Goal: Task Accomplishment & Management: Complete application form

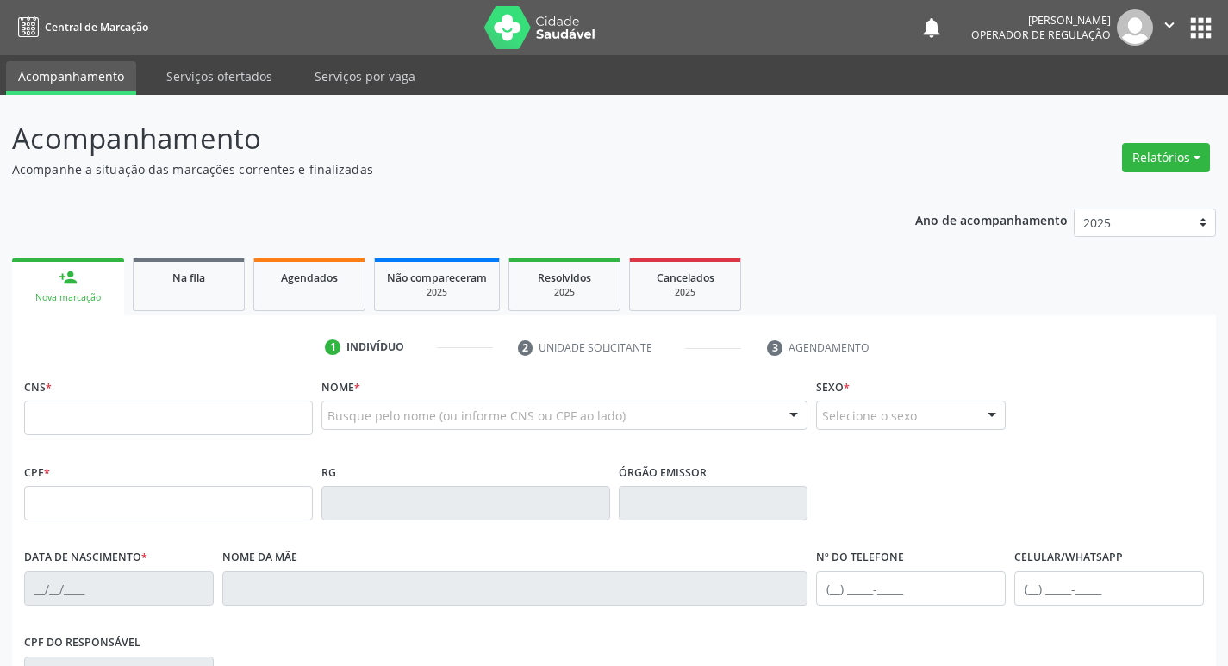
drag, startPoint x: 113, startPoint y: 396, endPoint x: 113, endPoint y: 406, distance: 9.5
click at [113, 406] on input "text" at bounding box center [168, 418] width 289 height 34
type input "704 2002 6650 1988"
type input "[DATE]"
type input "[PERSON_NAME]"
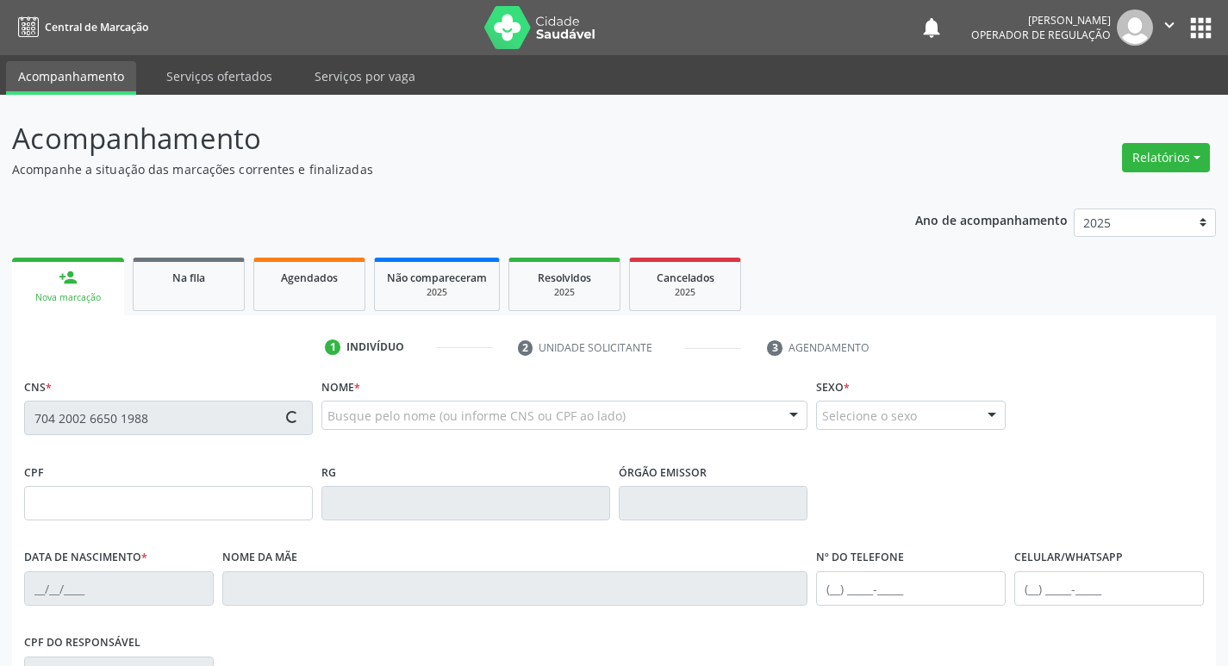
type input "[PHONE_NUMBER]"
type input "10"
type input "419.239.014-00"
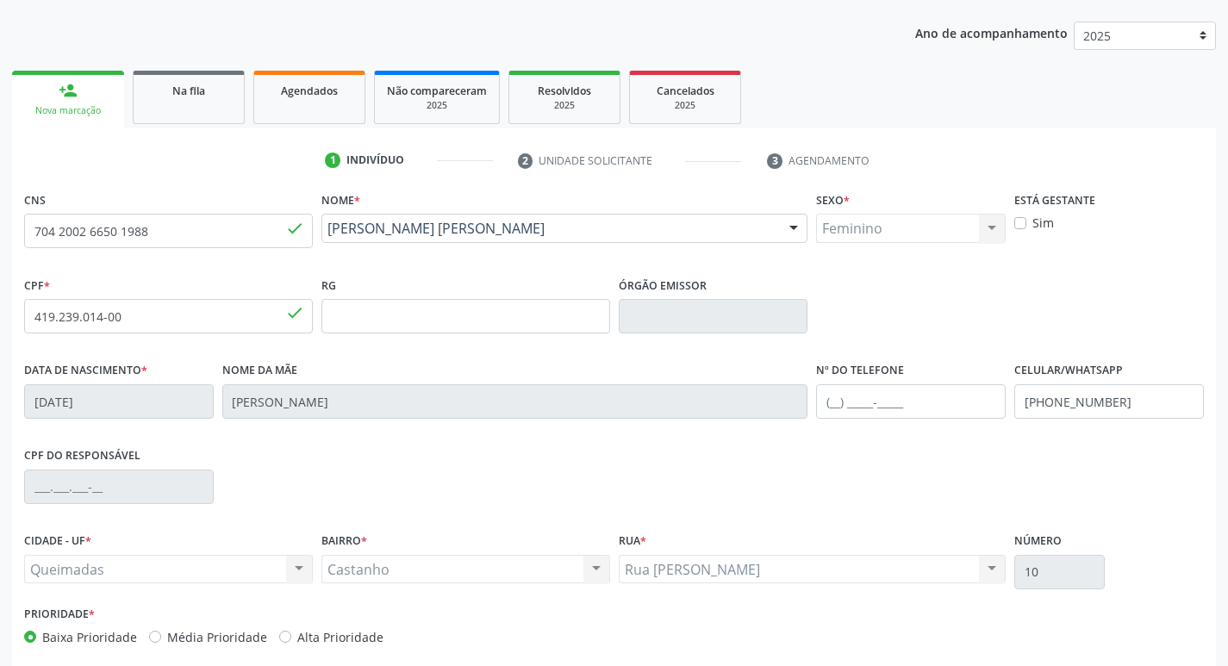
scroll to position [268, 0]
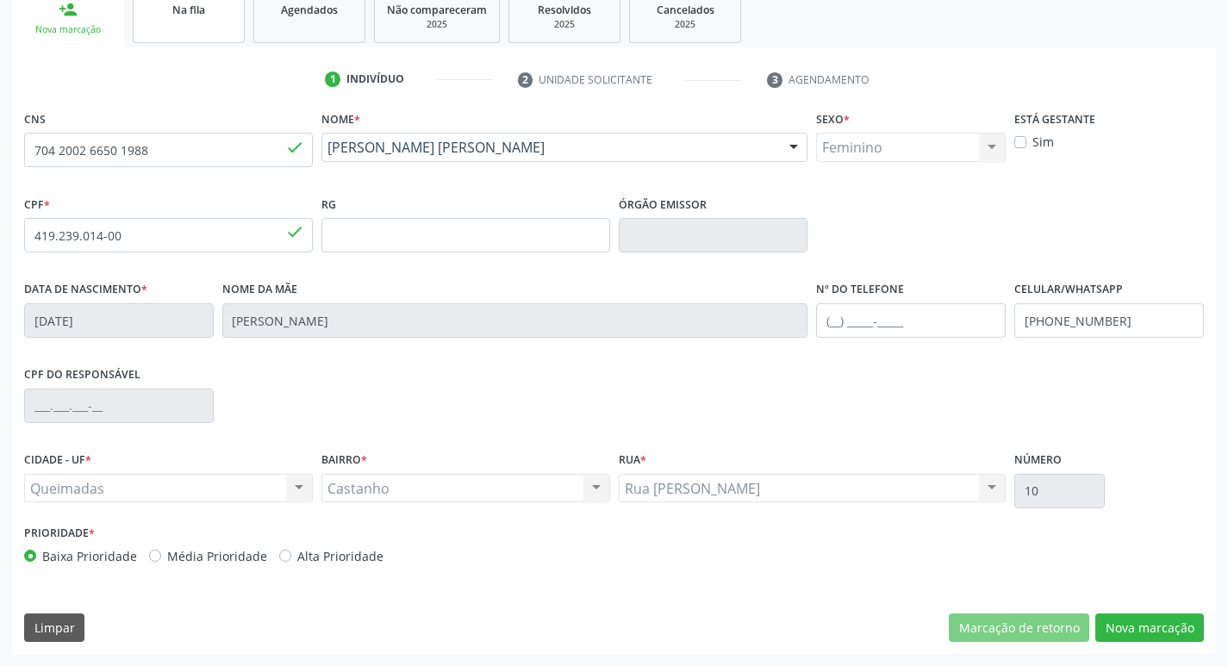
click at [206, 8] on div "Na fila" at bounding box center [189, 9] width 86 height 18
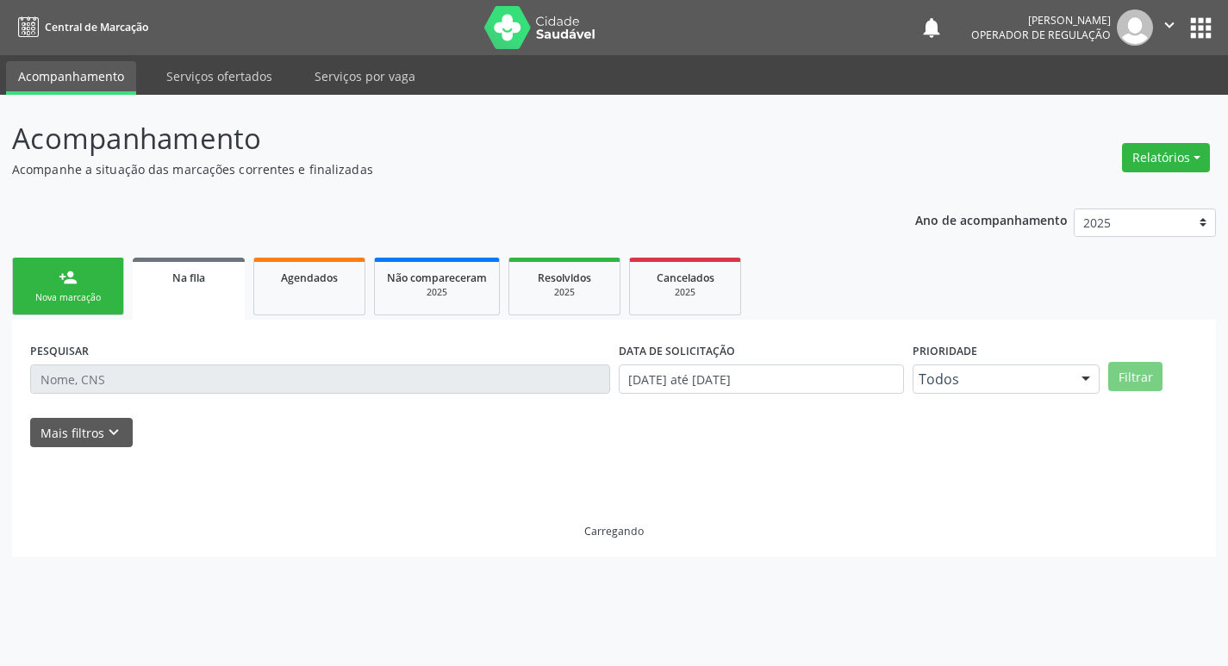
scroll to position [0, 0]
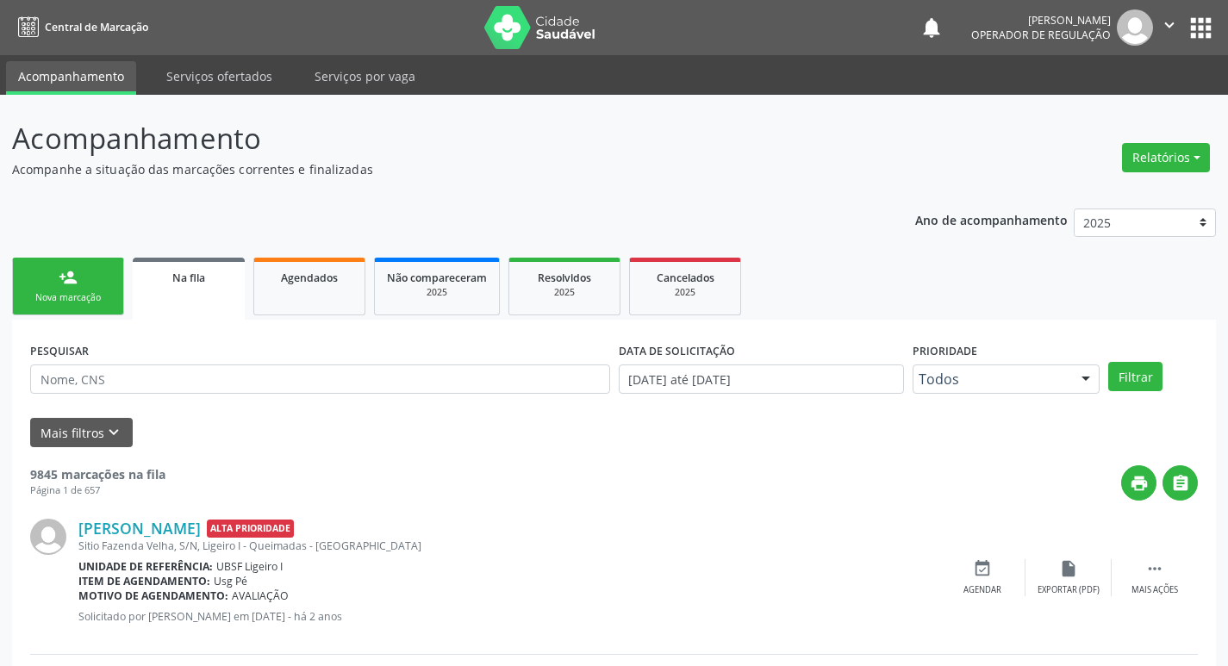
click at [65, 290] on link "person_add Nova marcação" at bounding box center [68, 287] width 112 height 58
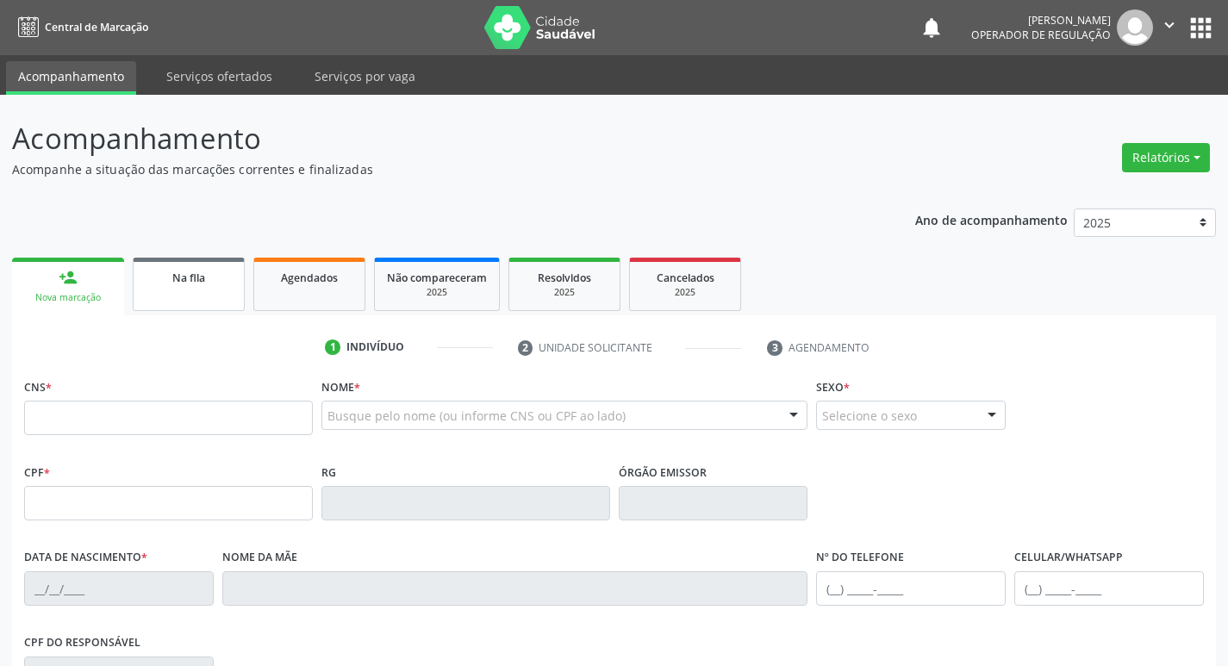
click at [217, 304] on link "Na fila" at bounding box center [189, 284] width 112 height 53
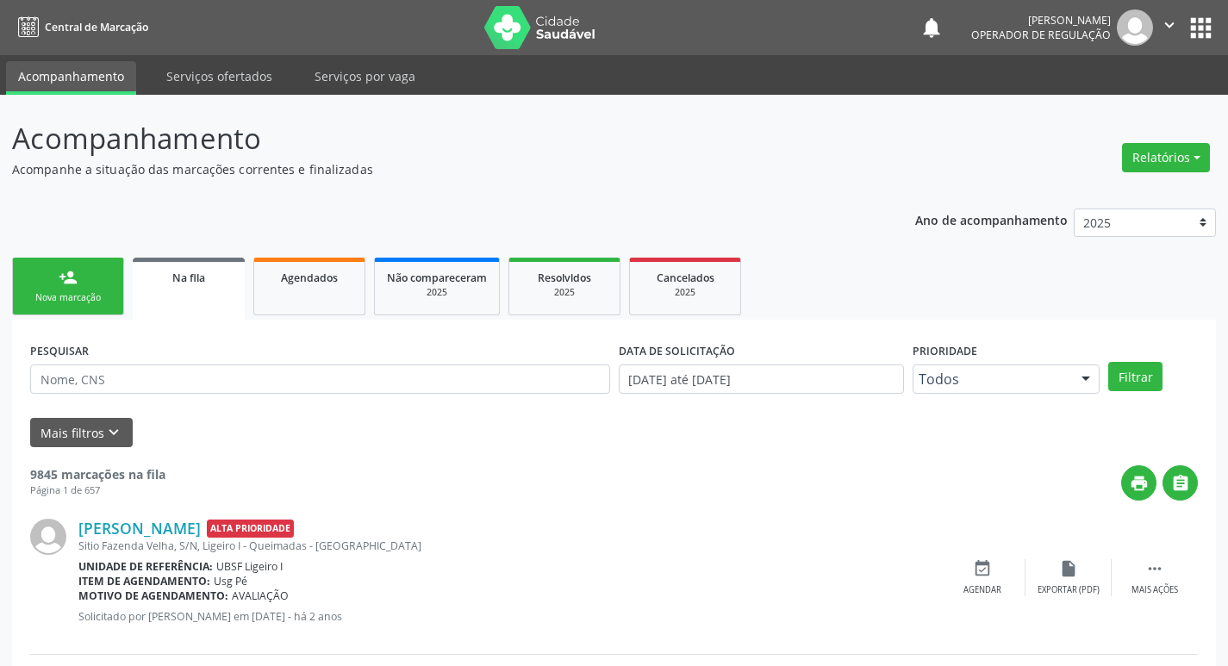
click at [64, 263] on link "person_add Nova marcação" at bounding box center [68, 287] width 112 height 58
click at [188, 296] on link "Na fila" at bounding box center [189, 289] width 112 height 62
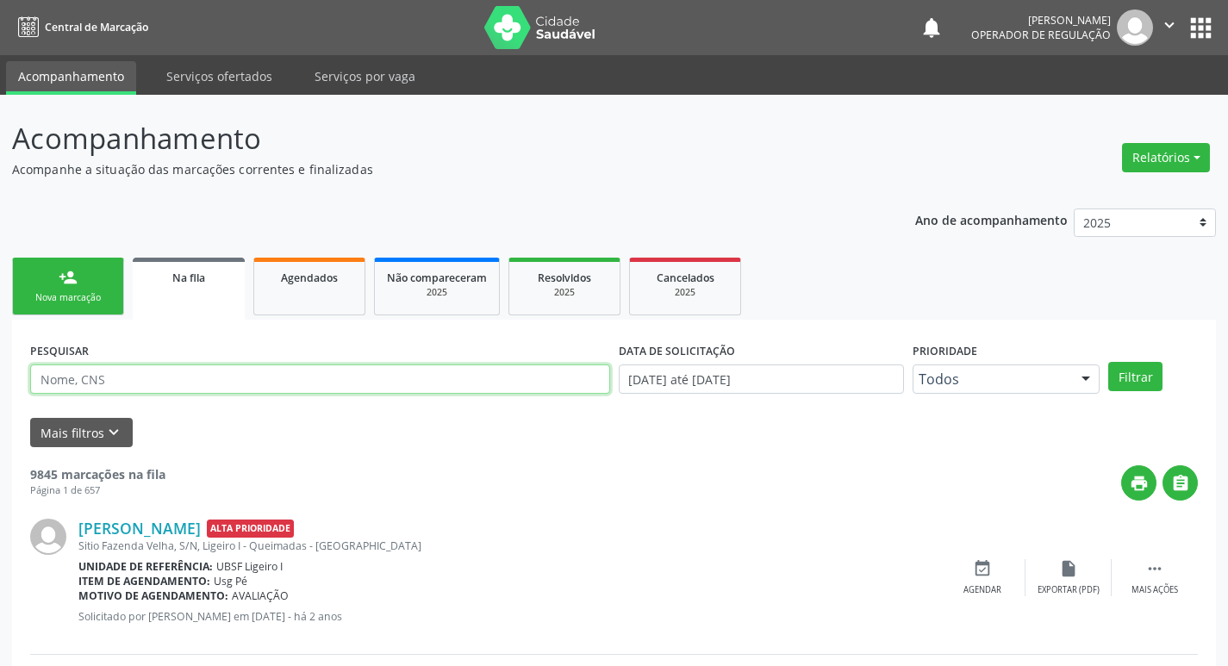
click at [310, 384] on input "text" at bounding box center [320, 379] width 580 height 29
type input "701403625611030"
click at [1108, 362] on button "Filtrar" at bounding box center [1135, 376] width 54 height 29
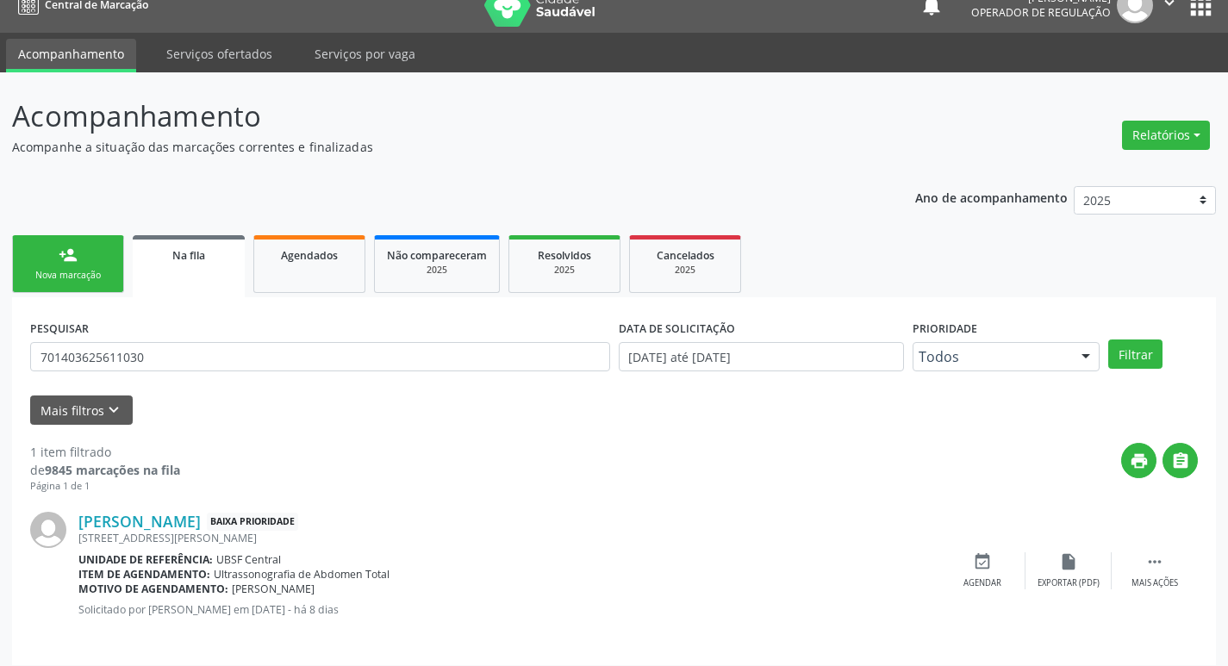
scroll to position [34, 0]
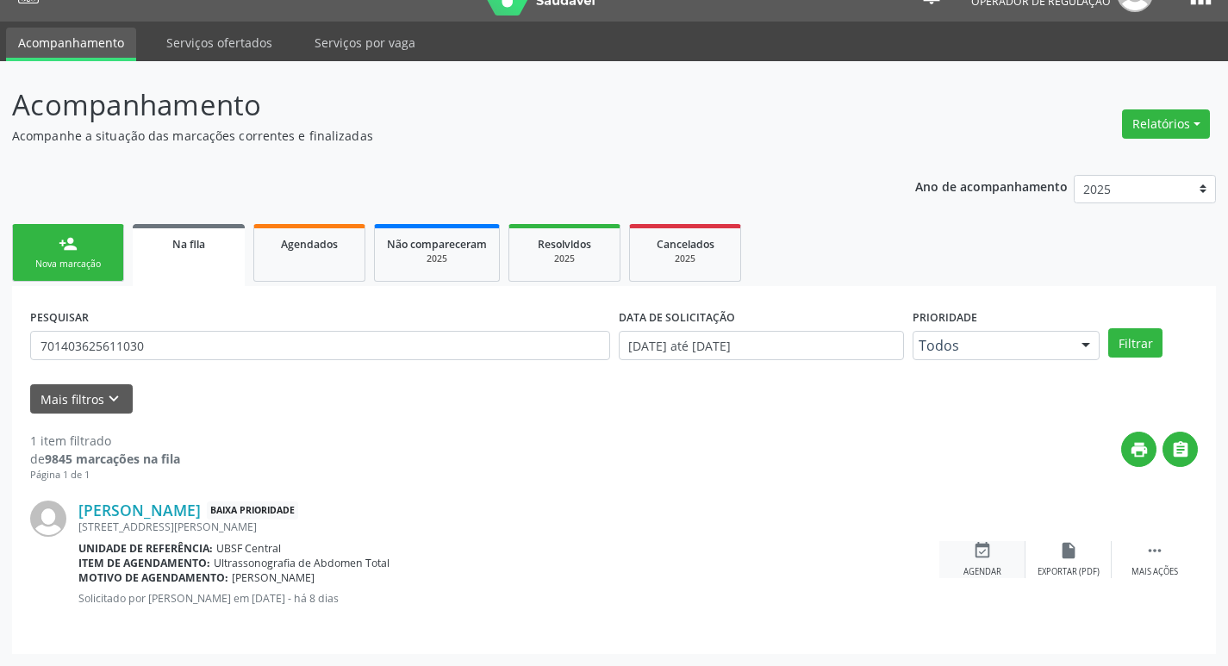
click at [994, 552] on div "event_available Agendar" at bounding box center [982, 559] width 86 height 37
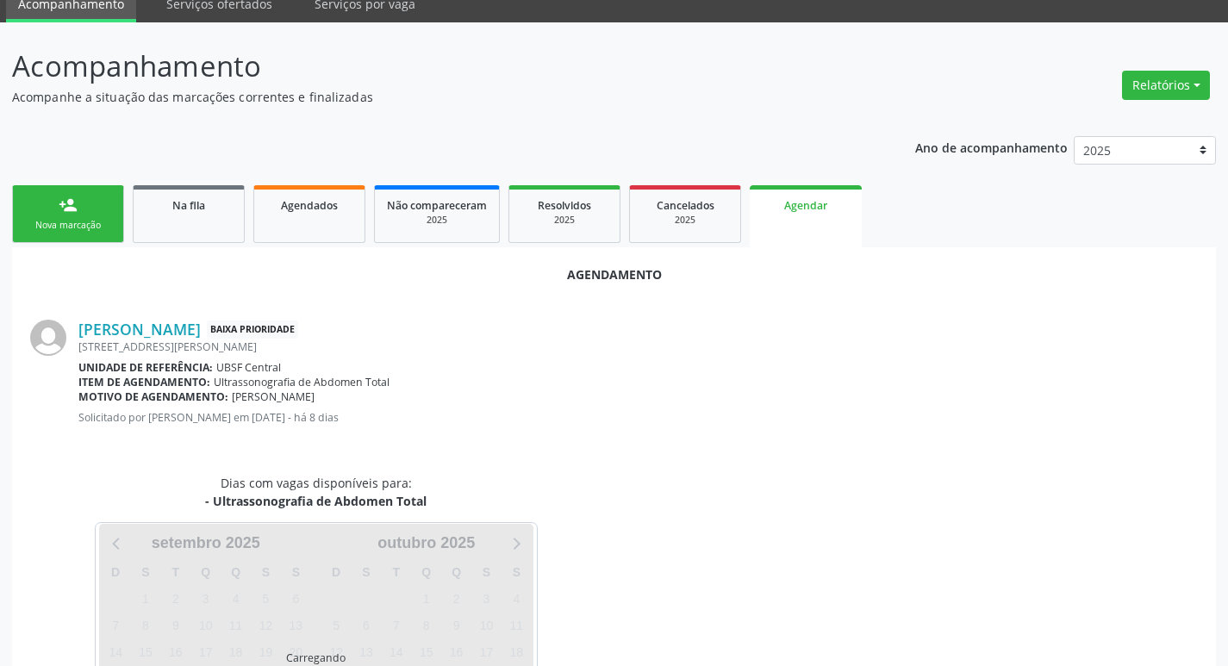
scroll to position [190, 0]
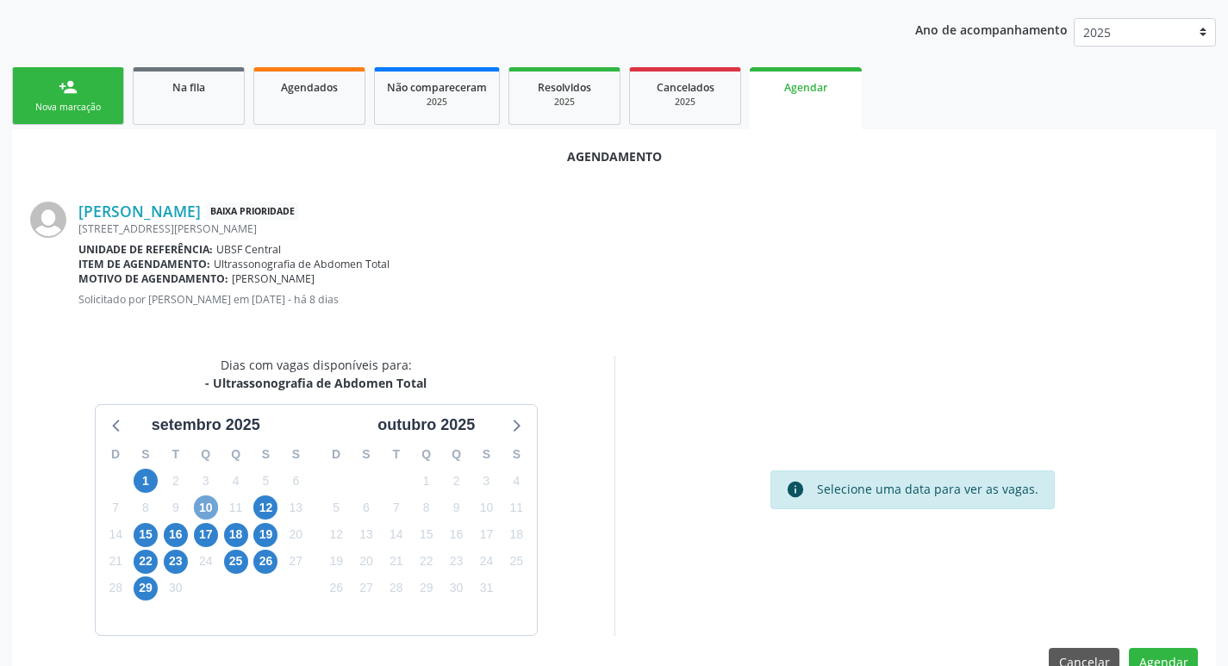
click at [210, 505] on span "10" at bounding box center [206, 507] width 24 height 24
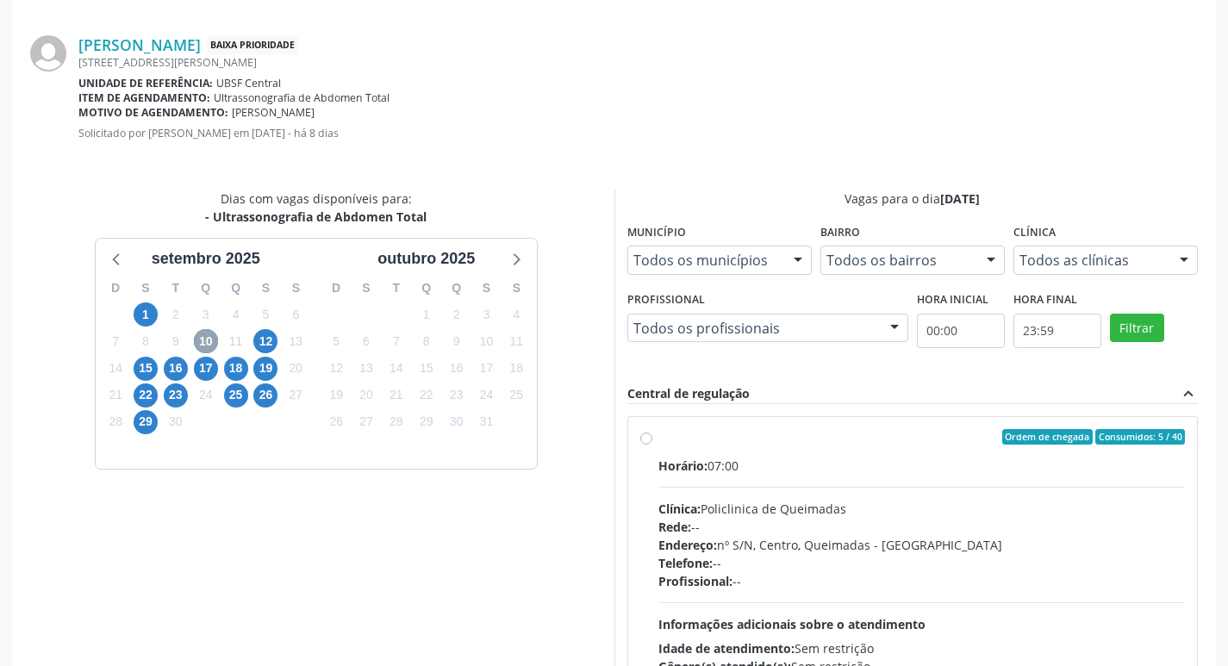
scroll to position [480, 0]
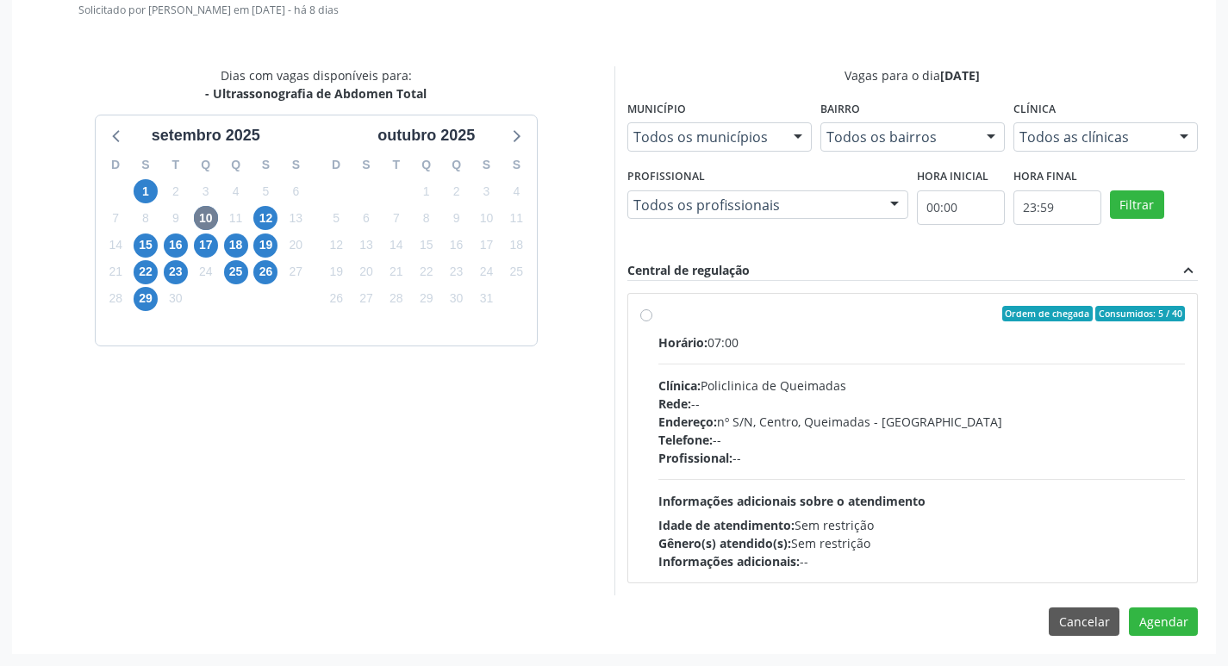
click at [838, 304] on div "Ordem de chegada Consumidos: 5 / 40 Horário: 07:00 Clínica: Policlinica de Quei…" at bounding box center [913, 438] width 570 height 289
radio input "true"
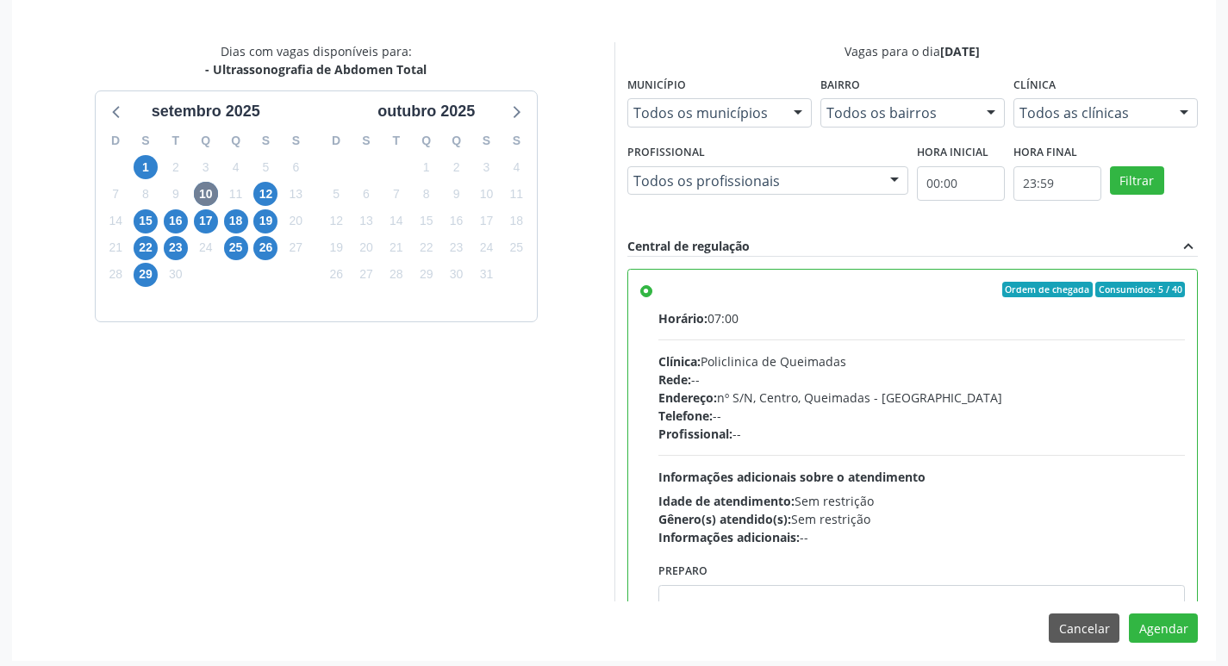
scroll to position [511, 0]
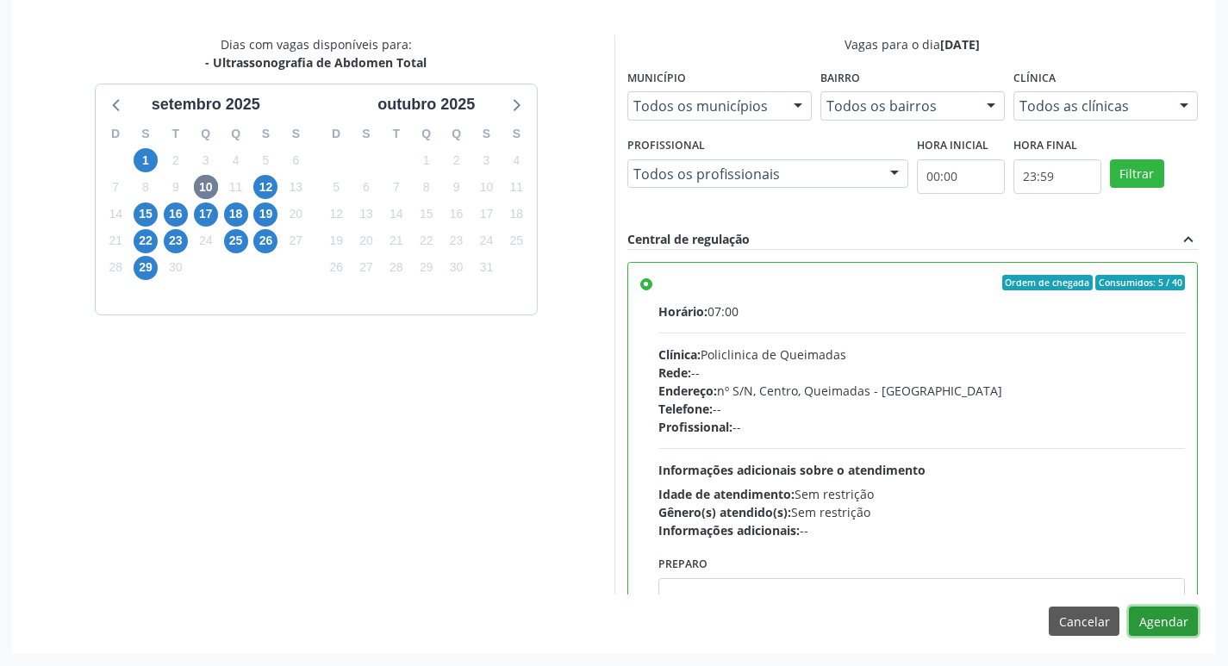
click at [1164, 621] on button "Agendar" at bounding box center [1163, 621] width 69 height 29
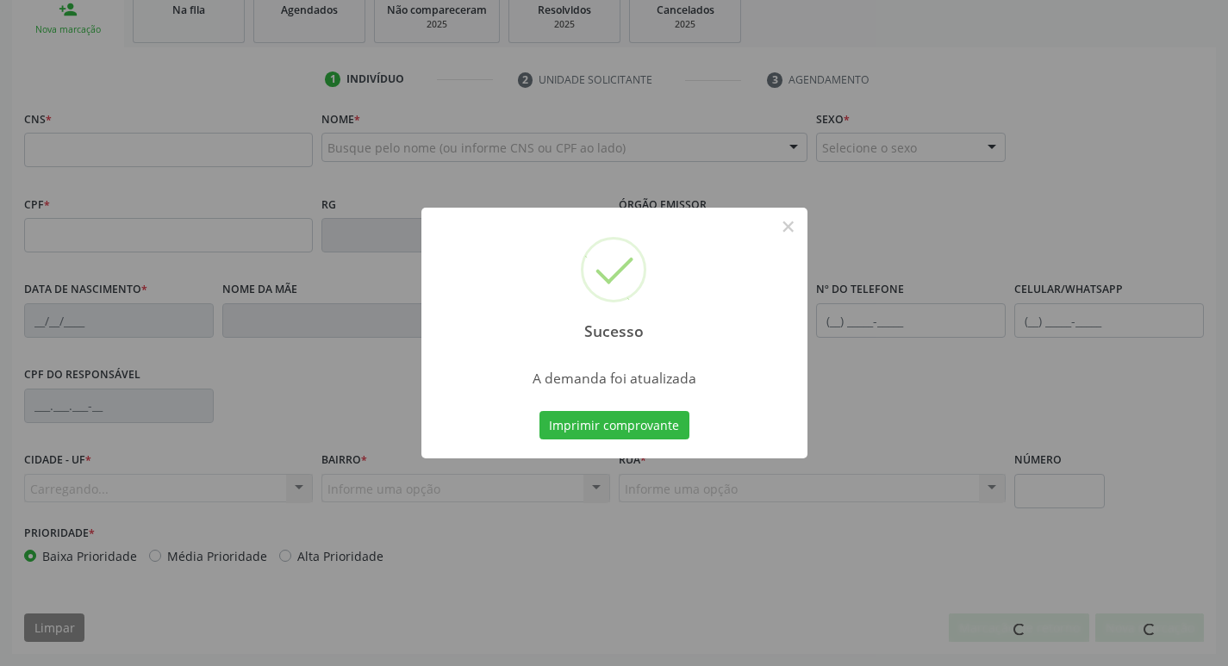
scroll to position [268, 0]
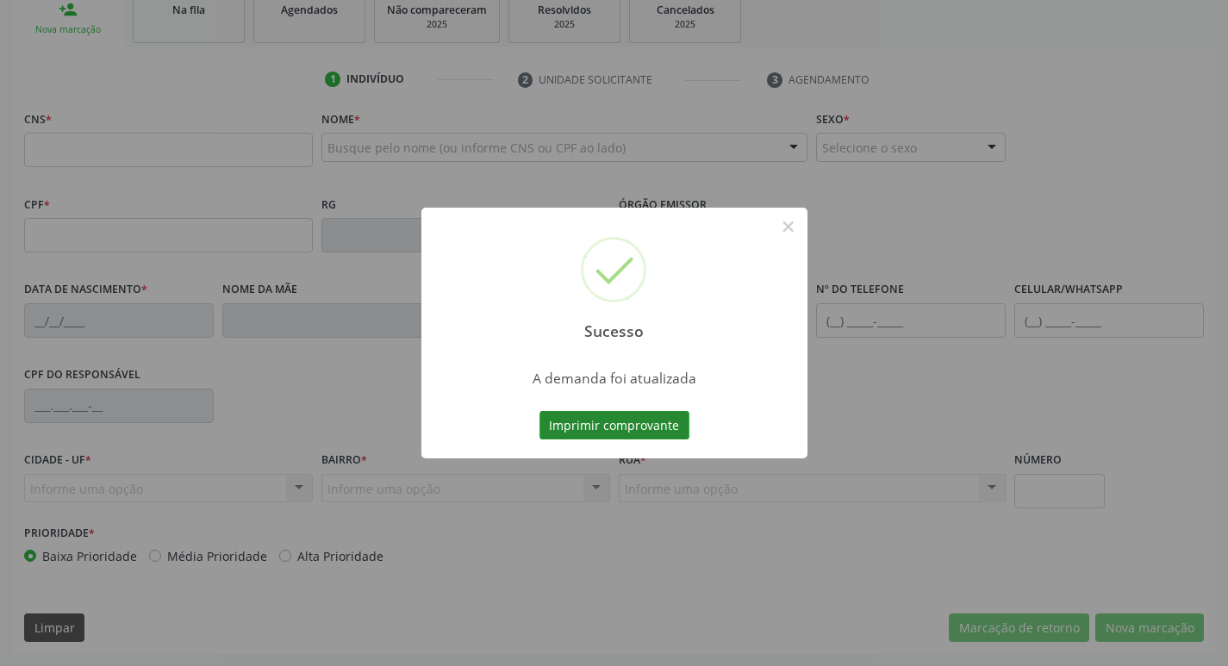
click at [583, 415] on button "Imprimir comprovante" at bounding box center [614, 425] width 150 height 29
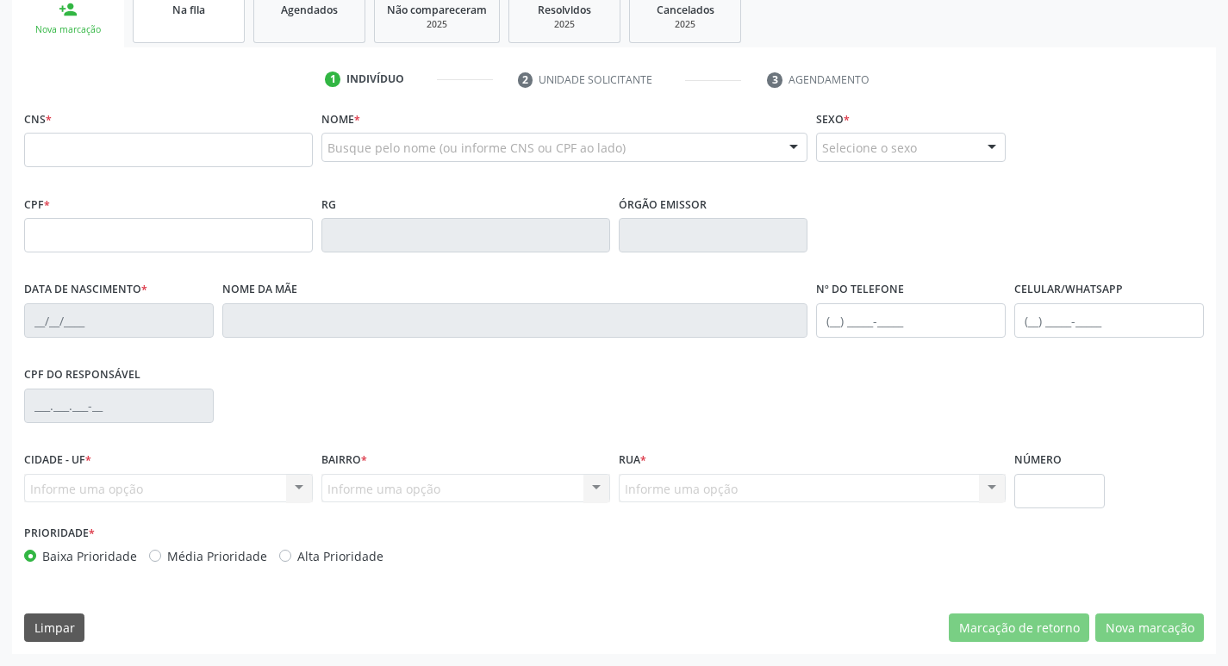
click at [203, 20] on link "Na fila" at bounding box center [189, 16] width 112 height 53
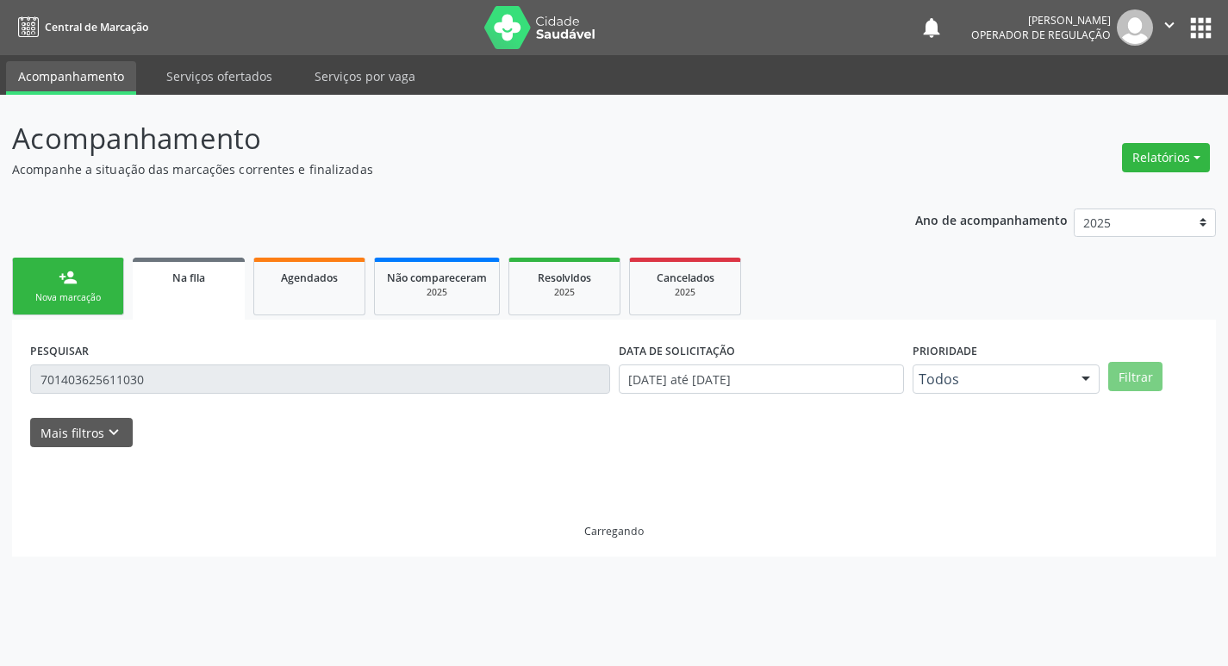
scroll to position [0, 0]
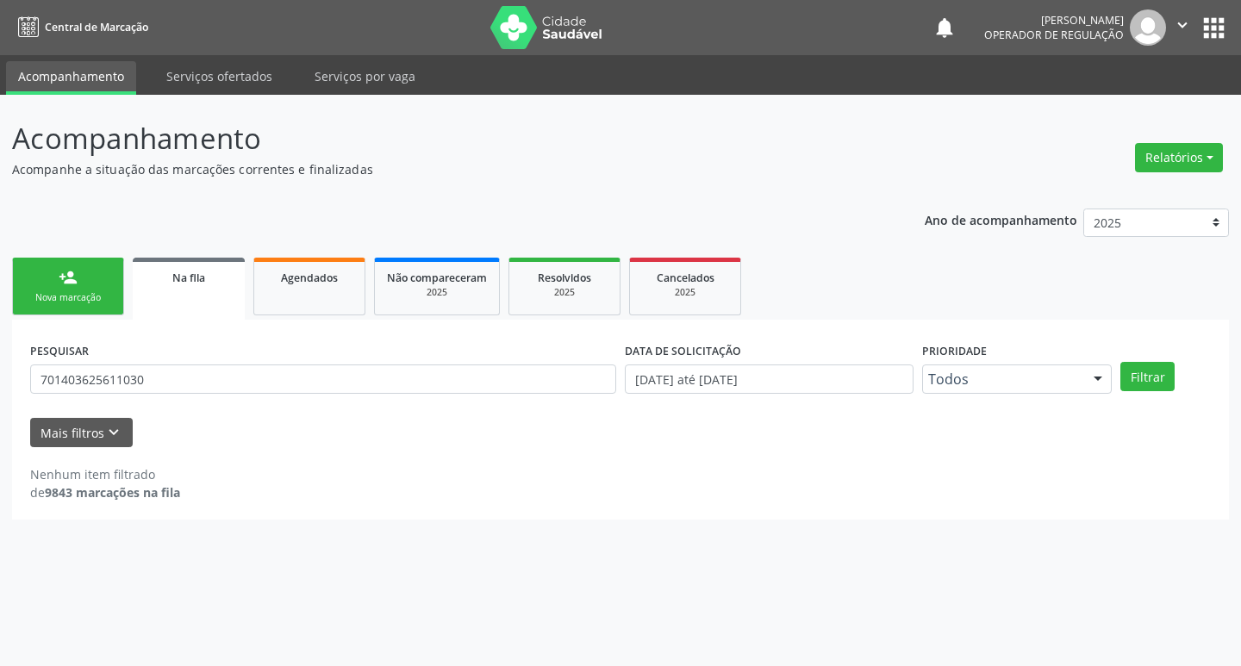
click at [206, 280] on div "Na fila" at bounding box center [189, 277] width 88 height 18
drag, startPoint x: 200, startPoint y: 414, endPoint x: 203, endPoint y: 387, distance: 27.7
click at [200, 416] on form "PESQUISAR 701403625611030 DATA DE SOLICITAÇÃO [DATE] até [DATE] Prioridade Todo…" at bounding box center [620, 392] width 1181 height 109
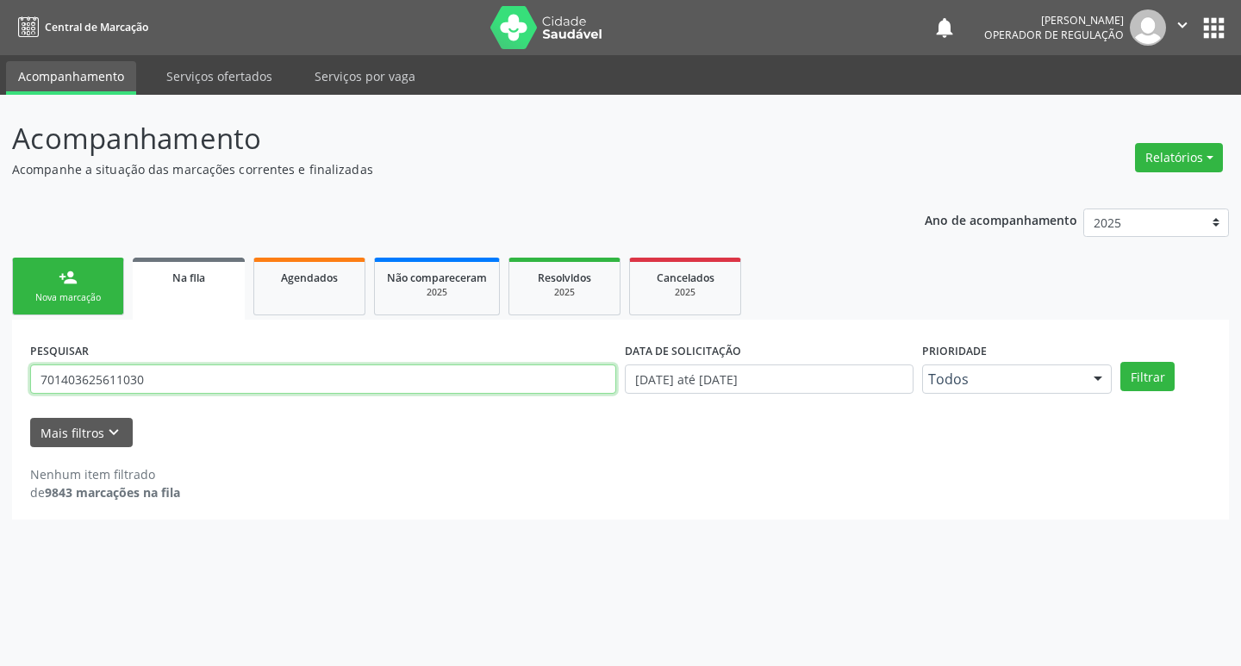
click at [203, 386] on input "701403625611030" at bounding box center [323, 379] width 586 height 29
type input "705205437079072"
click at [1120, 362] on button "Filtrar" at bounding box center [1147, 376] width 54 height 29
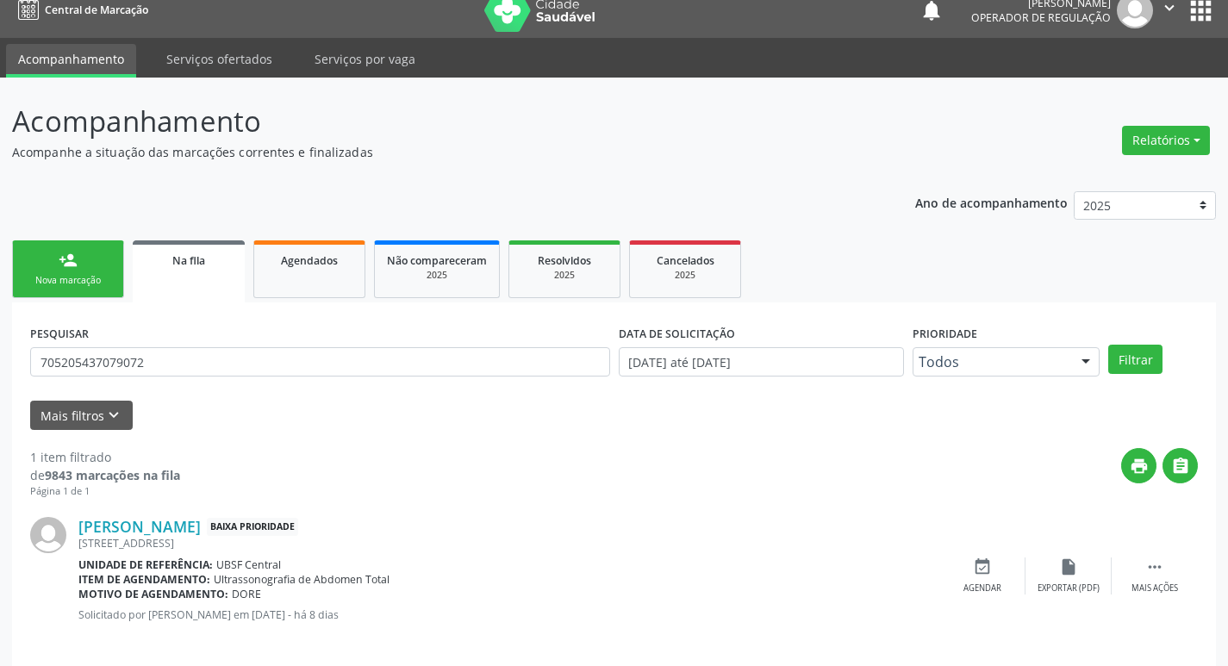
scroll to position [34, 0]
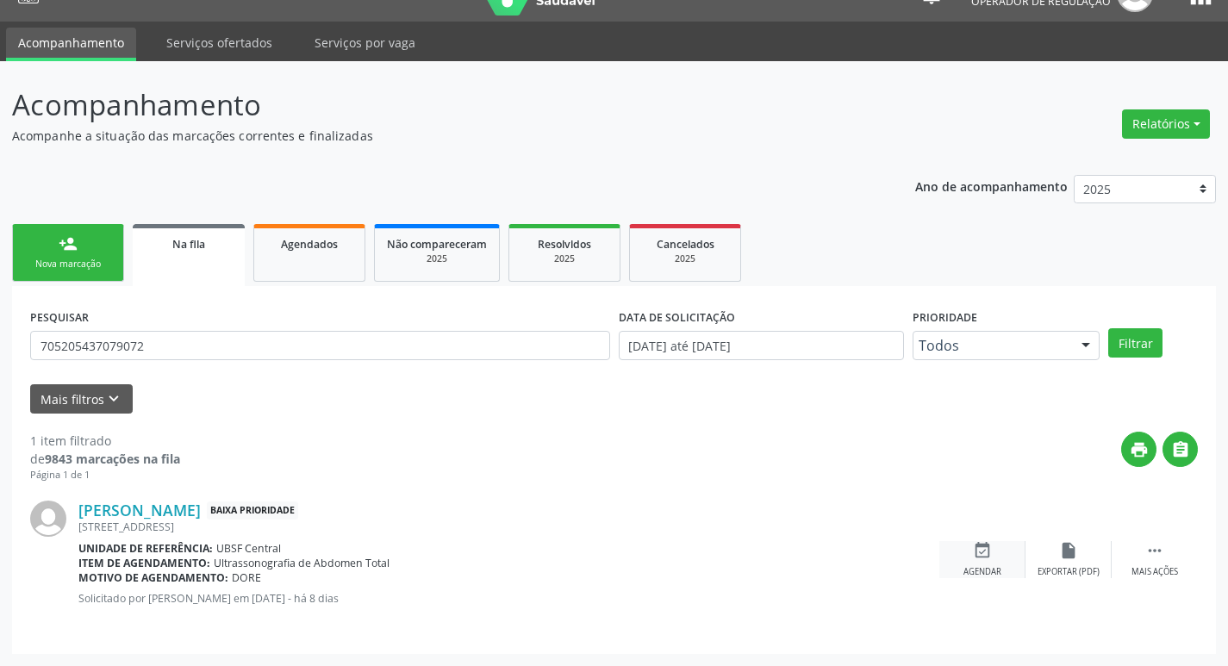
click at [987, 561] on div "event_available Agendar" at bounding box center [982, 559] width 86 height 37
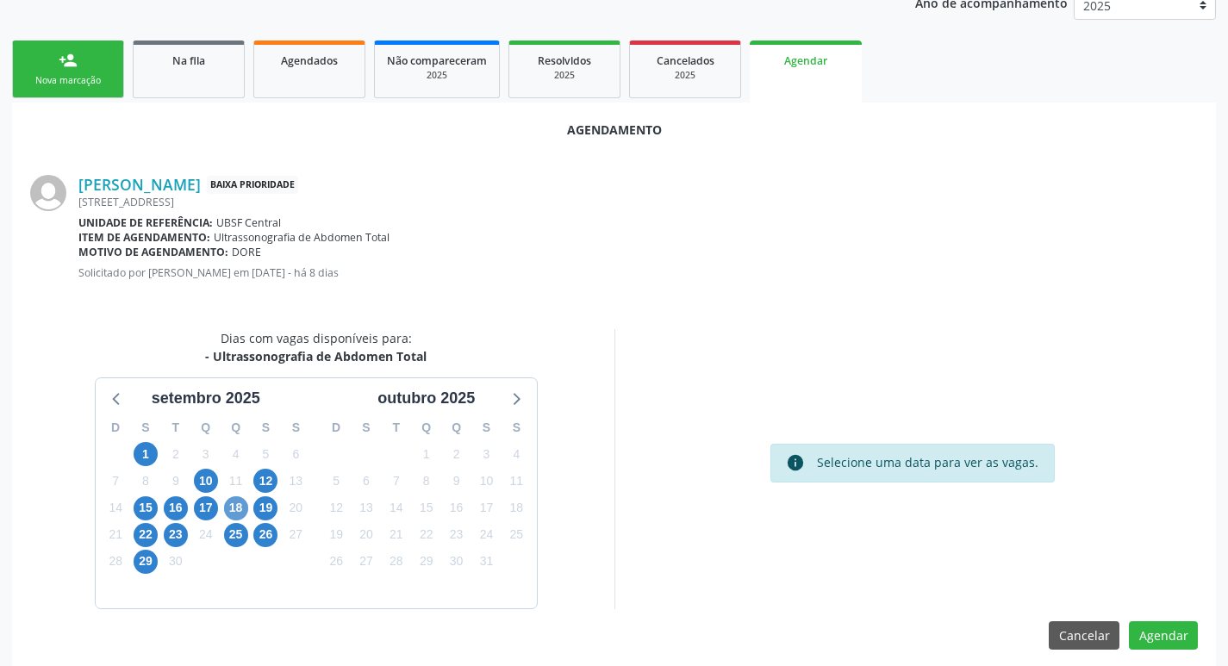
scroll to position [231, 0]
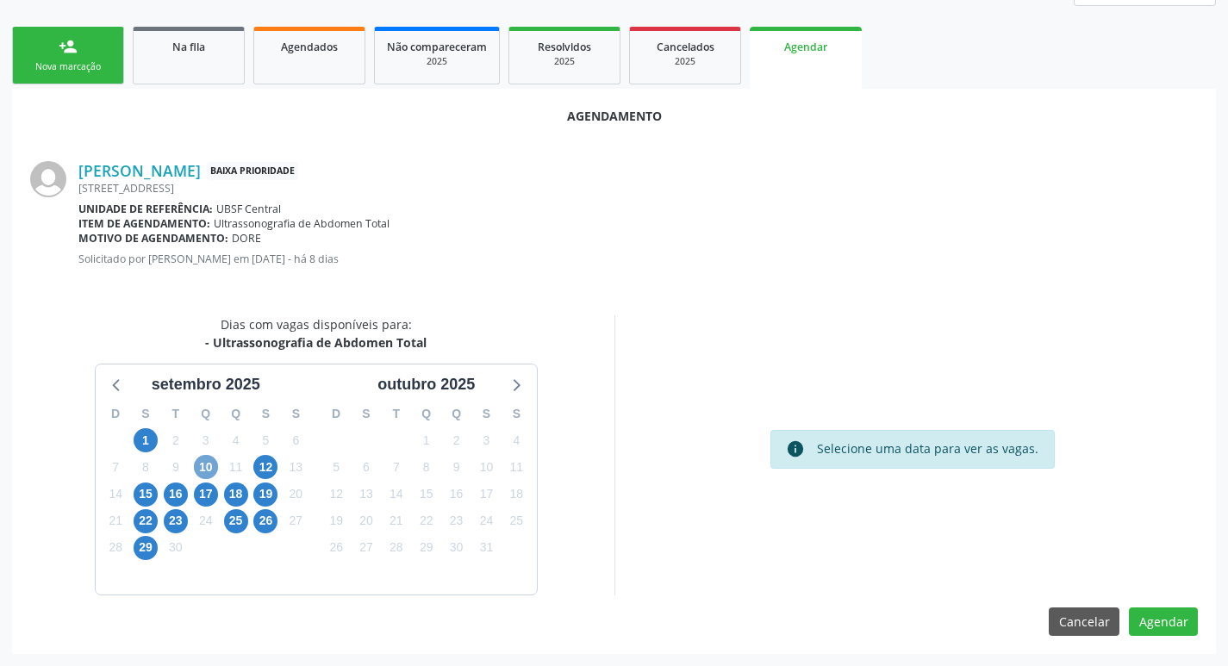
click at [212, 473] on span "10" at bounding box center [206, 467] width 24 height 24
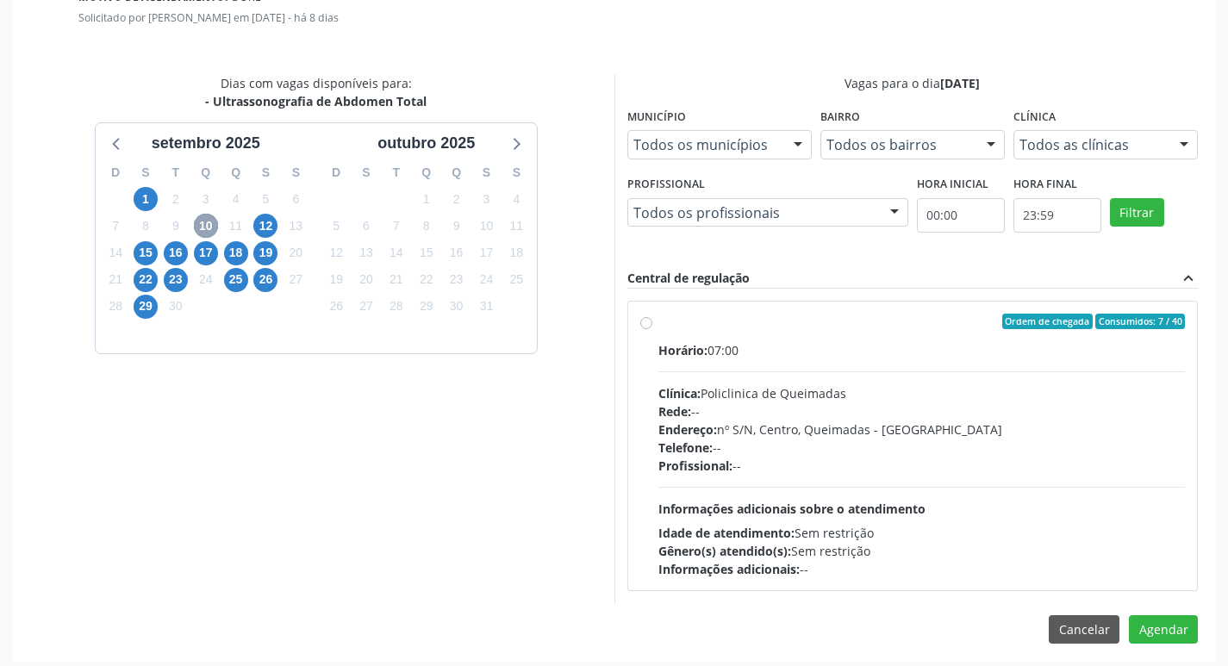
scroll to position [480, 0]
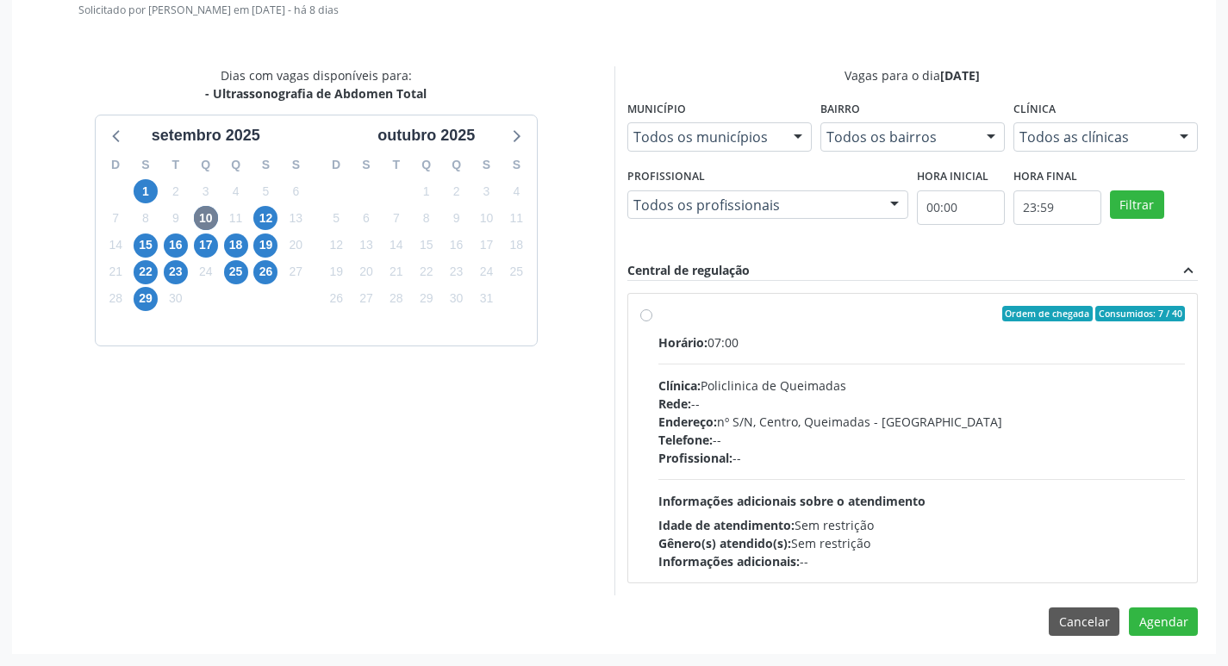
click at [923, 330] on label "Ordem de chegada Consumidos: 7 / 40 Horário: 07:00 Clínica: Policlinica de Quei…" at bounding box center [921, 438] width 527 height 265
click at [652, 321] on input "Ordem de chegada Consumidos: 7 / 40 Horário: 07:00 Clínica: Policlinica de Quei…" at bounding box center [646, 314] width 12 height 16
radio input "true"
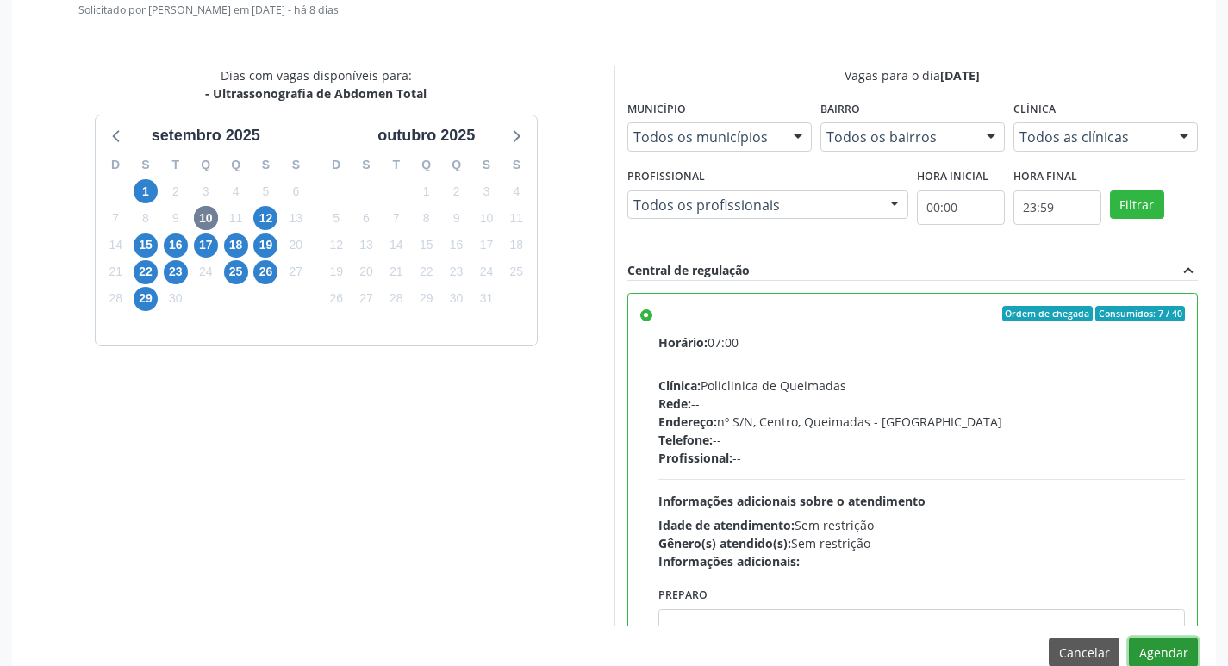
click at [1156, 650] on button "Agendar" at bounding box center [1163, 652] width 69 height 29
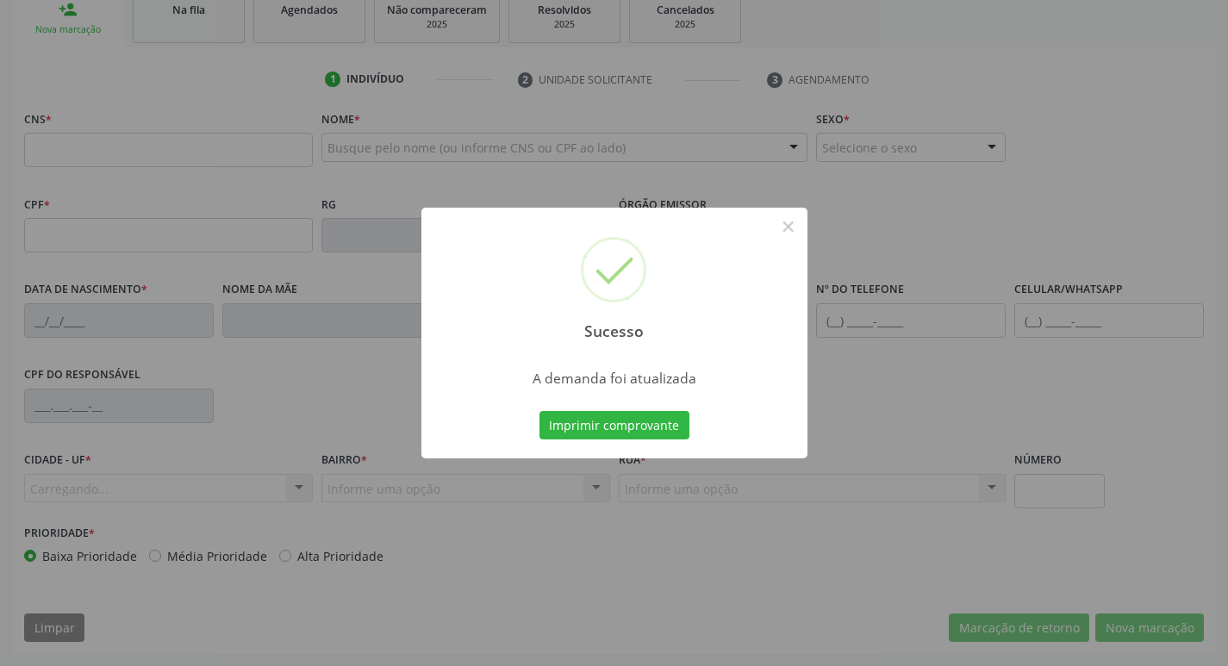
scroll to position [268, 0]
click at [577, 427] on button "Imprimir comprovante" at bounding box center [614, 425] width 150 height 29
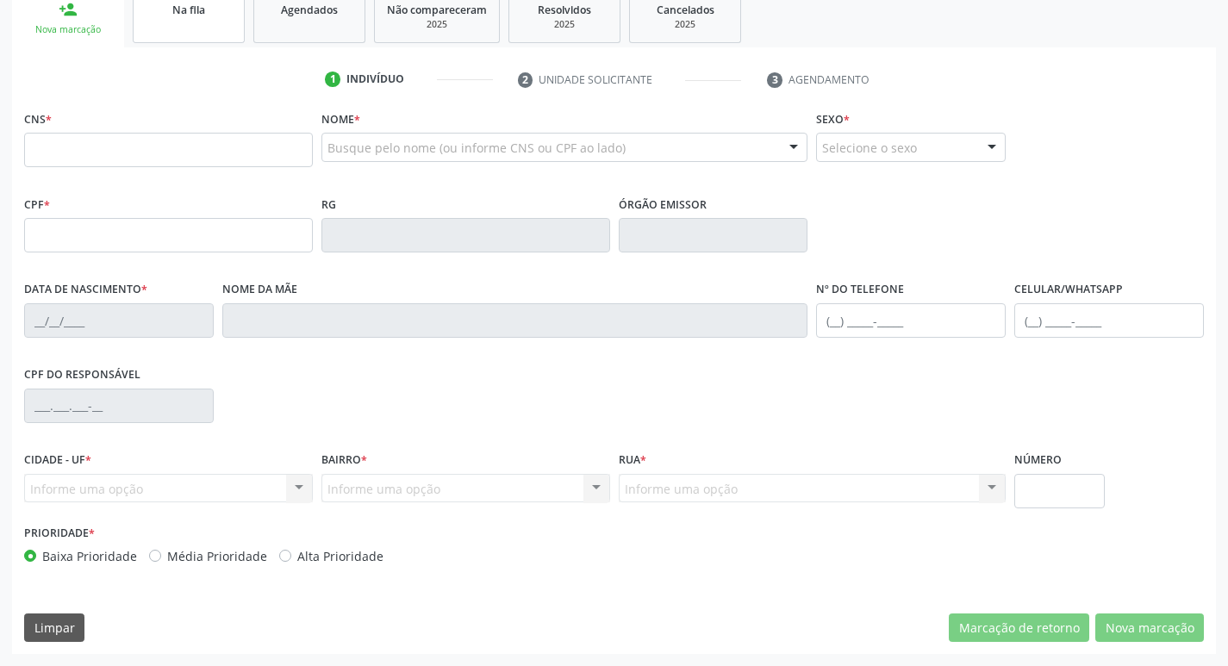
click at [217, 24] on link "Na fila" at bounding box center [189, 16] width 112 height 53
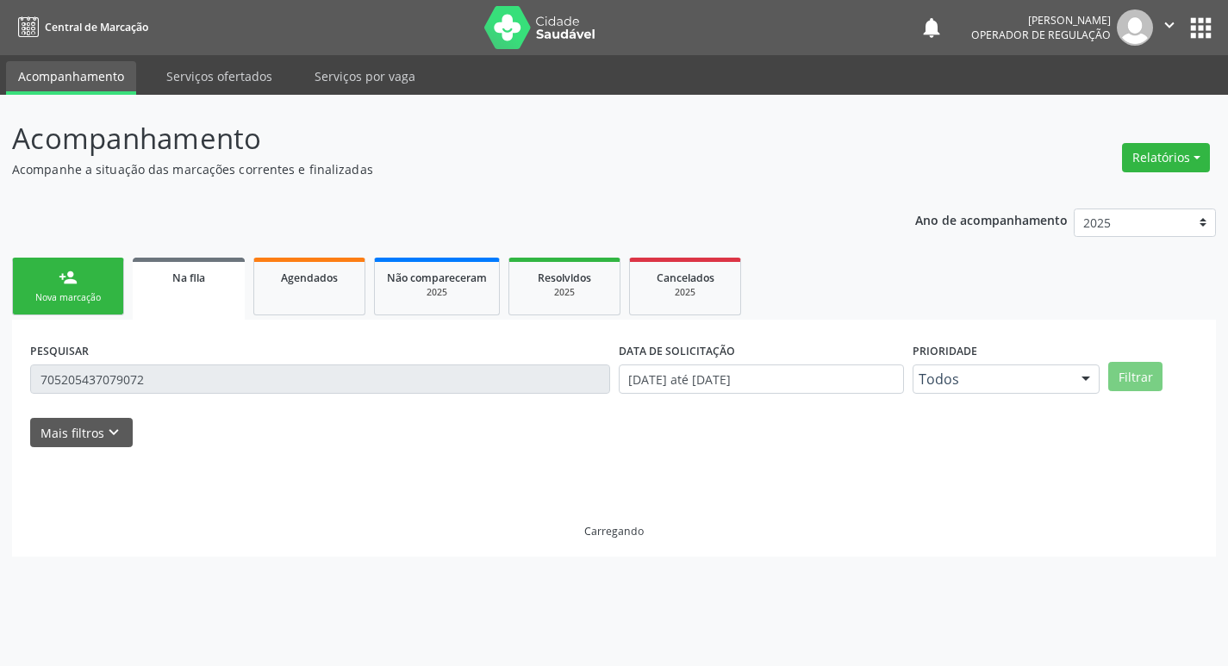
scroll to position [0, 0]
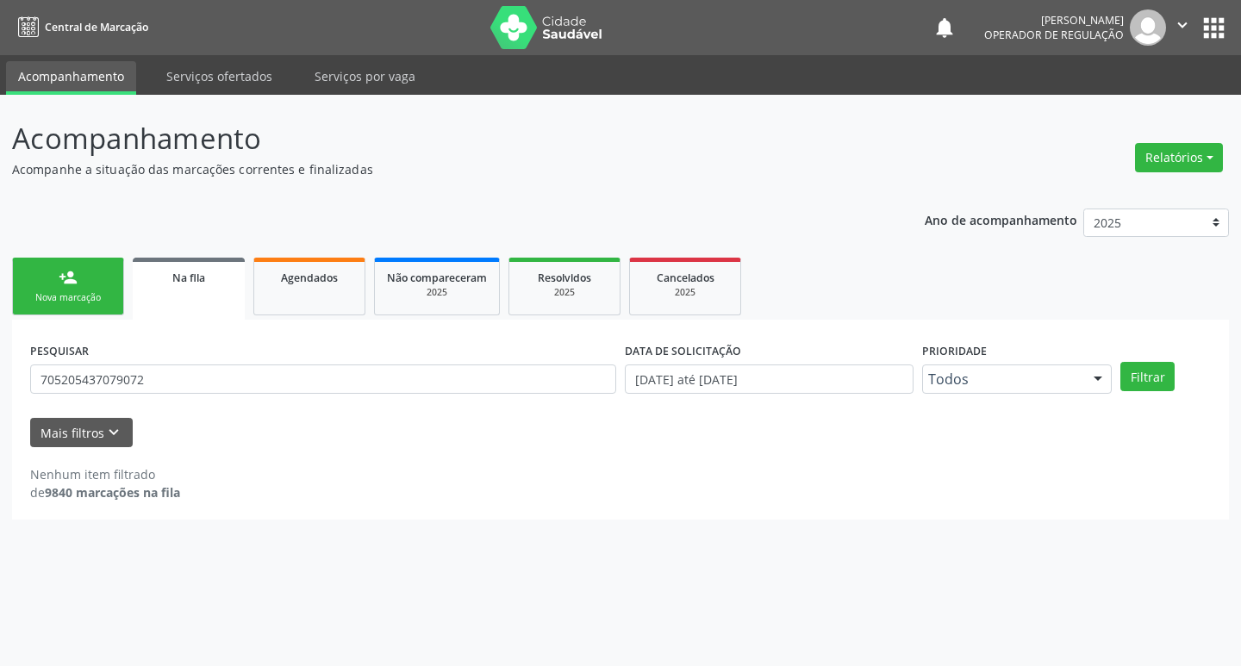
click at [221, 358] on div "PESQUISAR 705205437079072" at bounding box center [323, 371] width 595 height 67
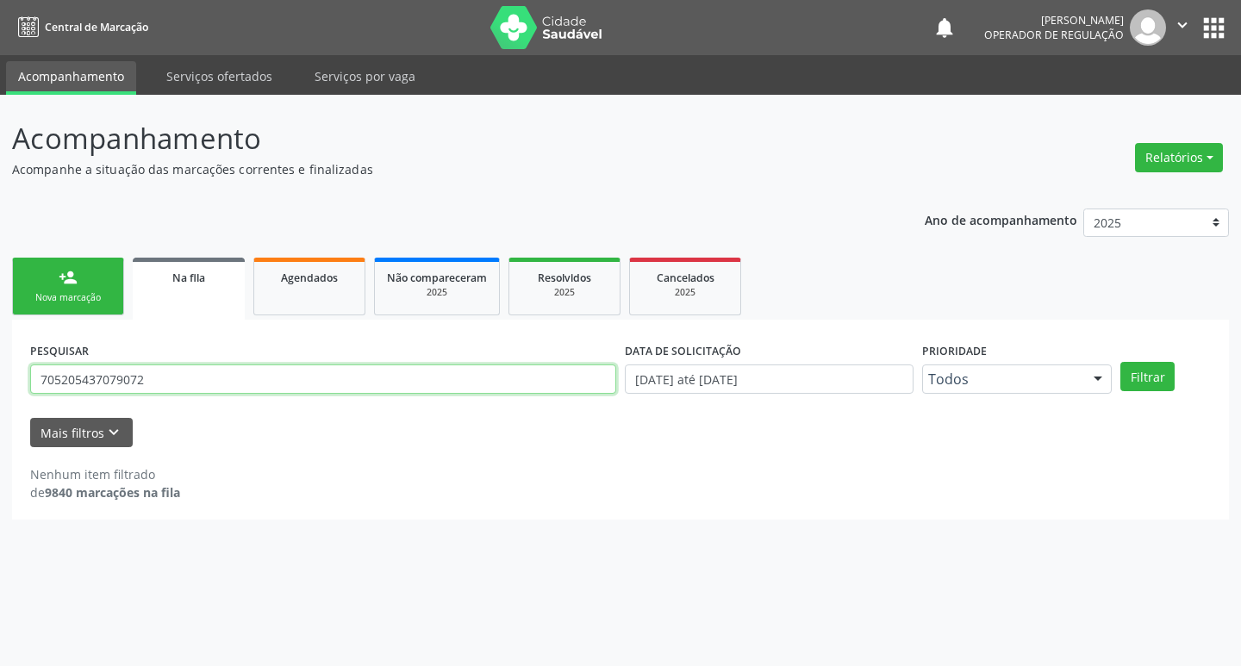
click at [203, 376] on input "705205437079072" at bounding box center [323, 379] width 586 height 29
type input "704106106993471"
click at [1120, 362] on button "Filtrar" at bounding box center [1147, 376] width 54 height 29
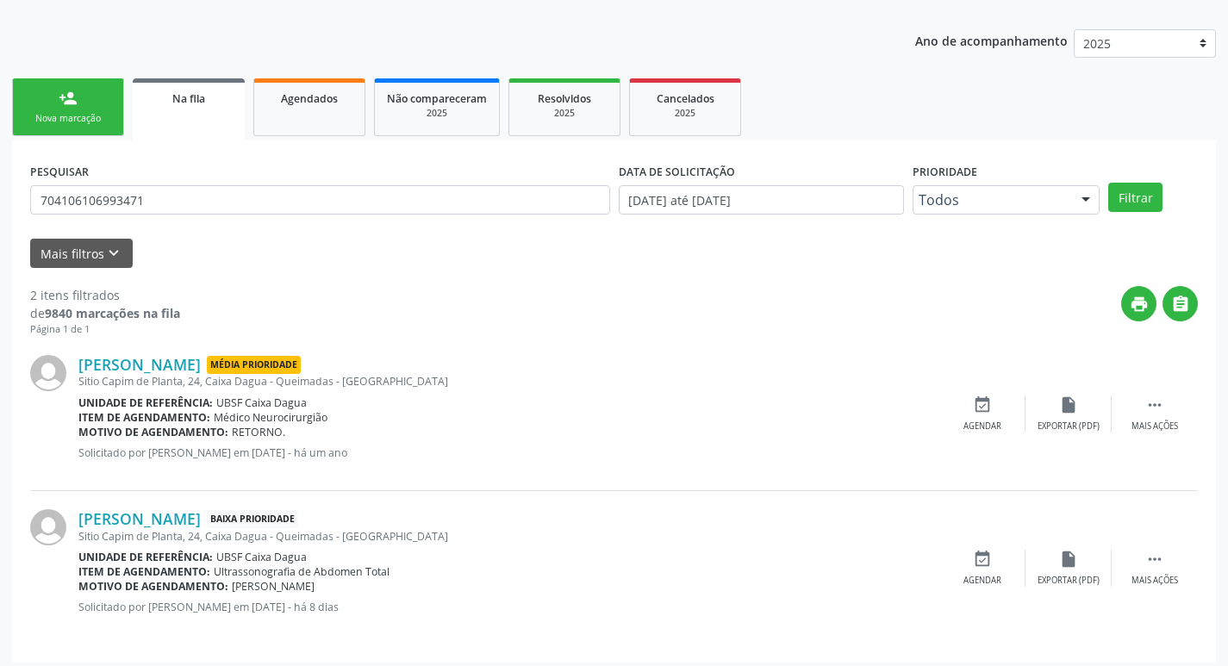
scroll to position [188, 0]
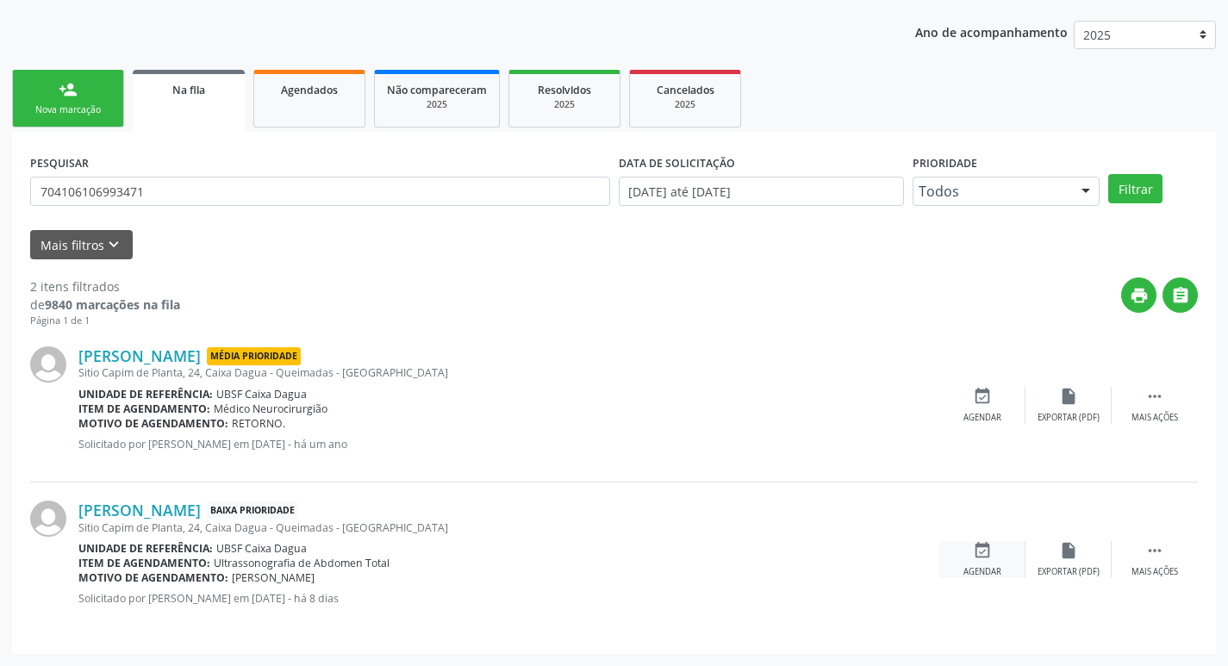
click at [989, 549] on icon "event_available" at bounding box center [982, 550] width 19 height 19
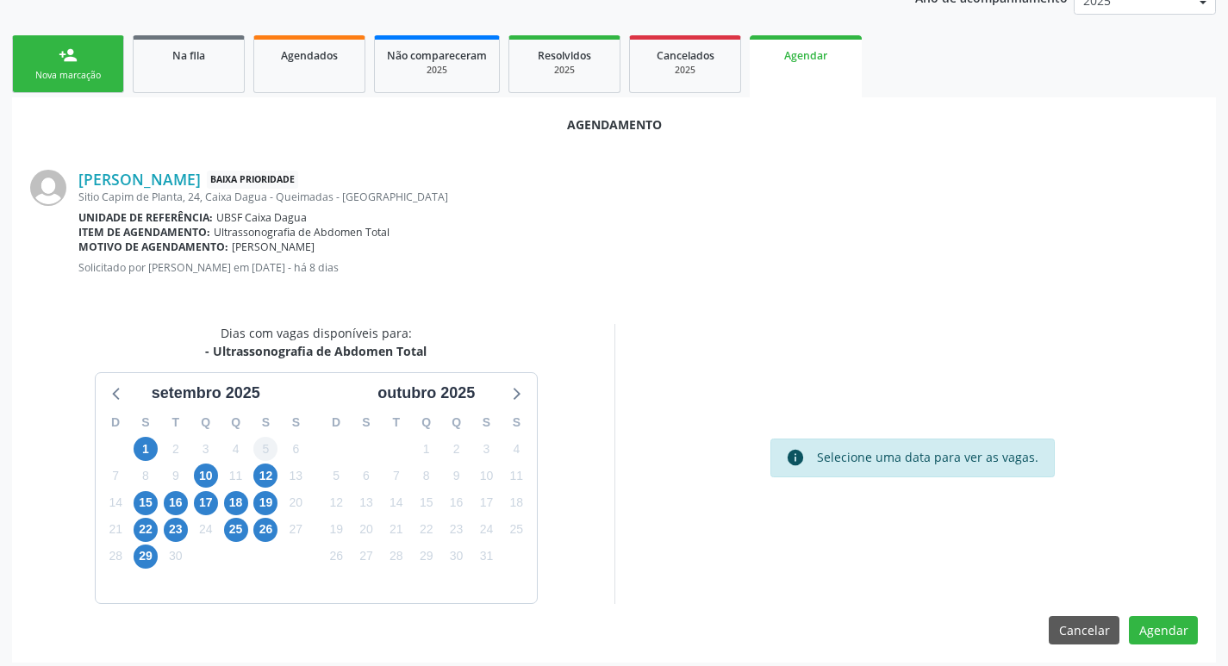
scroll to position [231, 0]
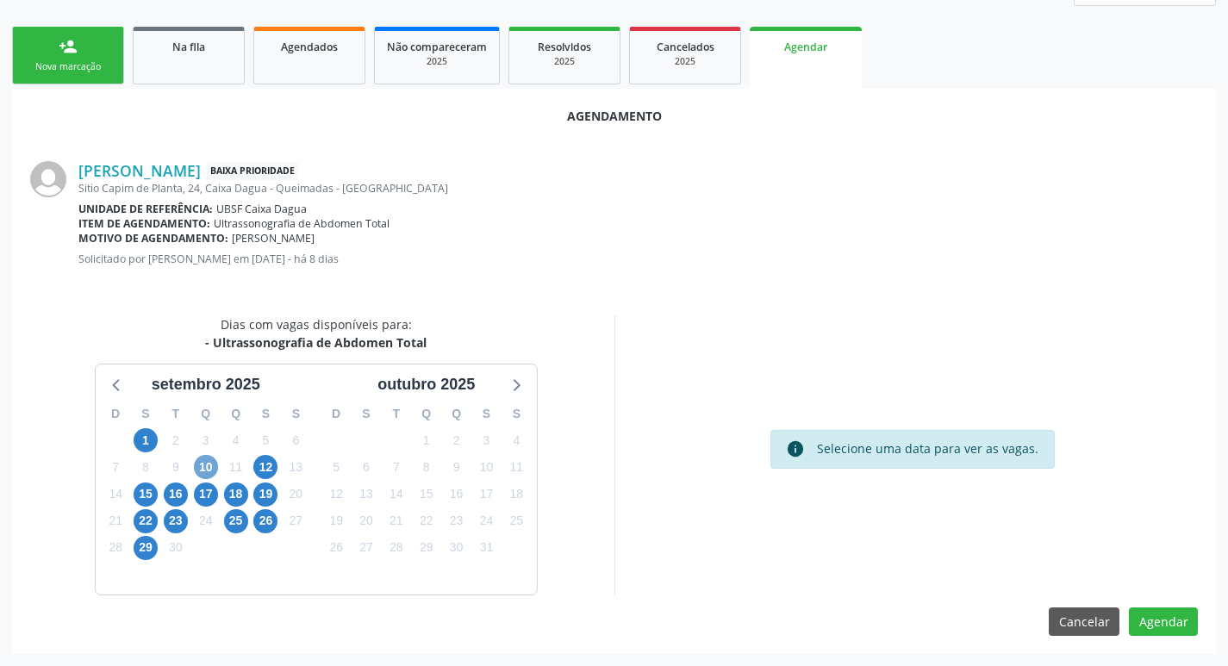
click at [203, 462] on span "10" at bounding box center [206, 467] width 24 height 24
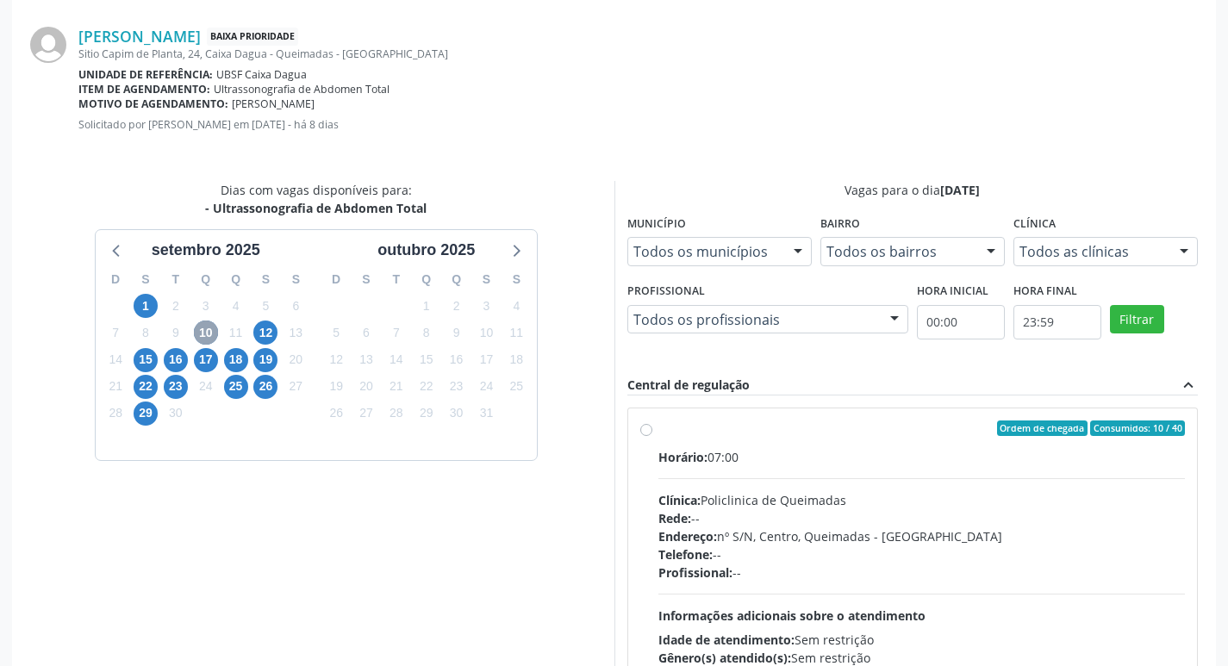
scroll to position [480, 0]
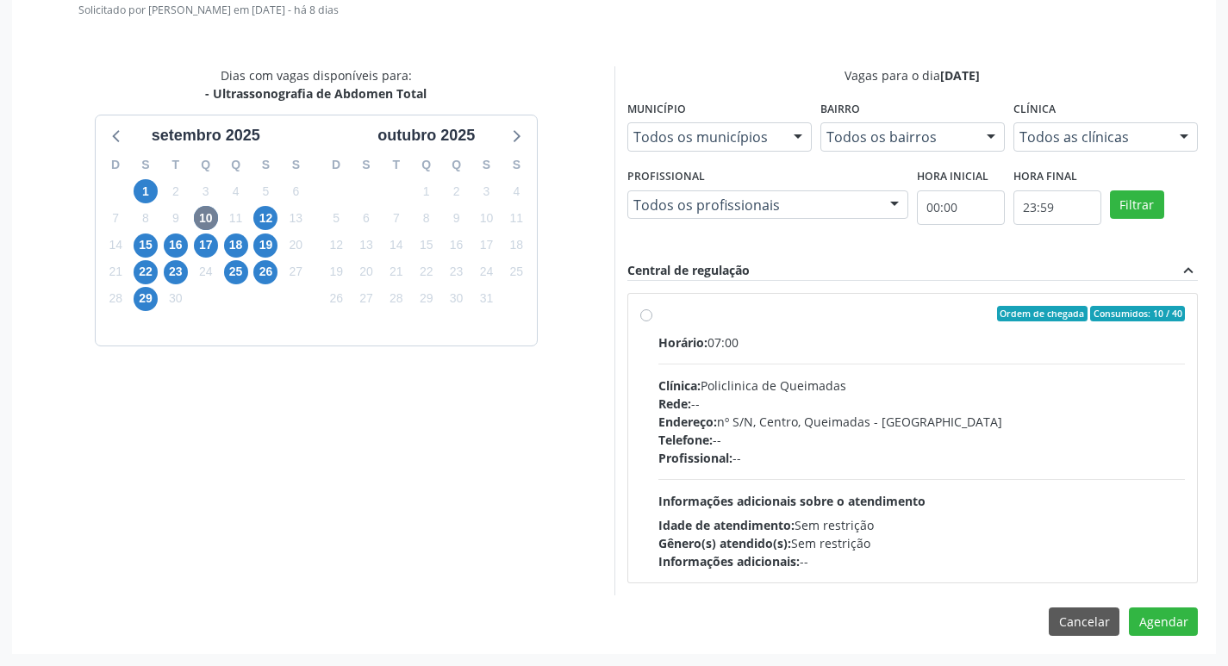
click at [935, 300] on div "Ordem de chegada Consumidos: 10 / 40 Horário: 07:00 Clínica: Policlinica de Que…" at bounding box center [913, 438] width 570 height 289
radio input "true"
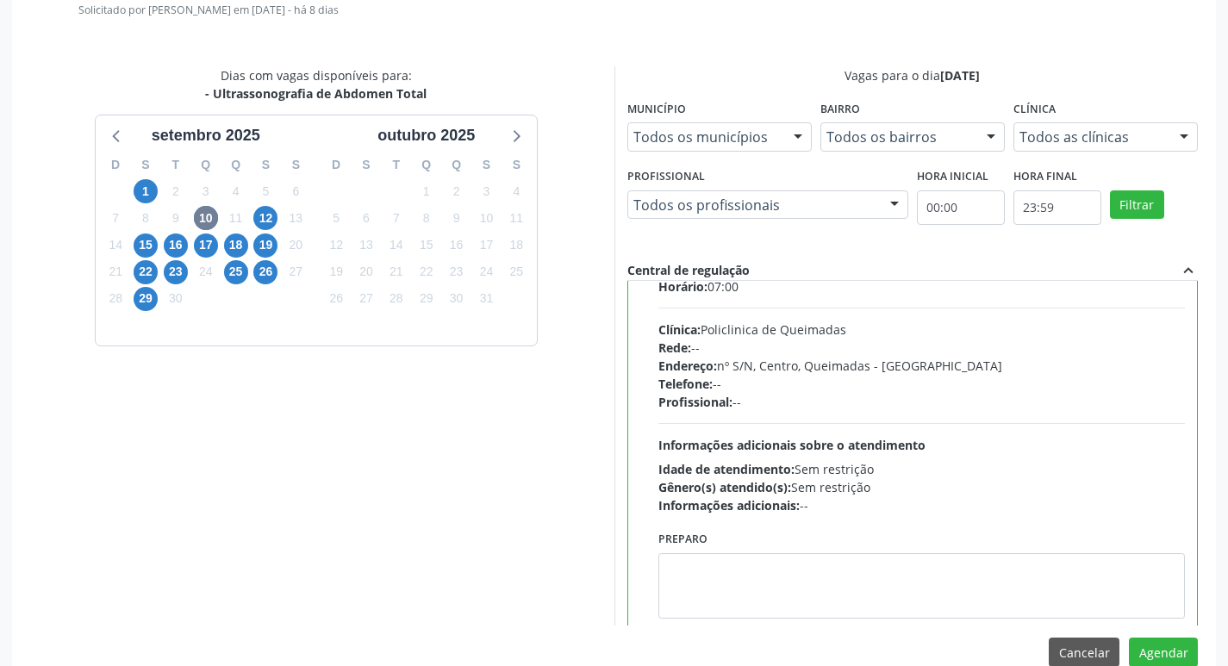
scroll to position [85, 0]
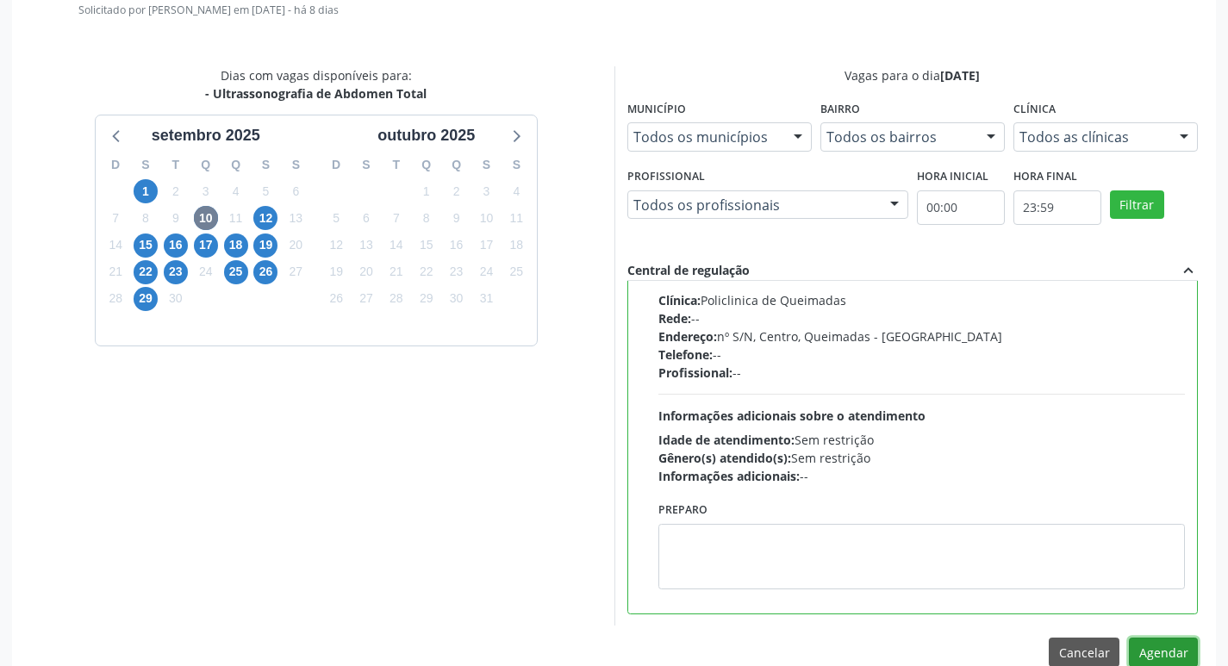
click at [1143, 644] on button "Agendar" at bounding box center [1163, 652] width 69 height 29
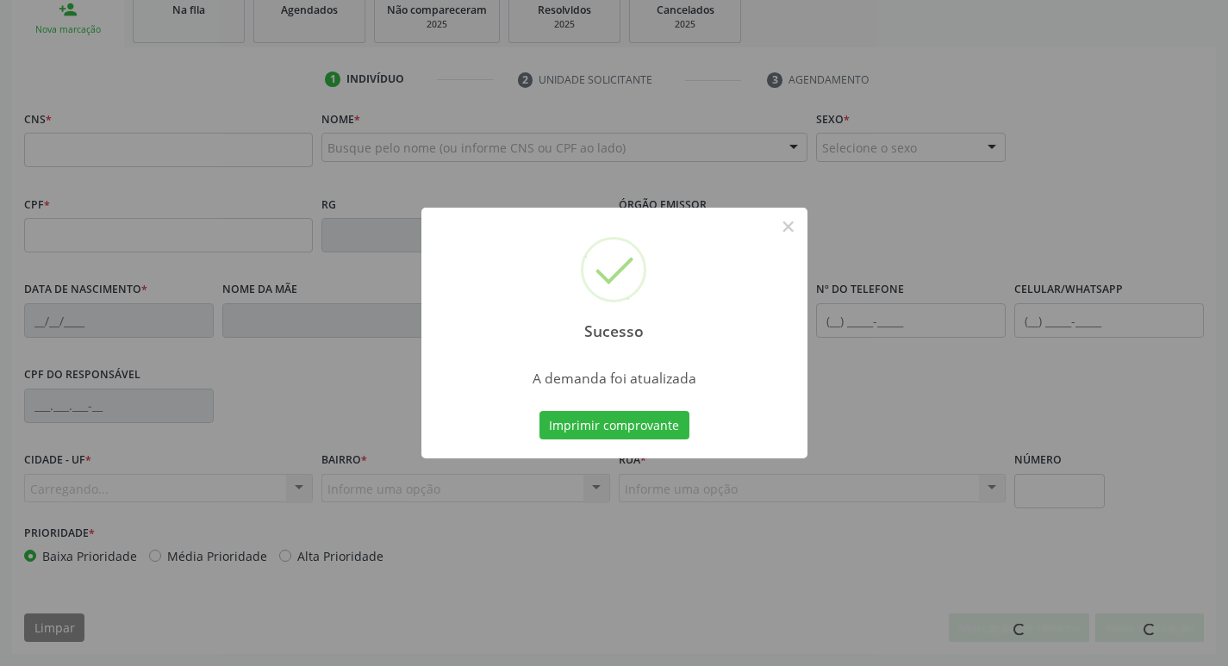
scroll to position [268, 0]
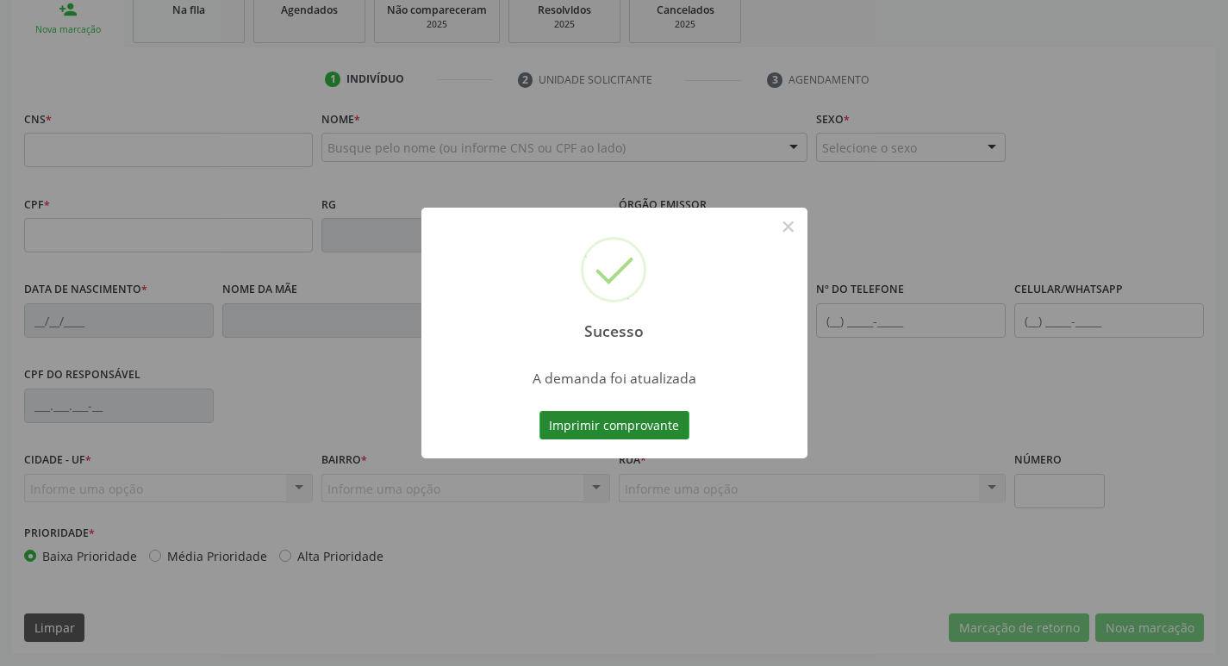
click at [594, 421] on button "Imprimir comprovante" at bounding box center [614, 425] width 150 height 29
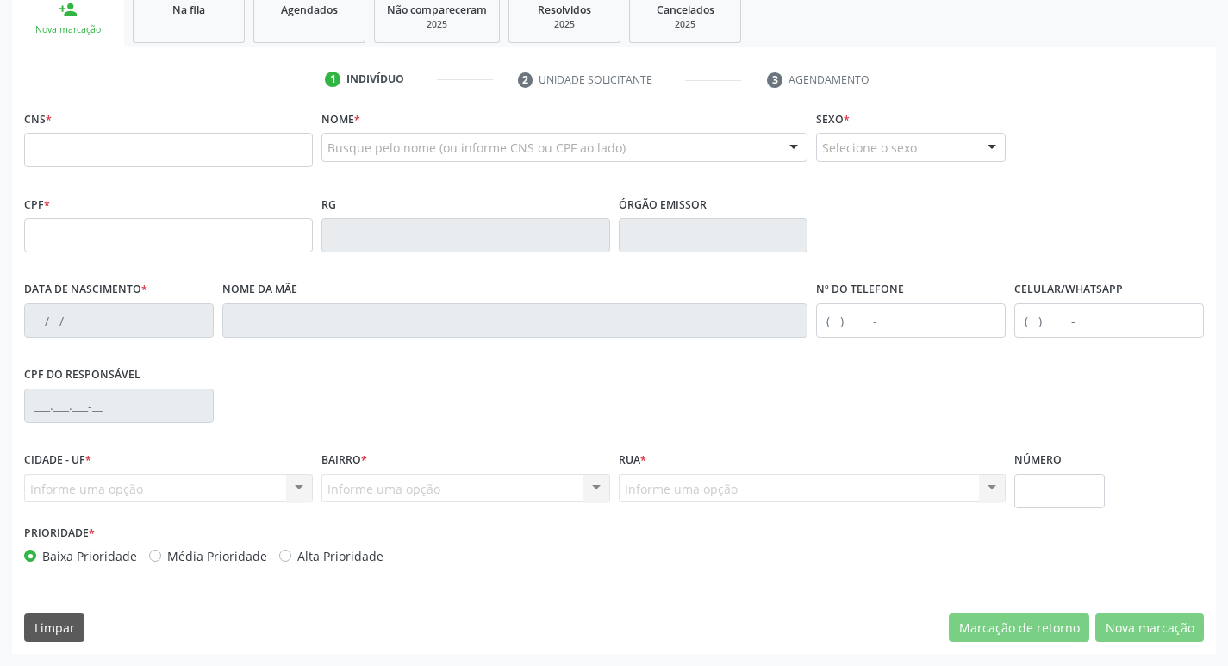
click at [216, 28] on link "Na fila" at bounding box center [189, 16] width 112 height 53
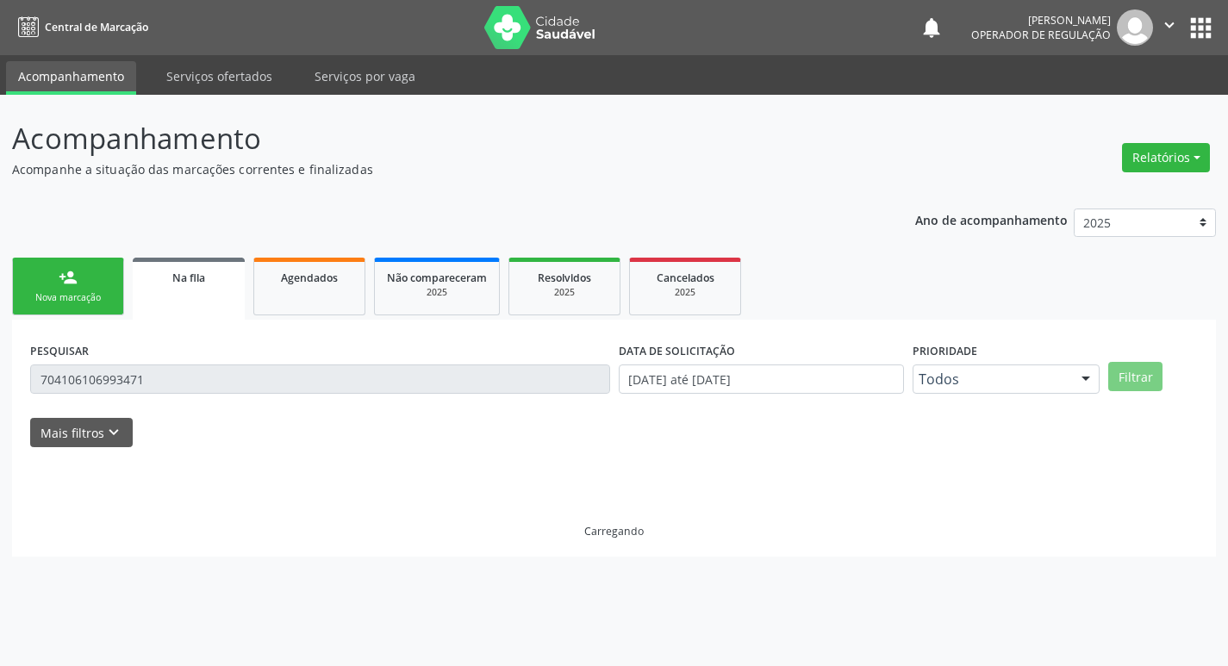
scroll to position [0, 0]
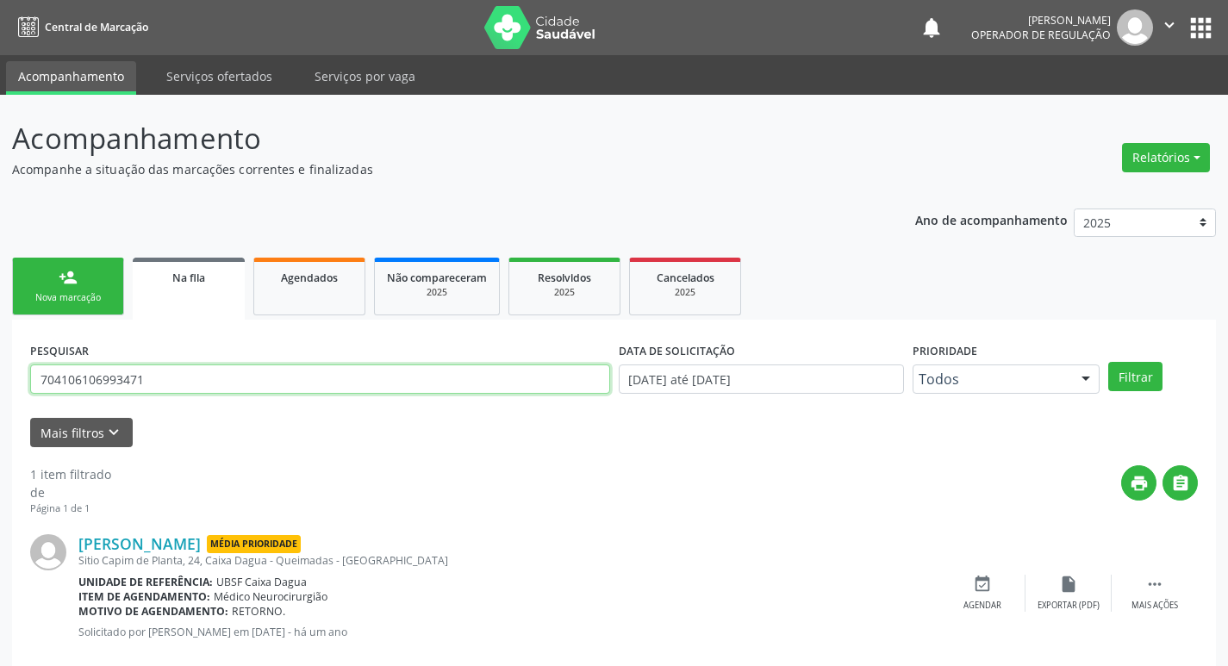
click at [156, 373] on input "704106106993471" at bounding box center [320, 379] width 580 height 29
click at [157, 373] on input "704106106993471" at bounding box center [320, 379] width 580 height 29
type input "704705756126237"
click at [1108, 362] on button "Filtrar" at bounding box center [1135, 376] width 54 height 29
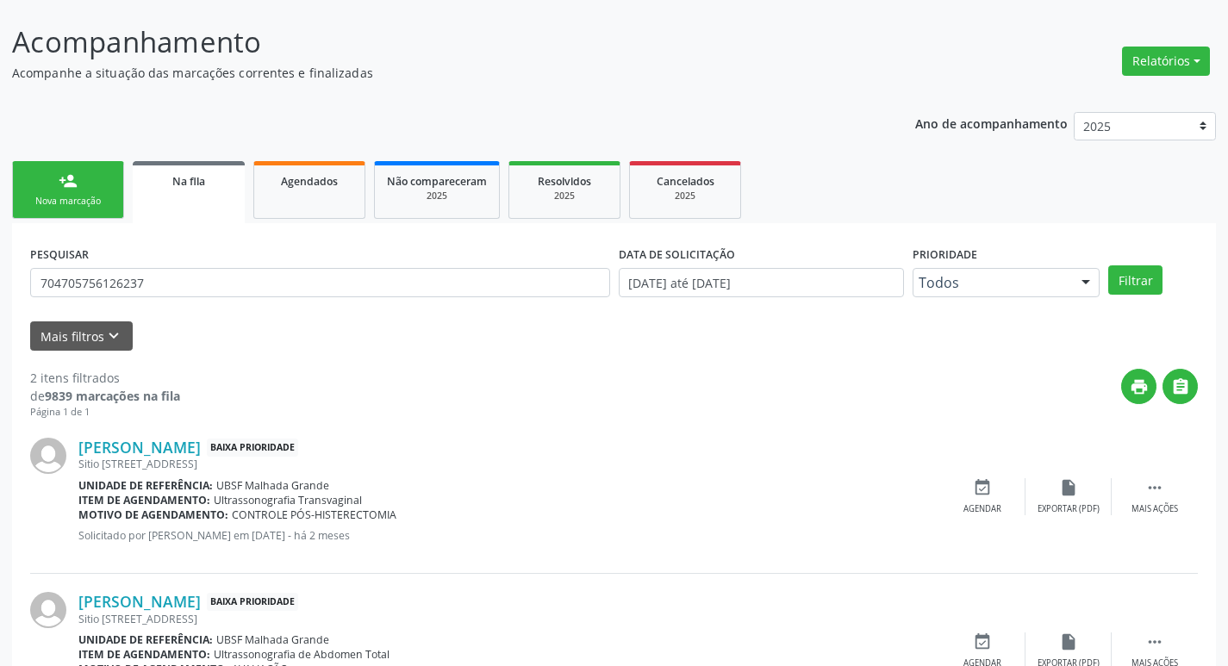
scroll to position [188, 0]
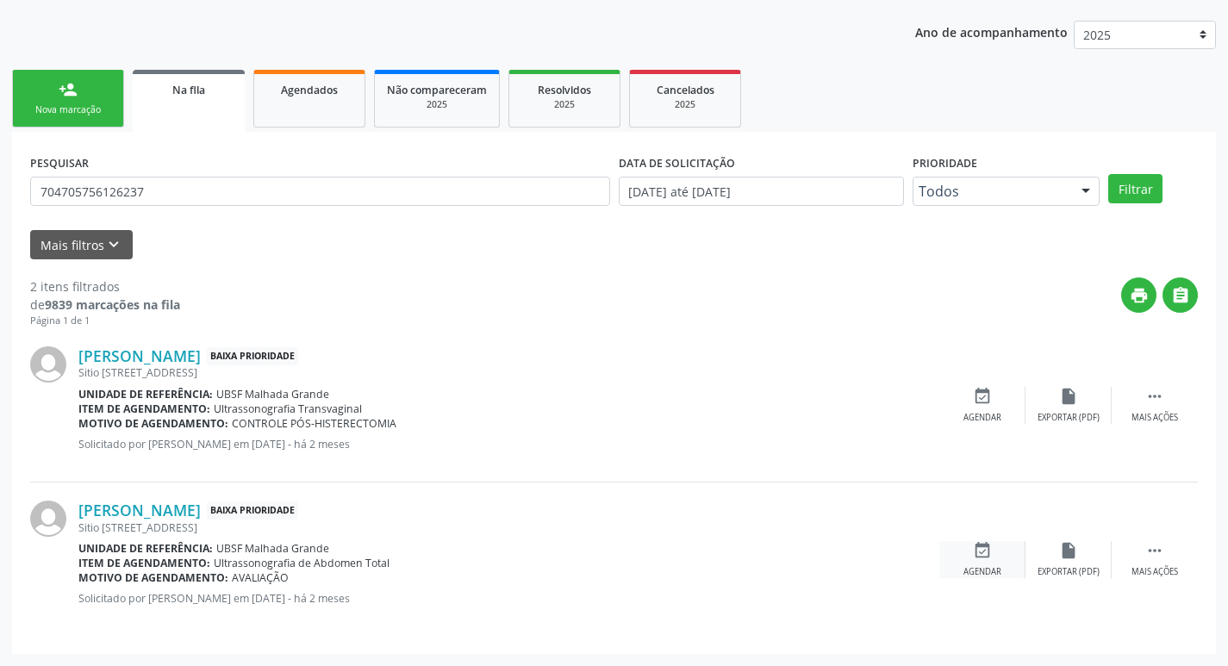
click at [970, 562] on div "event_available Agendar" at bounding box center [982, 559] width 86 height 37
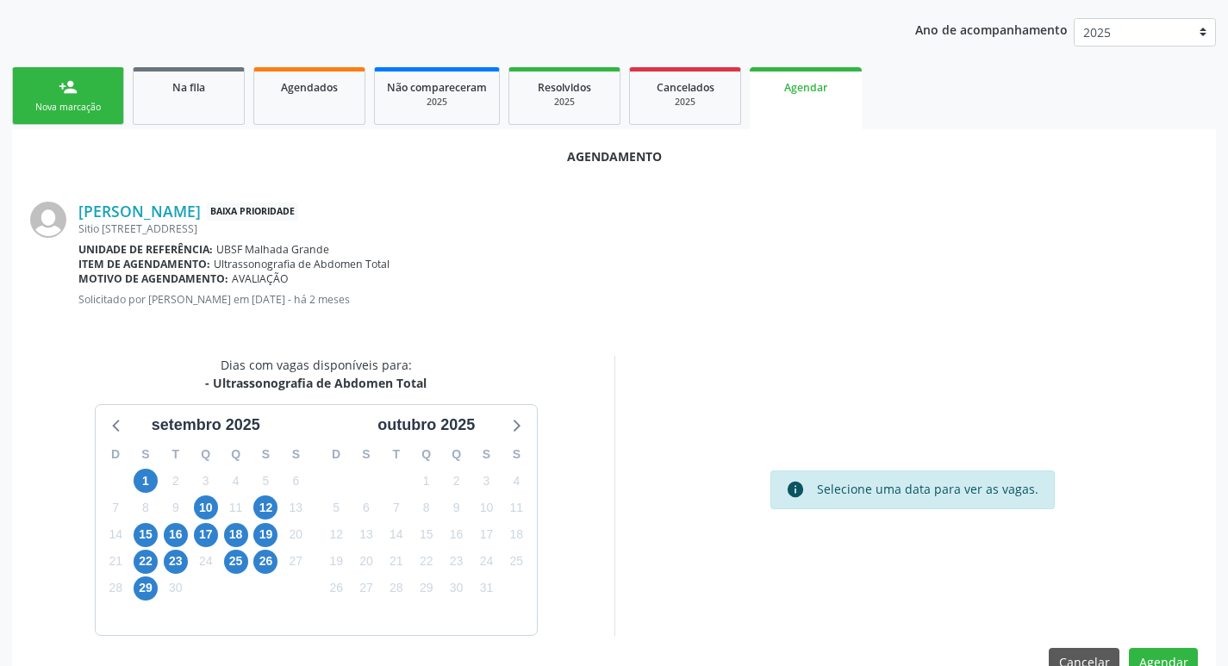
scroll to position [231, 0]
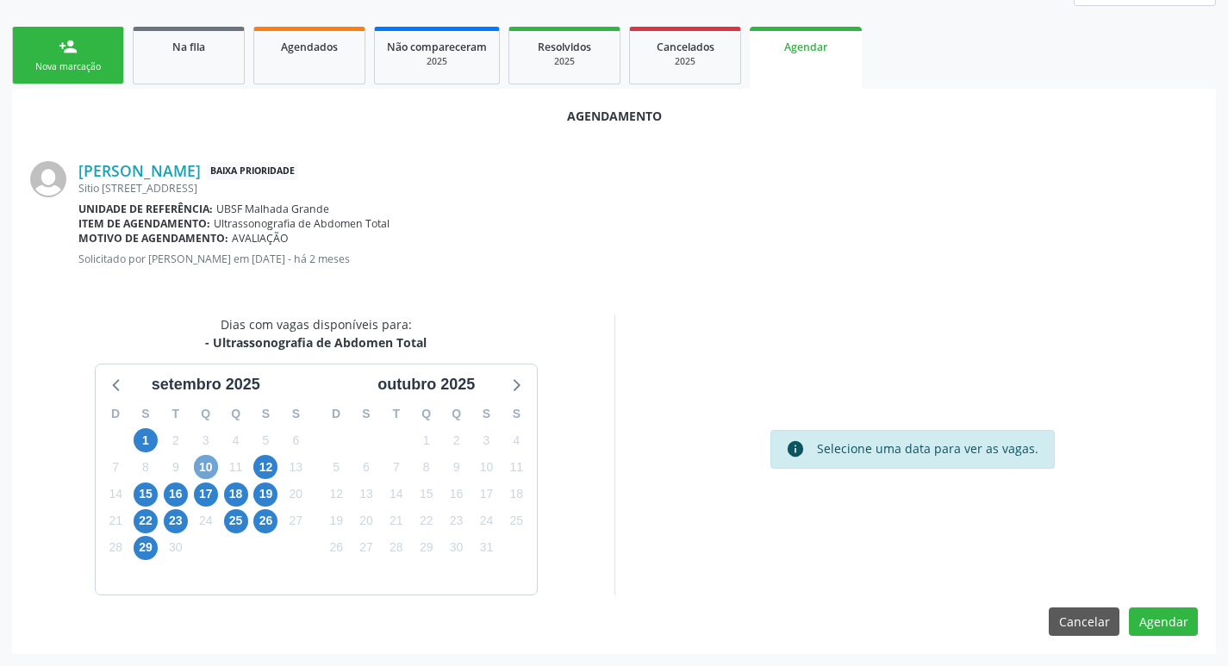
click at [212, 464] on span "10" at bounding box center [206, 467] width 24 height 24
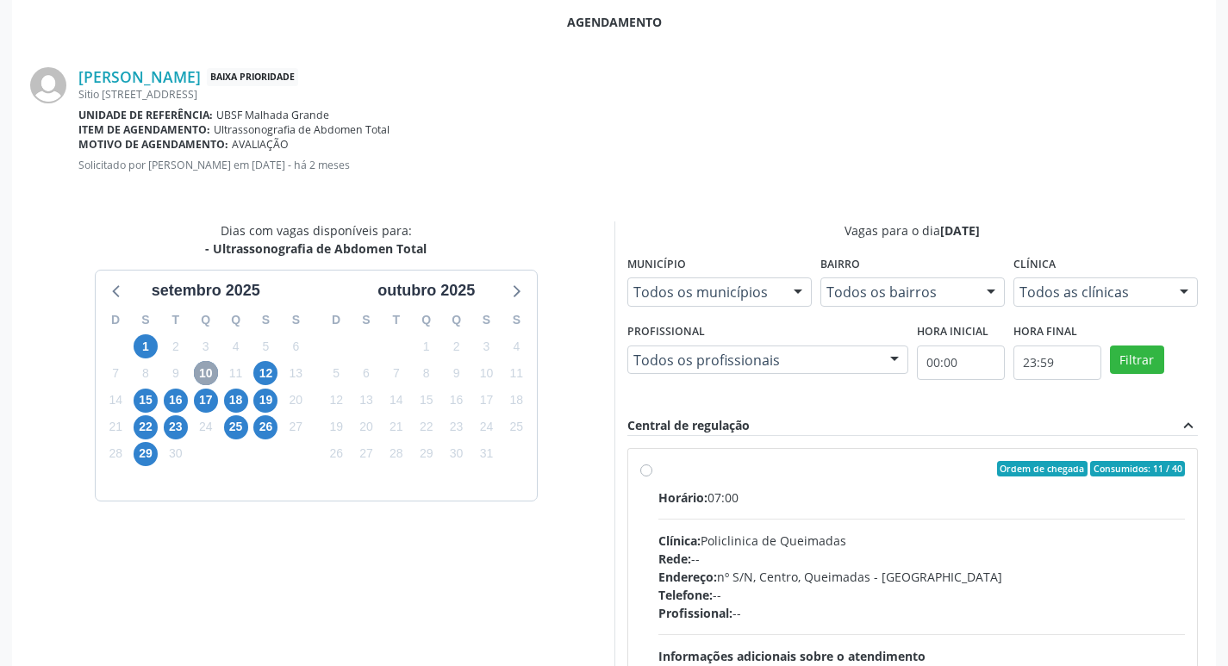
scroll to position [480, 0]
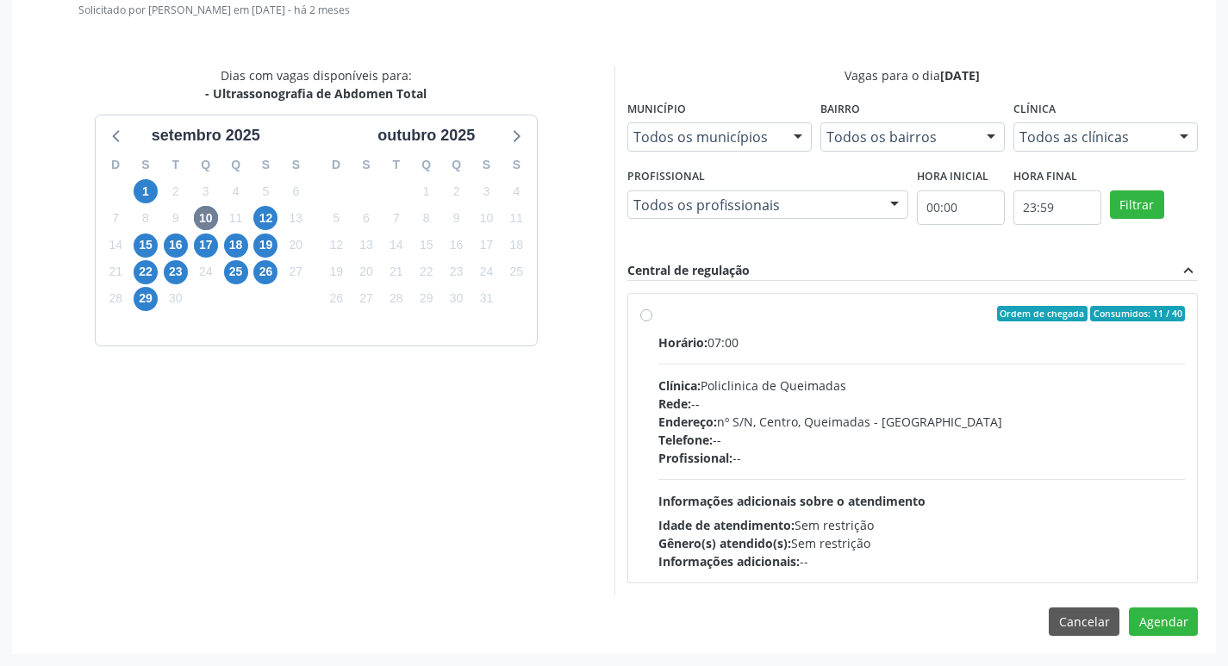
click at [806, 321] on label "Ordem de chegada Consumidos: 11 / 40 Horário: 07:00 Clínica: Policlinica de Que…" at bounding box center [921, 438] width 527 height 265
click at [652, 321] on input "Ordem de chegada Consumidos: 11 / 40 Horário: 07:00 Clínica: Policlinica de Que…" at bounding box center [646, 314] width 12 height 16
radio input "true"
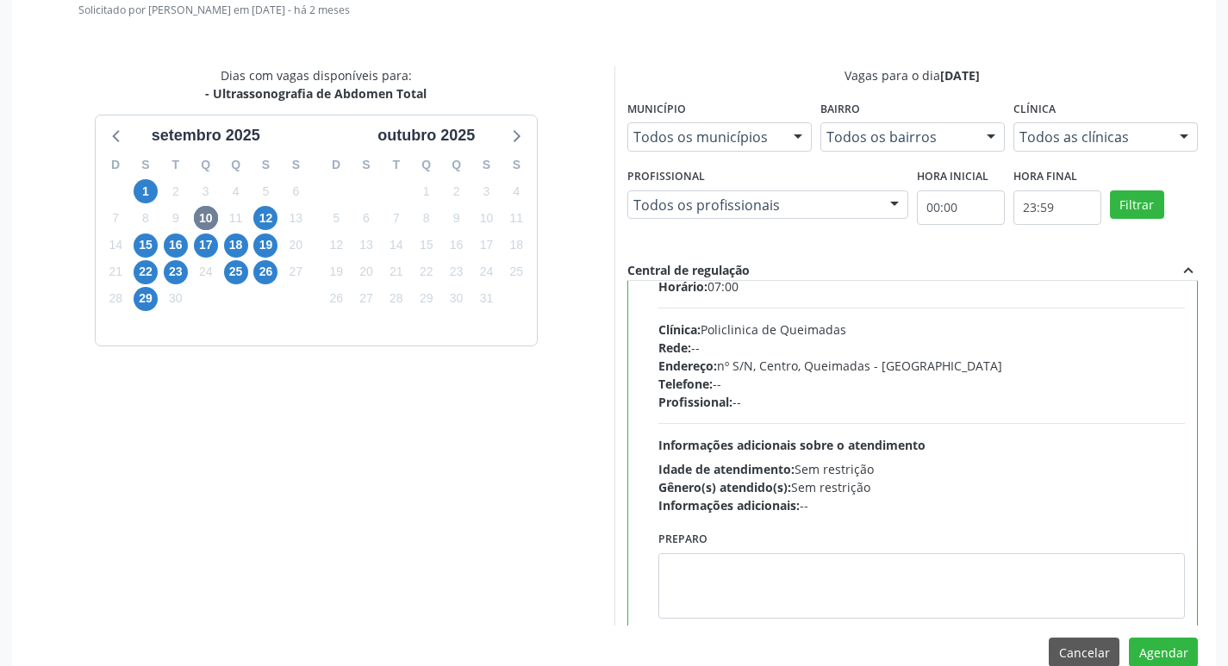
scroll to position [85, 0]
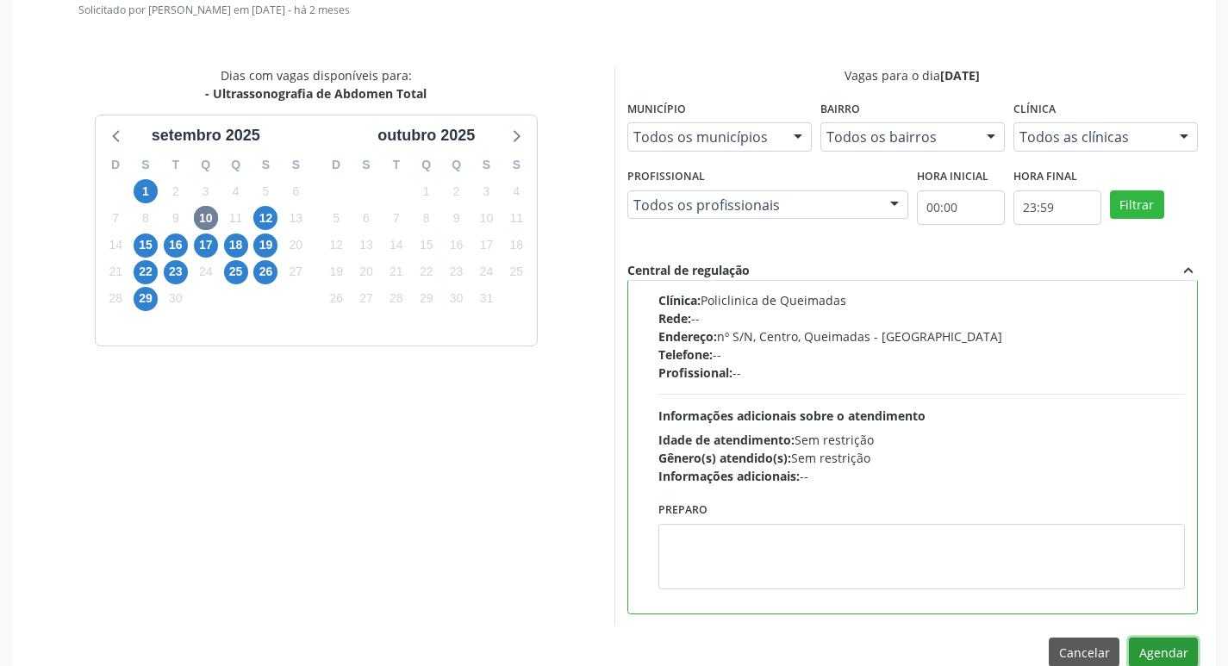
click at [1160, 653] on button "Agendar" at bounding box center [1163, 652] width 69 height 29
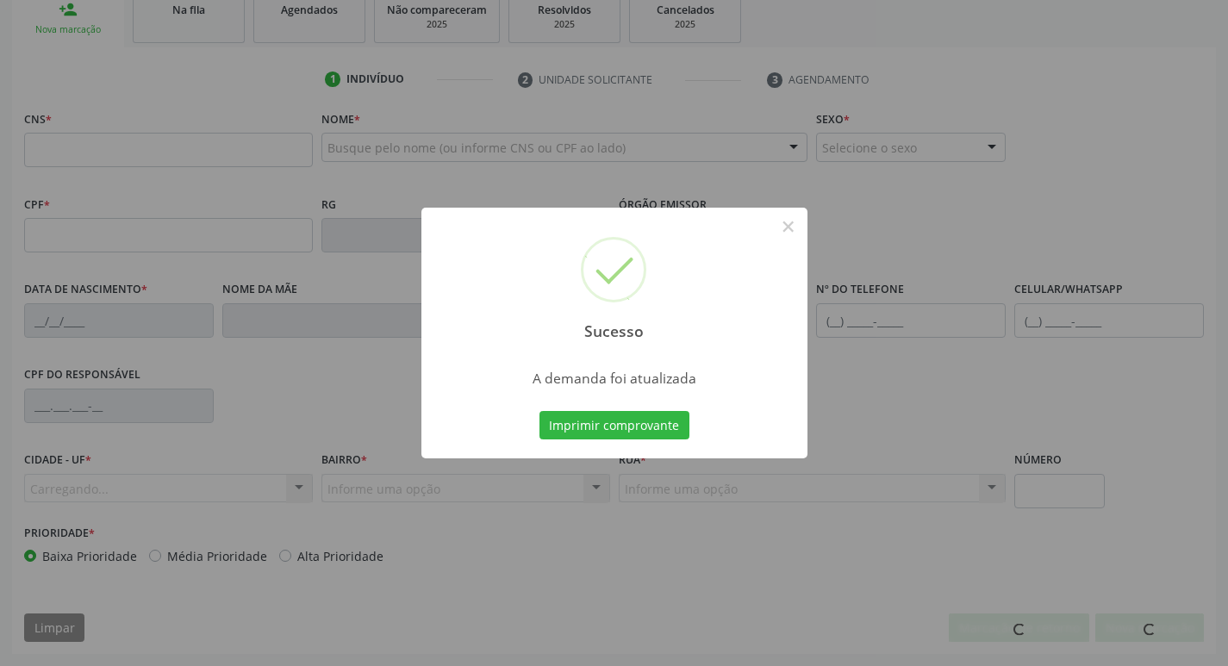
scroll to position [268, 0]
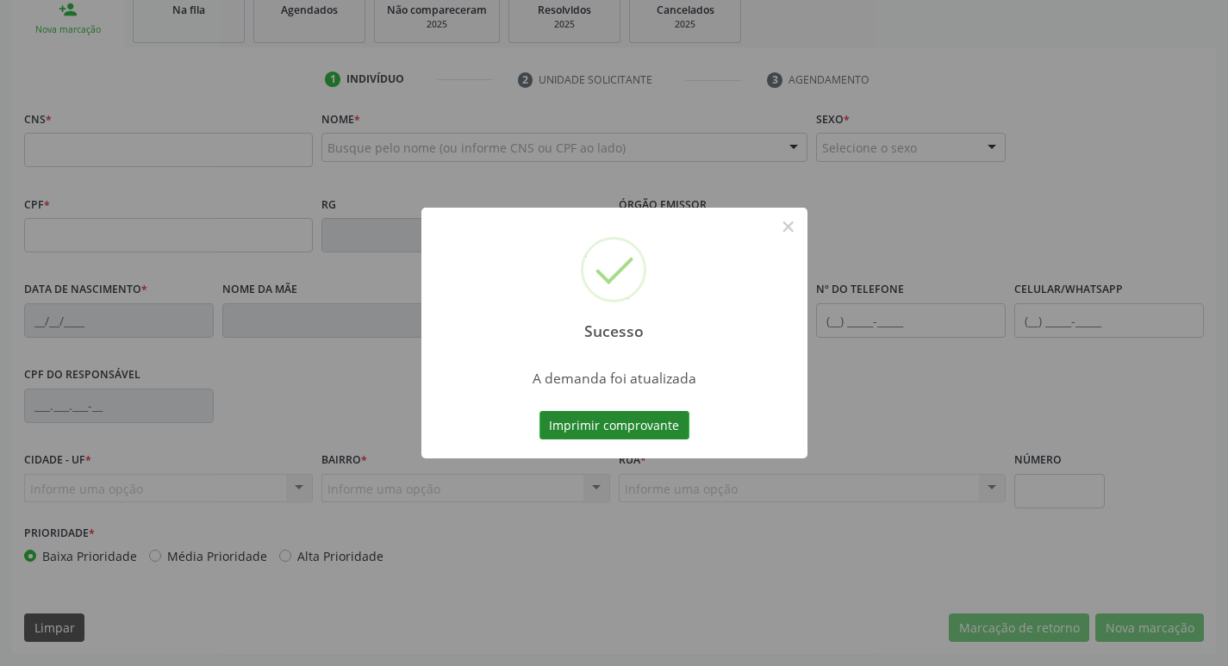
click at [609, 435] on button "Imprimir comprovante" at bounding box center [614, 425] width 150 height 29
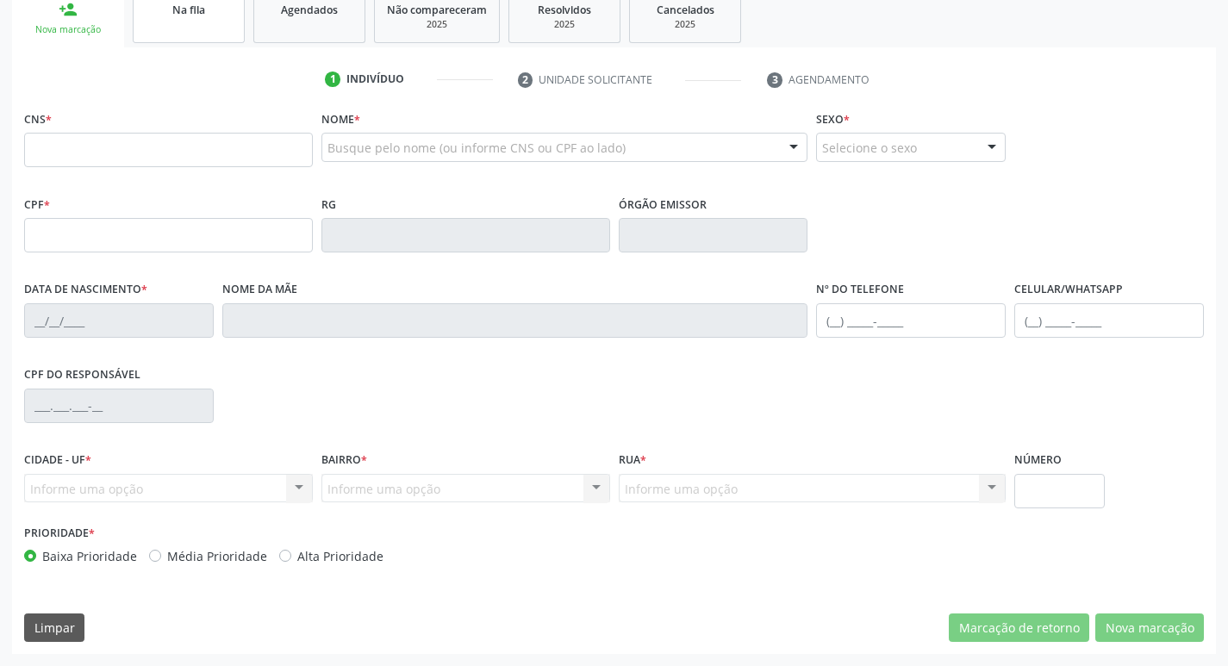
click at [202, 30] on link "Na fila" at bounding box center [189, 16] width 112 height 53
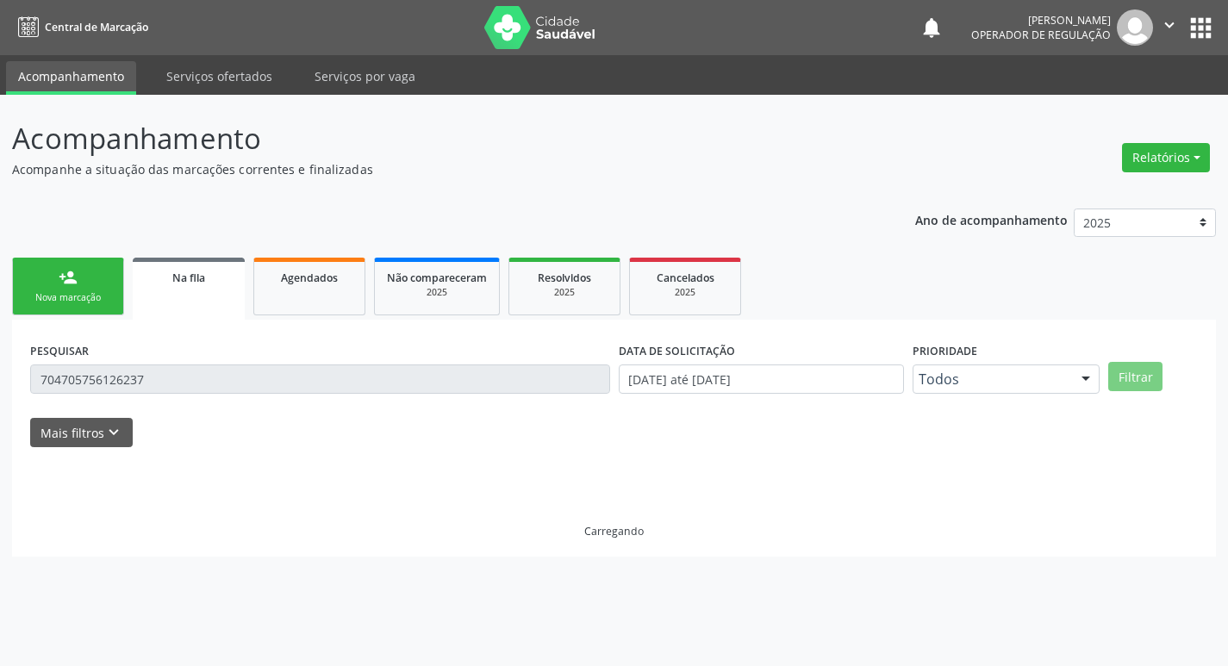
scroll to position [0, 0]
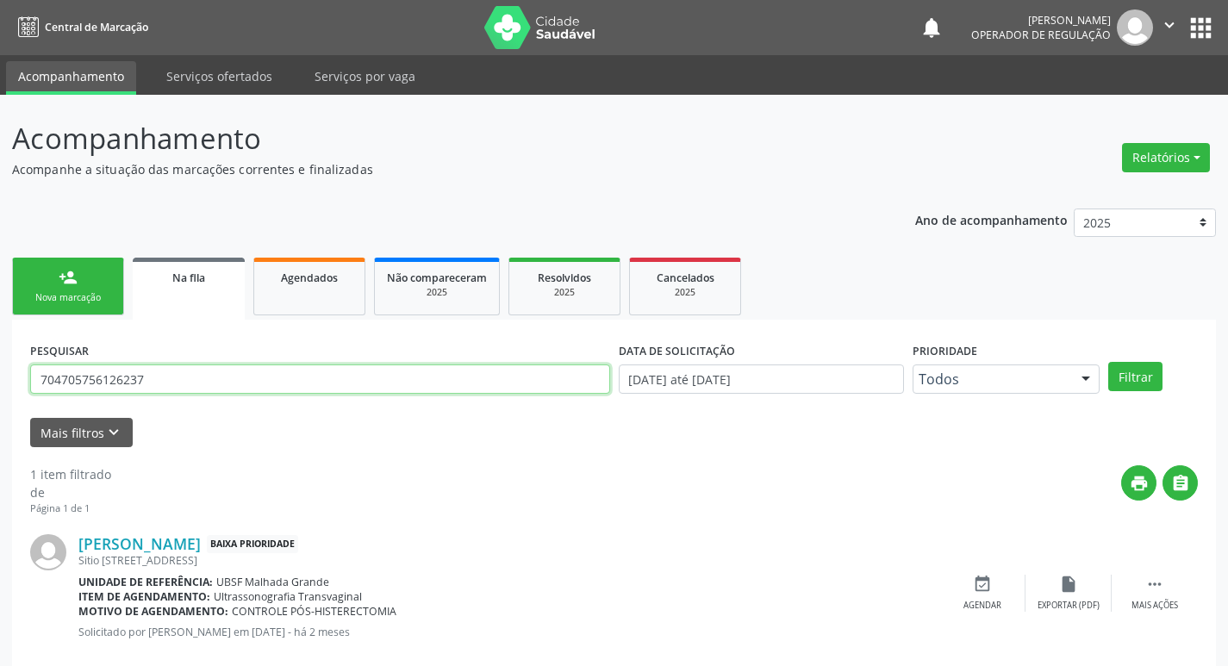
click at [172, 383] on input "704705756126237" at bounding box center [320, 379] width 580 height 29
type input "700607482154867"
click at [1108, 362] on button "Filtrar" at bounding box center [1135, 376] width 54 height 29
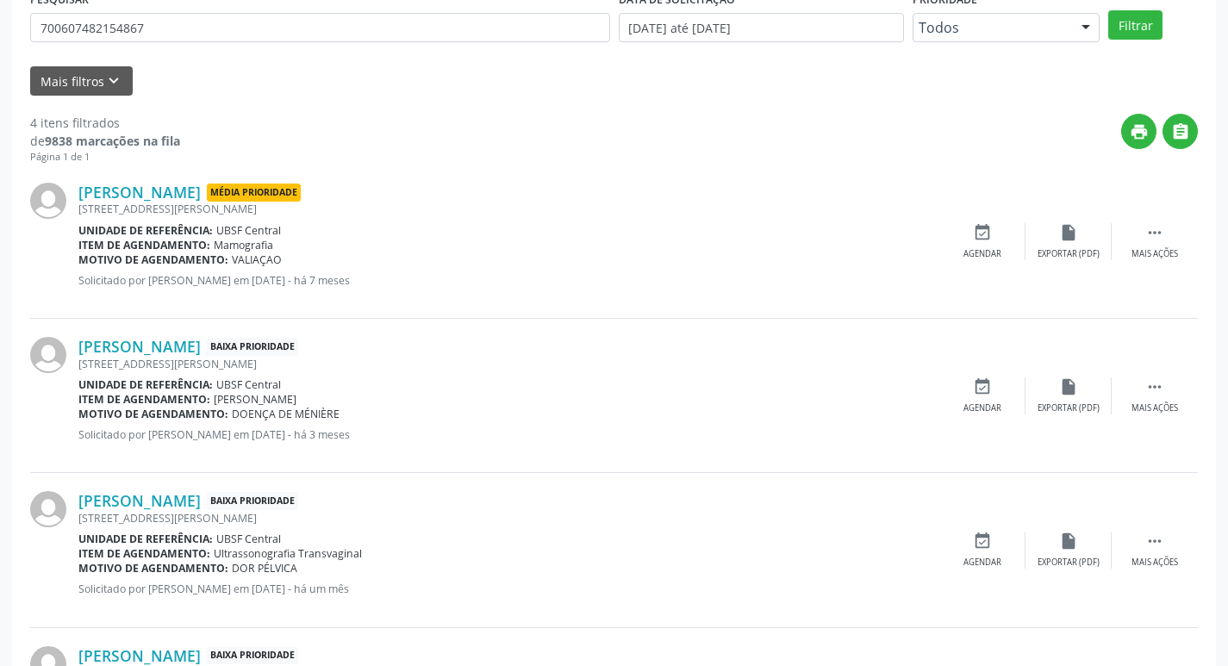
scroll to position [497, 0]
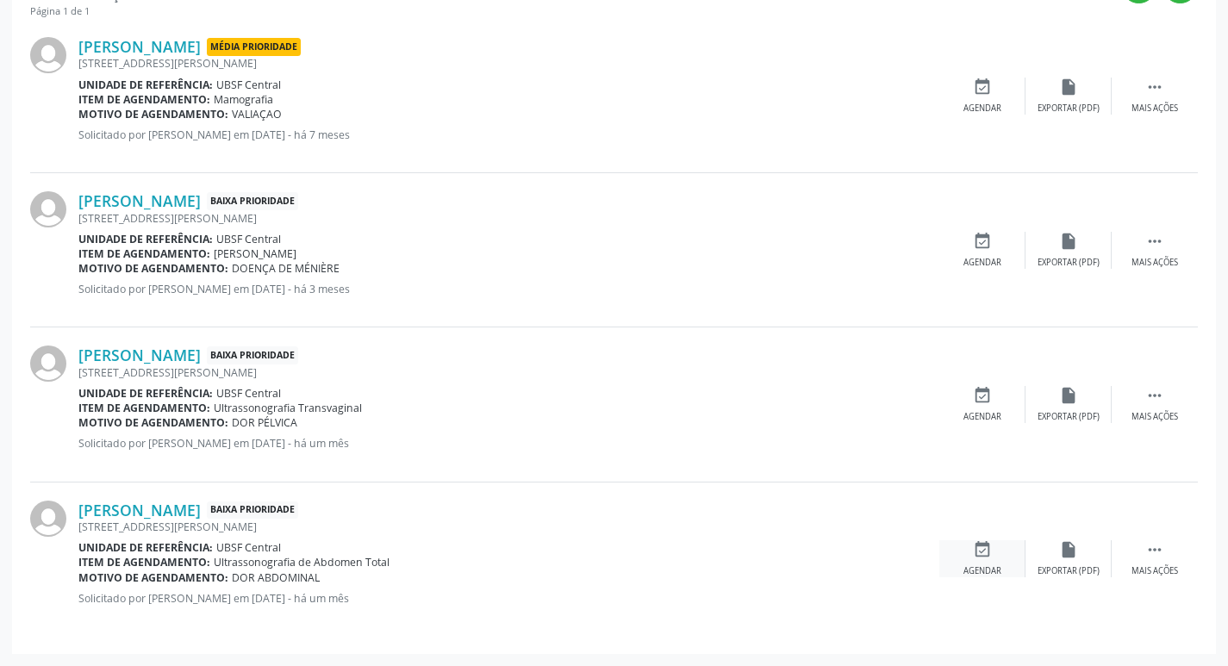
click at [994, 557] on div "event_available Agendar" at bounding box center [982, 558] width 86 height 37
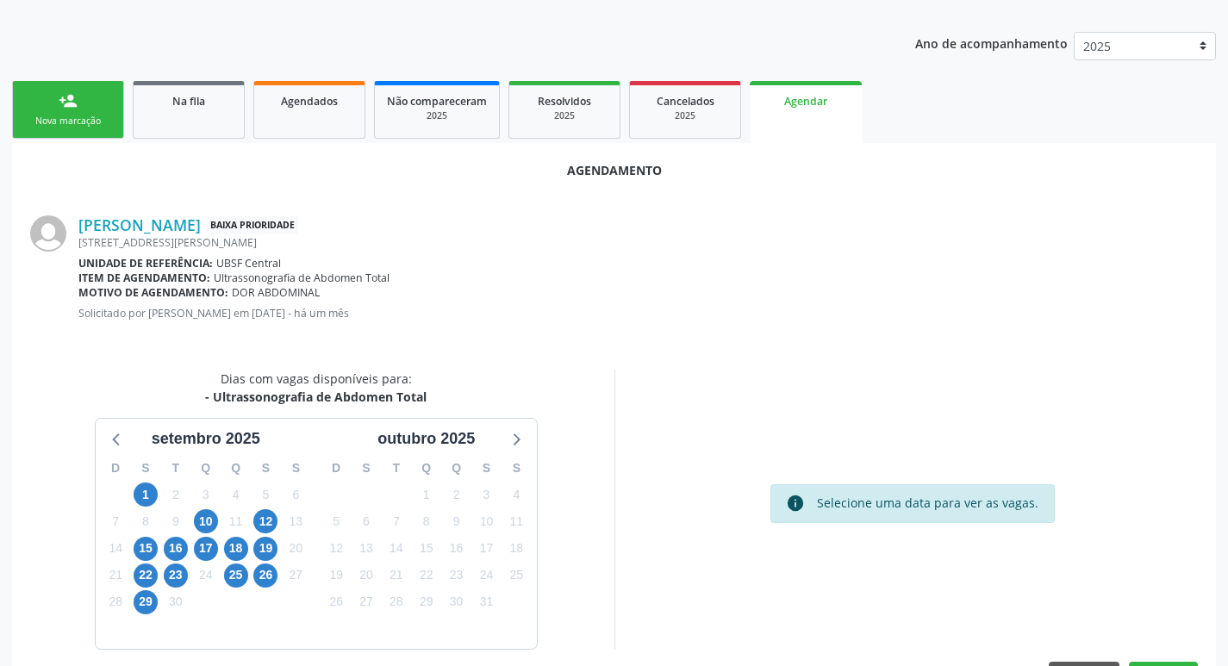
scroll to position [231, 0]
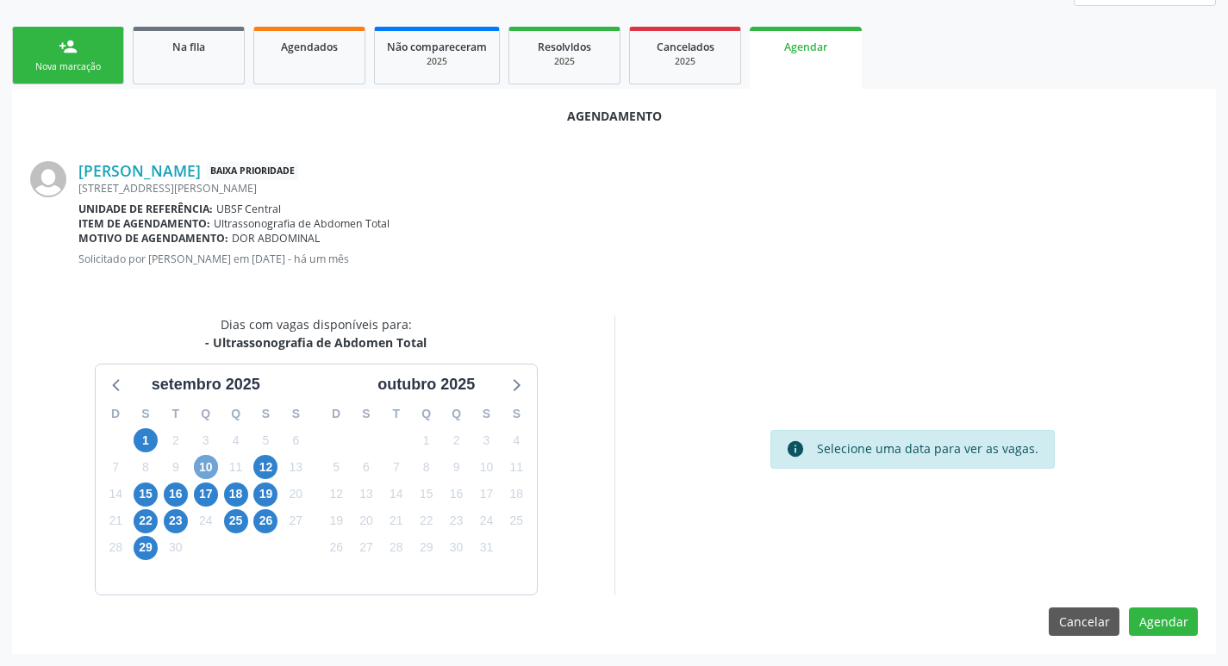
click at [201, 465] on span "10" at bounding box center [206, 467] width 24 height 24
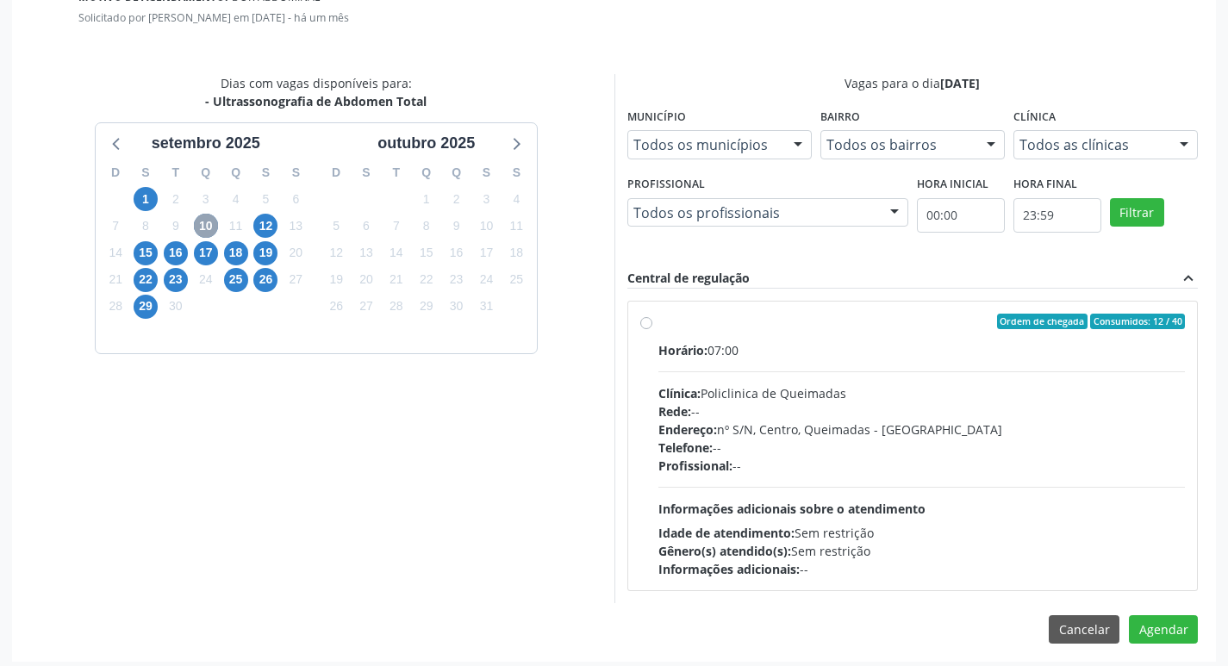
scroll to position [480, 0]
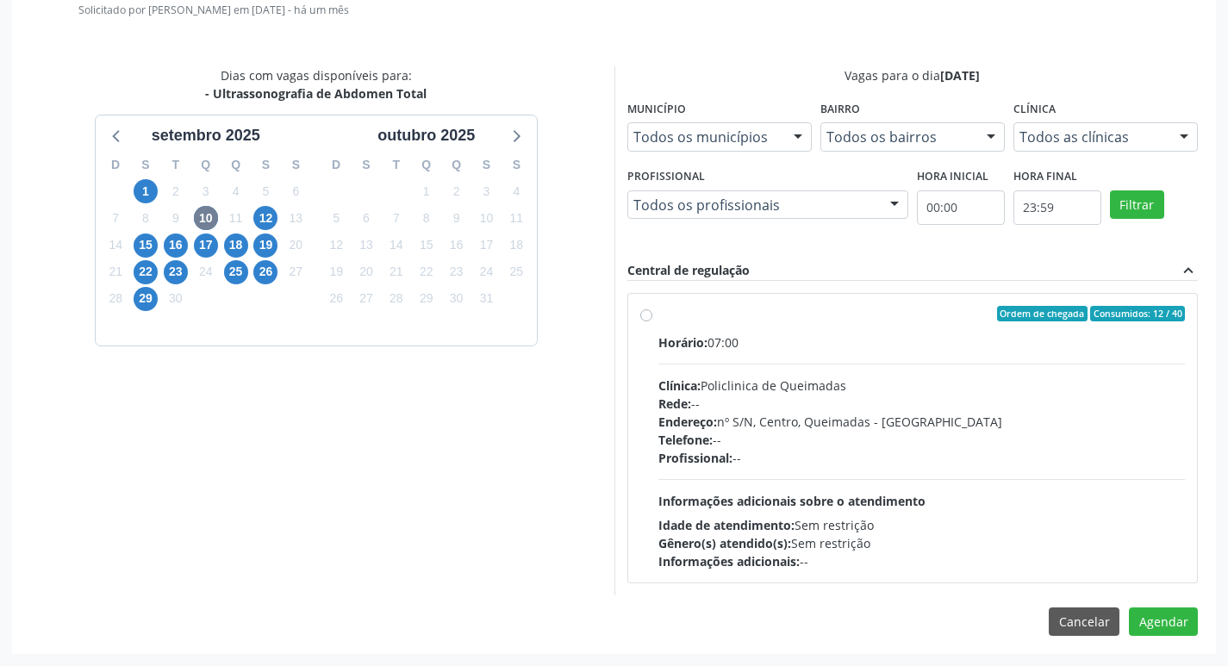
click at [832, 336] on div "Horário: 07:00" at bounding box center [921, 342] width 527 height 18
click at [652, 321] on input "Ordem de chegada Consumidos: 12 / 40 Horário: 07:00 Clínica: Policlinica de Que…" at bounding box center [646, 314] width 12 height 16
radio input "true"
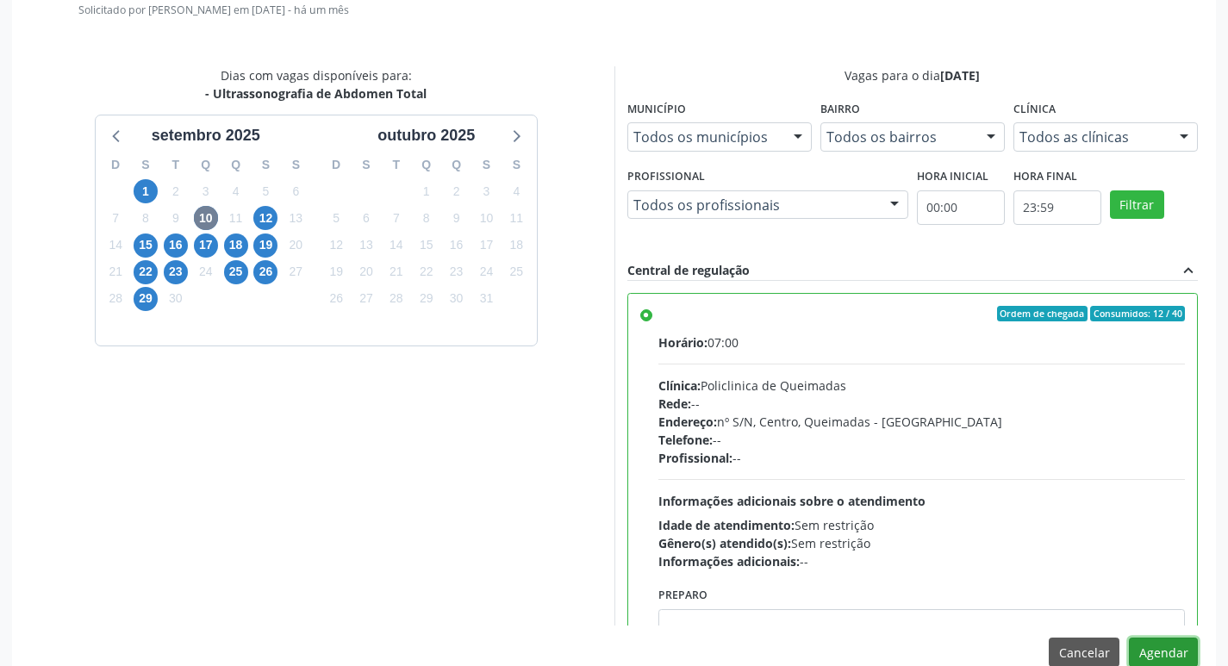
click at [1166, 645] on button "Agendar" at bounding box center [1163, 652] width 69 height 29
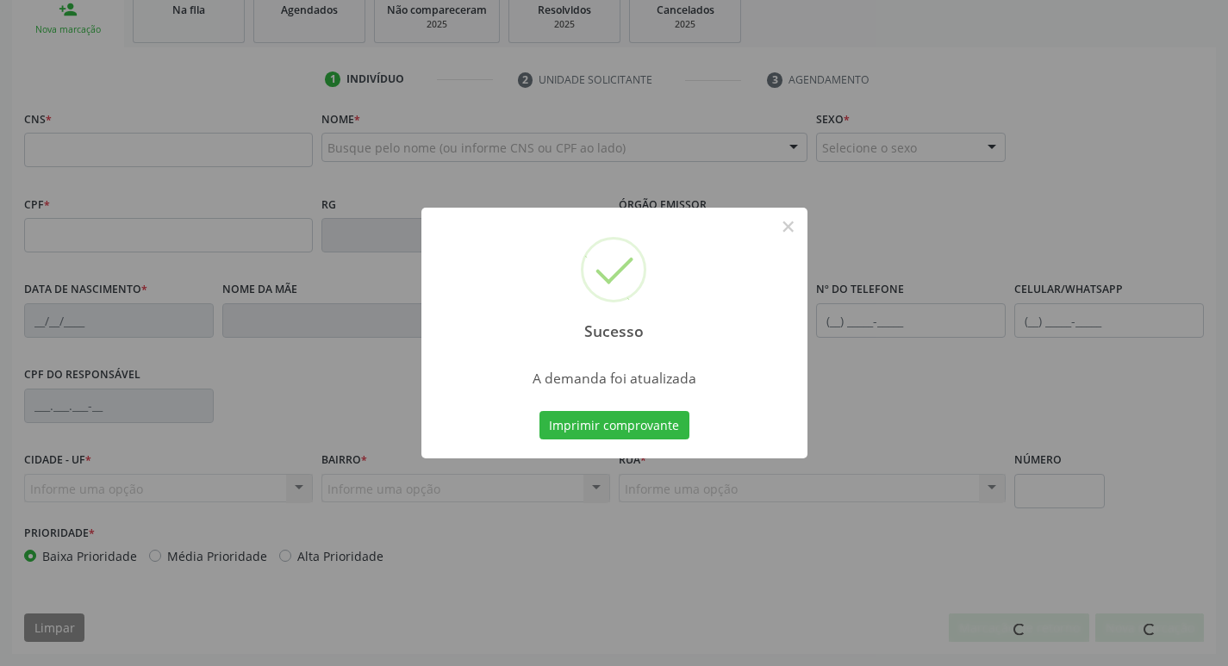
scroll to position [268, 0]
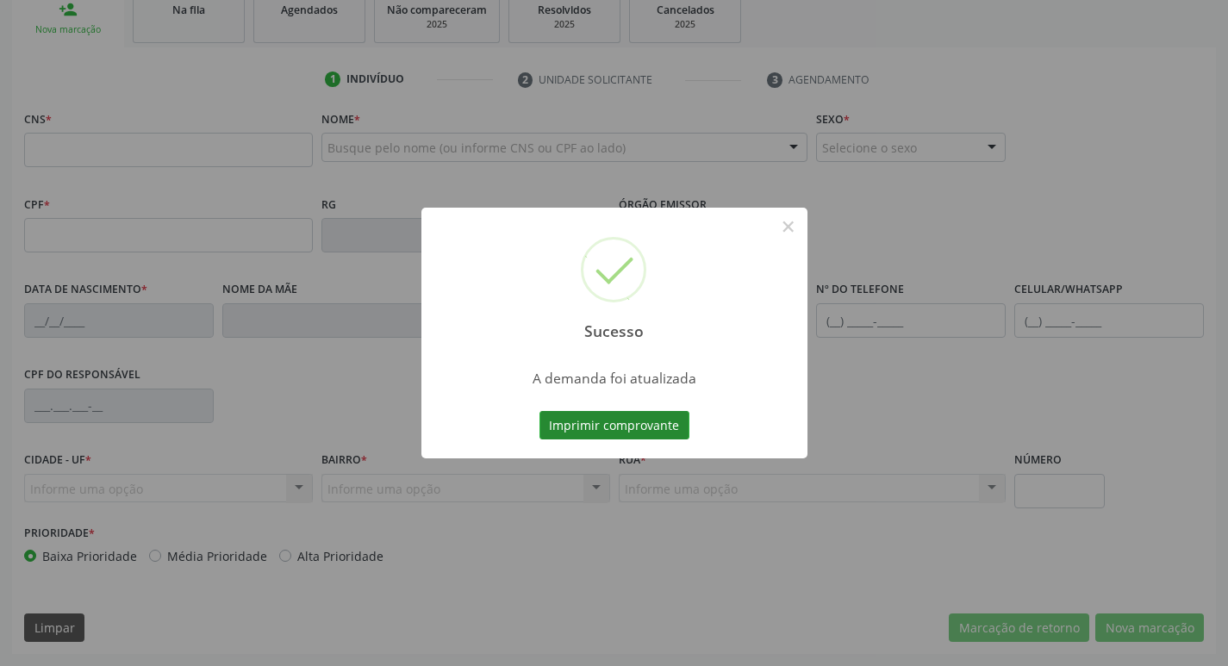
click at [678, 430] on button "Imprimir comprovante" at bounding box center [614, 425] width 150 height 29
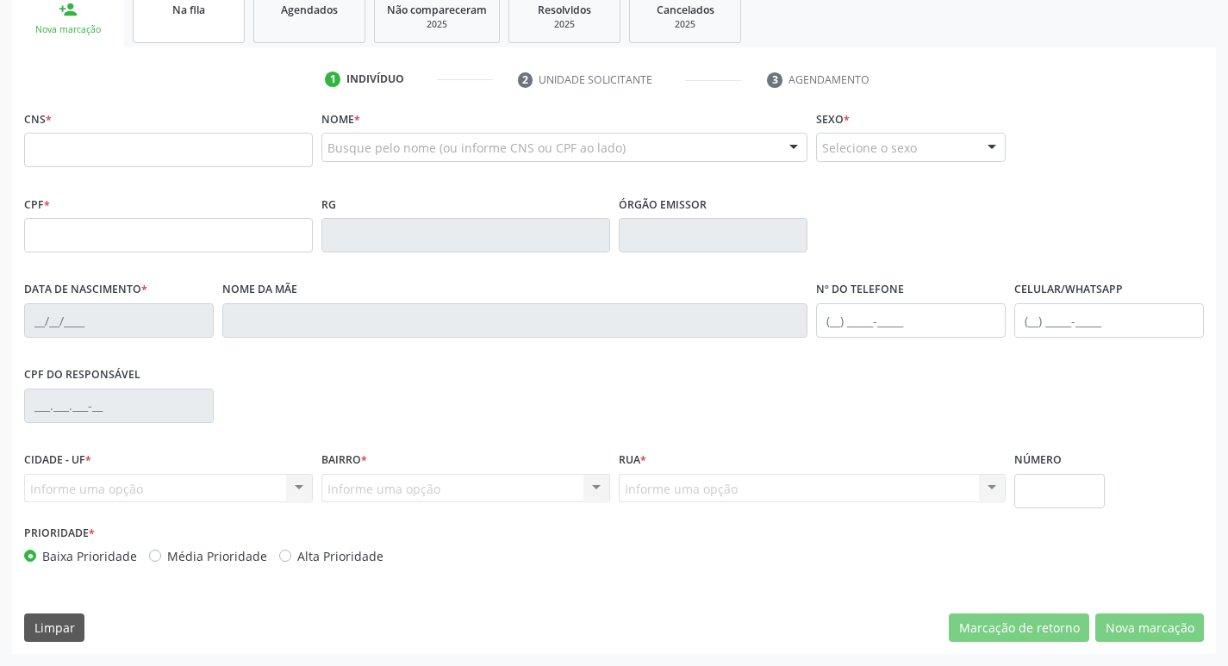
click at [201, 21] on link "Na fila" at bounding box center [189, 16] width 112 height 53
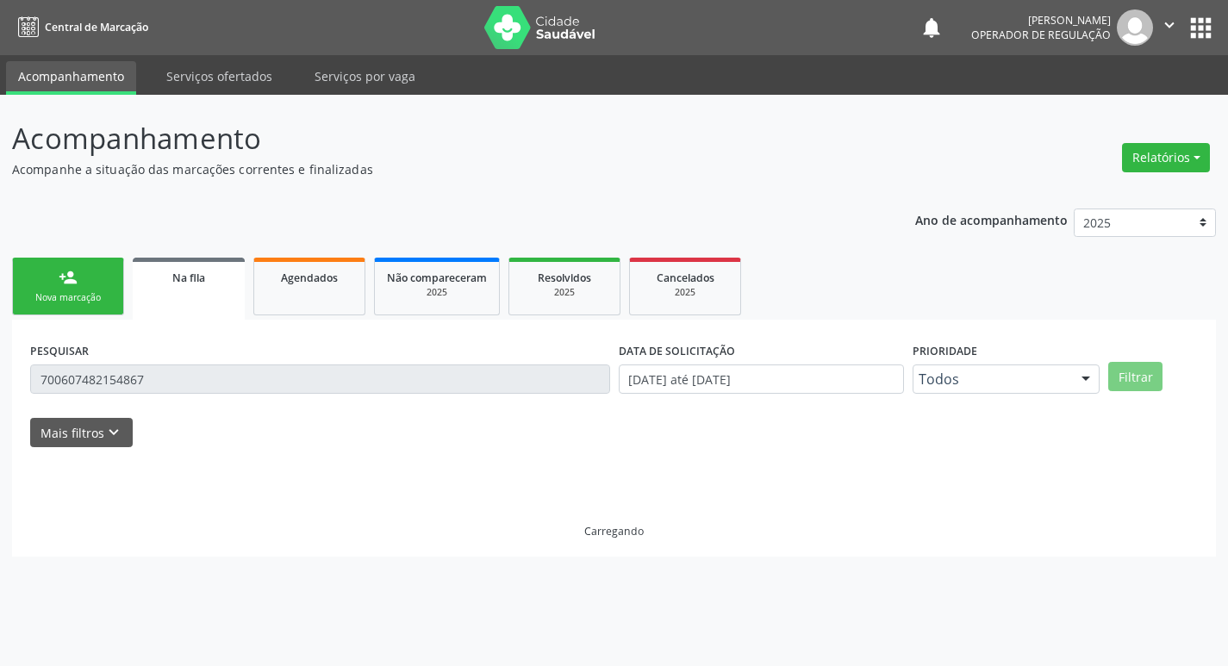
scroll to position [0, 0]
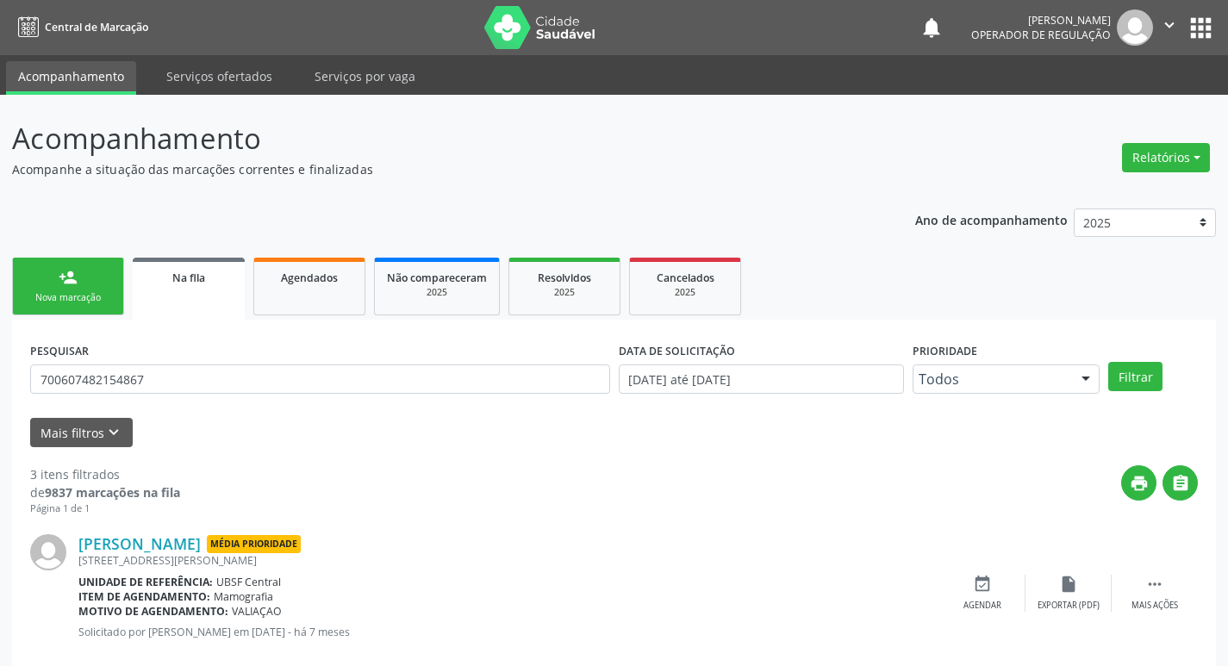
click at [106, 277] on link "person_add Nova marcação" at bounding box center [68, 287] width 112 height 58
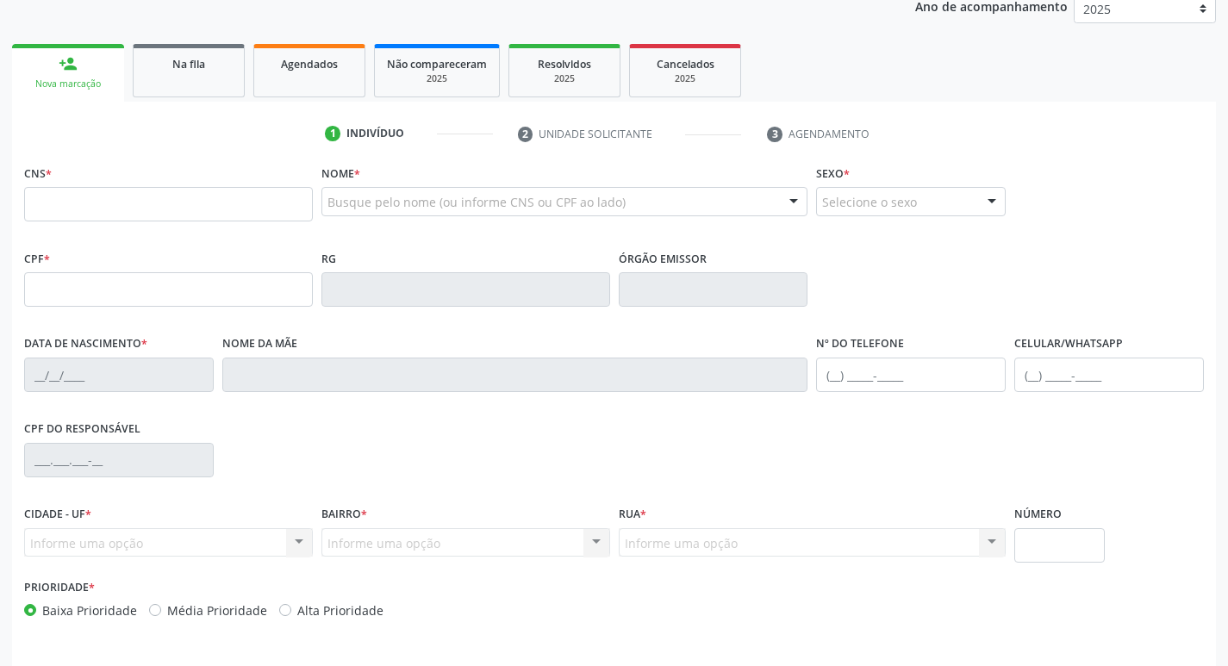
scroll to position [259, 0]
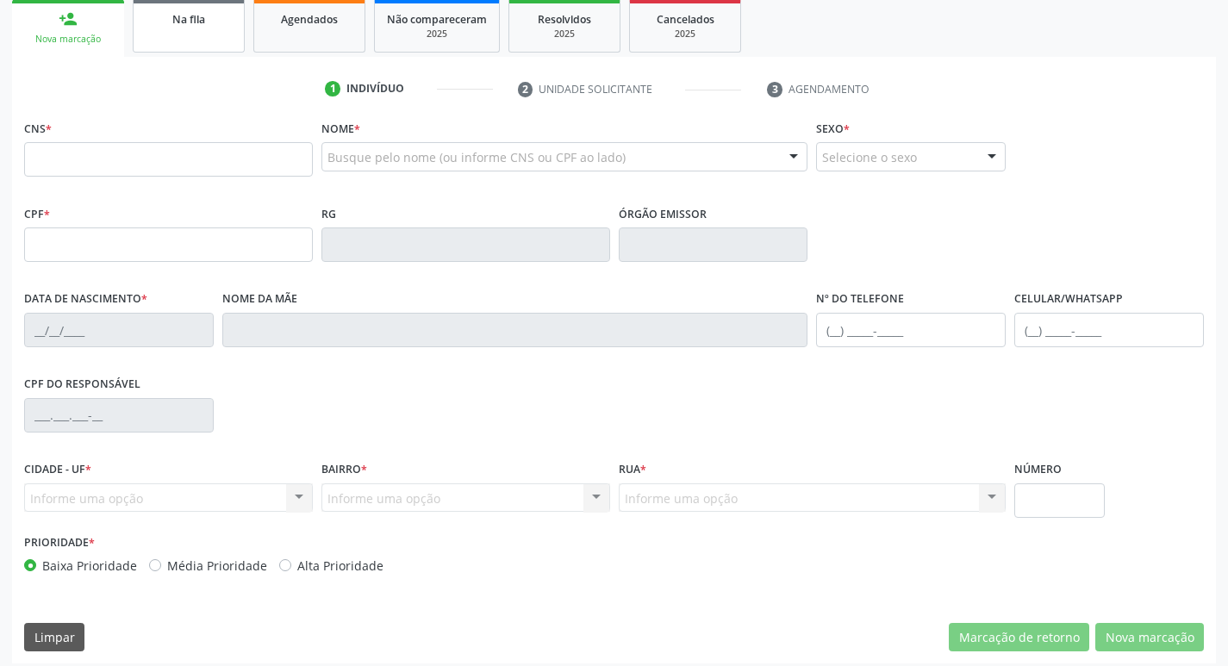
click at [206, 17] on div "Na fila" at bounding box center [189, 18] width 86 height 18
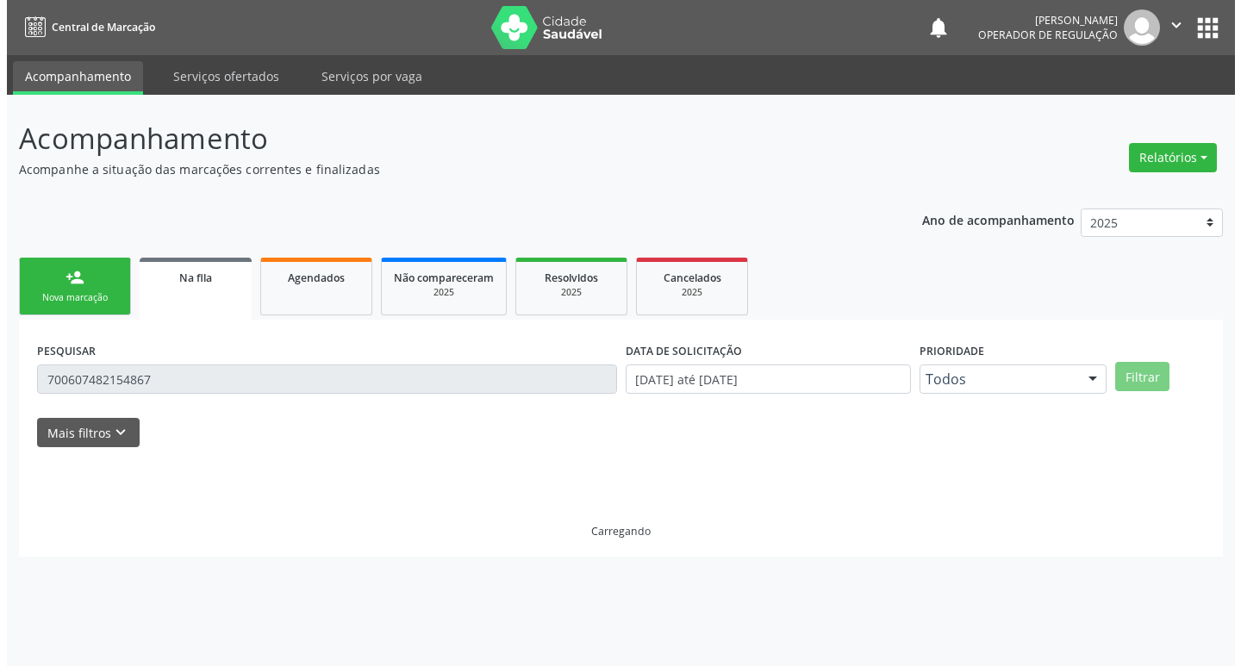
scroll to position [0, 0]
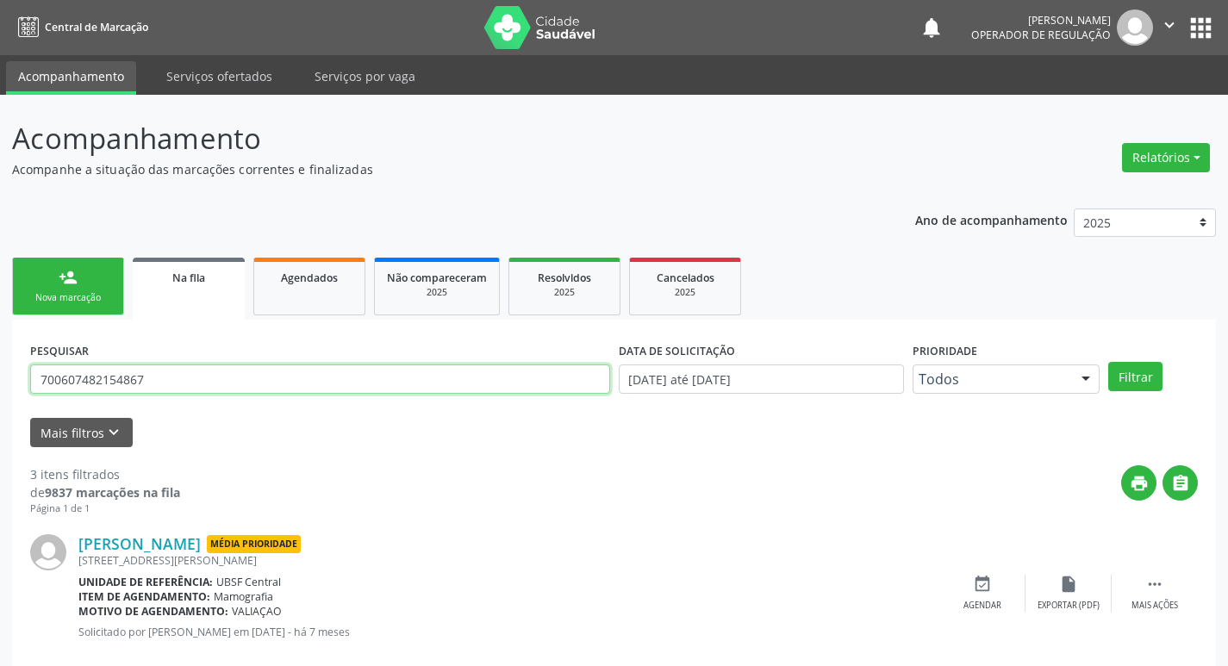
click at [203, 386] on input "700607482154867" at bounding box center [320, 379] width 580 height 29
type input "700603925527265"
click at [1108, 362] on button "Filtrar" at bounding box center [1135, 376] width 54 height 29
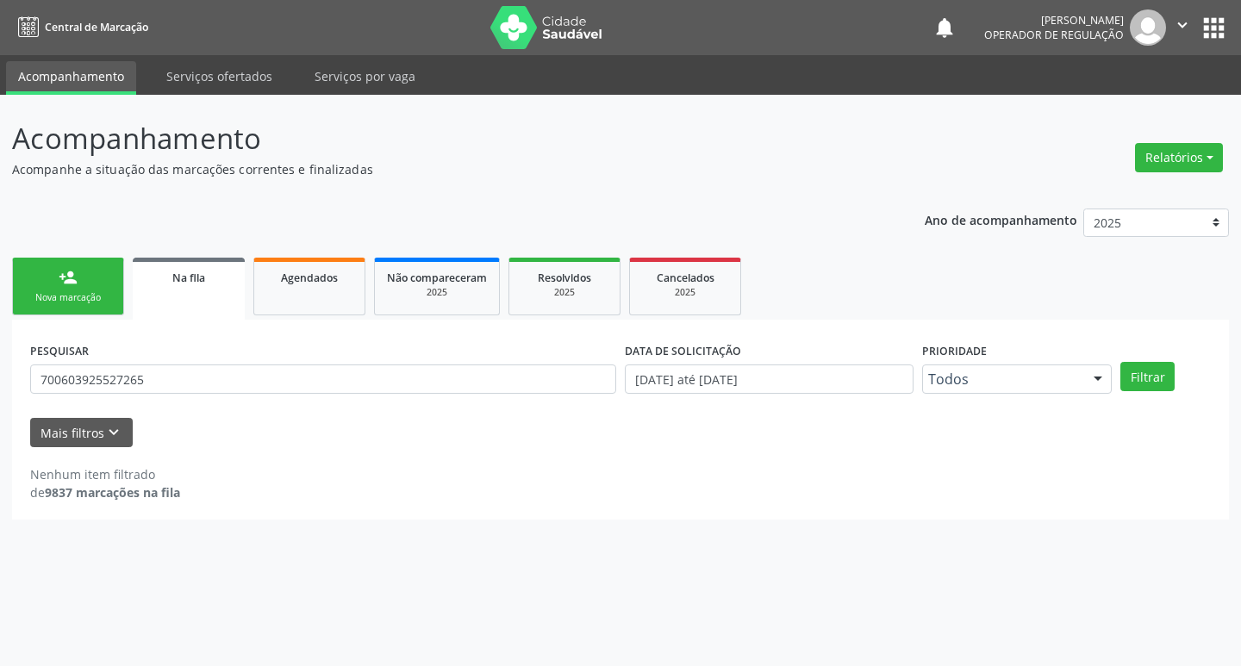
click at [205, 313] on link "Na fila" at bounding box center [189, 289] width 112 height 62
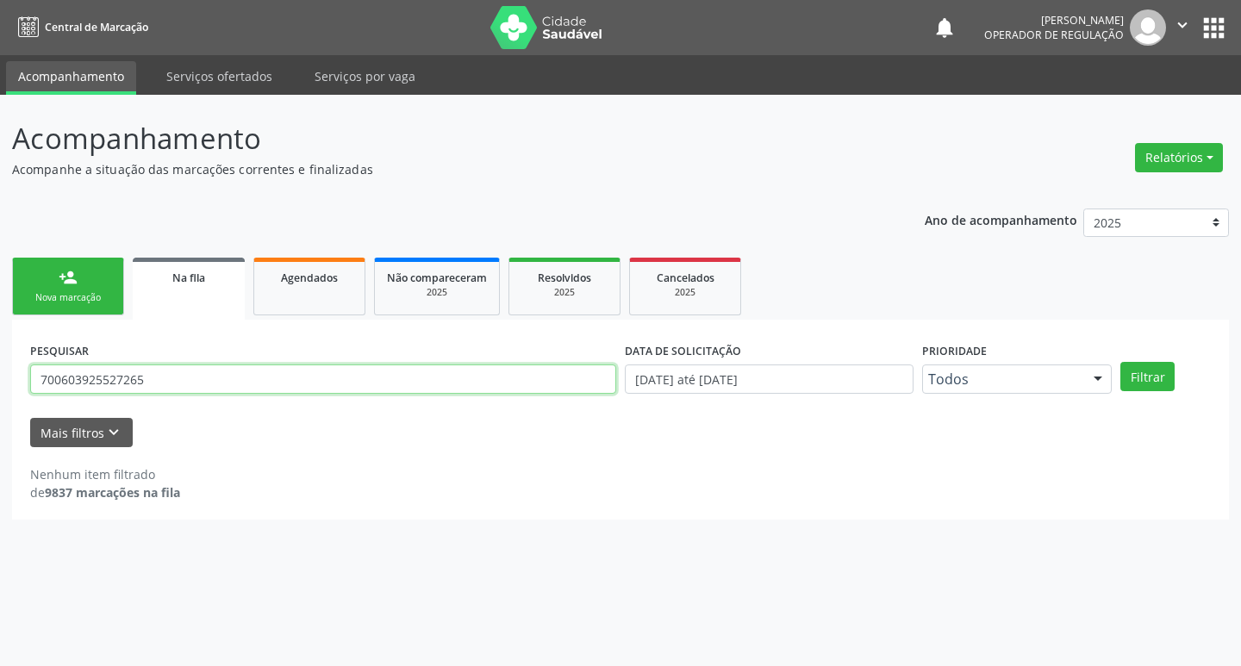
click at [185, 389] on input "700603925527265" at bounding box center [323, 379] width 586 height 29
click at [96, 377] on input "text" at bounding box center [323, 379] width 586 height 29
type input "700603925527265"
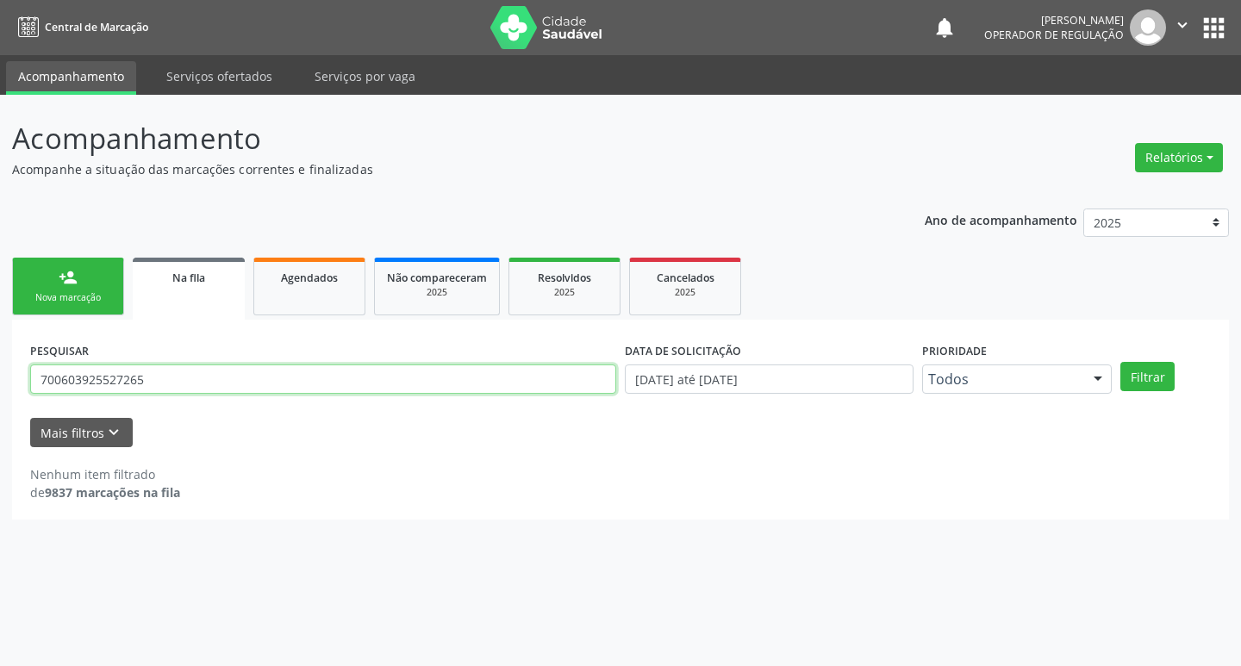
click at [1120, 362] on button "Filtrar" at bounding box center [1147, 376] width 54 height 29
click at [161, 385] on input "700603925527265" at bounding box center [323, 379] width 586 height 29
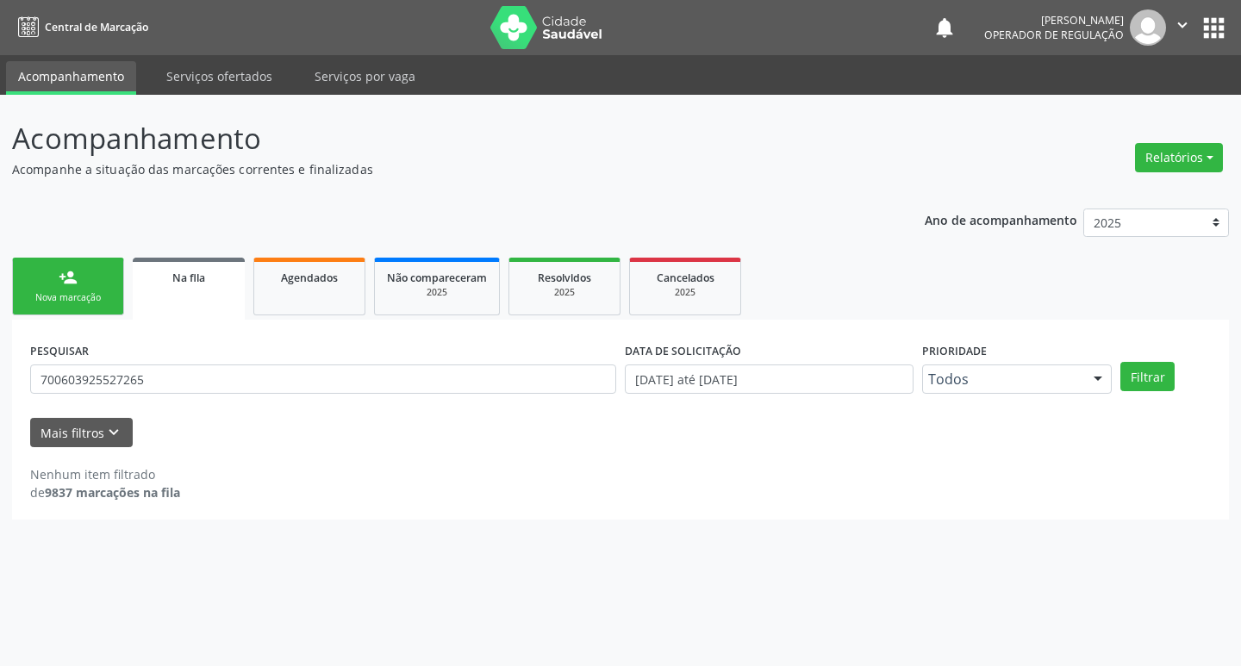
click at [77, 291] on div "Nova marcação" at bounding box center [68, 297] width 86 height 13
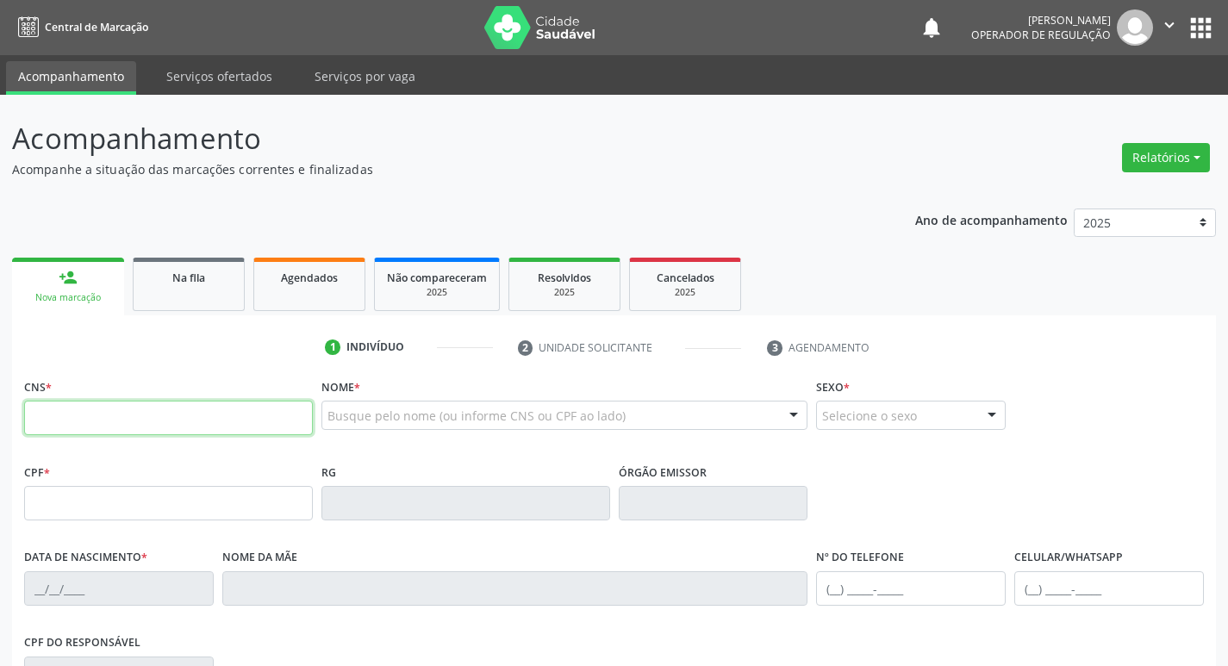
click at [159, 414] on input "text" at bounding box center [168, 418] width 289 height 34
paste input "700 6039 2552 7265"
type input "700 6039 2552 7265"
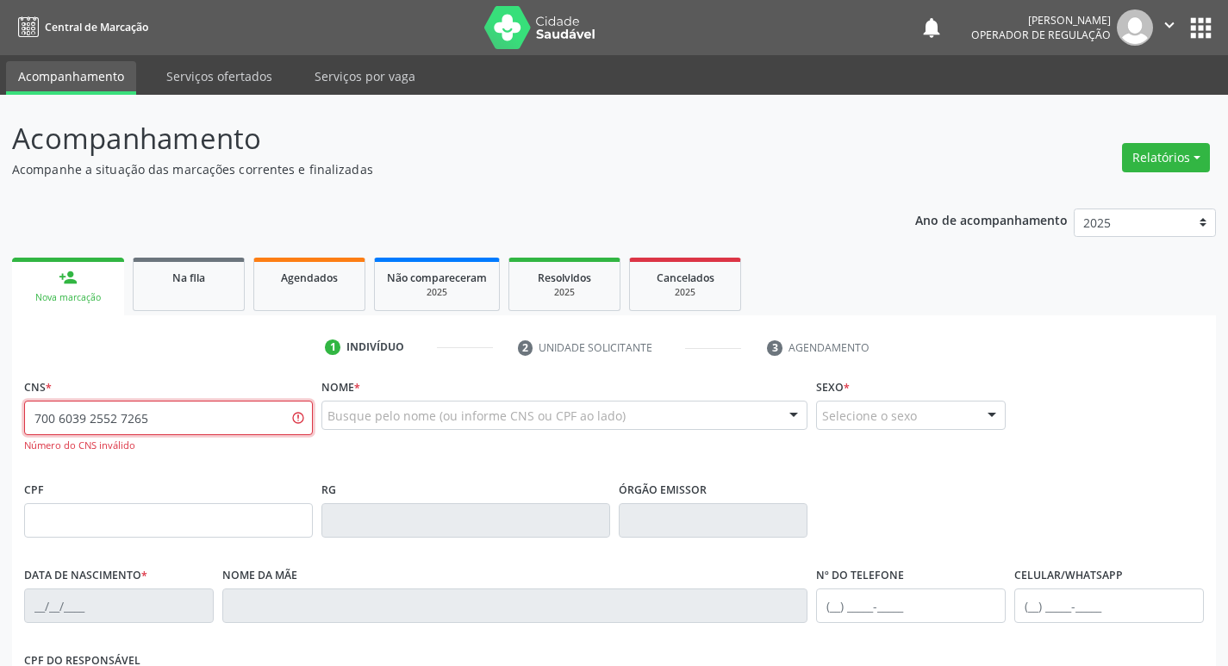
drag, startPoint x: 157, startPoint y: 416, endPoint x: 0, endPoint y: 420, distance: 156.9
click at [0, 420] on div "Acompanhamento Acompanhe a situação das marcações correntes e finalizadas Relat…" at bounding box center [614, 523] width 1228 height 857
click at [177, 277] on span "Na fila" at bounding box center [188, 278] width 33 height 15
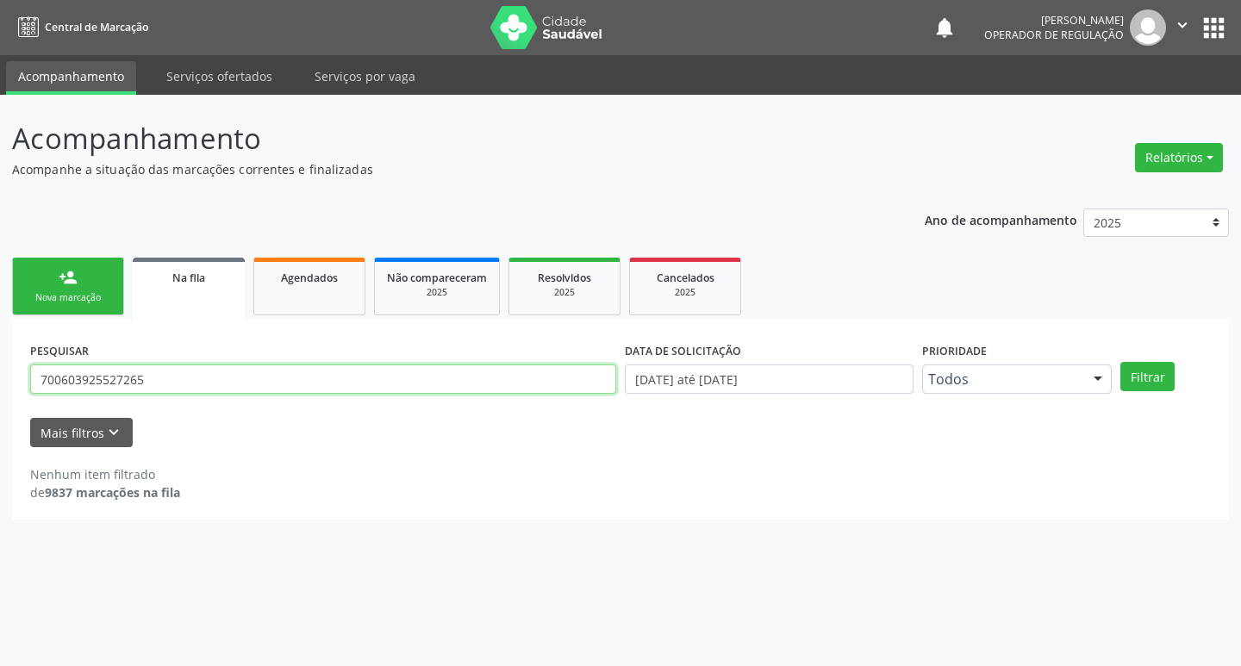
click at [175, 381] on input "700603925527265" at bounding box center [323, 379] width 586 height 29
type input "700603928527265"
click at [1120, 362] on button "Filtrar" at bounding box center [1147, 376] width 54 height 29
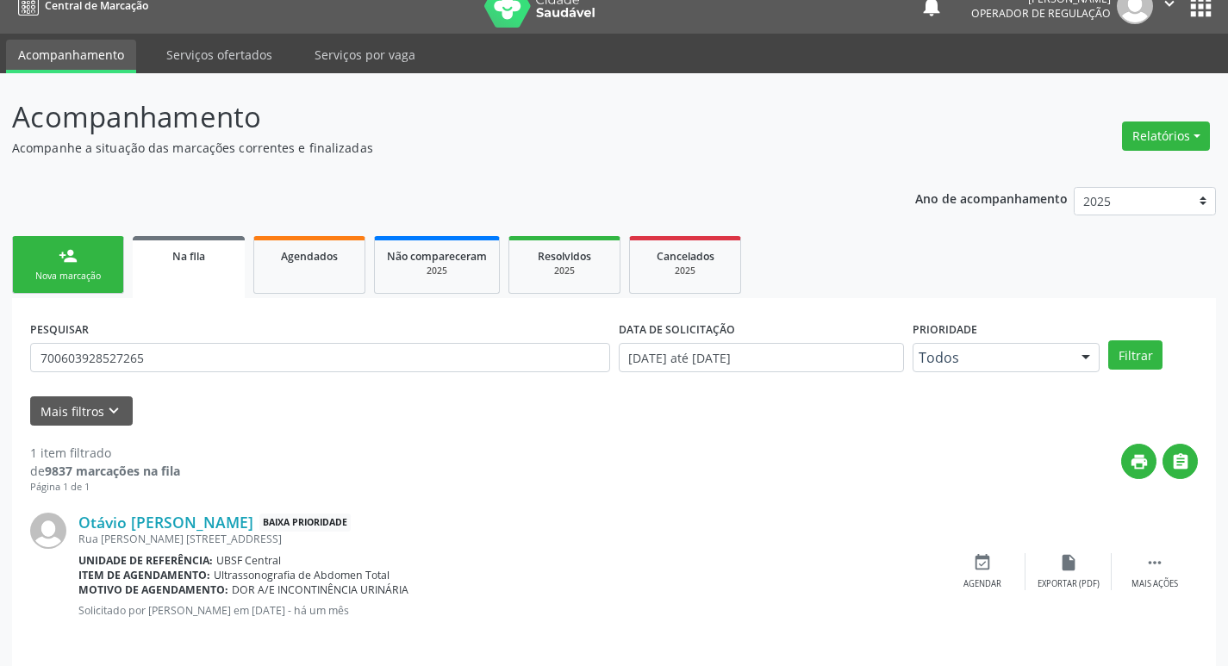
scroll to position [34, 0]
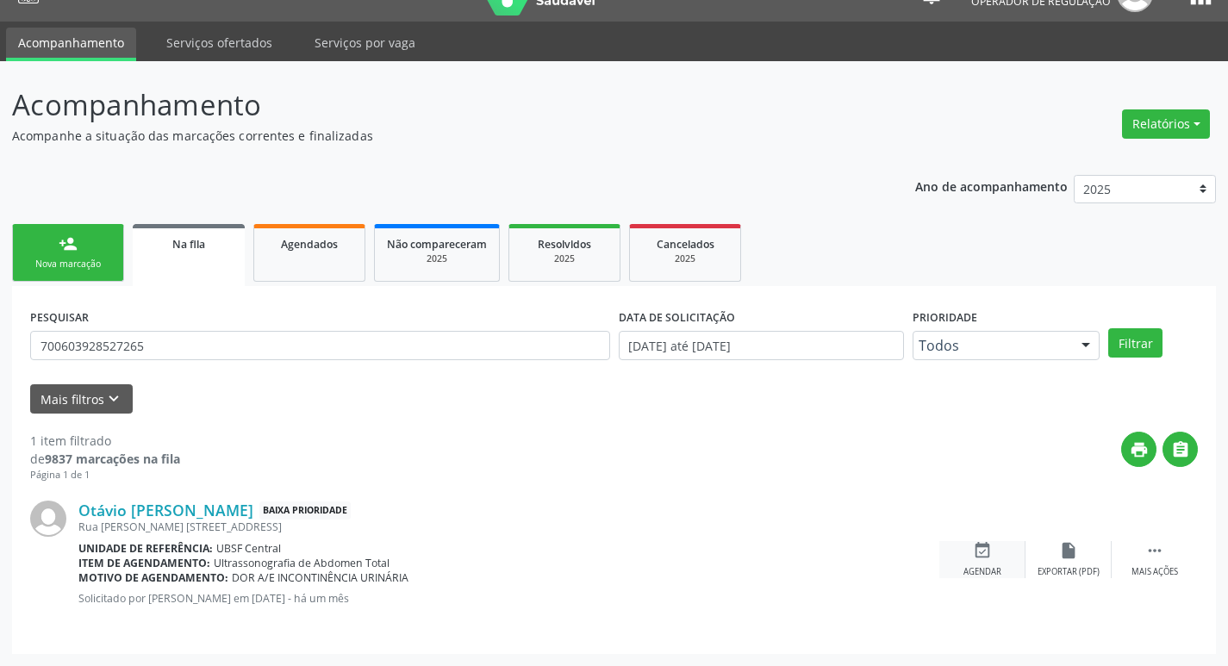
click at [988, 546] on icon "event_available" at bounding box center [982, 550] width 19 height 19
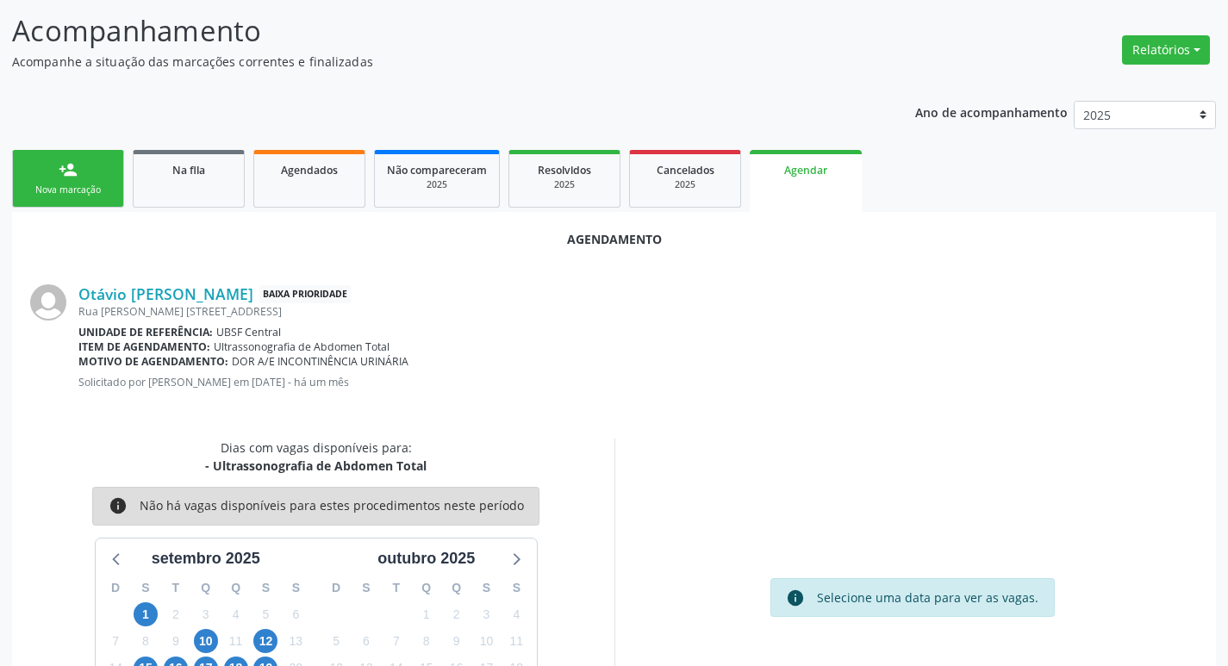
scroll to position [190, 0]
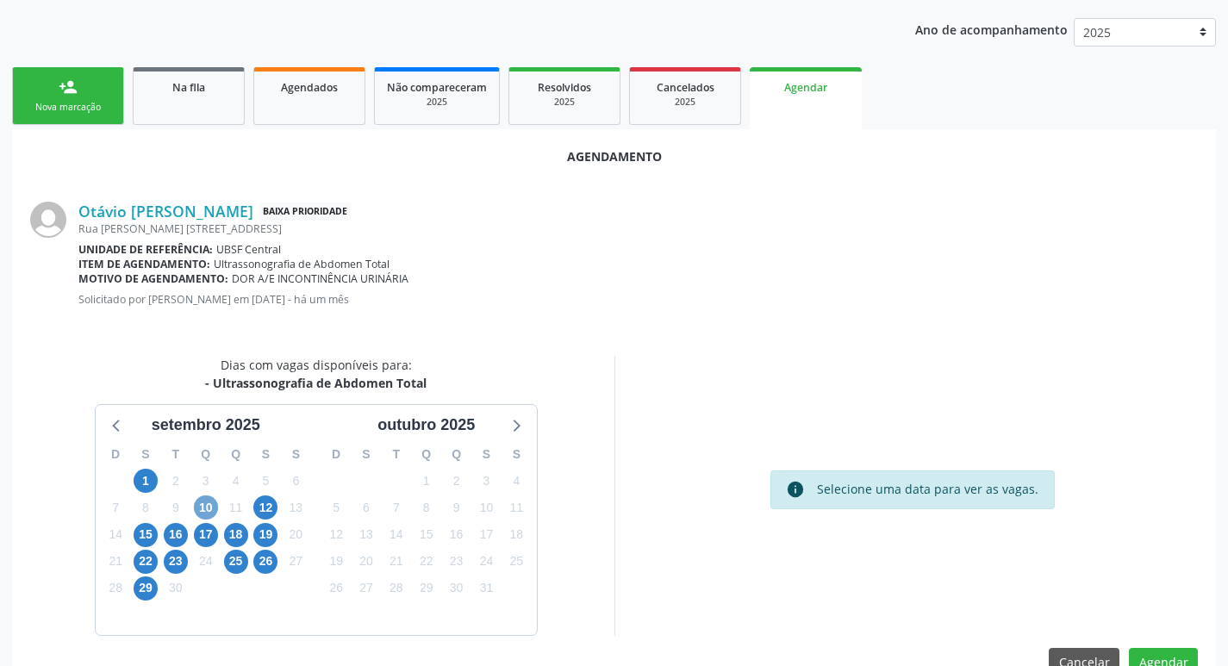
click at [217, 509] on span "10" at bounding box center [206, 507] width 24 height 24
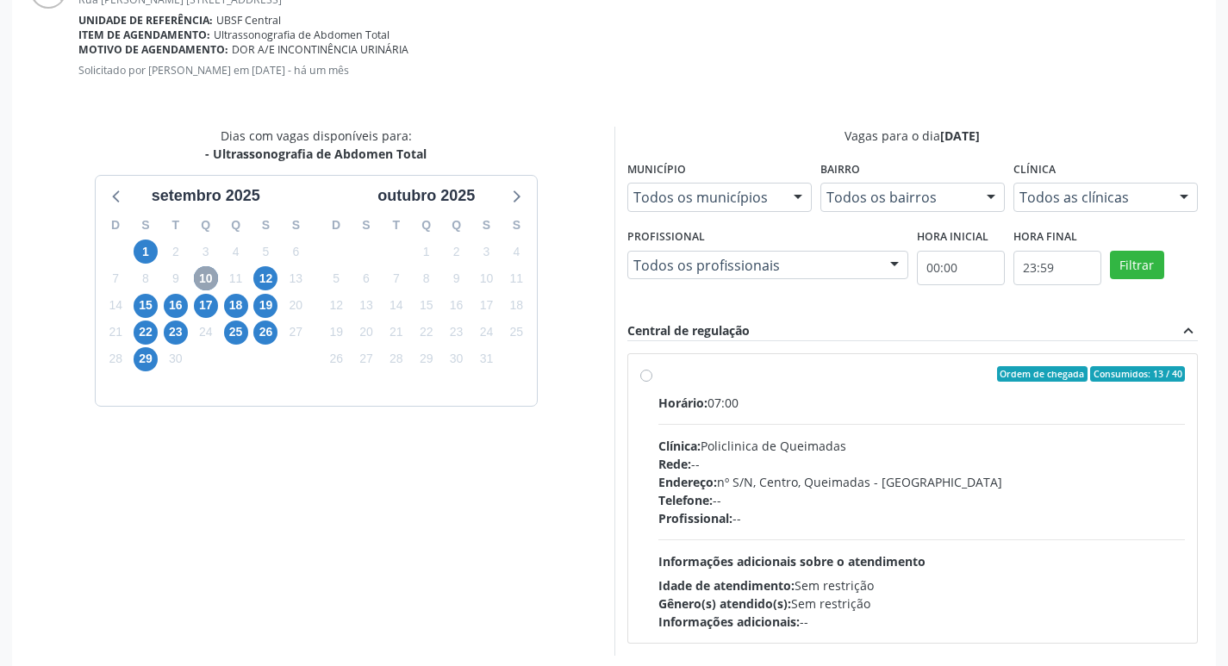
scroll to position [480, 0]
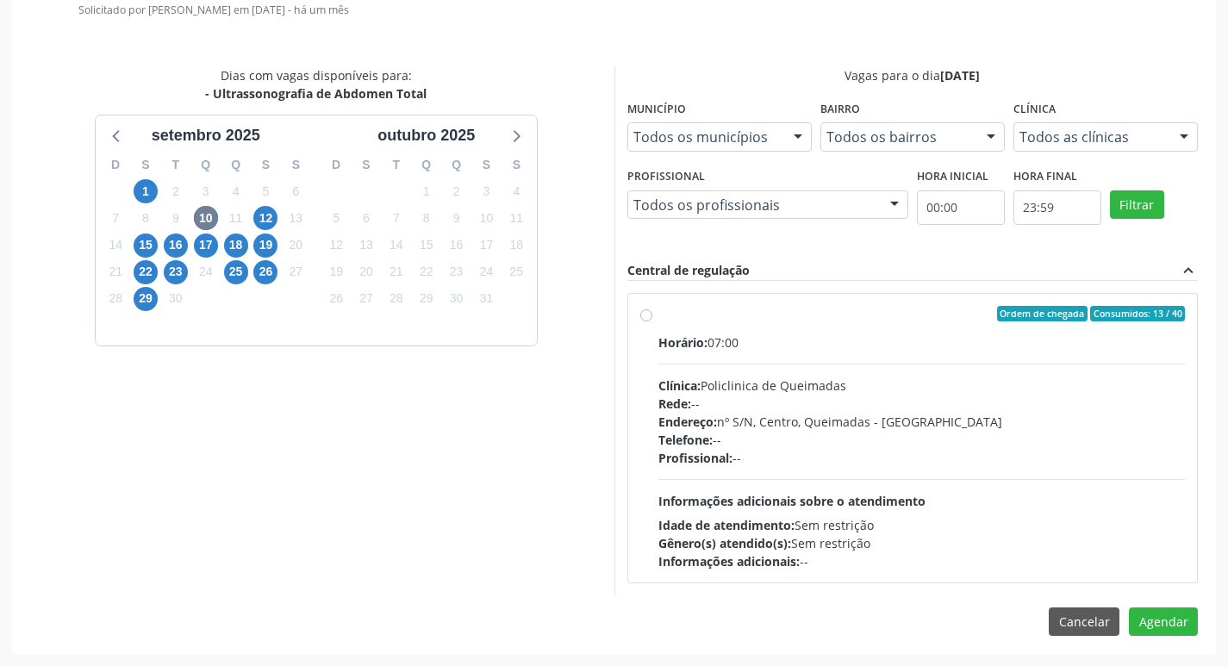
click at [910, 338] on div "Horário: 07:00" at bounding box center [921, 342] width 527 height 18
click at [652, 321] on input "Ordem de chegada Consumidos: 13 / 40 Horário: 07:00 Clínica: Policlinica de Que…" at bounding box center [646, 314] width 12 height 16
radio input "true"
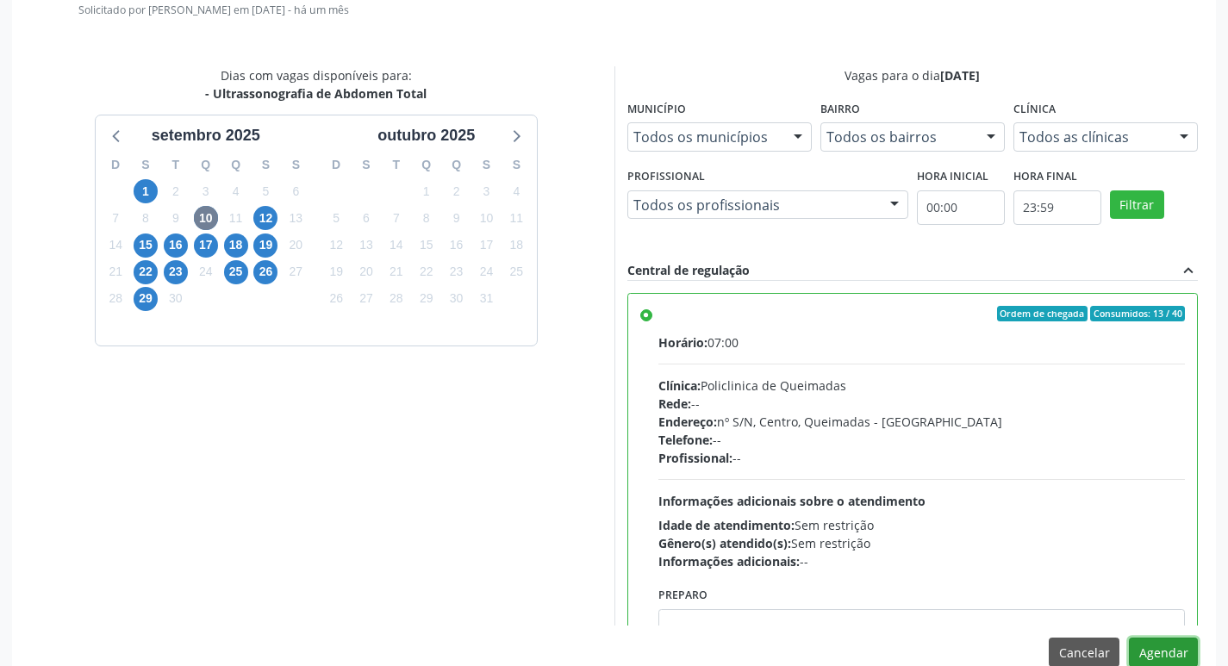
click at [1159, 653] on button "Agendar" at bounding box center [1163, 652] width 69 height 29
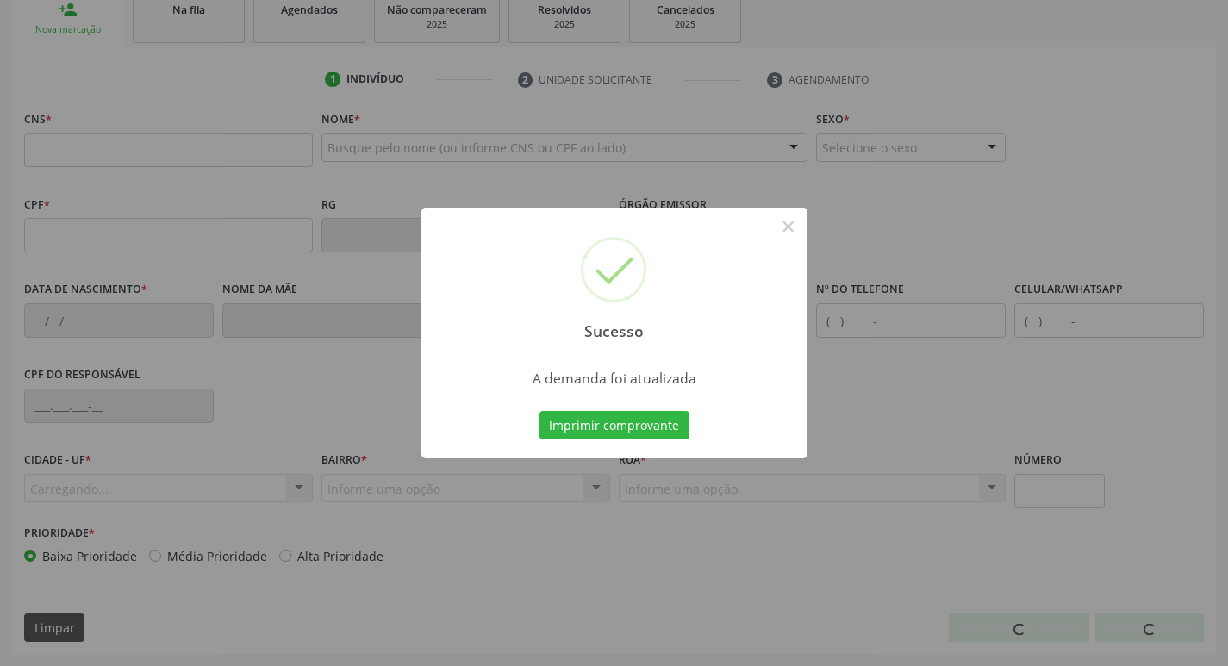
scroll to position [268, 0]
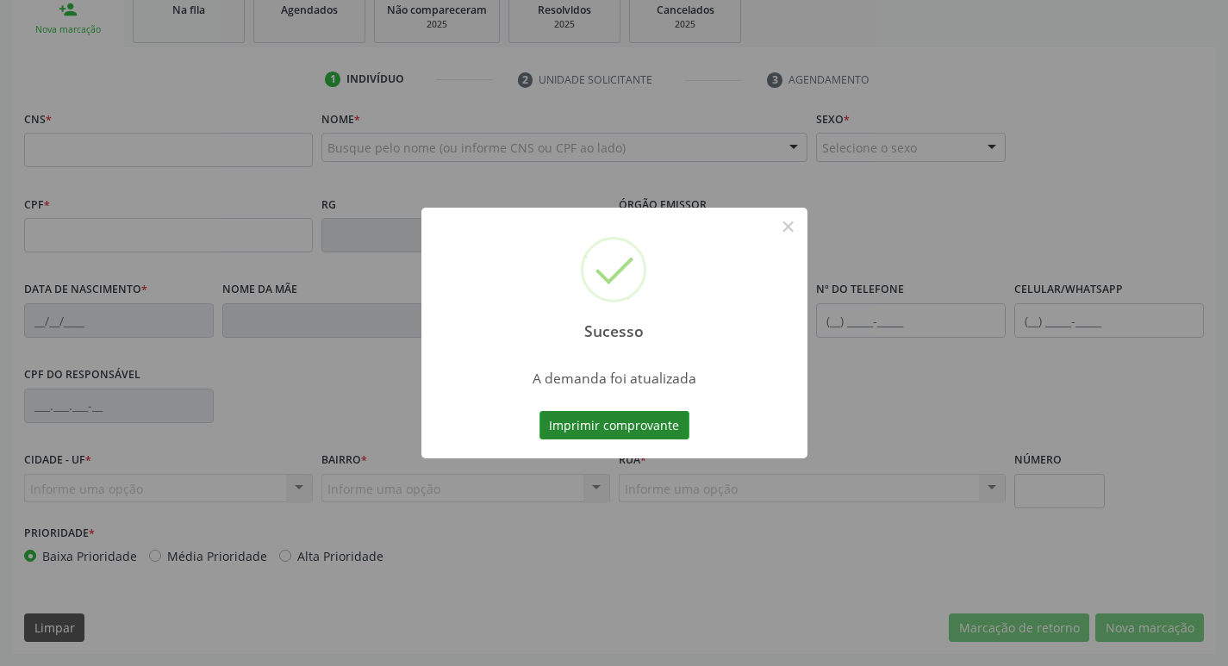
click at [579, 421] on button "Imprimir comprovante" at bounding box center [614, 425] width 150 height 29
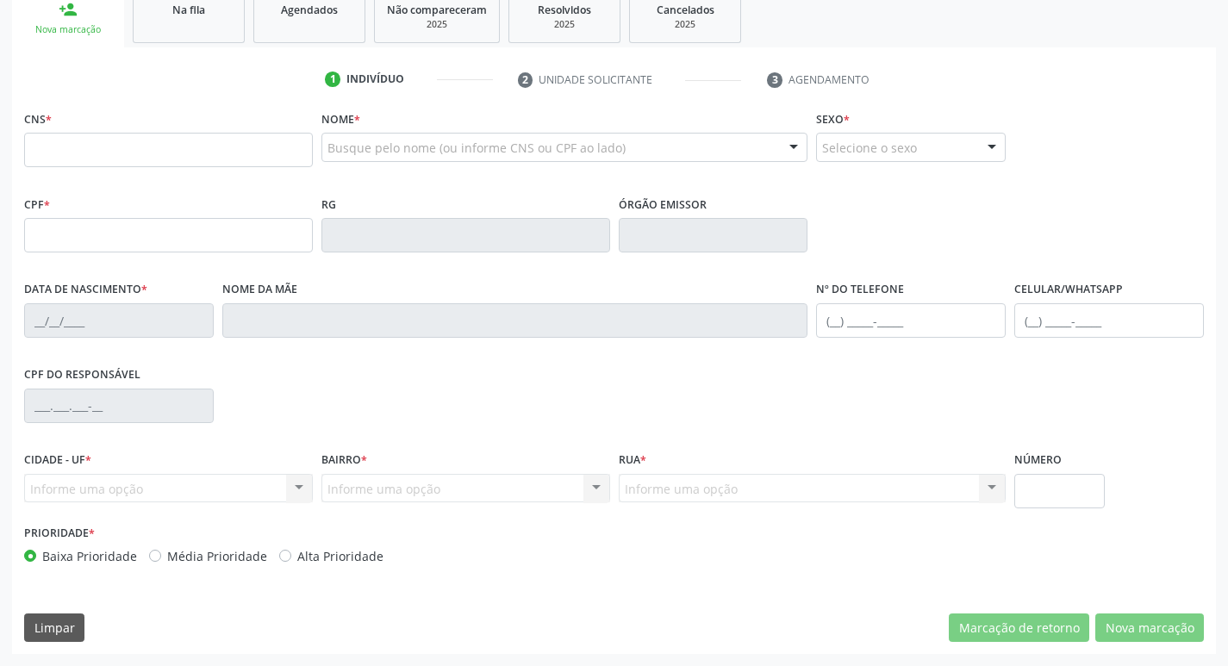
click at [181, 17] on div "Na fila" at bounding box center [189, 9] width 86 height 18
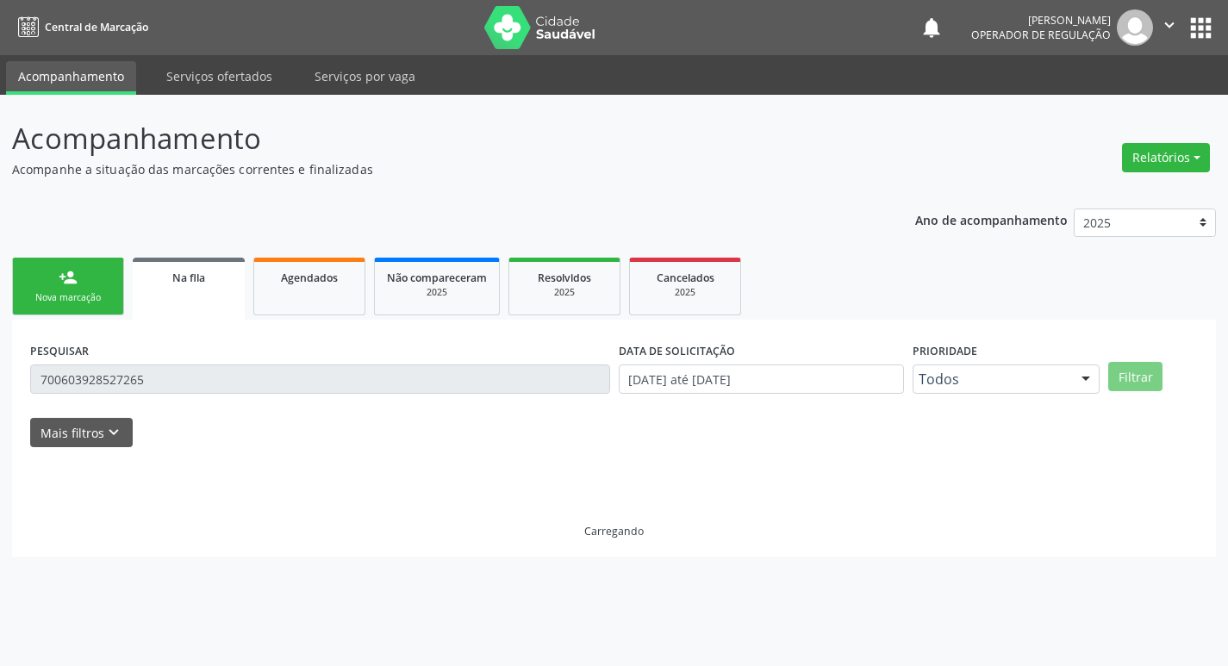
scroll to position [0, 0]
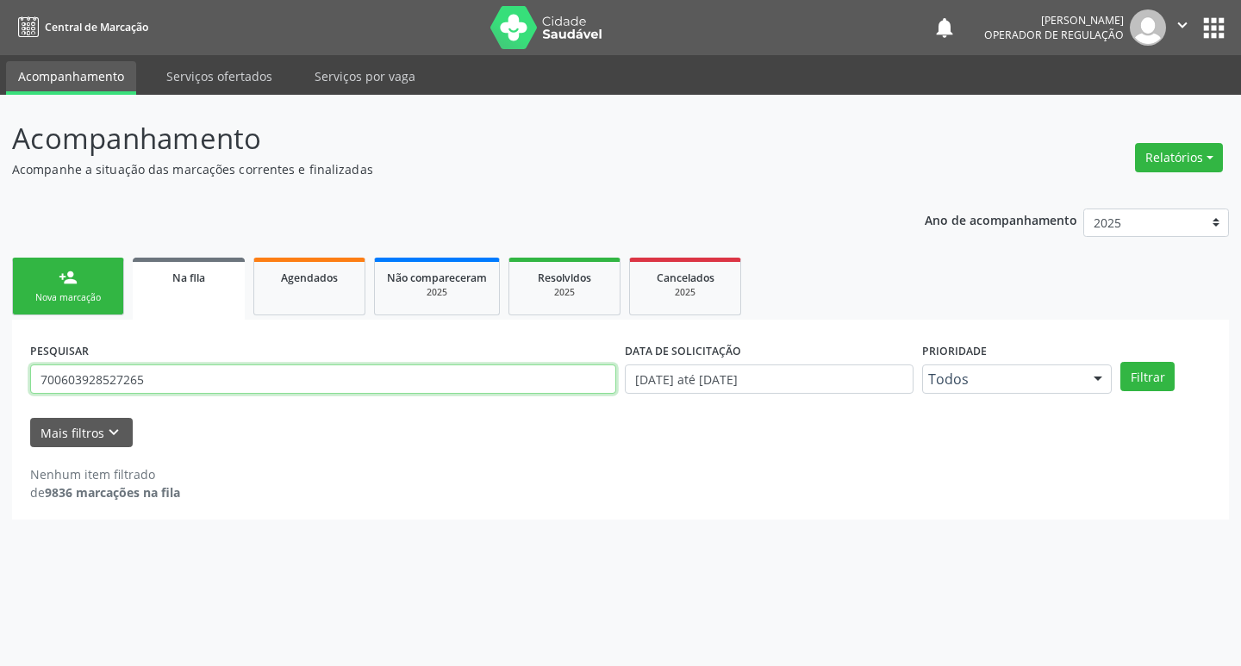
click at [176, 377] on input "700603928527265" at bounding box center [323, 379] width 586 height 29
type input "705301474867890"
click at [1120, 362] on button "Filtrar" at bounding box center [1147, 376] width 54 height 29
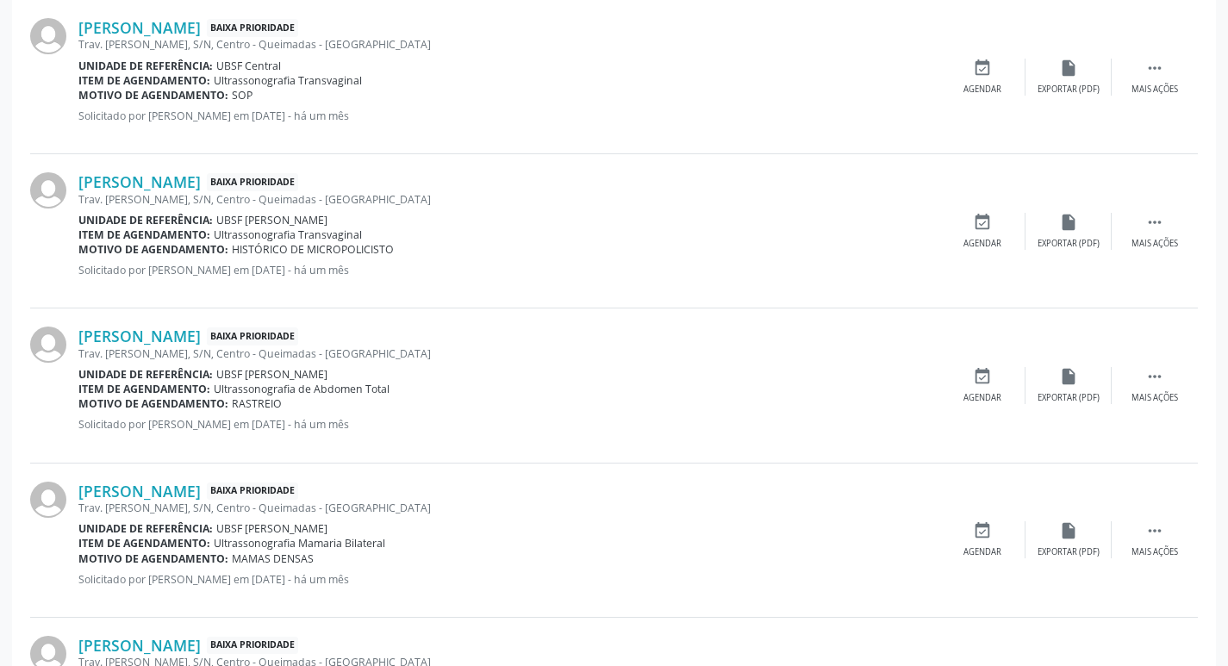
scroll to position [651, 0]
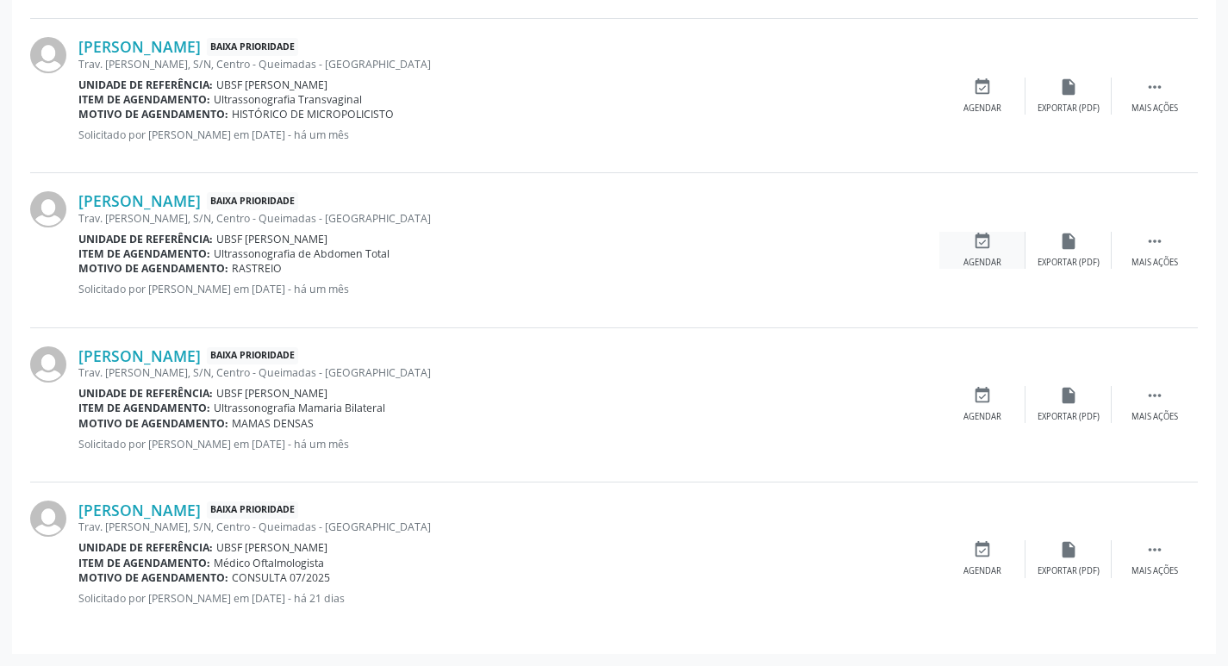
click at [994, 250] on div "event_available Agendar" at bounding box center [982, 250] width 86 height 37
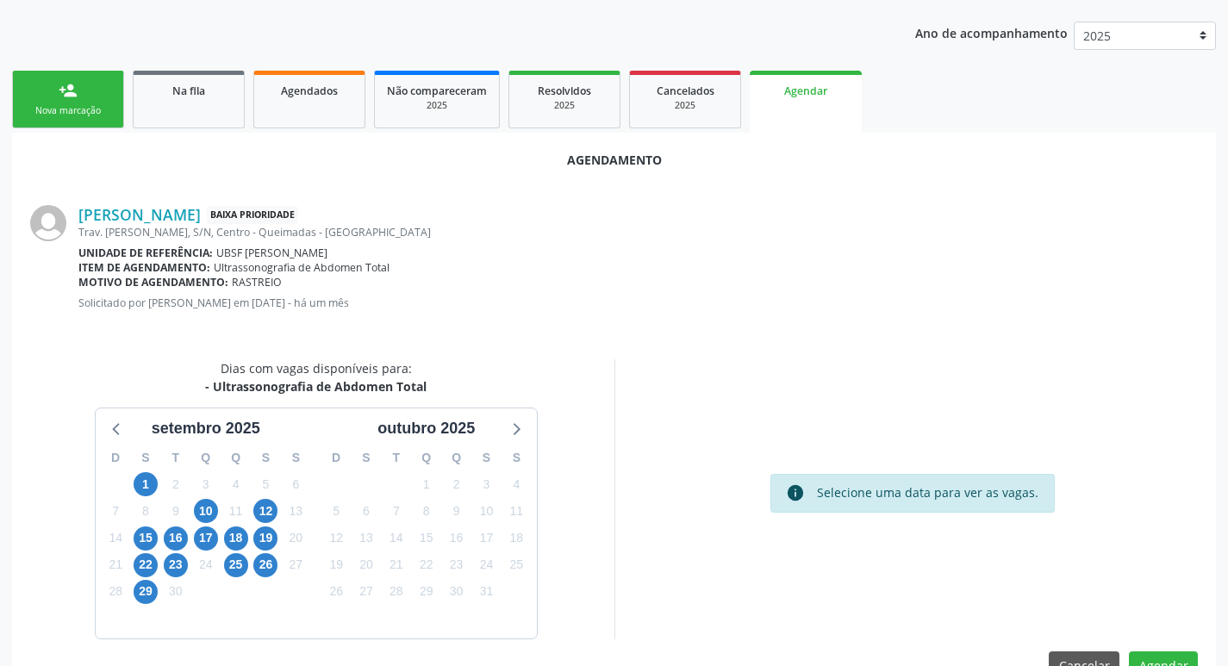
scroll to position [190, 0]
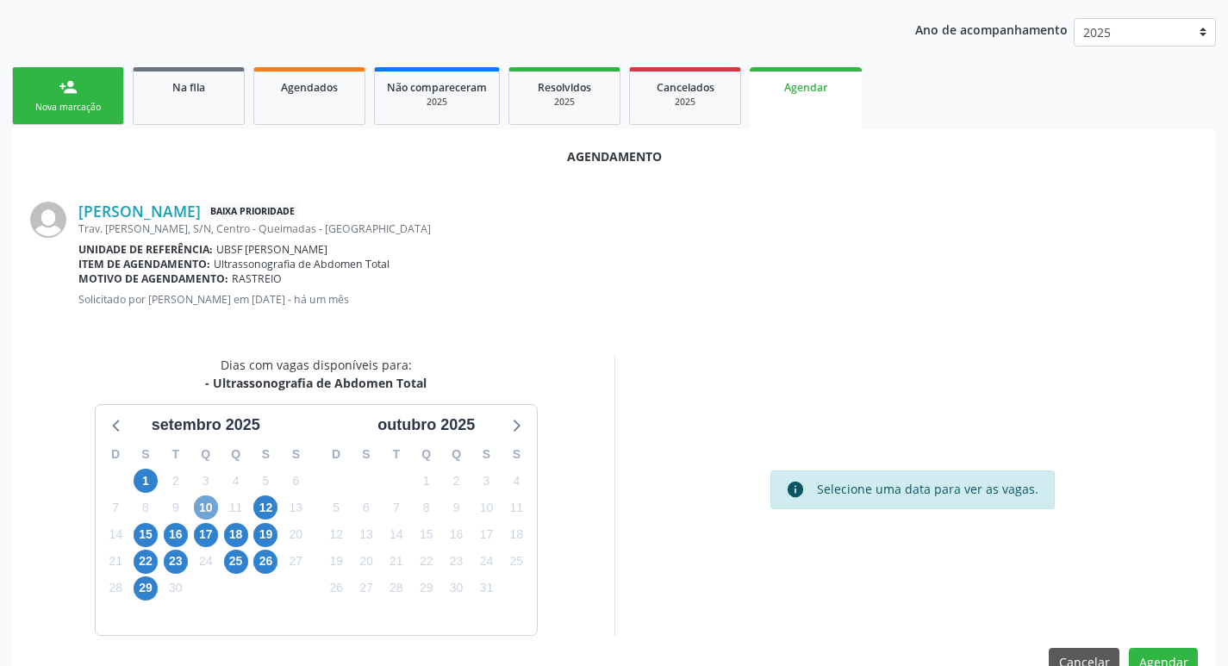
click at [209, 505] on span "10" at bounding box center [206, 507] width 24 height 24
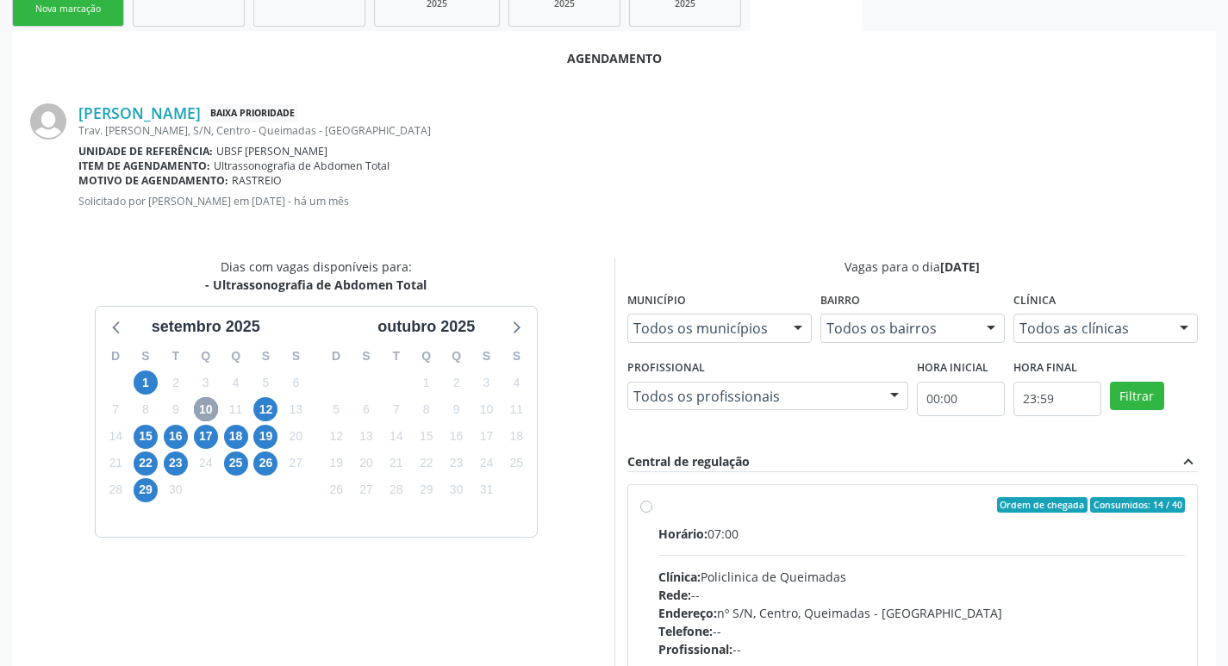
scroll to position [480, 0]
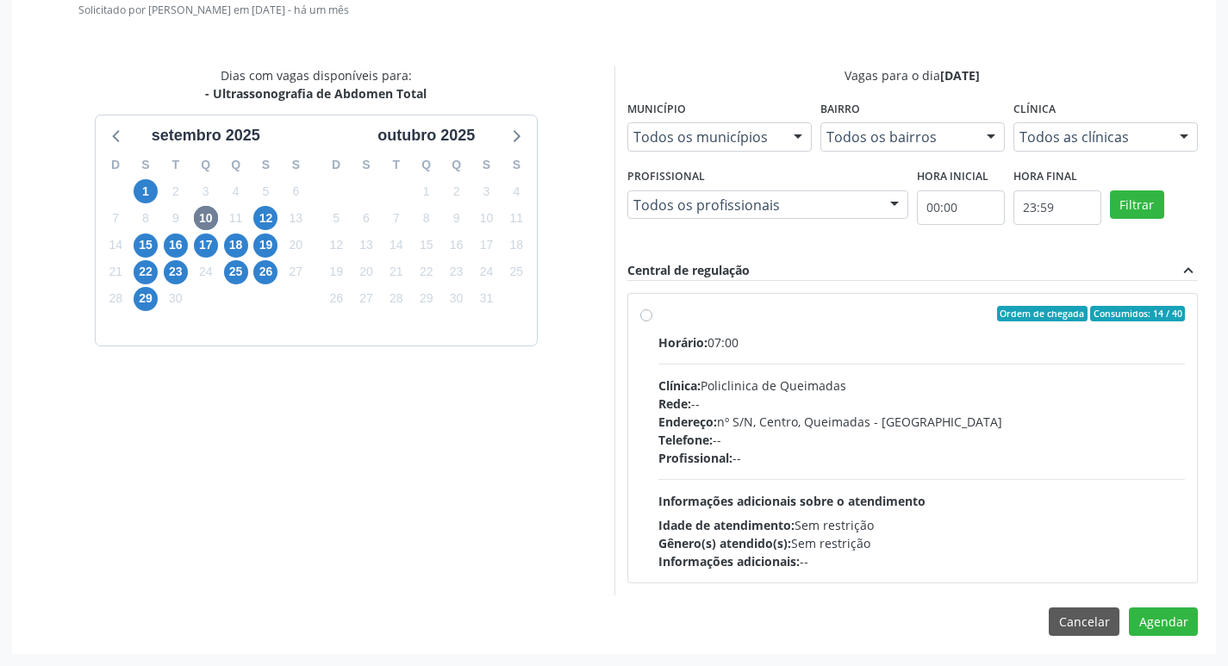
click at [892, 304] on div "Ordem de chegada Consumidos: 14 / 40 Horário: 07:00 Clínica: Policlinica de Que…" at bounding box center [913, 438] width 570 height 289
radio input "true"
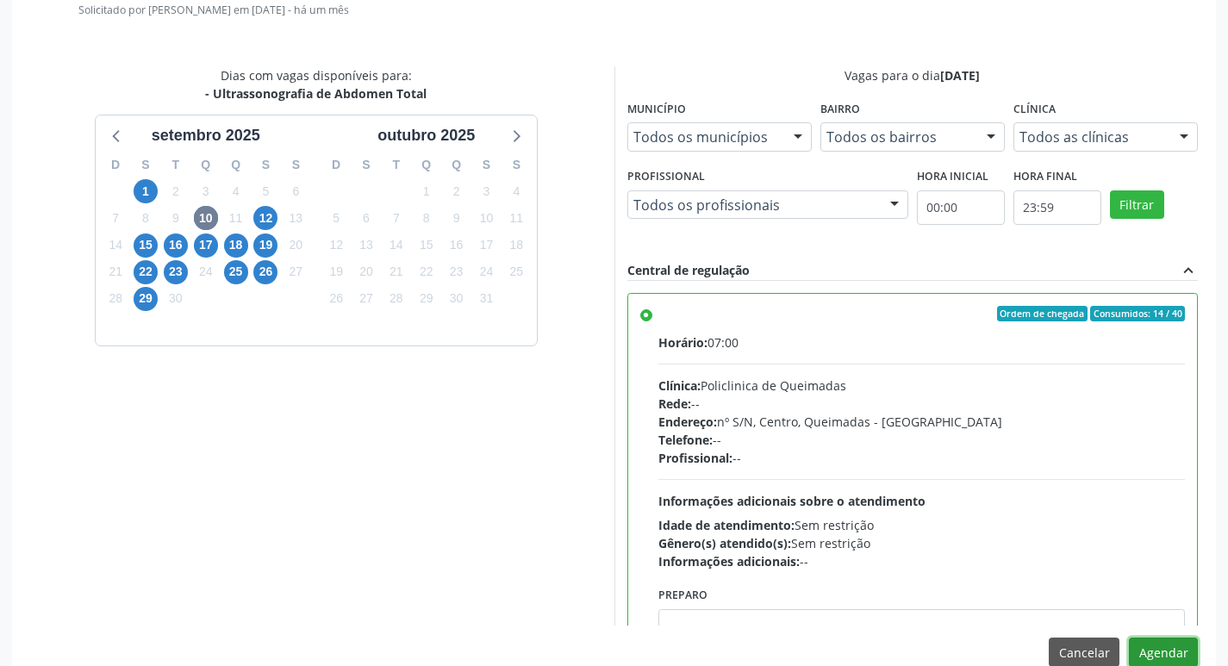
click at [1155, 650] on button "Agendar" at bounding box center [1163, 652] width 69 height 29
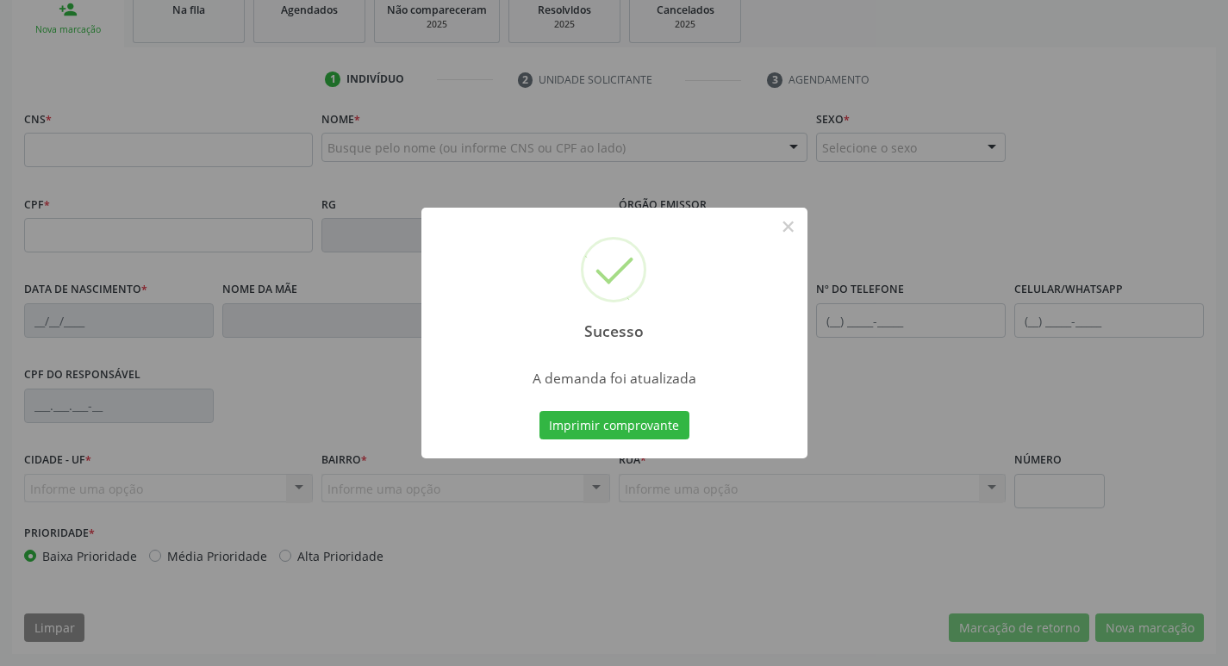
scroll to position [268, 0]
click at [589, 426] on button "Imprimir comprovante" at bounding box center [614, 425] width 150 height 29
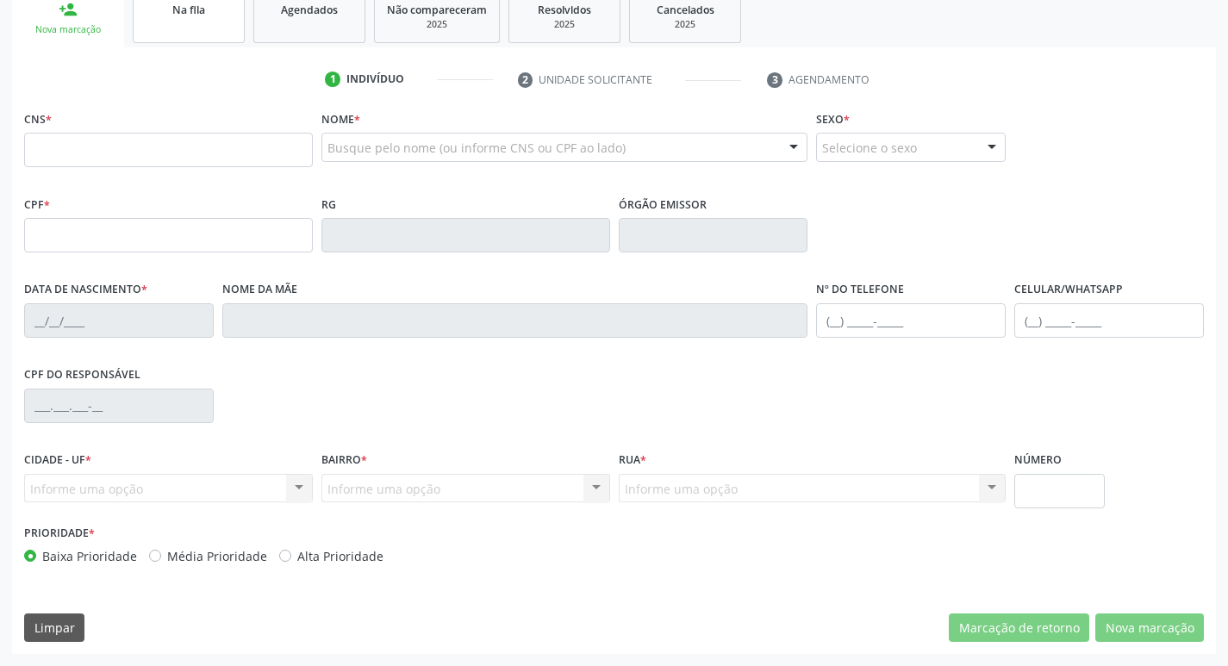
click at [184, 41] on link "Na fila" at bounding box center [189, 16] width 112 height 53
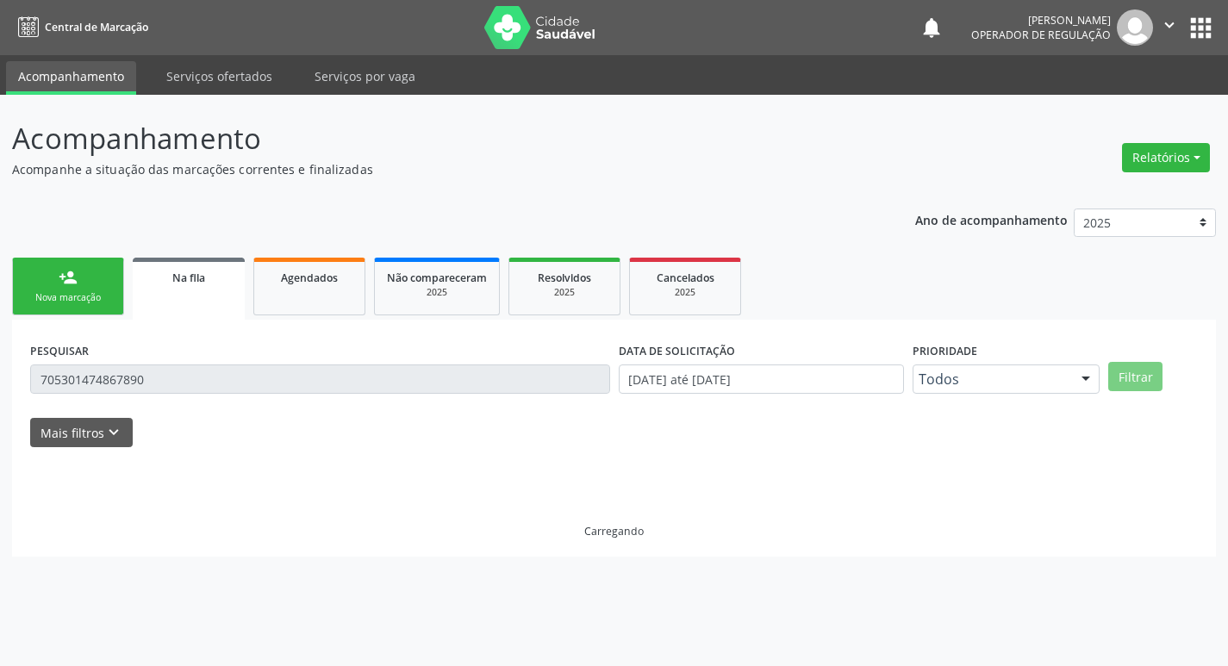
scroll to position [0, 0]
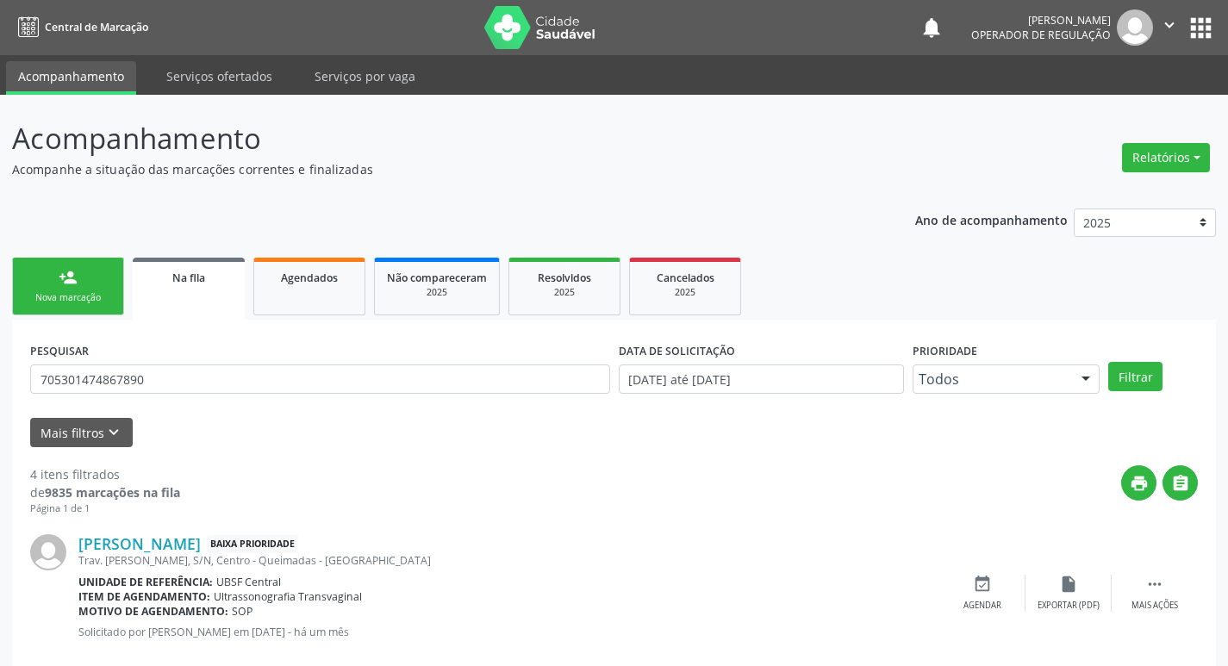
click at [196, 393] on div "PESQUISAR 705301474867890" at bounding box center [320, 371] width 589 height 67
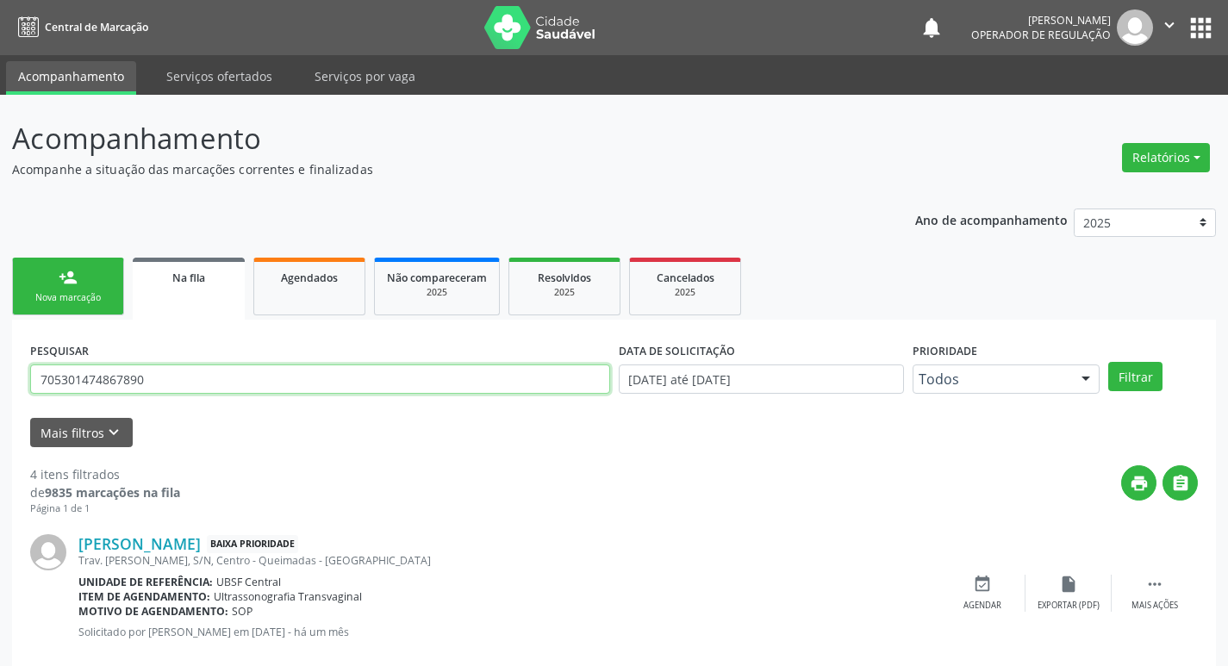
click at [195, 392] on input "705301474867890" at bounding box center [320, 379] width 580 height 29
type input "705807472500036"
click at [1108, 362] on button "Filtrar" at bounding box center [1135, 376] width 54 height 29
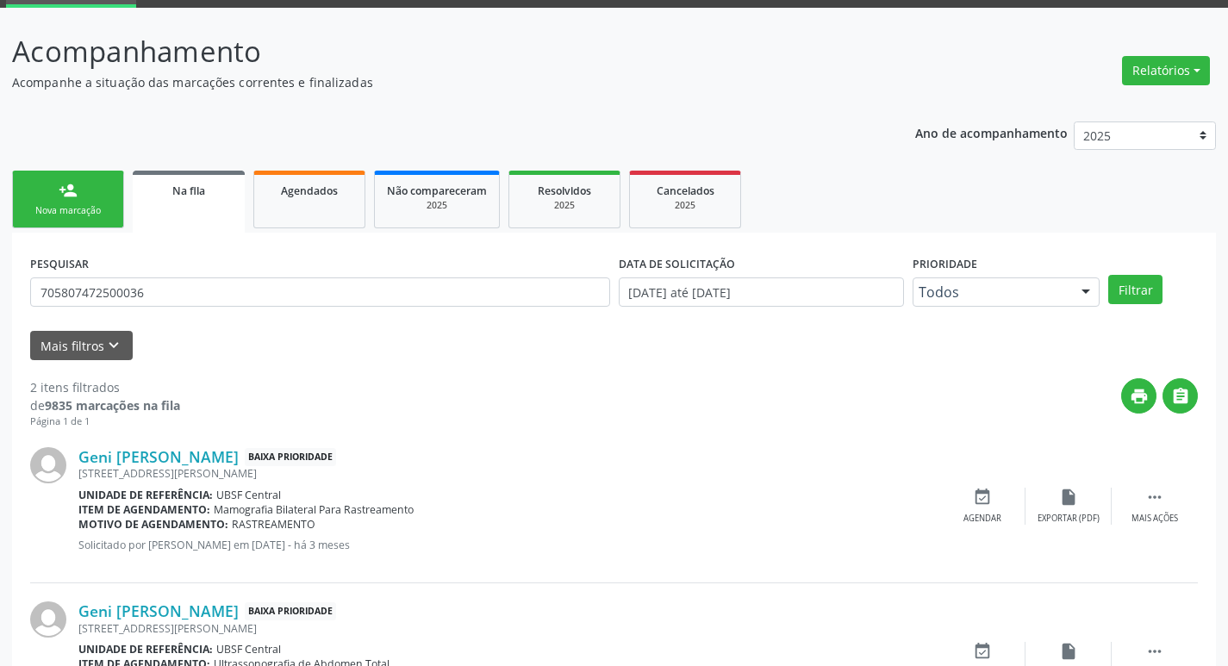
scroll to position [188, 0]
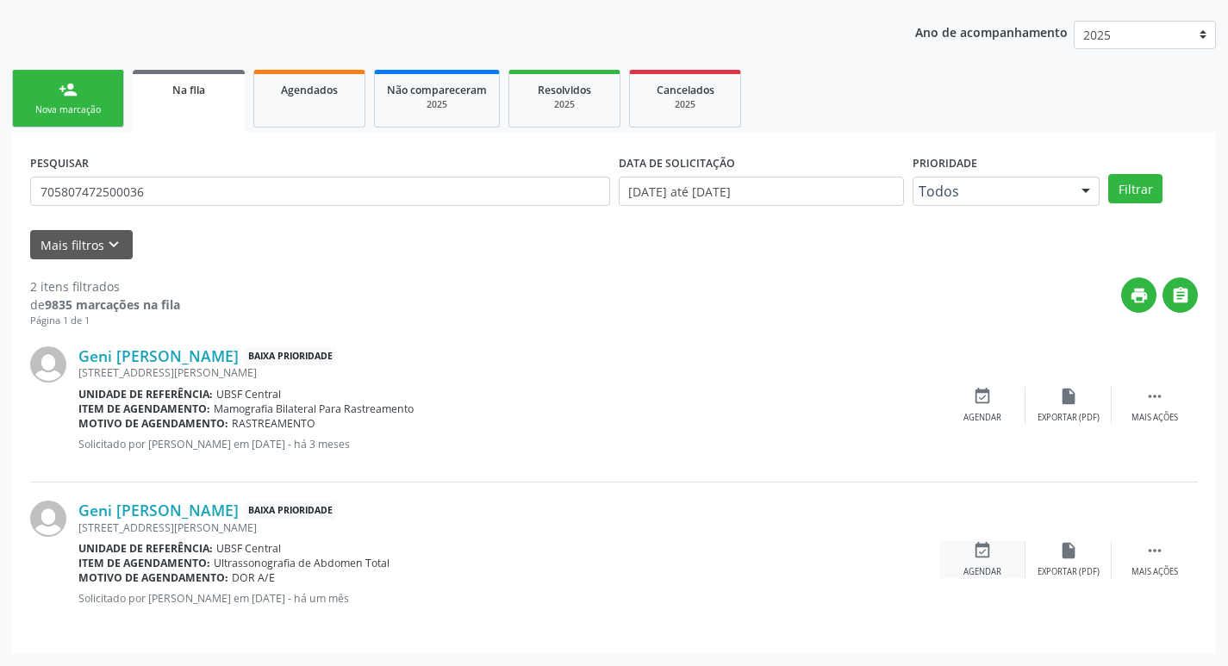
click at [970, 564] on div "event_available Agendar" at bounding box center [982, 559] width 86 height 37
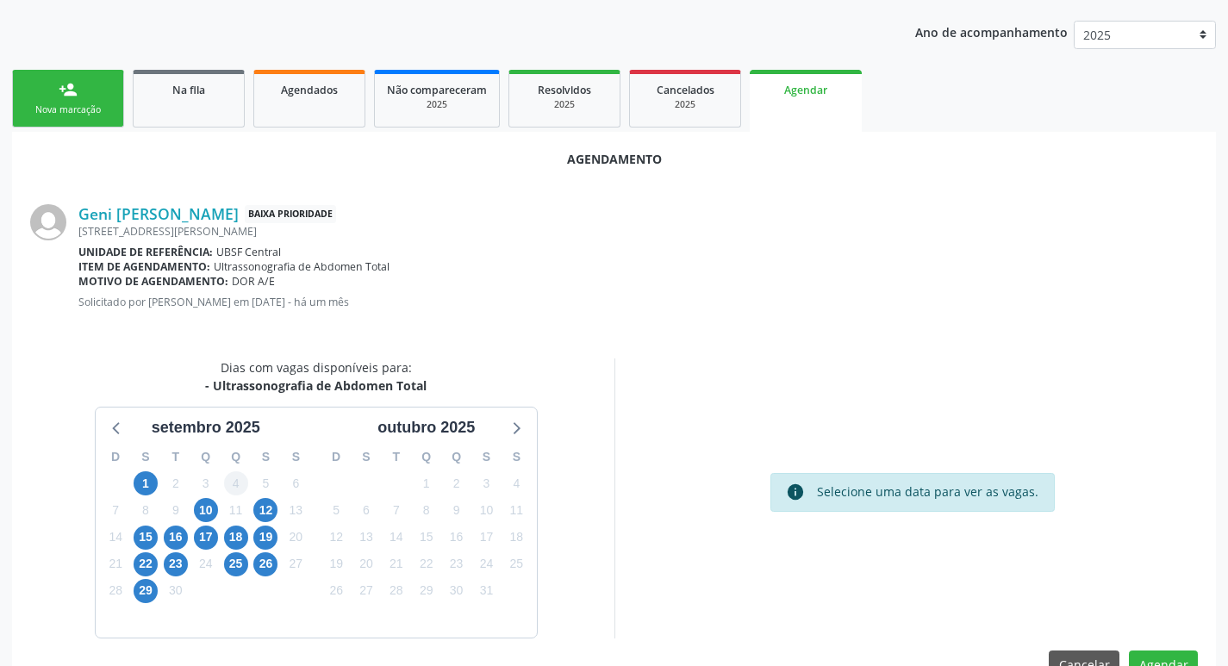
scroll to position [190, 0]
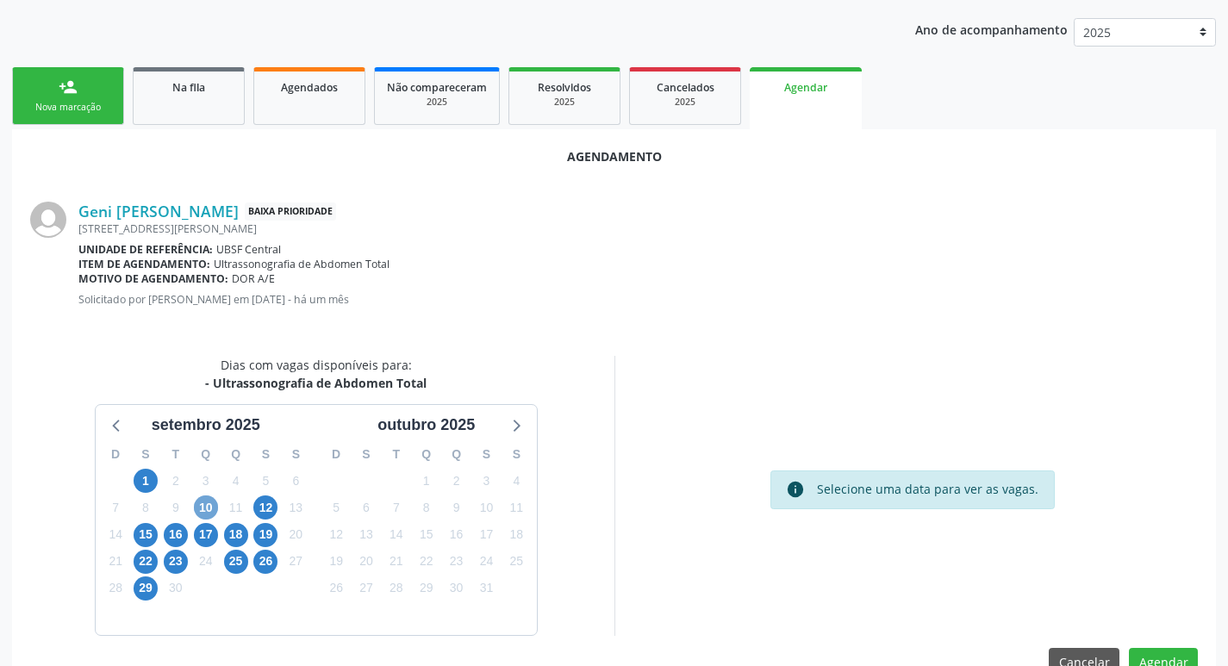
click at [212, 508] on span "10" at bounding box center [206, 507] width 24 height 24
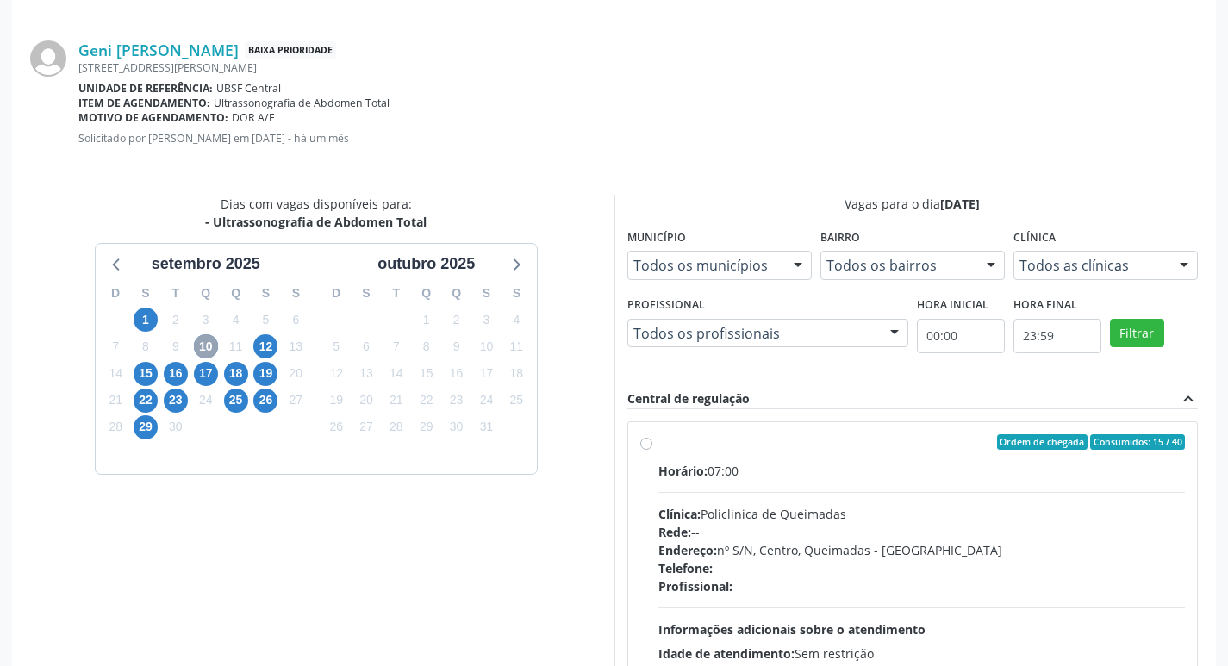
scroll to position [480, 0]
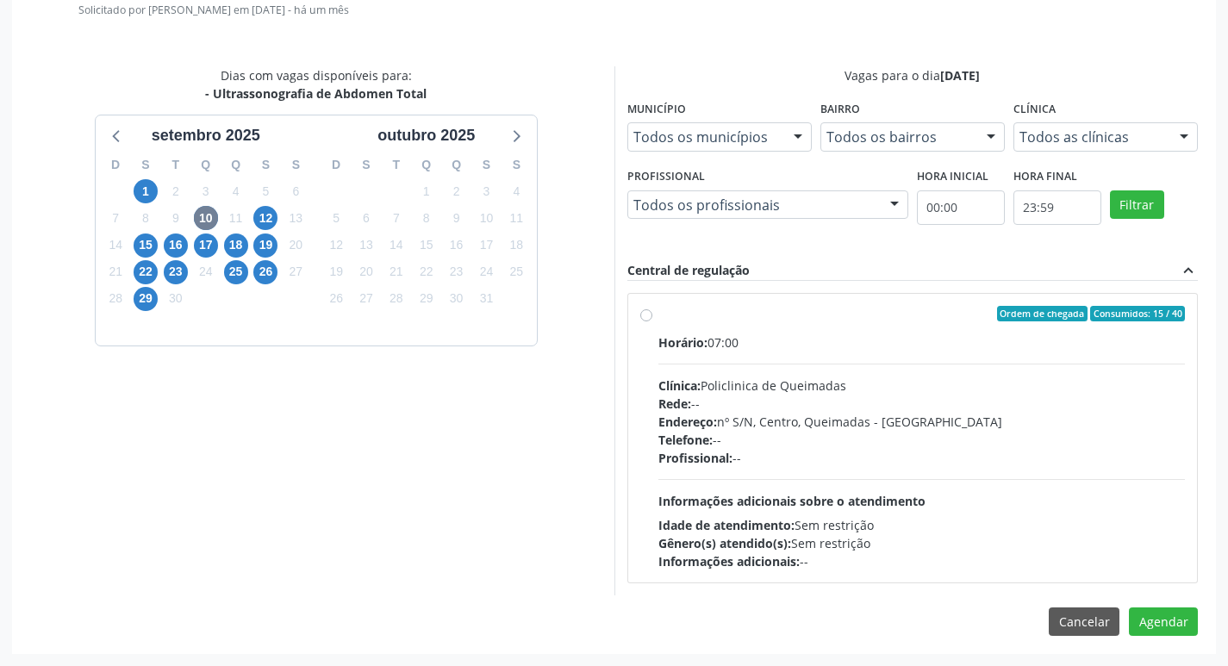
click at [865, 310] on div "Ordem de chegada Consumidos: 15 / 40" at bounding box center [921, 314] width 527 height 16
click at [652, 310] on input "Ordem de chegada Consumidos: 15 / 40 Horário: 07:00 Clínica: Policlinica de Que…" at bounding box center [646, 314] width 12 height 16
radio input "true"
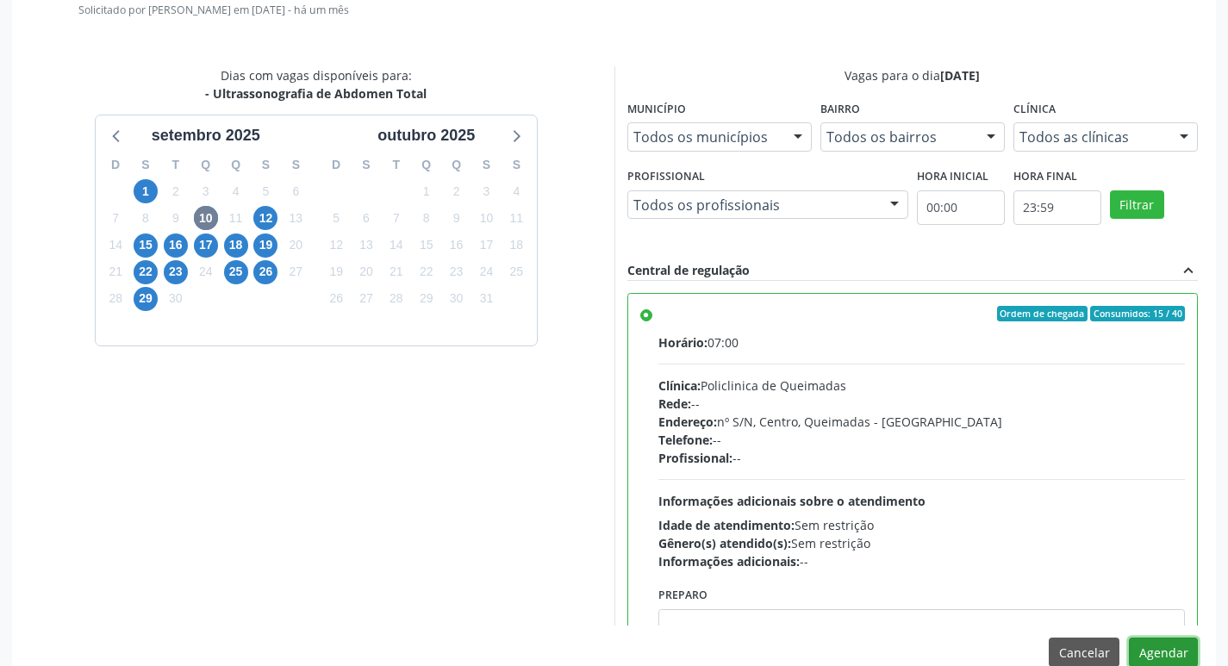
click at [1144, 646] on button "Agendar" at bounding box center [1163, 652] width 69 height 29
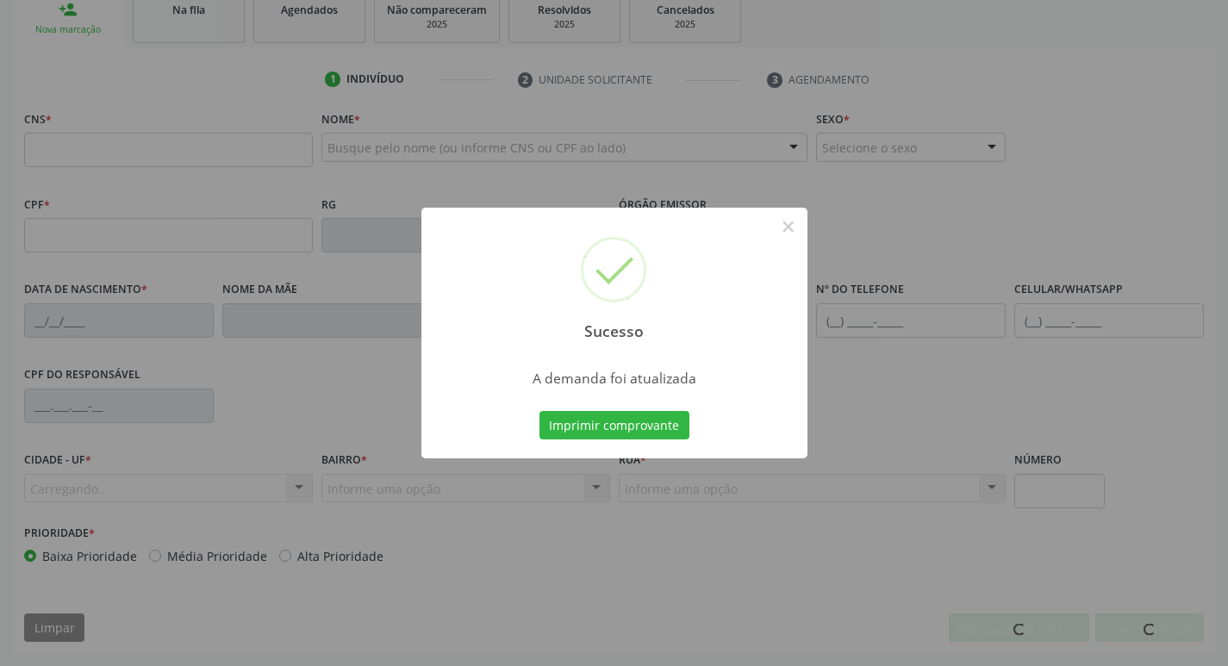
scroll to position [268, 0]
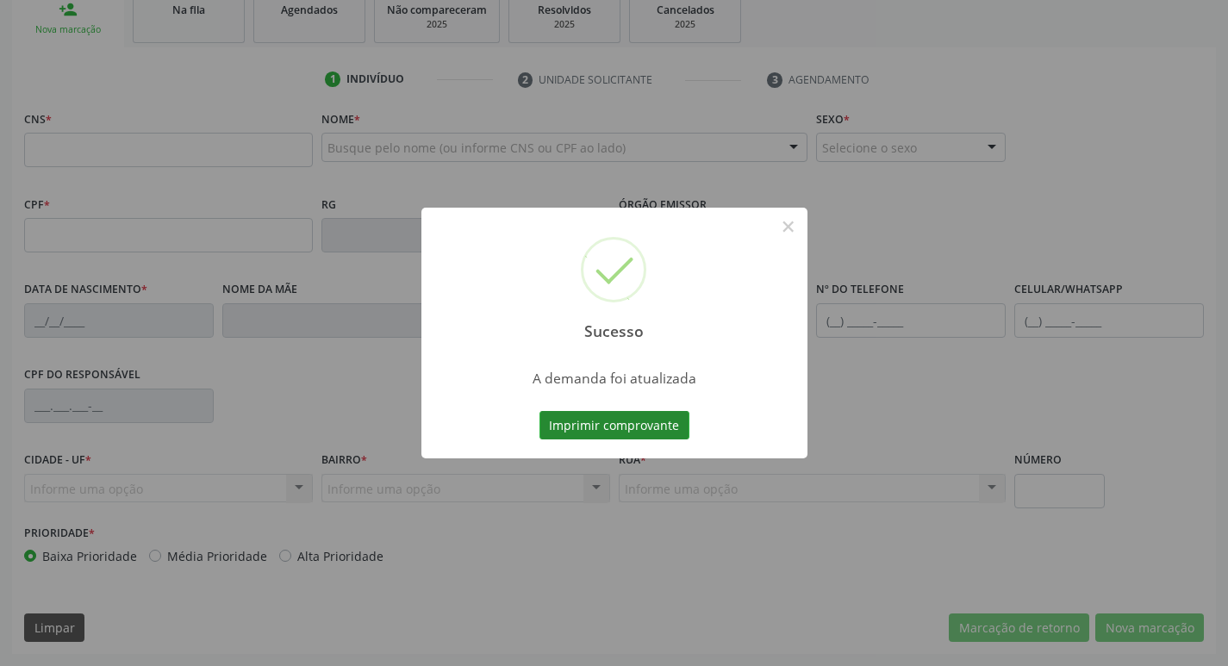
click at [577, 421] on button "Imprimir comprovante" at bounding box center [614, 425] width 150 height 29
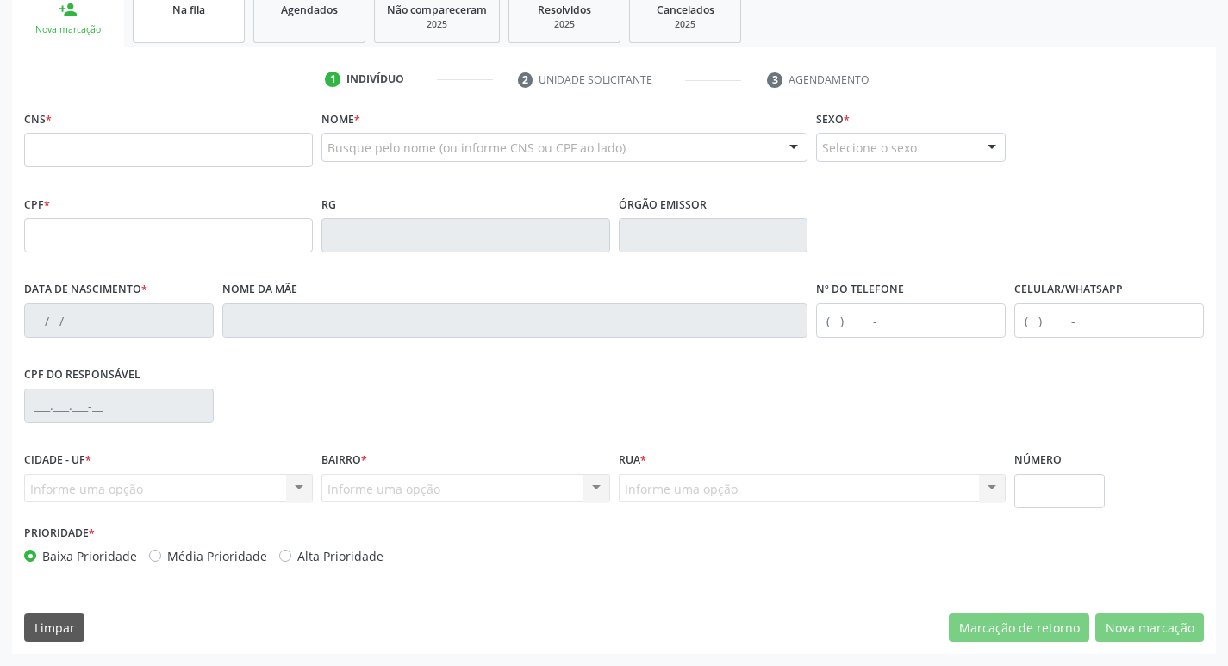
click at [182, 42] on link "Na fila" at bounding box center [189, 16] width 112 height 53
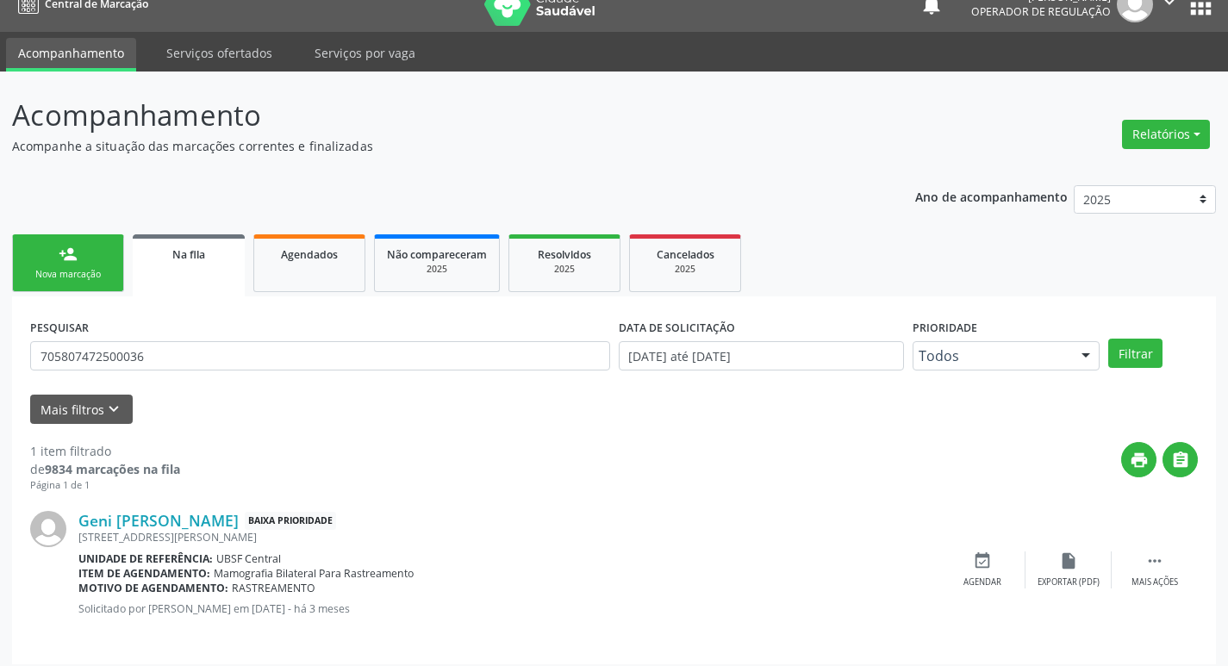
scroll to position [34, 0]
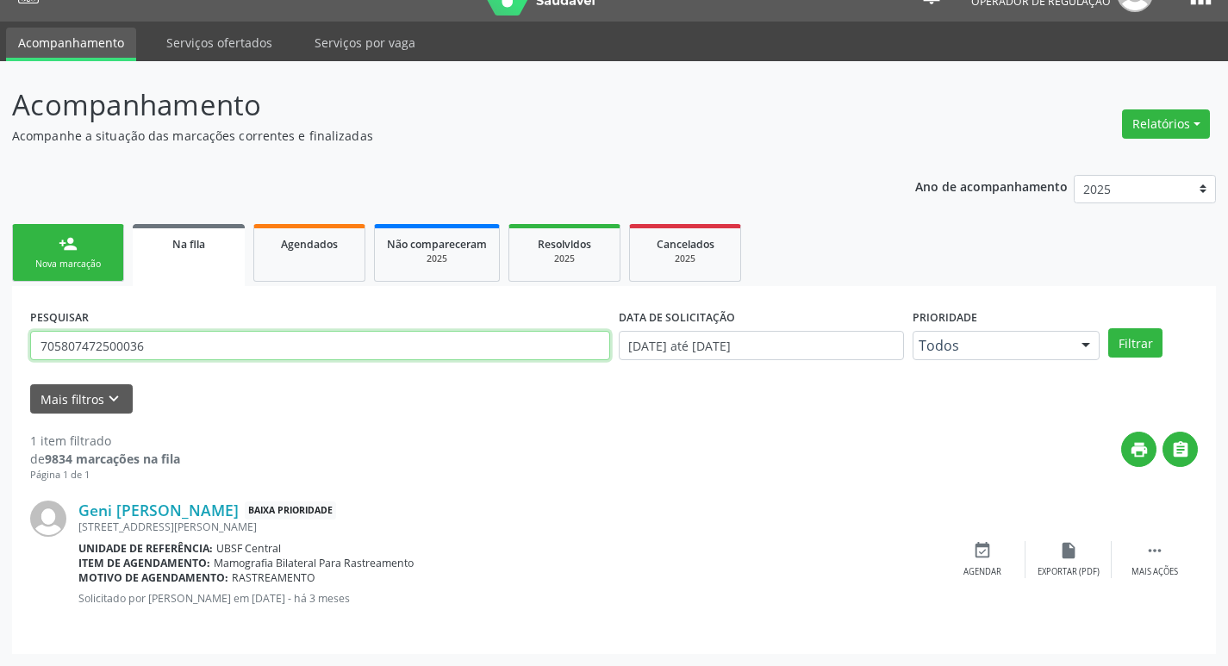
click at [249, 351] on input "705807472500036" at bounding box center [320, 345] width 580 height 29
type input "700003547832106"
click at [1108, 328] on button "Filtrar" at bounding box center [1135, 342] width 54 height 29
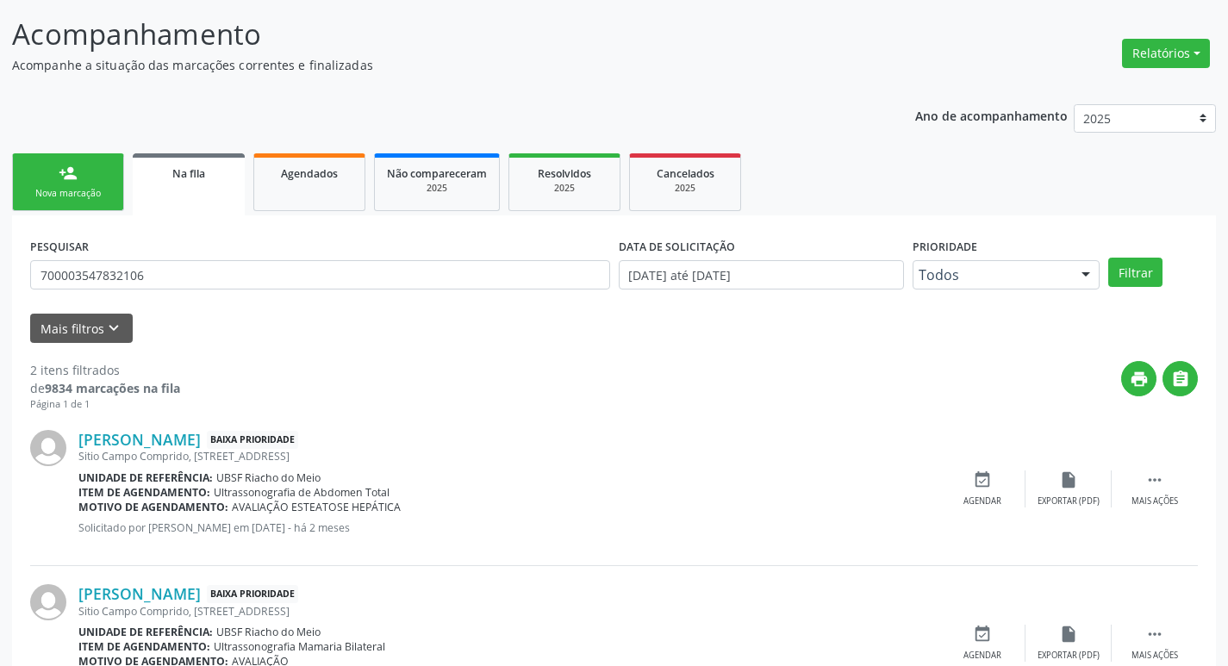
scroll to position [188, 0]
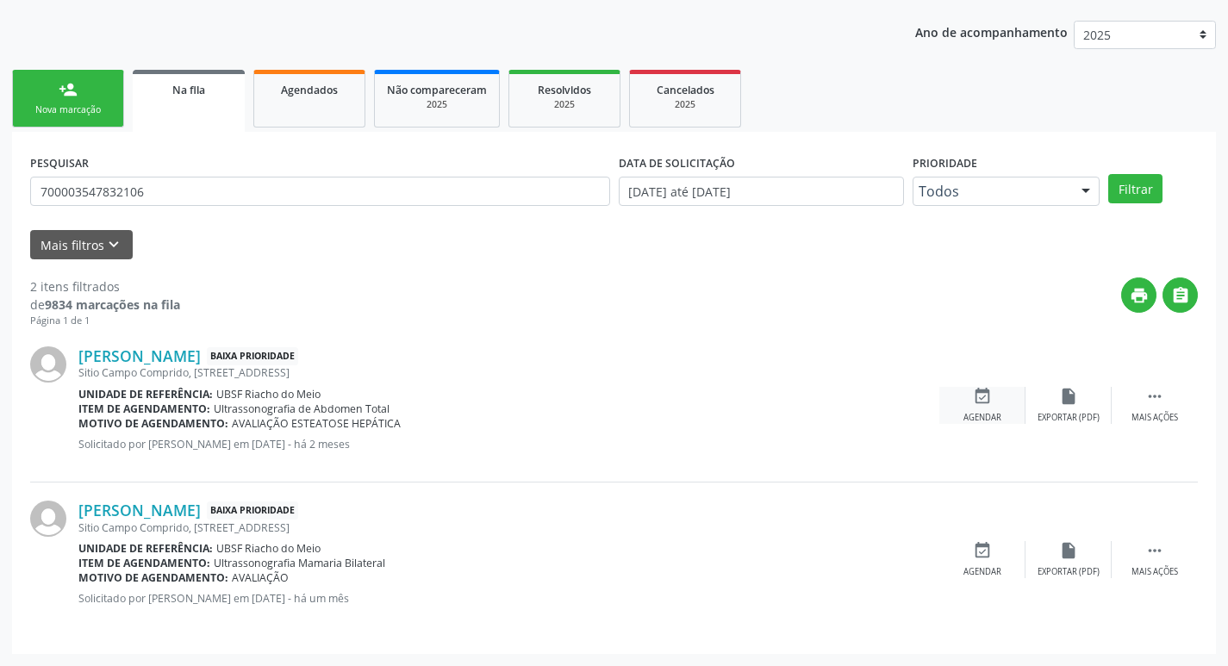
click at [999, 402] on div "event_available Agendar" at bounding box center [982, 405] width 86 height 37
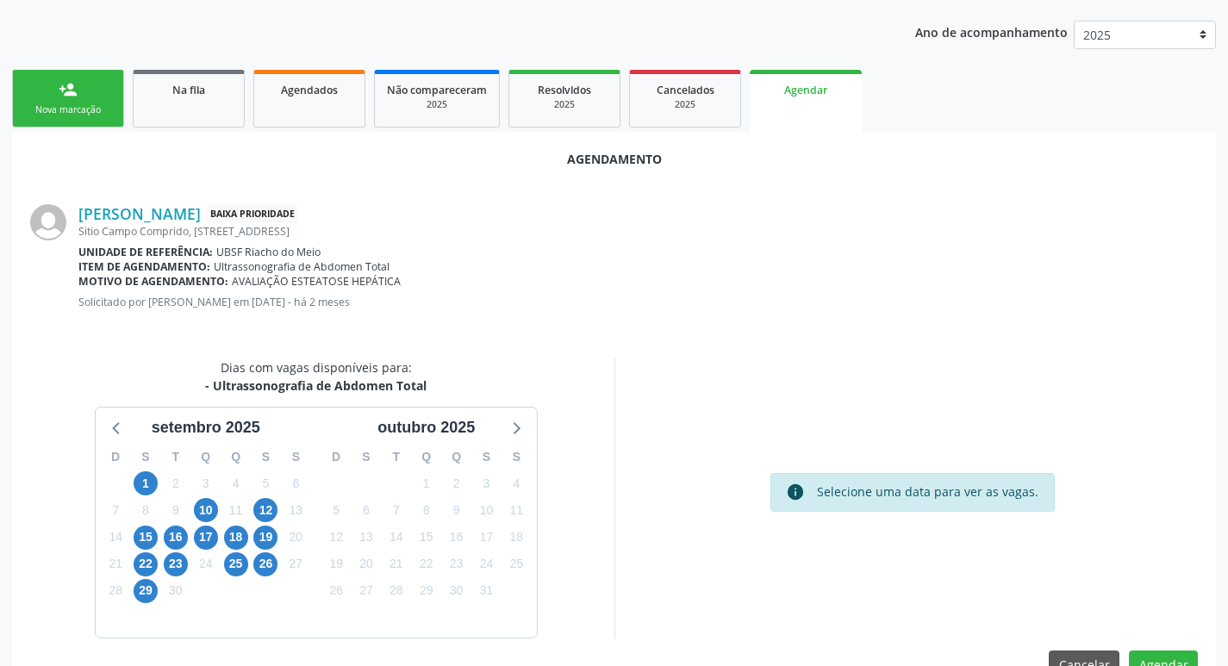
scroll to position [231, 0]
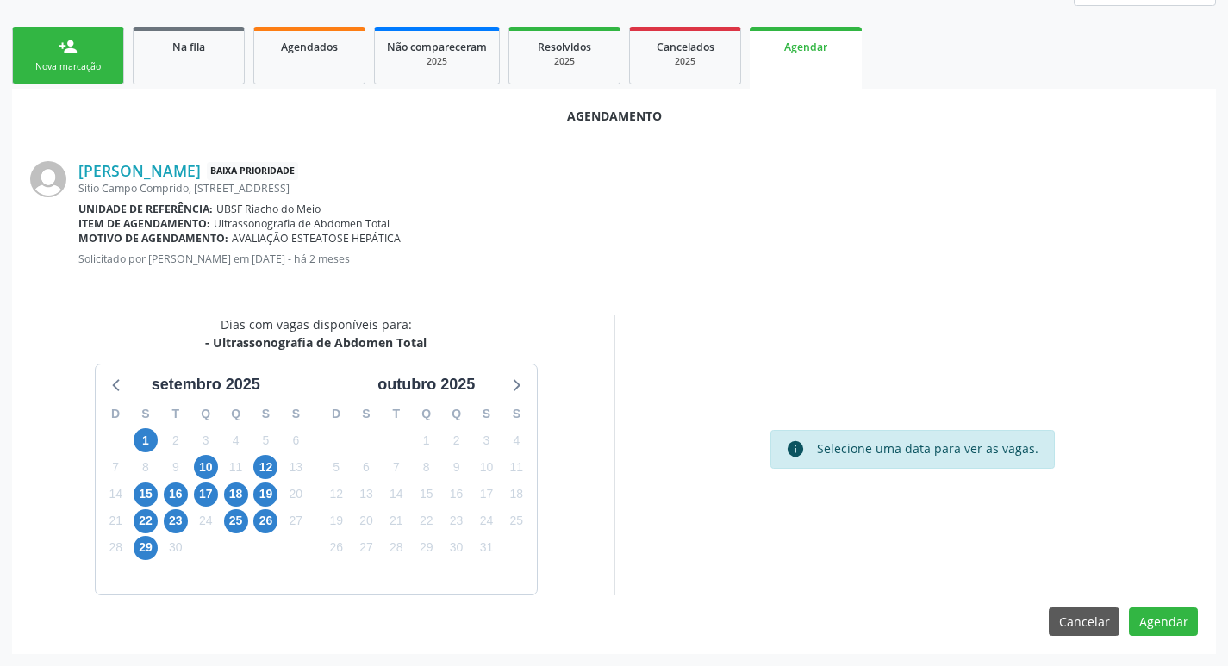
click at [220, 462] on div "10" at bounding box center [205, 467] width 30 height 27
click at [215, 459] on span "10" at bounding box center [206, 467] width 24 height 24
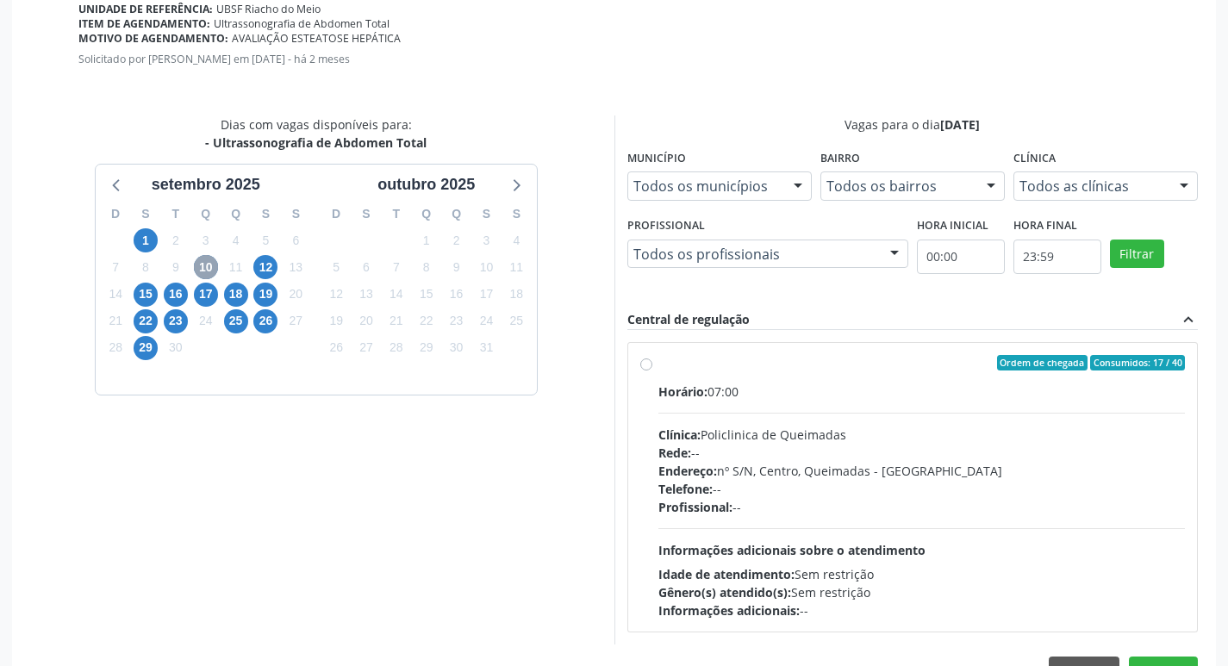
scroll to position [480, 0]
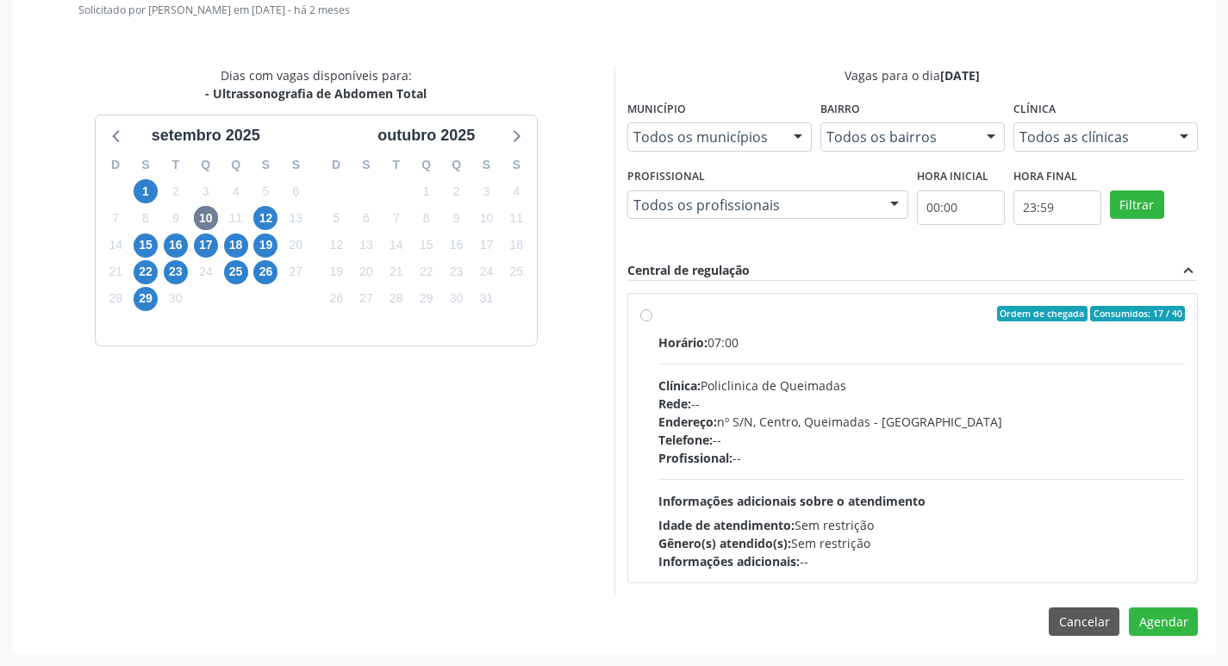
click at [875, 343] on div "Horário: 07:00" at bounding box center [921, 342] width 527 height 18
click at [652, 321] on input "Ordem de chegada Consumidos: 17 / 40 Horário: 07:00 Clínica: Policlinica de Que…" at bounding box center [646, 314] width 12 height 16
radio input "true"
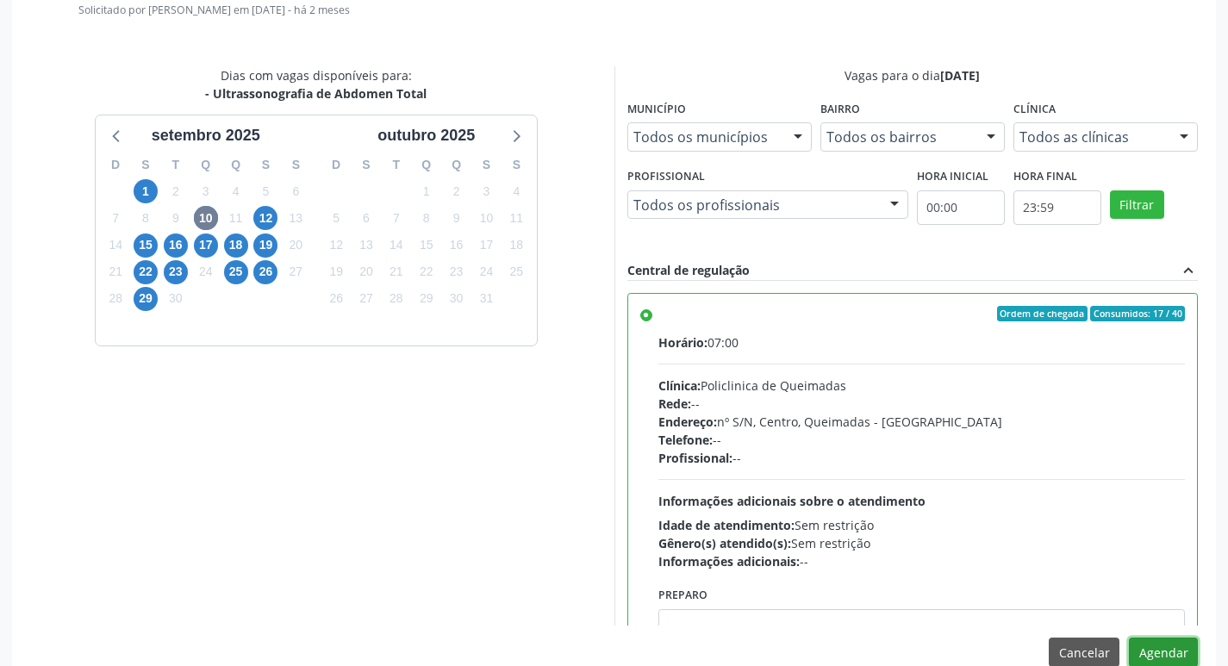
click at [1152, 646] on button "Agendar" at bounding box center [1163, 652] width 69 height 29
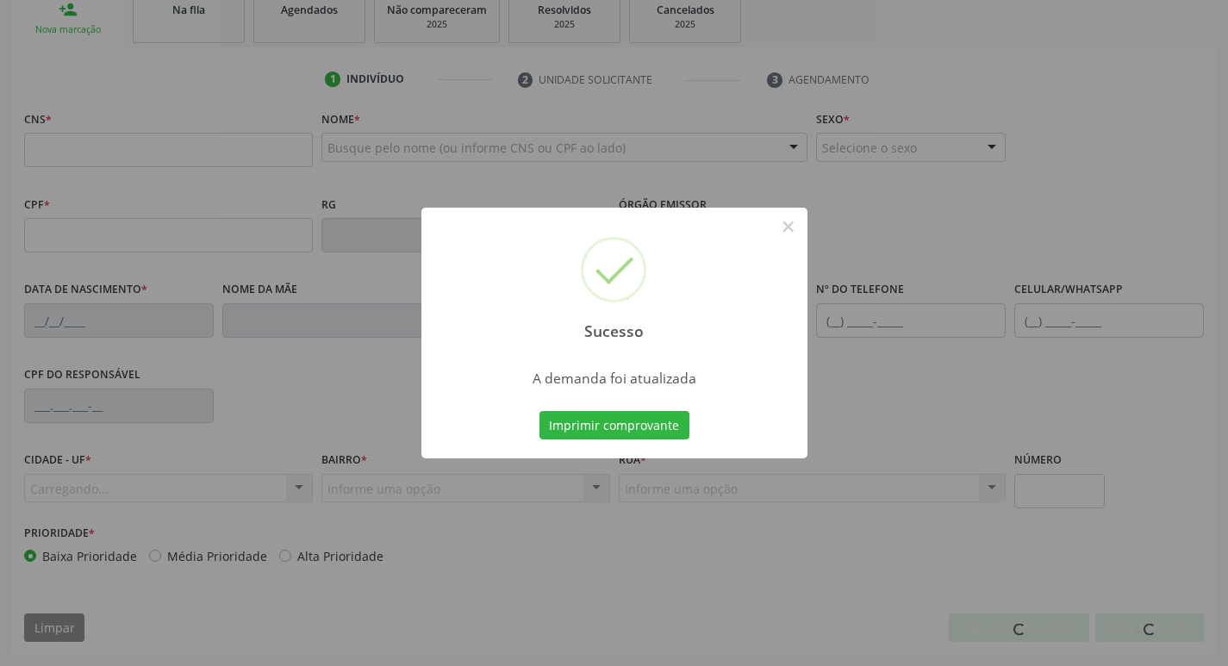
scroll to position [268, 0]
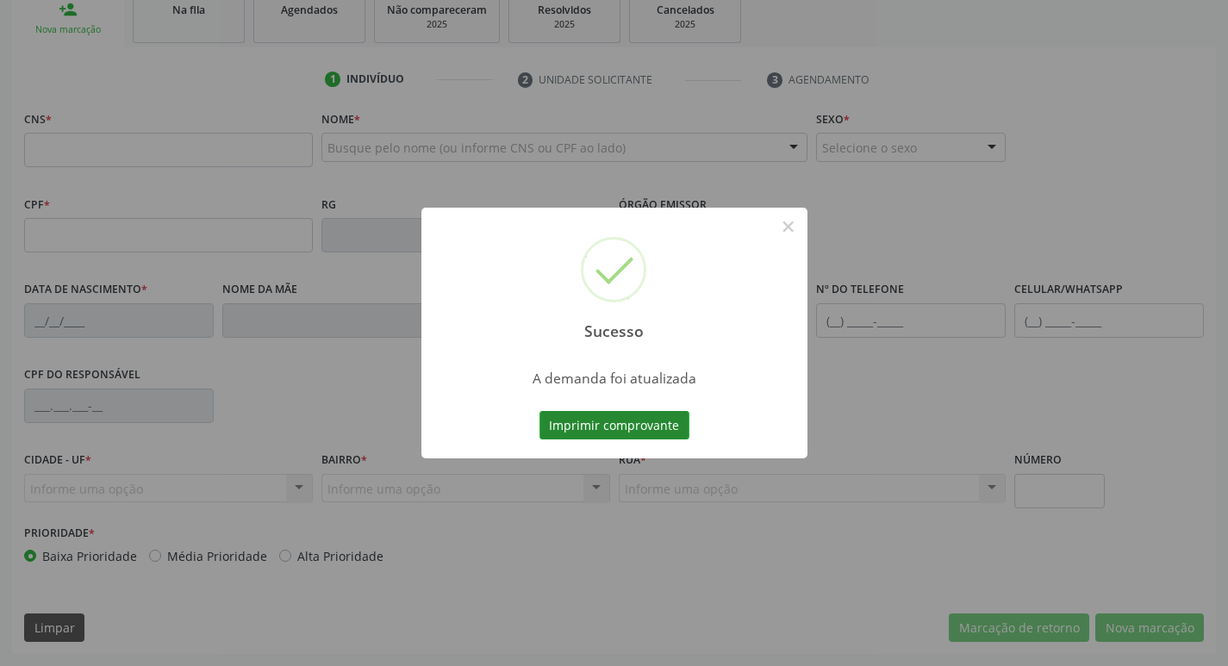
click at [608, 424] on button "Imprimir comprovante" at bounding box center [614, 425] width 150 height 29
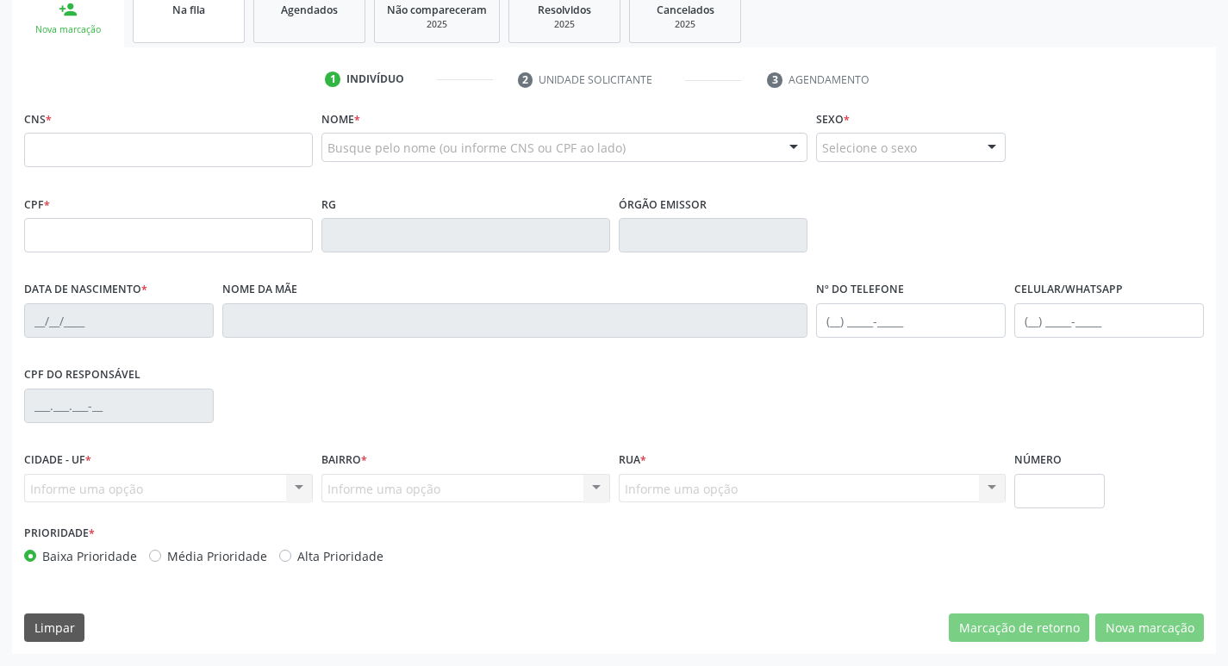
click at [213, 24] on link "Na fila" at bounding box center [189, 16] width 112 height 53
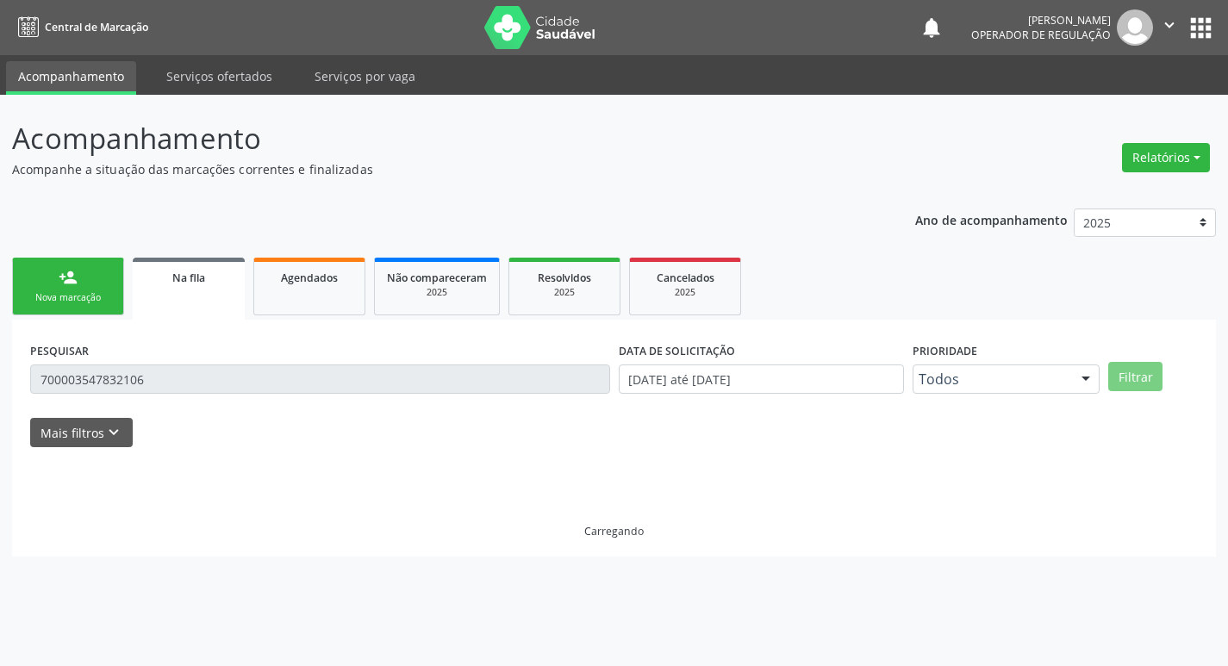
scroll to position [0, 0]
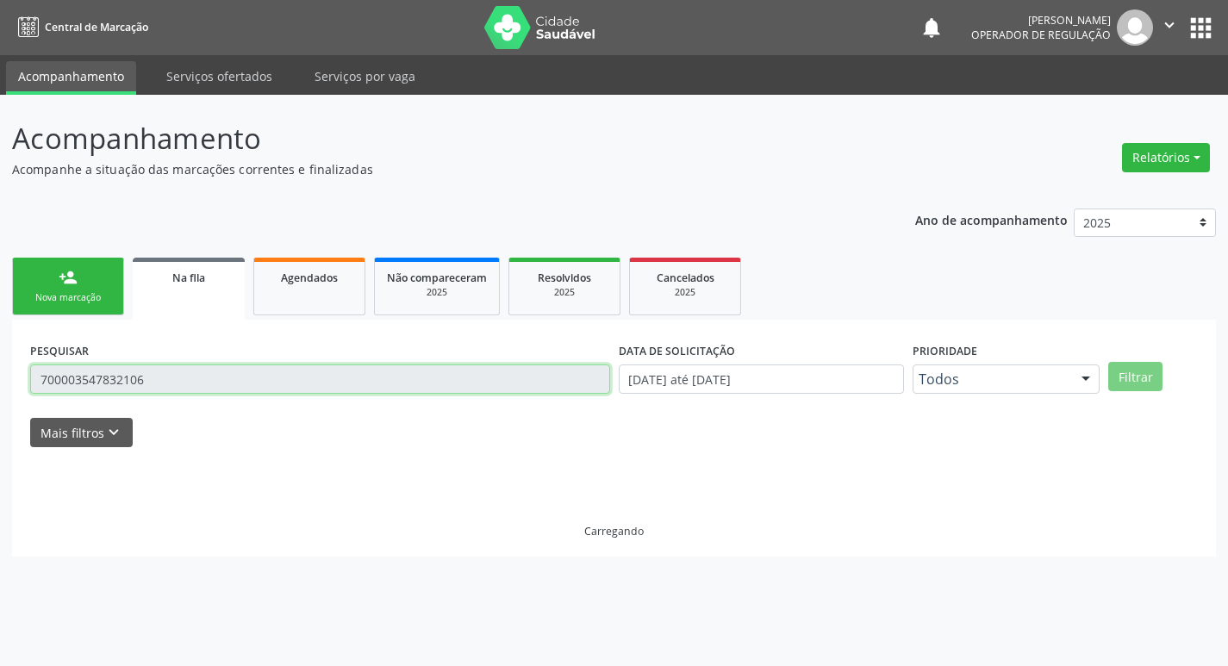
click at [214, 392] on input "700003547832106" at bounding box center [320, 379] width 580 height 29
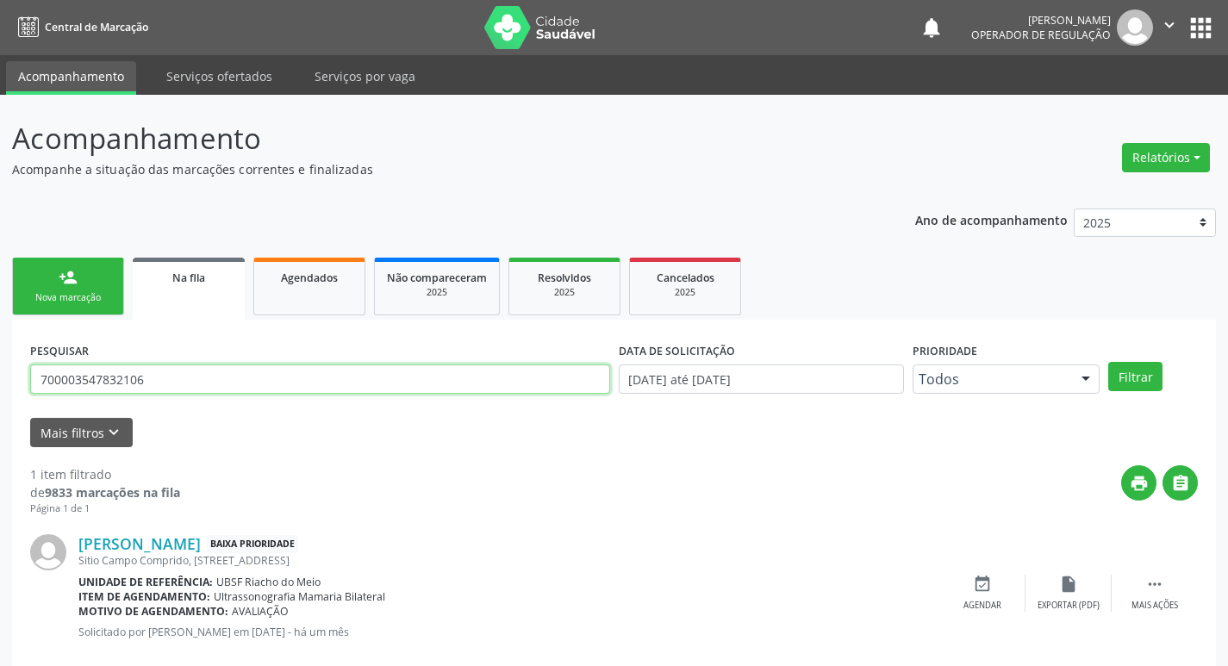
click at [214, 392] on input "700003547832106" at bounding box center [320, 379] width 580 height 29
type input "702406500292127"
click at [1108, 362] on button "Filtrar" at bounding box center [1135, 376] width 54 height 29
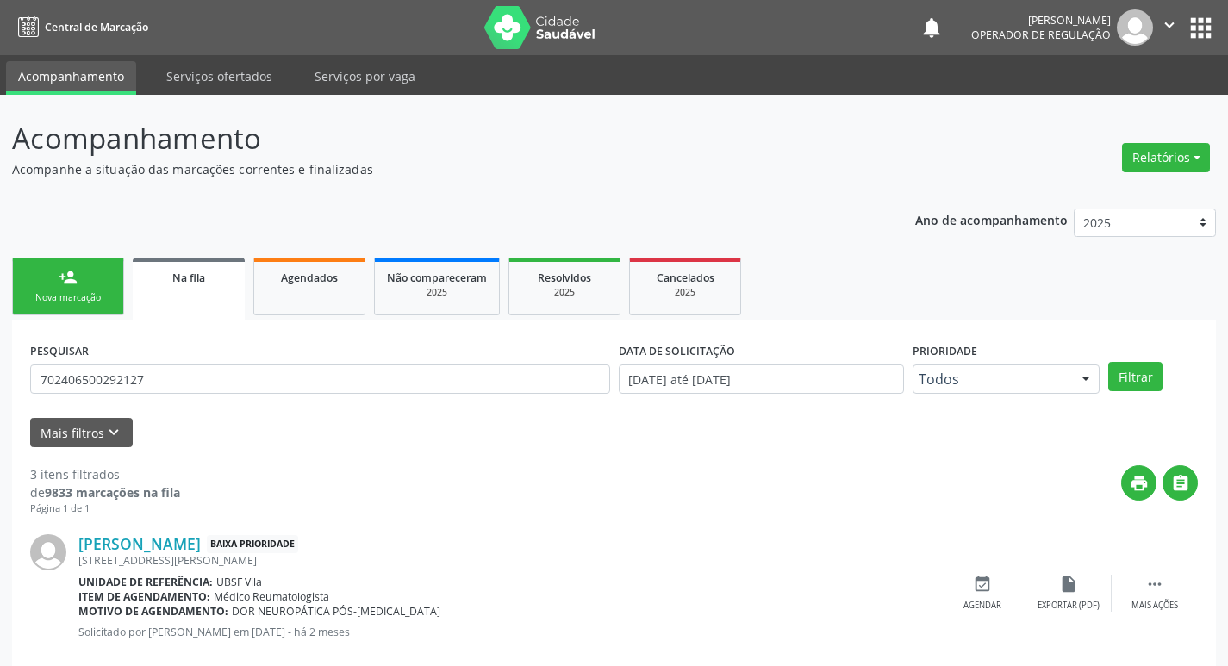
scroll to position [343, 0]
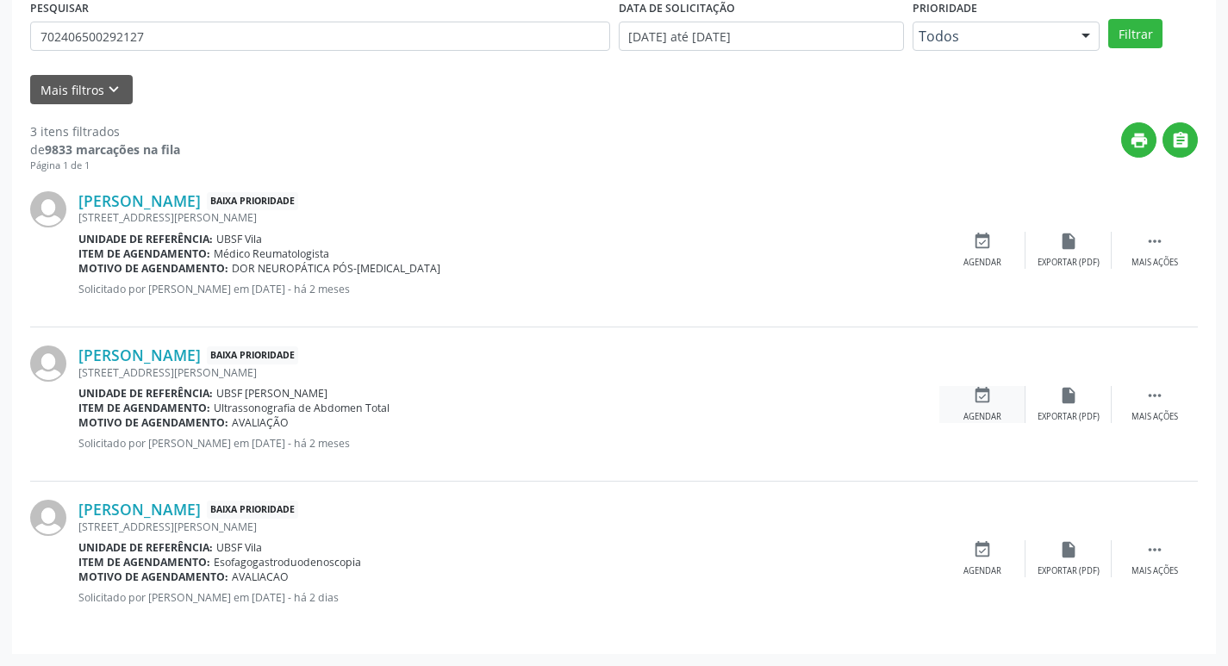
click at [993, 401] on div "event_available Agendar" at bounding box center [982, 404] width 86 height 37
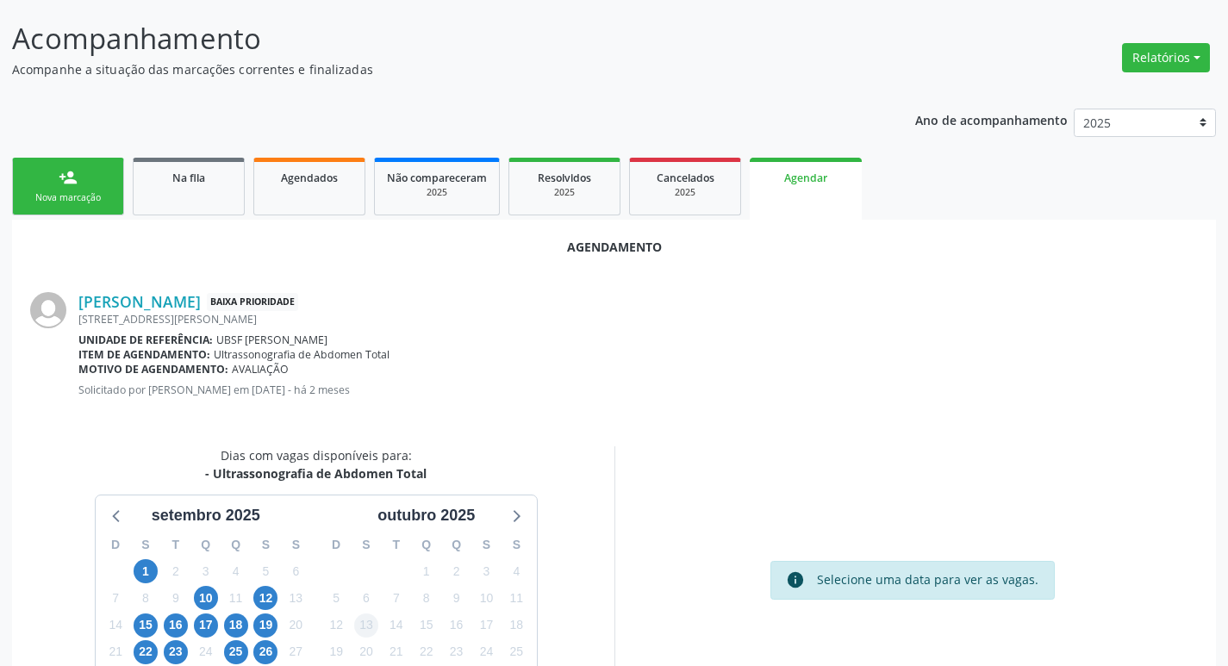
scroll to position [231, 0]
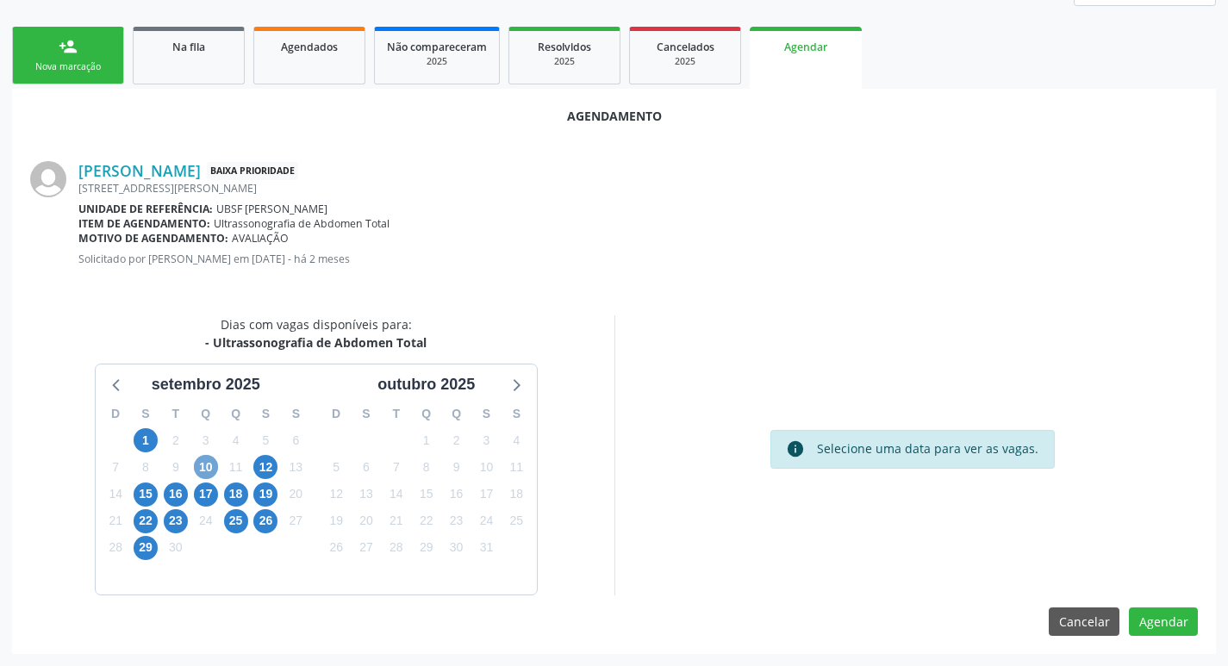
click at [210, 463] on span "10" at bounding box center [206, 467] width 24 height 24
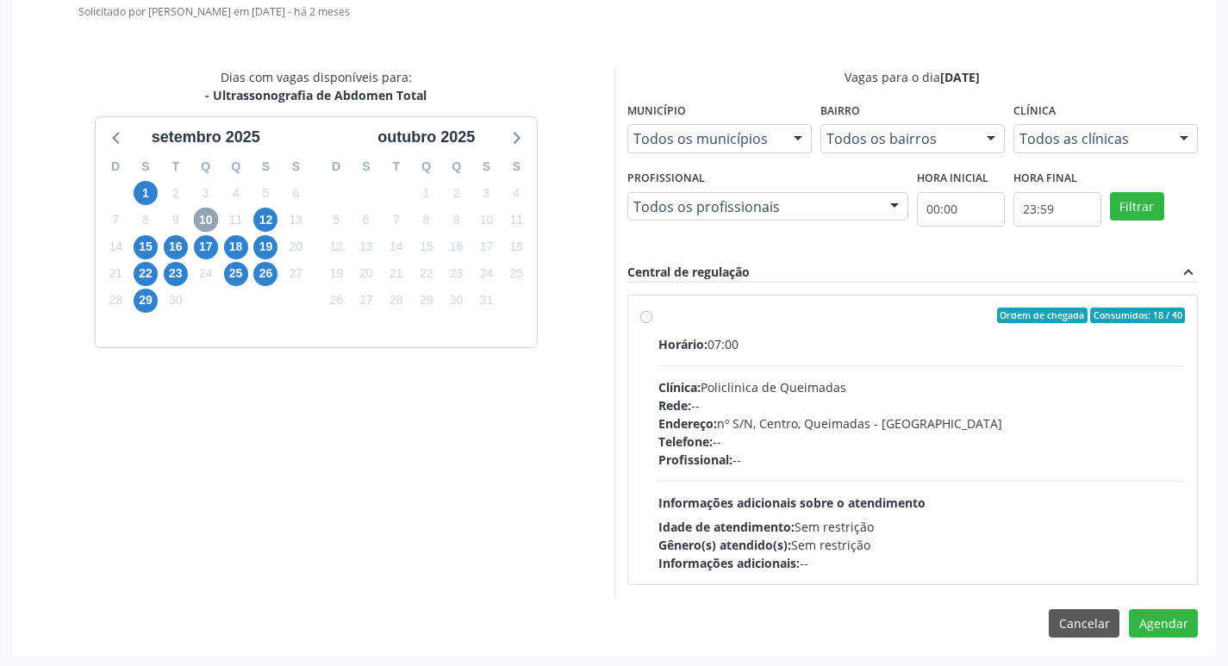
scroll to position [480, 0]
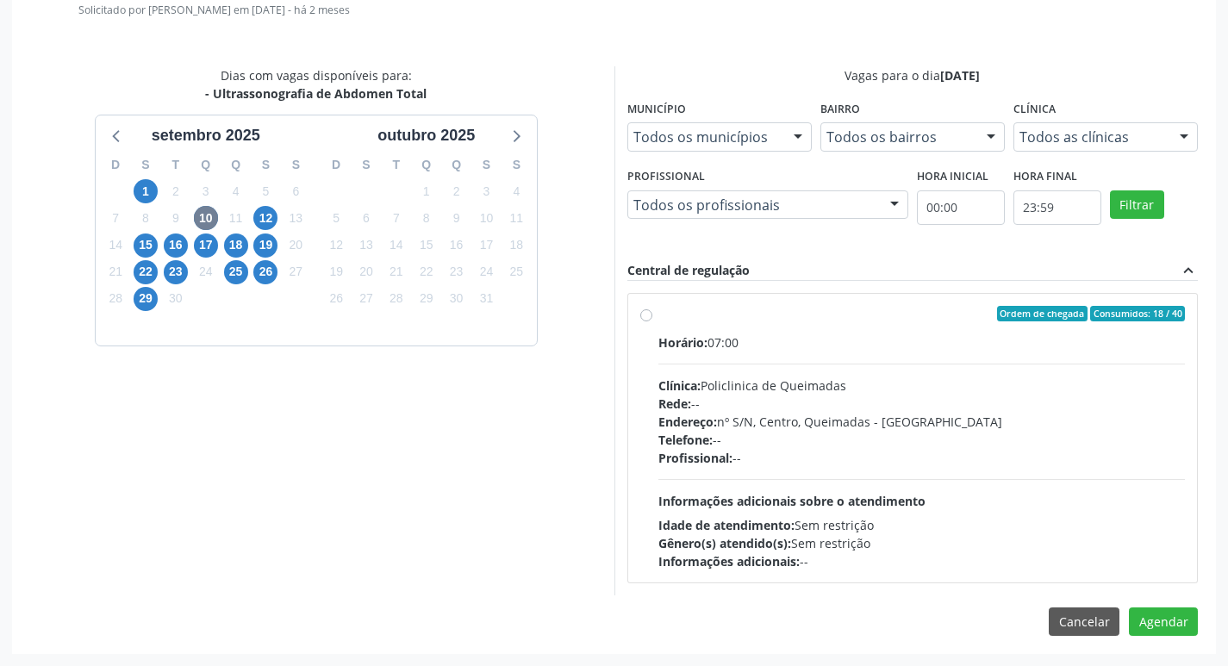
click at [1002, 316] on span "Ordem de chegada" at bounding box center [1042, 314] width 90 height 16
click at [652, 316] on input "Ordem de chegada Consumidos: 18 / 40 Horário: 07:00 Clínica: Policlinica de Que…" at bounding box center [646, 314] width 12 height 16
radio input "true"
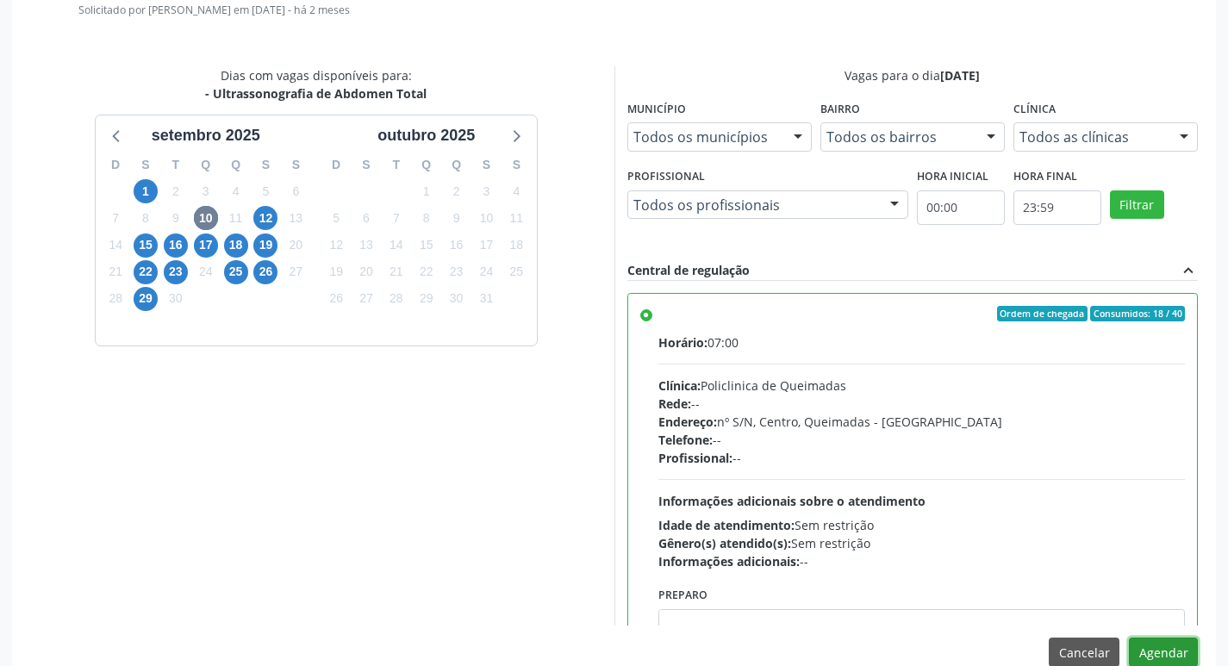
click at [1170, 647] on button "Agendar" at bounding box center [1163, 652] width 69 height 29
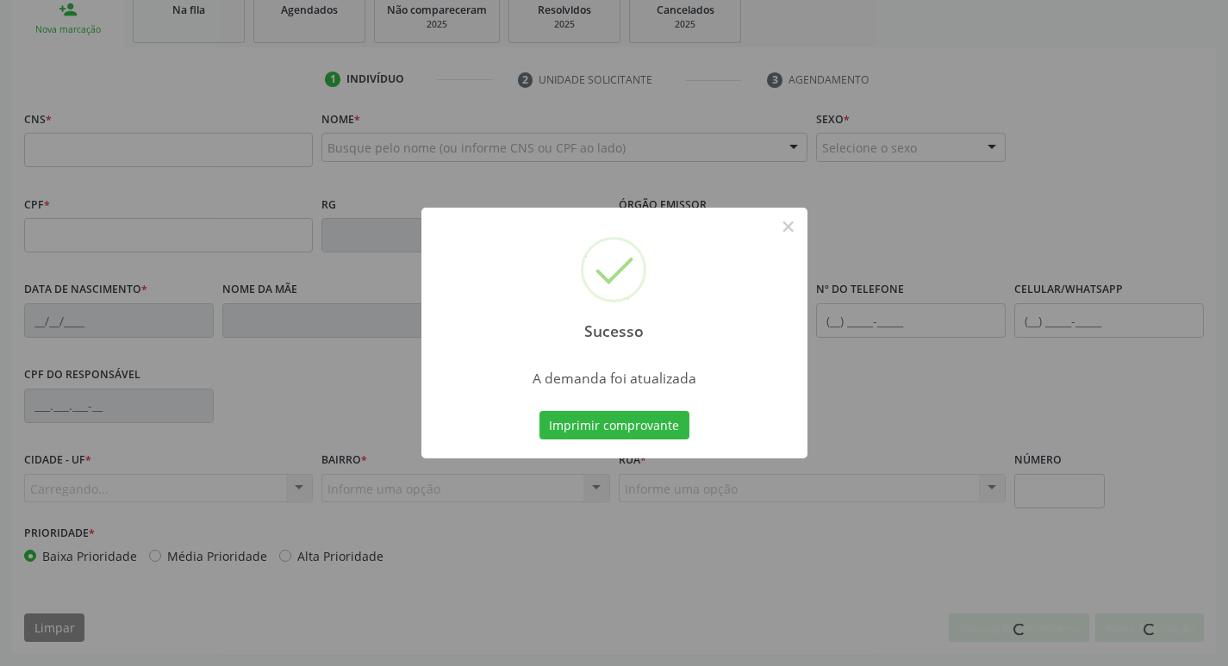
scroll to position [268, 0]
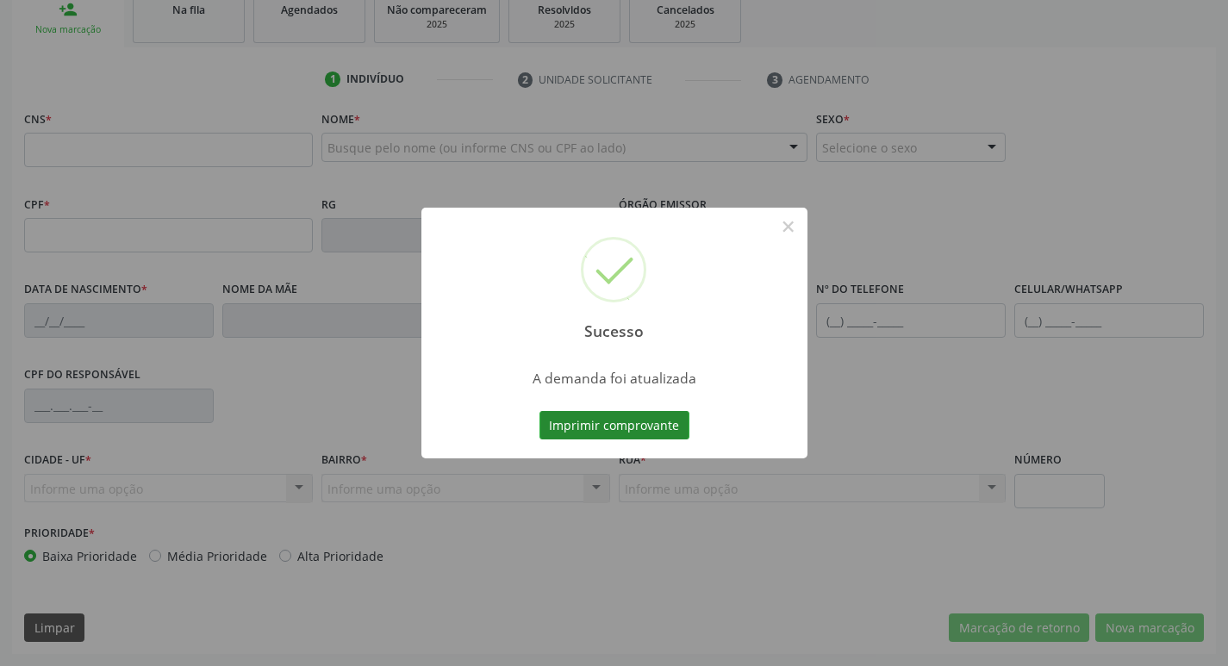
click at [598, 427] on button "Imprimir comprovante" at bounding box center [614, 425] width 150 height 29
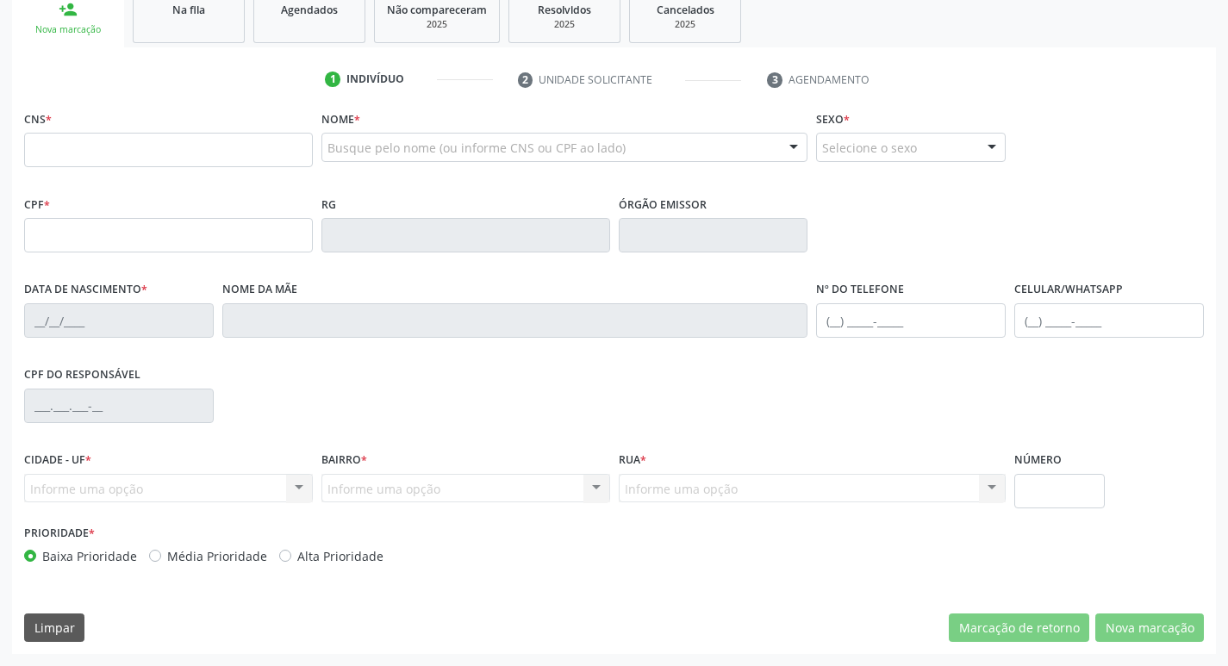
click at [175, 16] on div "Na fila" at bounding box center [189, 9] width 86 height 18
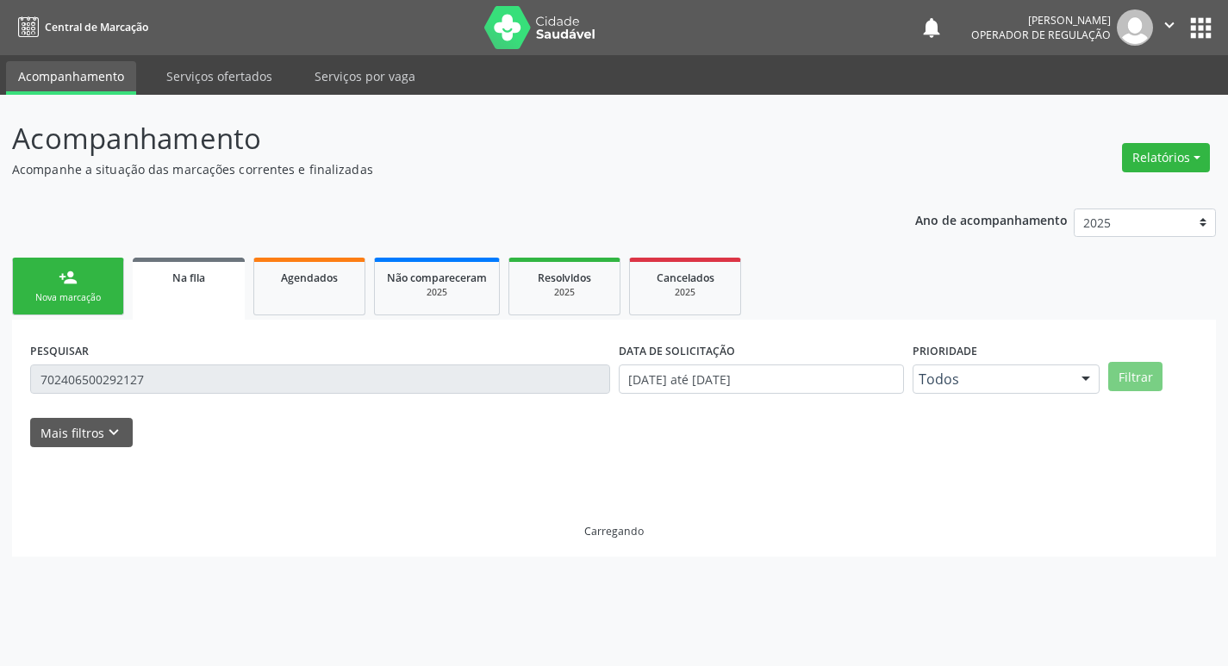
scroll to position [0, 0]
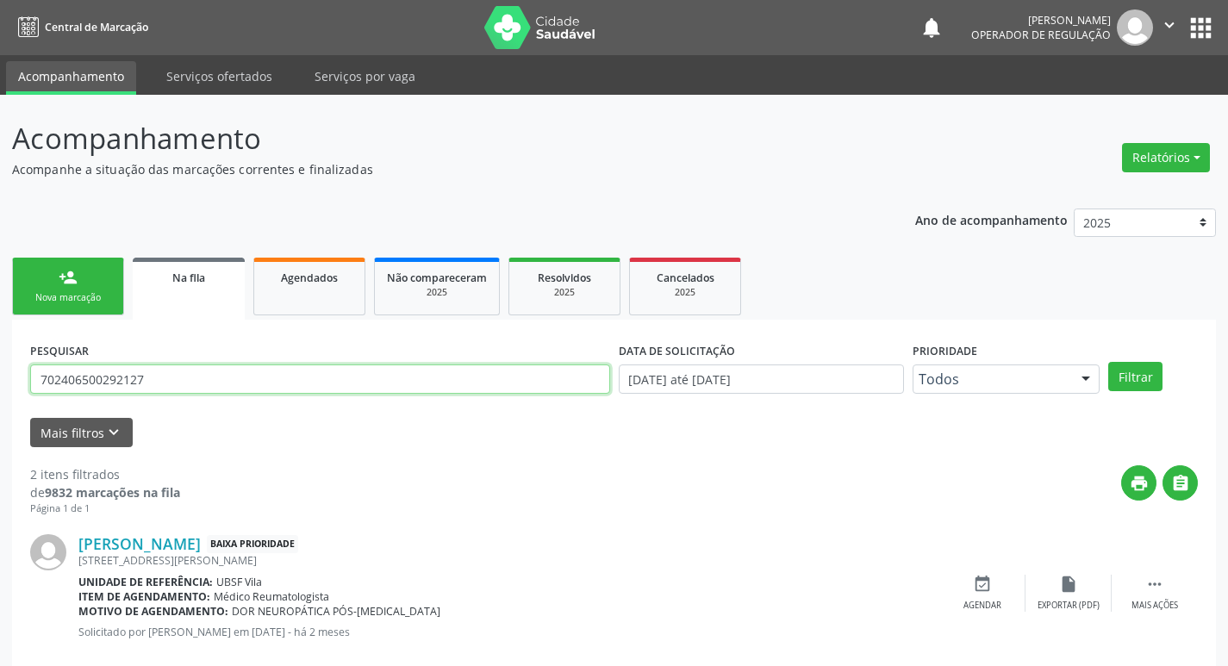
click at [150, 381] on input "702406500292127" at bounding box center [320, 379] width 580 height 29
click at [150, 381] on input "text" at bounding box center [320, 379] width 580 height 29
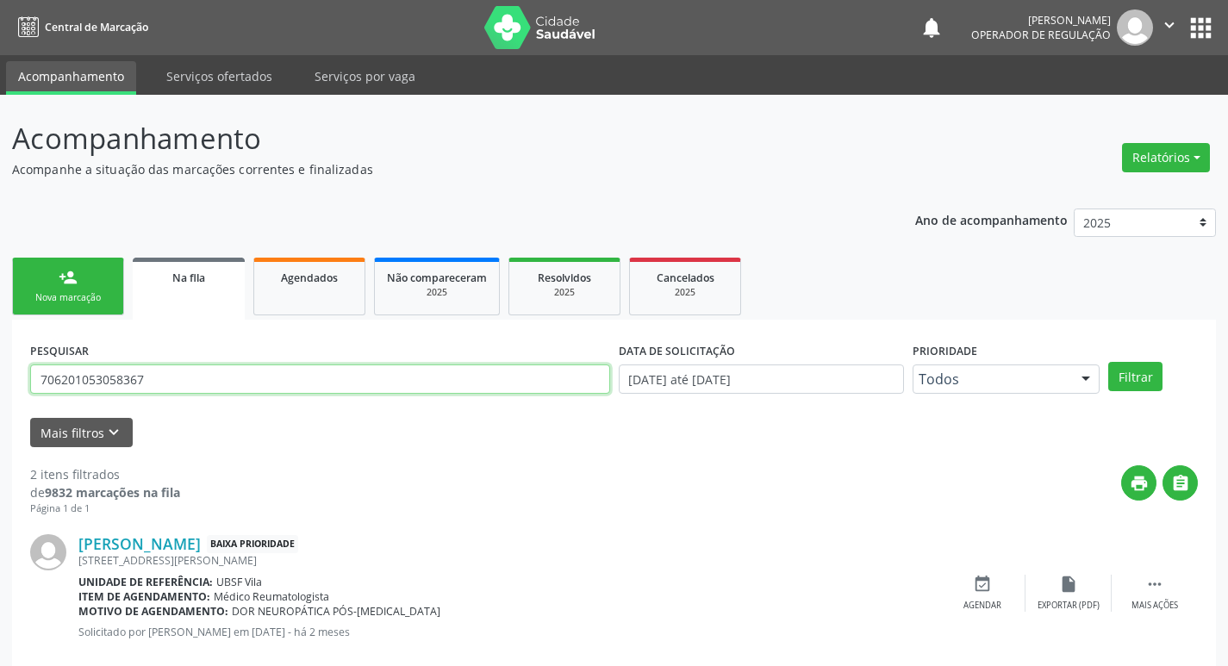
type input "706201053058367"
click at [1108, 362] on button "Filtrar" at bounding box center [1135, 376] width 54 height 29
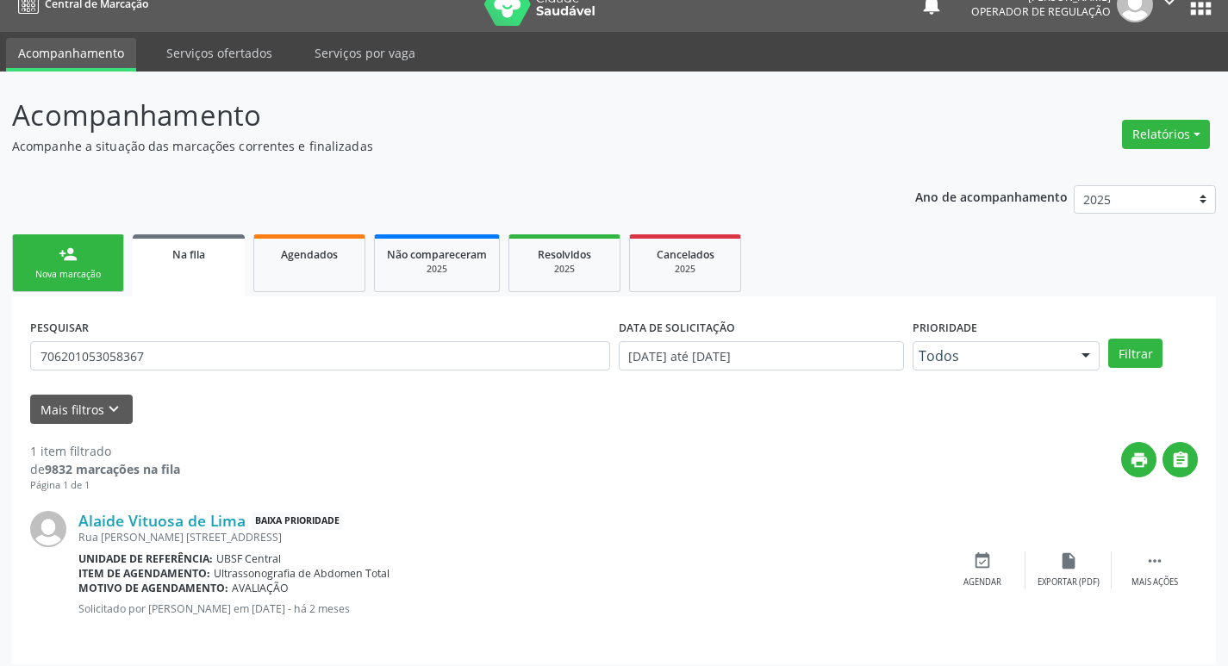
scroll to position [34, 0]
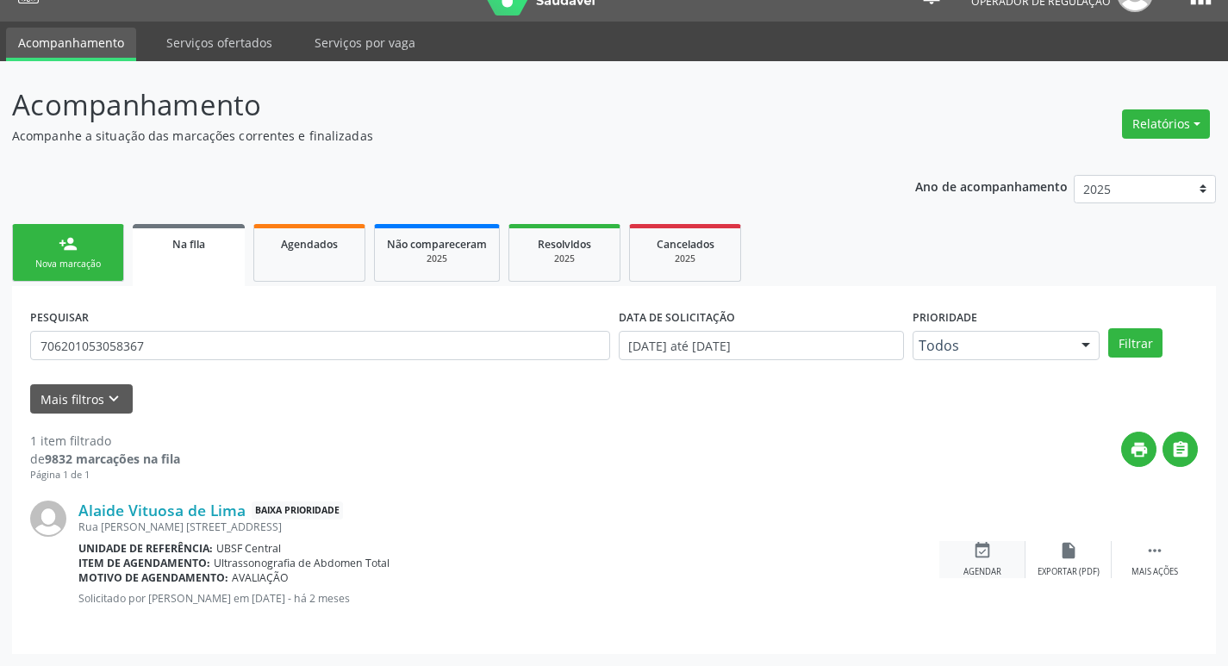
click at [992, 561] on div "event_available Agendar" at bounding box center [982, 559] width 86 height 37
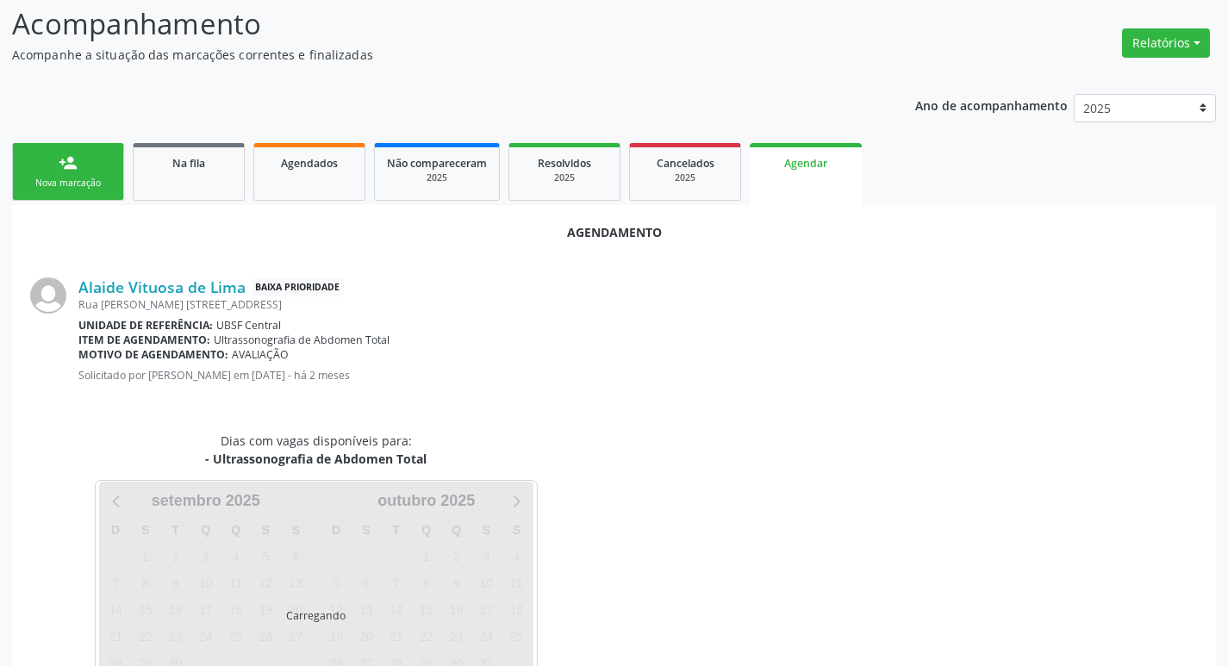
scroll to position [190, 0]
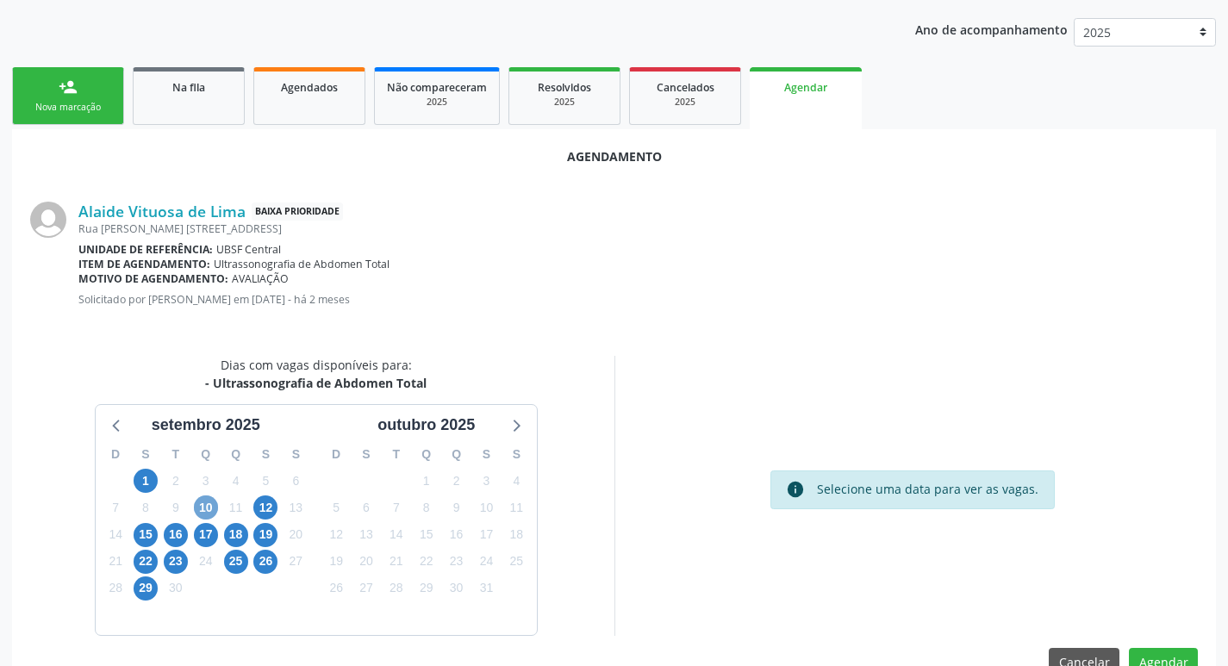
click at [216, 508] on span "10" at bounding box center [206, 507] width 24 height 24
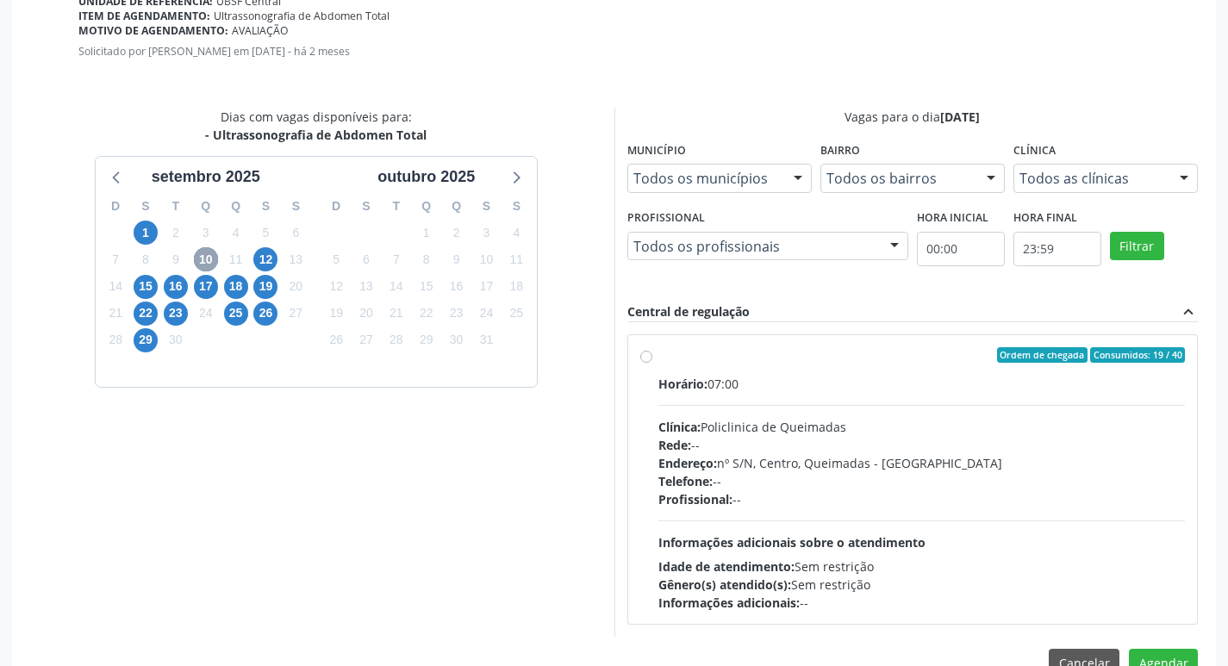
scroll to position [480, 0]
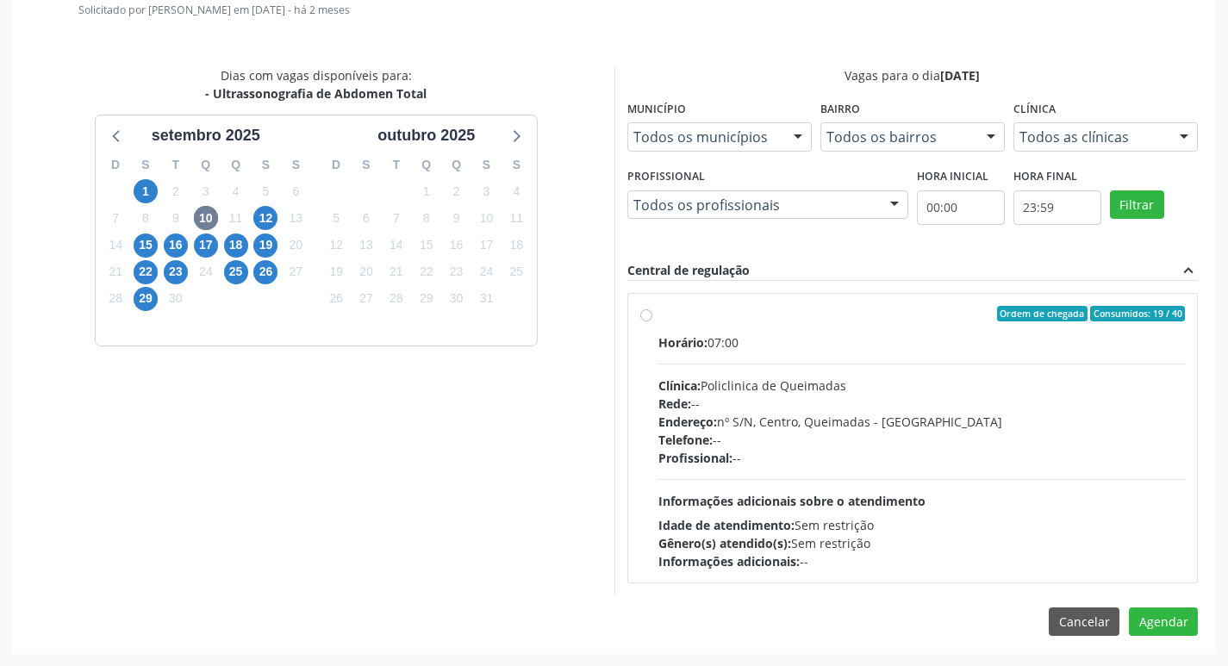
click at [1081, 316] on span "Ordem de chegada" at bounding box center [1042, 314] width 90 height 16
click at [652, 316] on input "Ordem de chegada Consumidos: 19 / 40 Horário: 07:00 Clínica: Policlinica de Que…" at bounding box center [646, 314] width 12 height 16
radio input "true"
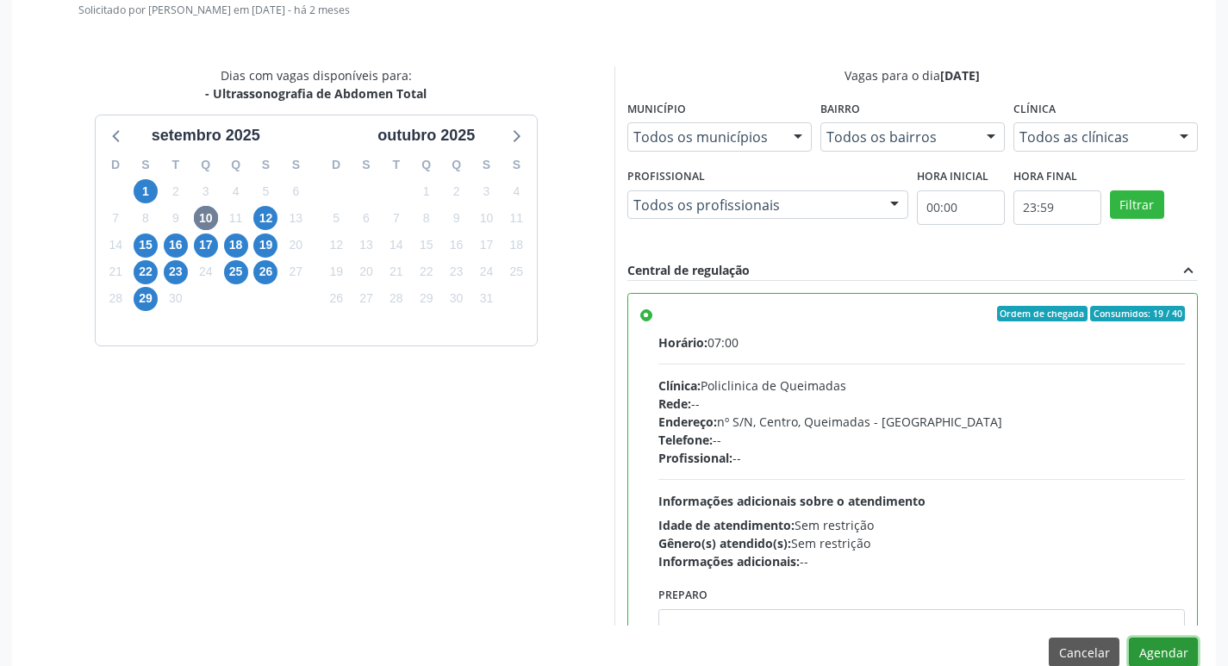
click at [1171, 640] on button "Agendar" at bounding box center [1163, 652] width 69 height 29
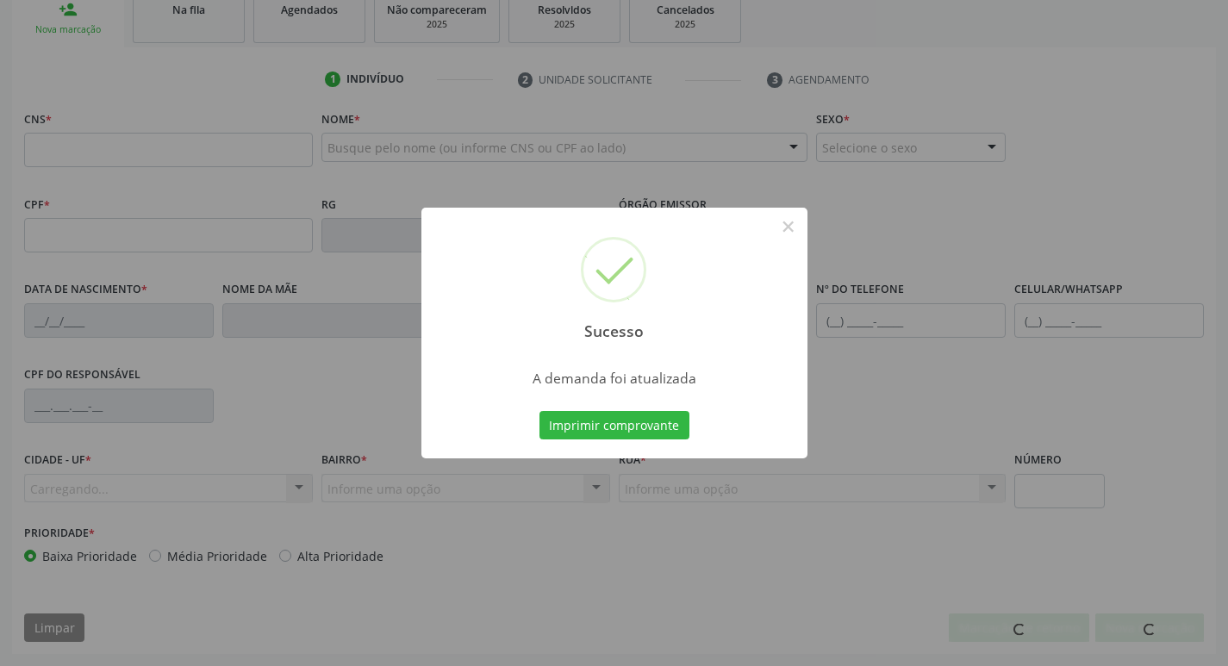
scroll to position [268, 0]
click at [677, 428] on button "Imprimir comprovante" at bounding box center [614, 425] width 150 height 29
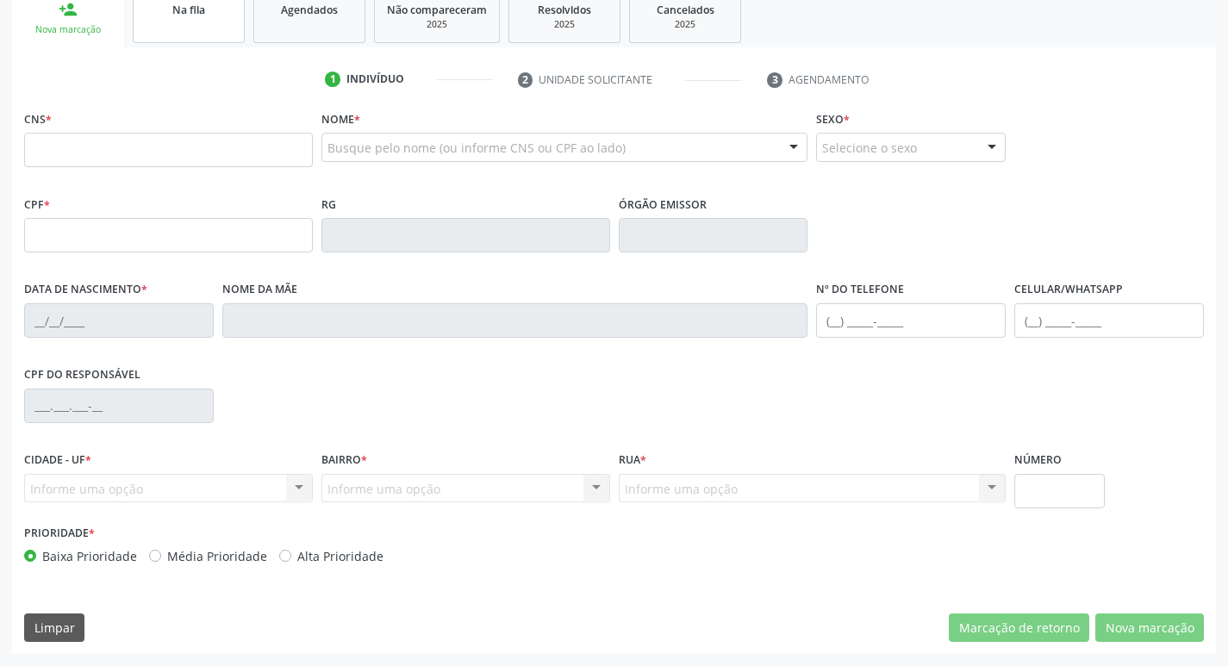
click at [191, 19] on link "Na fila" at bounding box center [189, 16] width 112 height 53
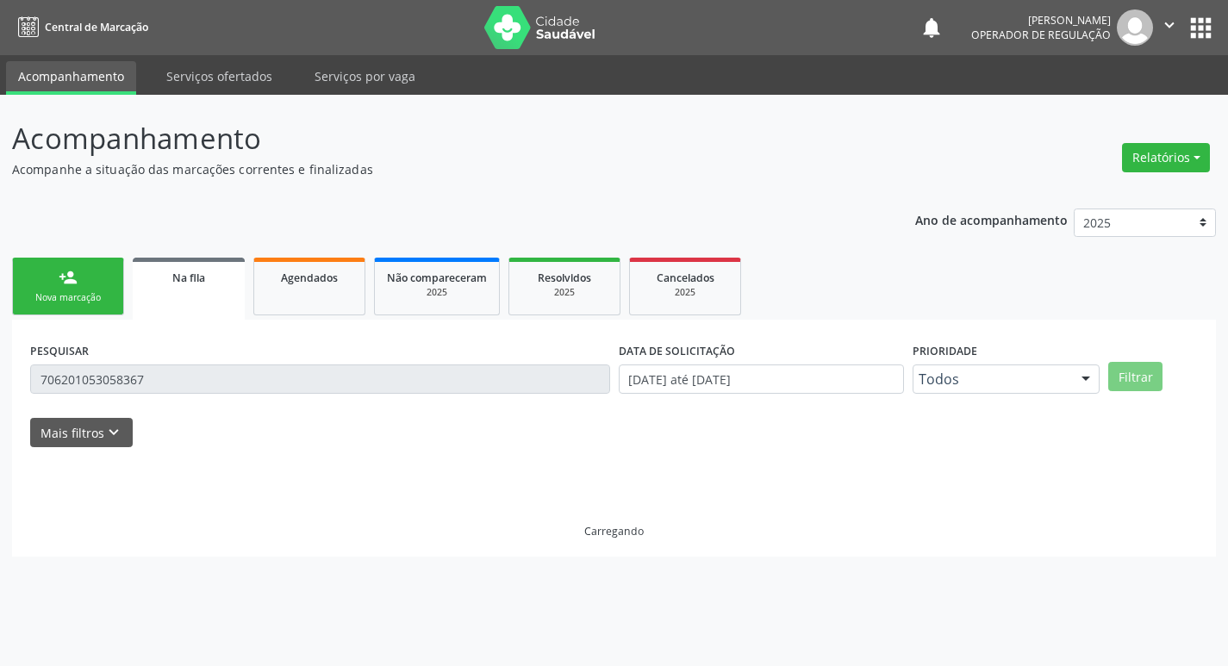
scroll to position [0, 0]
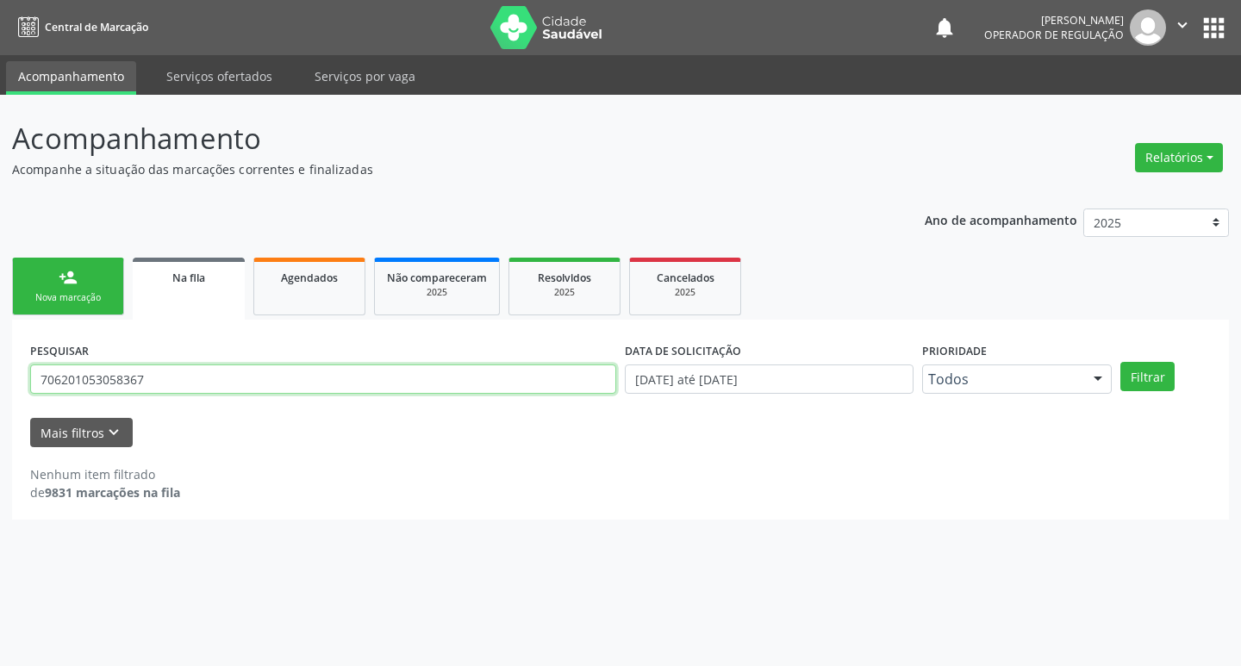
click at [170, 379] on input "706201053058367" at bounding box center [323, 379] width 586 height 29
type input "706402127267982"
click at [1120, 362] on button "Filtrar" at bounding box center [1147, 376] width 54 height 29
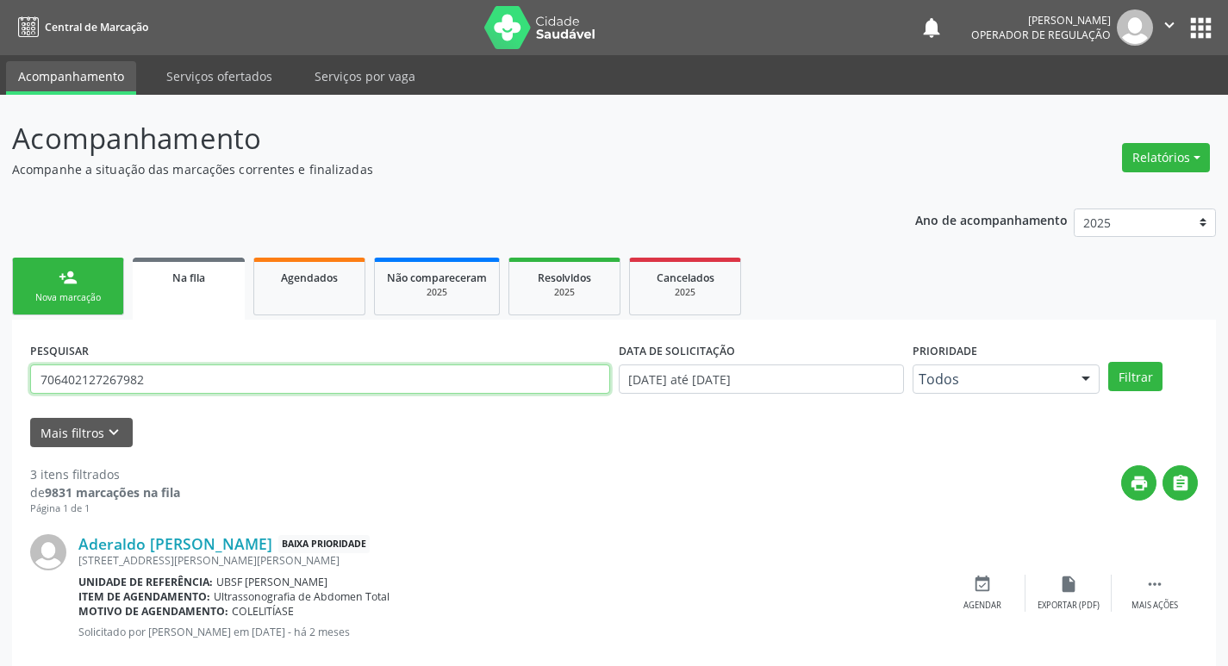
click at [222, 387] on input "706402127267982" at bounding box center [320, 379] width 580 height 29
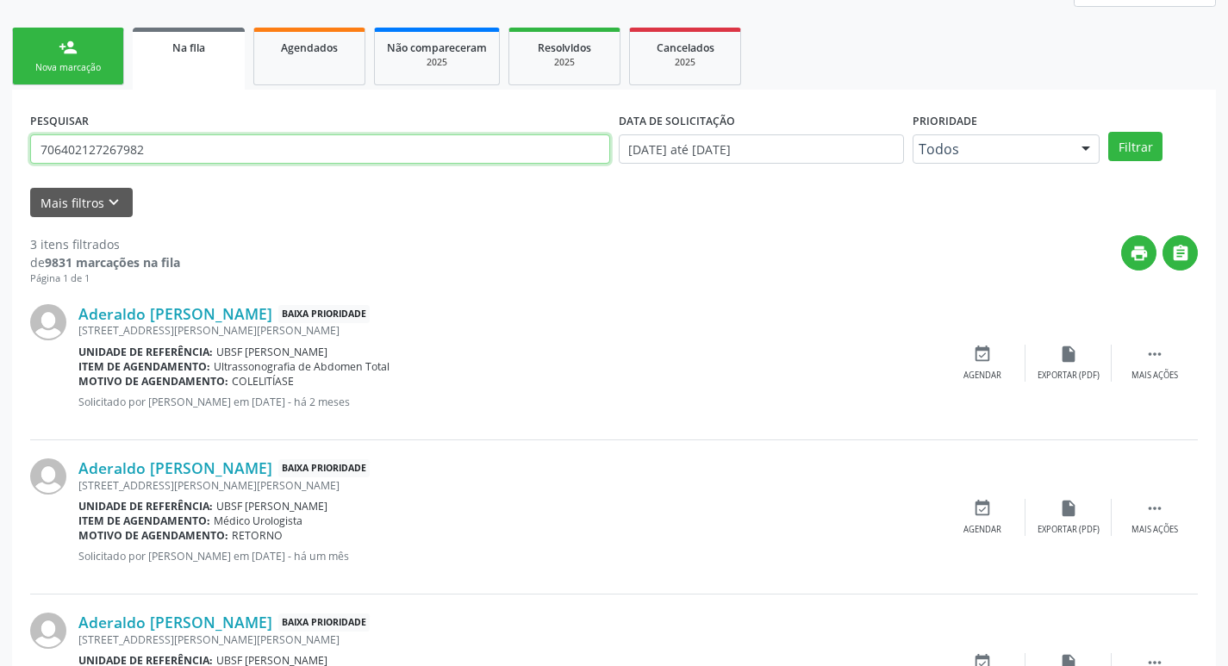
scroll to position [343, 0]
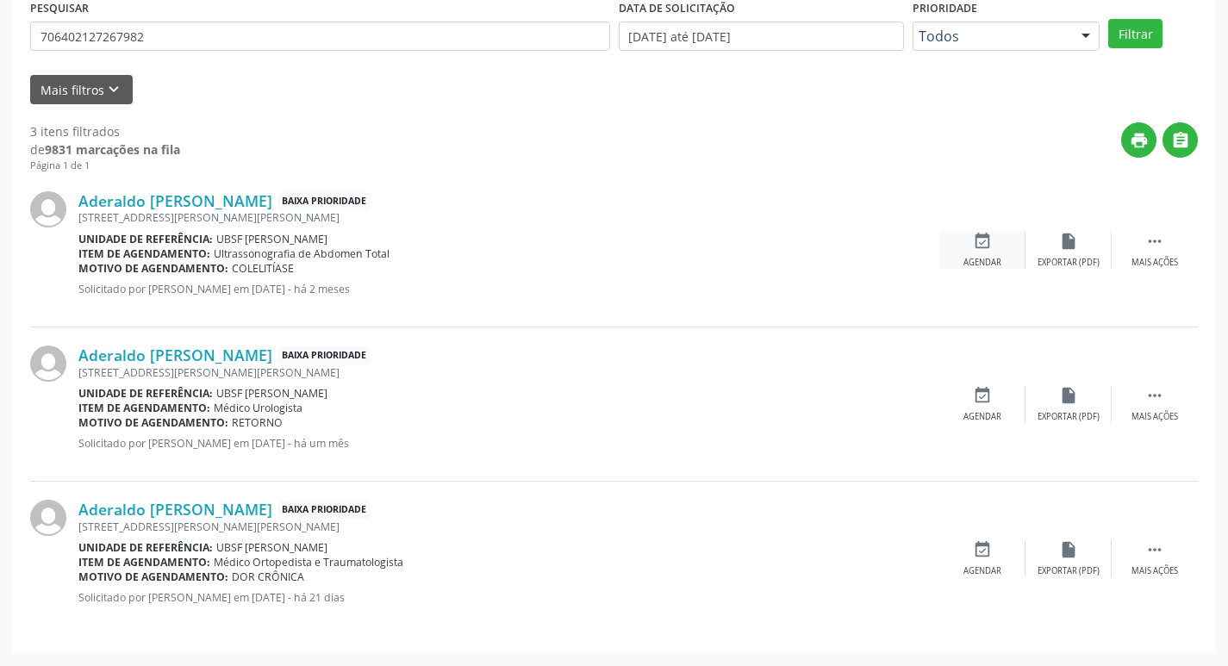
click at [990, 260] on div "Agendar" at bounding box center [982, 263] width 38 height 12
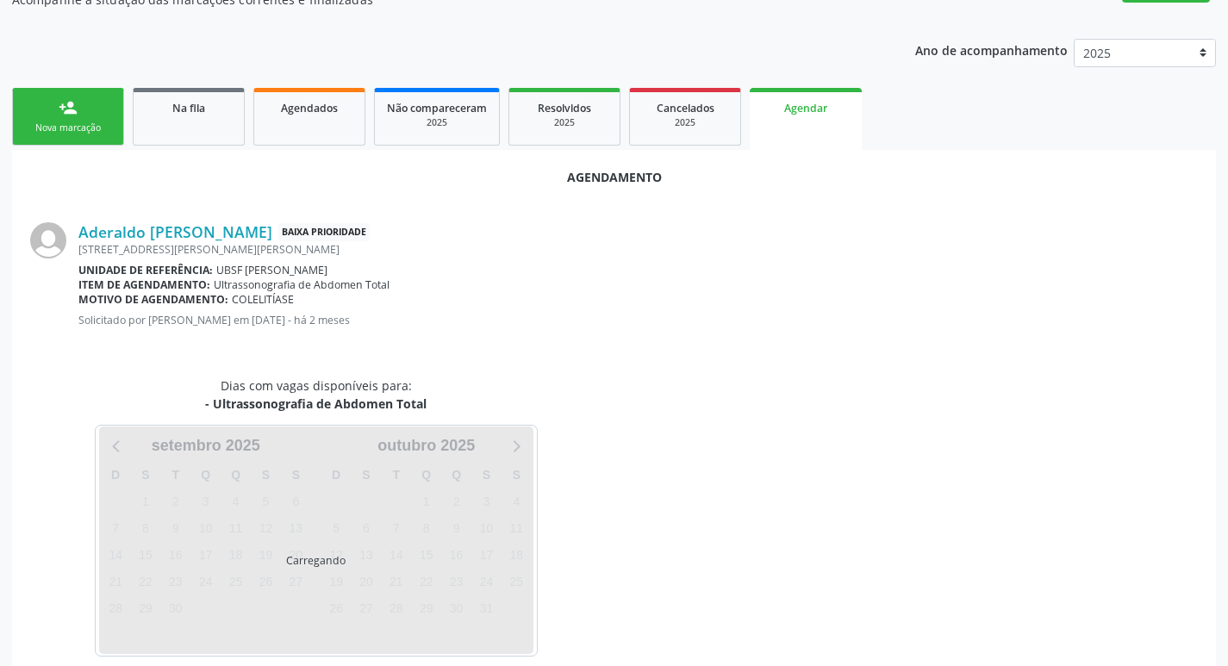
scroll to position [190, 0]
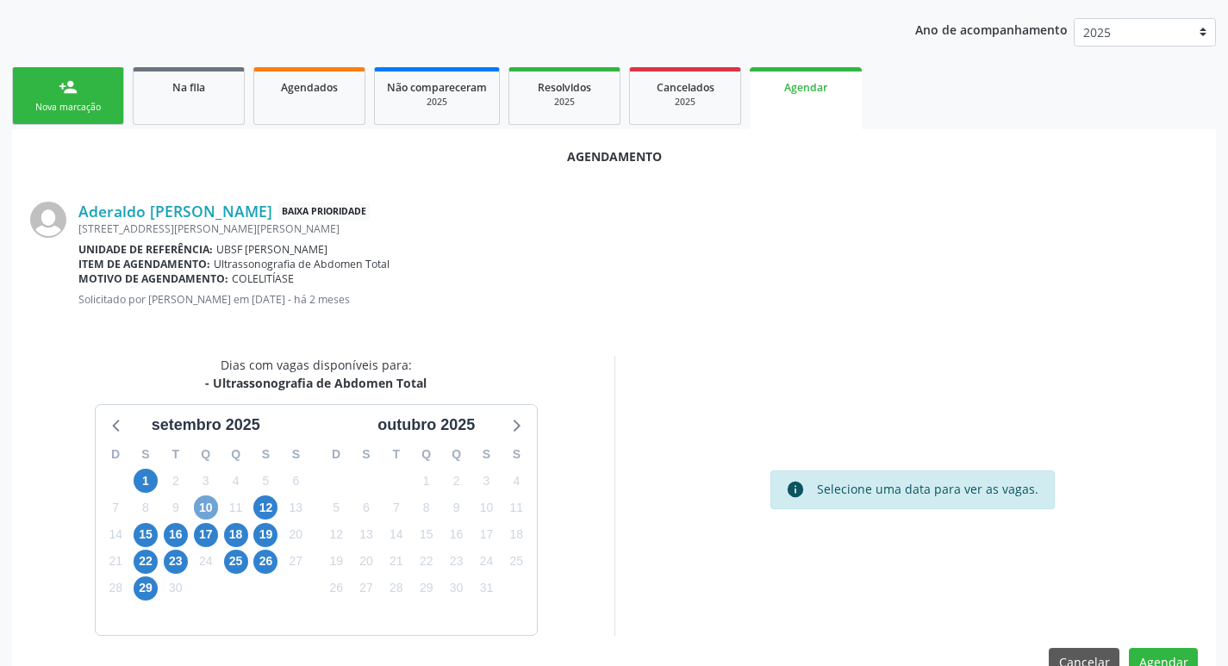
click at [212, 508] on span "10" at bounding box center [206, 507] width 24 height 24
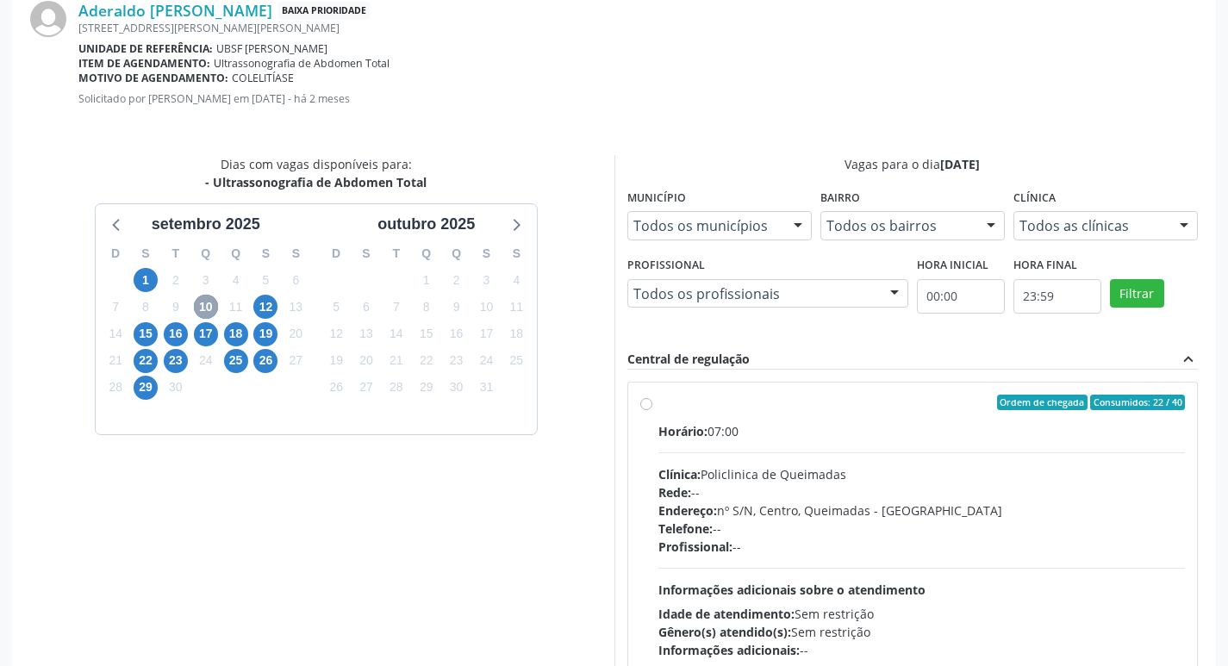
scroll to position [480, 0]
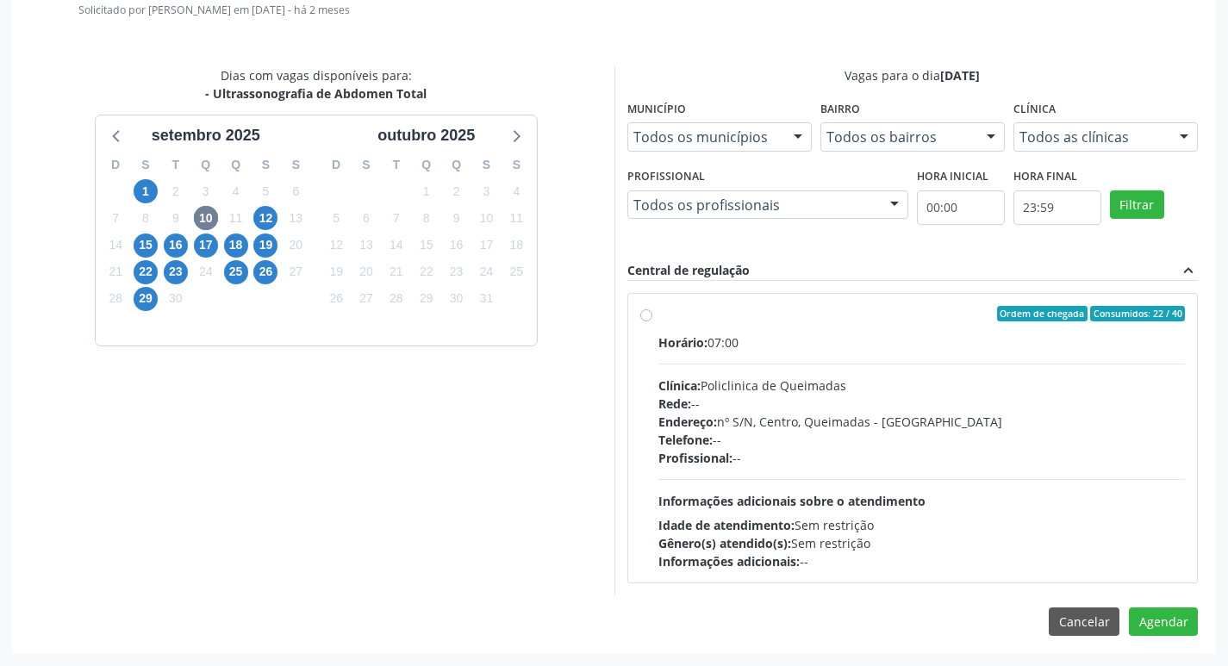
click at [1006, 337] on div "Horário: 07:00" at bounding box center [921, 342] width 527 height 18
click at [652, 321] on input "Ordem de chegada Consumidos: 22 / 40 Horário: 07:00 Clínica: Policlinica de Que…" at bounding box center [646, 314] width 12 height 16
radio input "true"
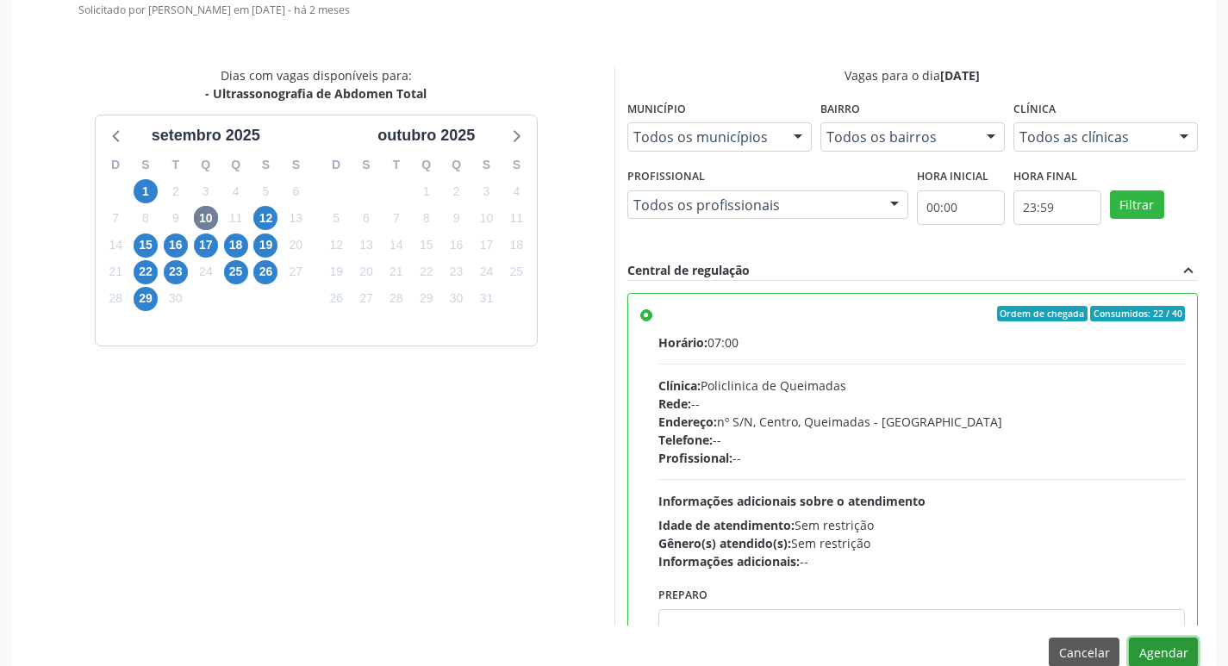
click at [1181, 642] on button "Agendar" at bounding box center [1163, 652] width 69 height 29
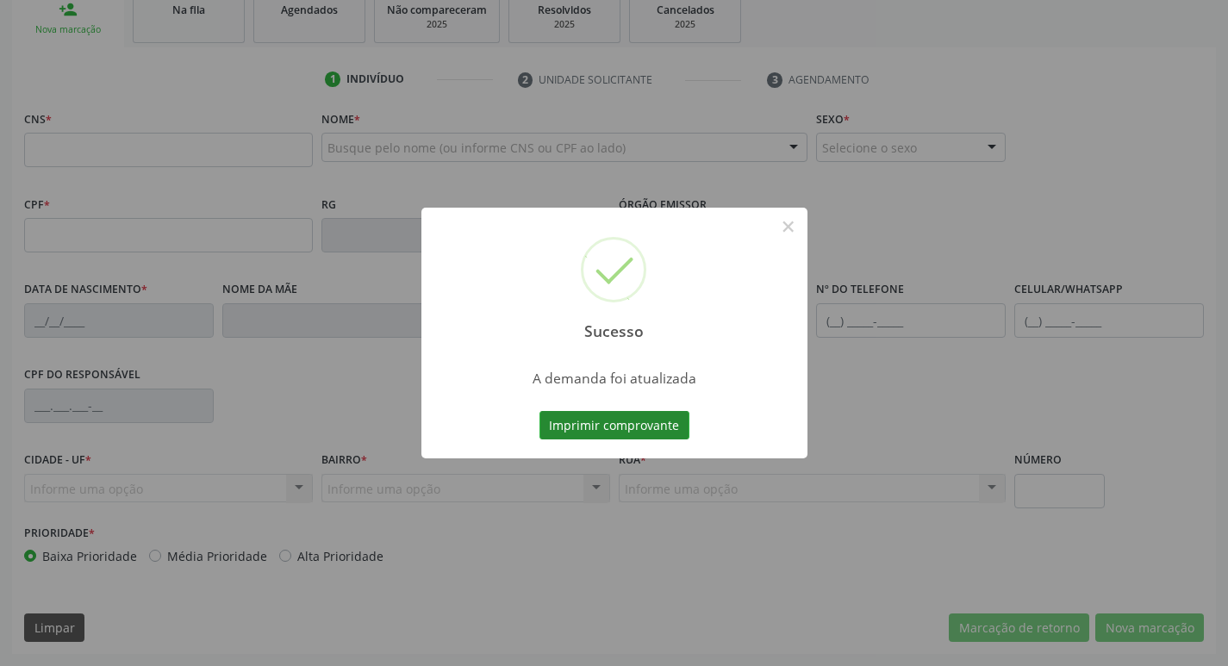
click at [588, 418] on button "Imprimir comprovante" at bounding box center [614, 425] width 150 height 29
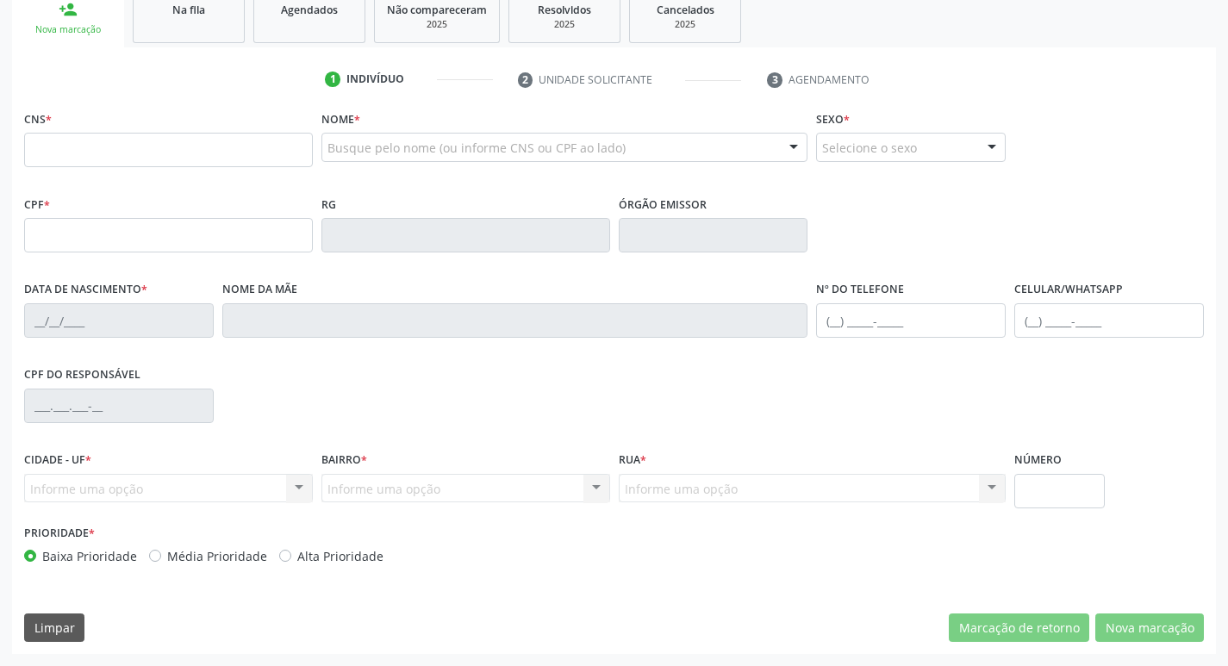
drag, startPoint x: 190, startPoint y: 17, endPoint x: 194, endPoint y: 34, distance: 16.7
click at [190, 16] on div "Na fila" at bounding box center [189, 9] width 86 height 18
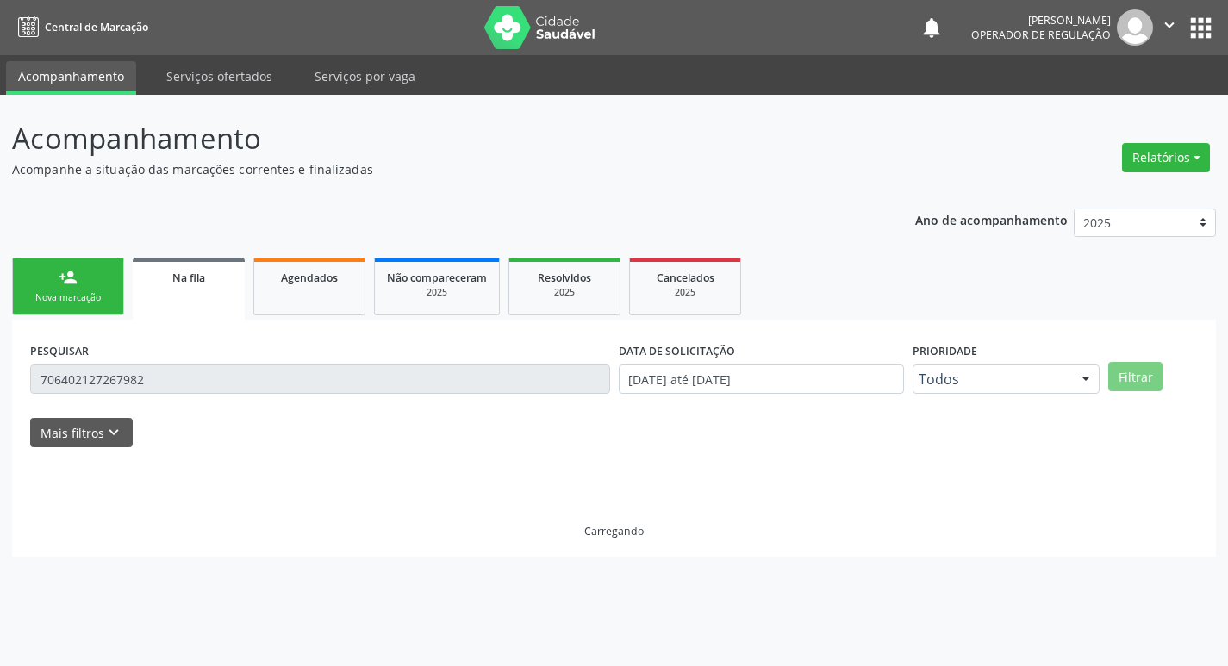
scroll to position [0, 0]
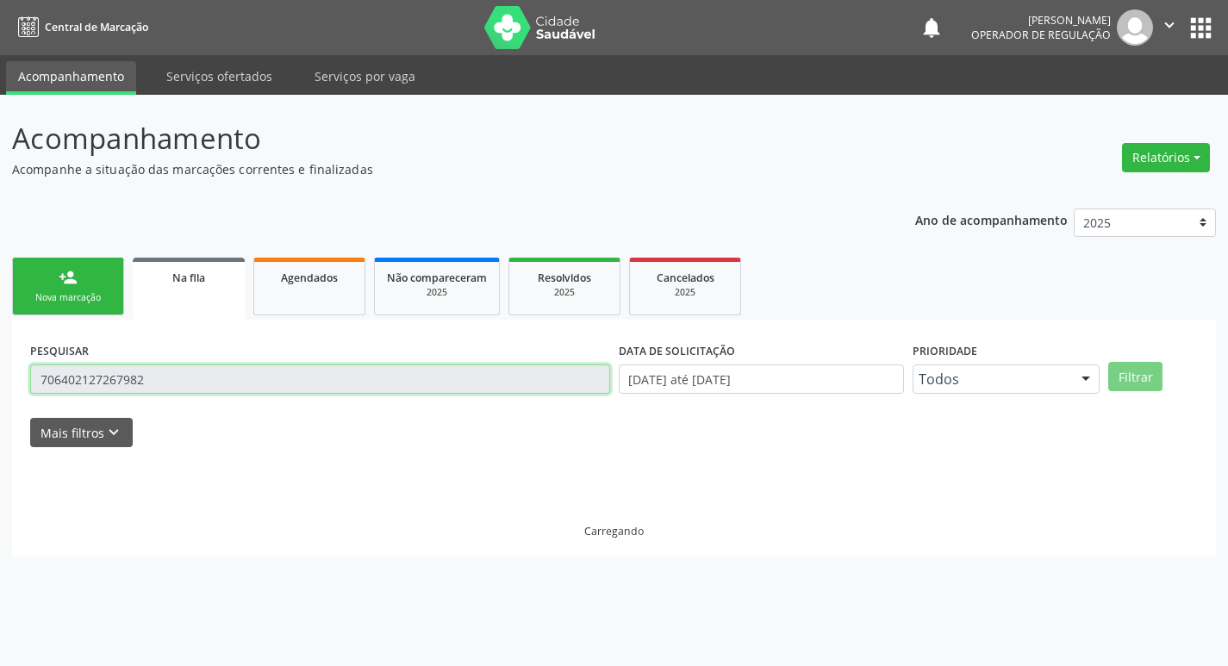
click at [184, 377] on input "706402127267982" at bounding box center [320, 379] width 580 height 29
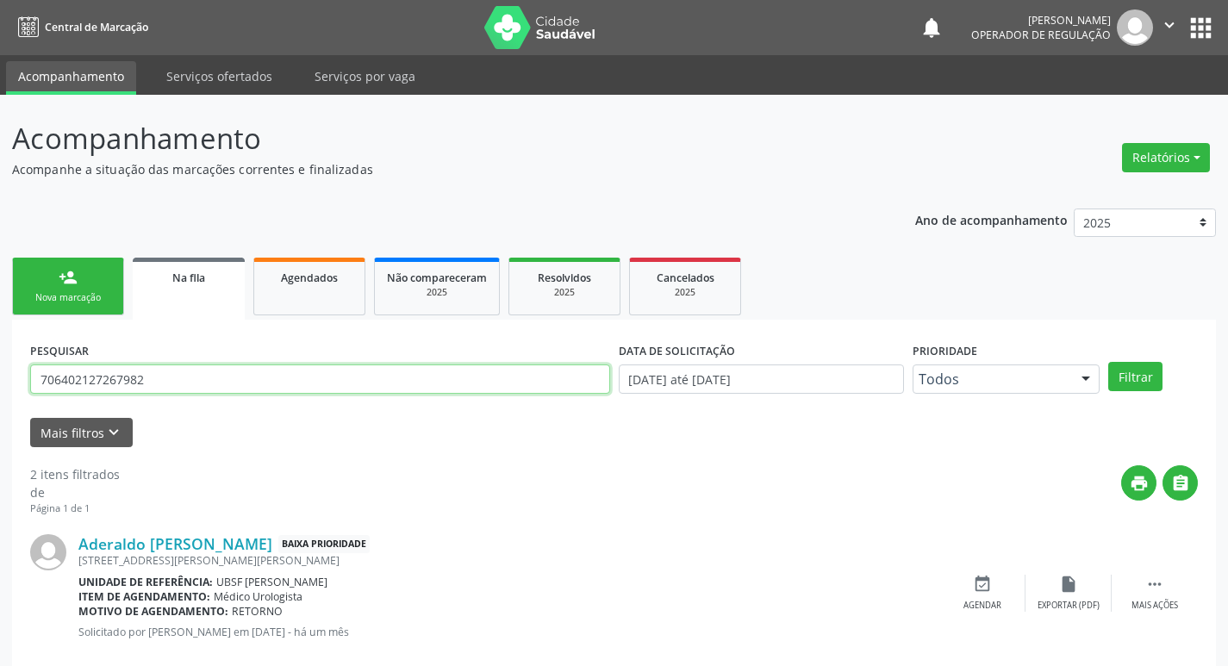
click at [184, 377] on input "706402127267982" at bounding box center [320, 379] width 580 height 29
type input "700503542348155"
click at [1108, 362] on button "Filtrar" at bounding box center [1135, 376] width 54 height 29
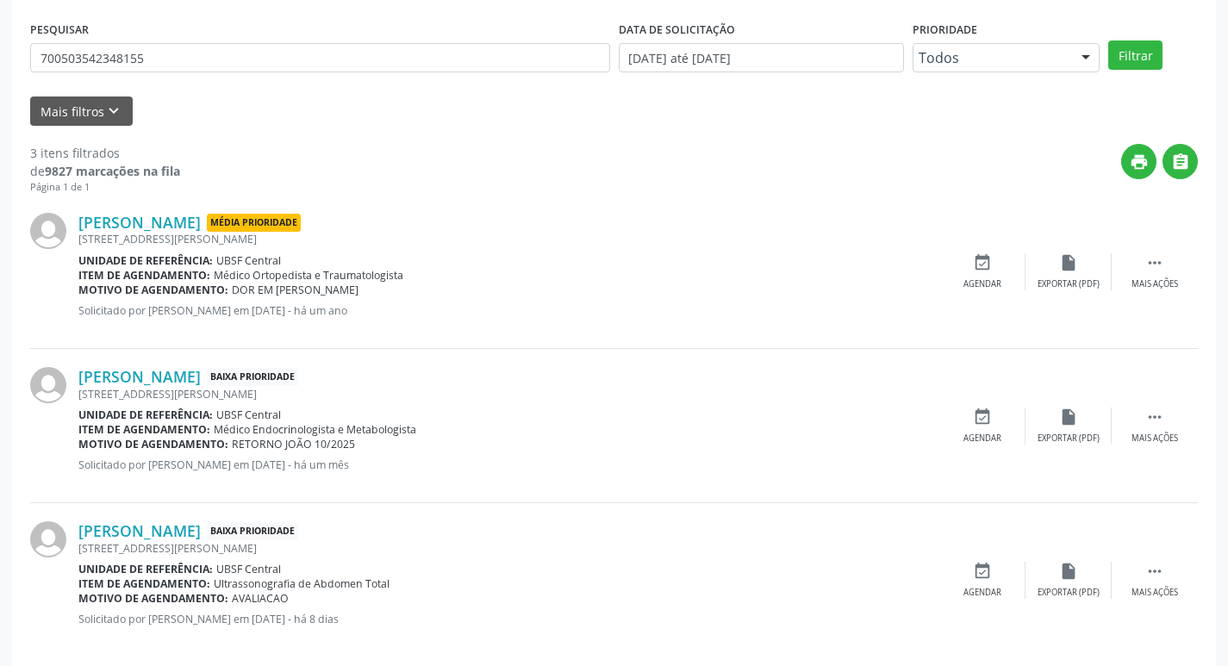
scroll to position [343, 0]
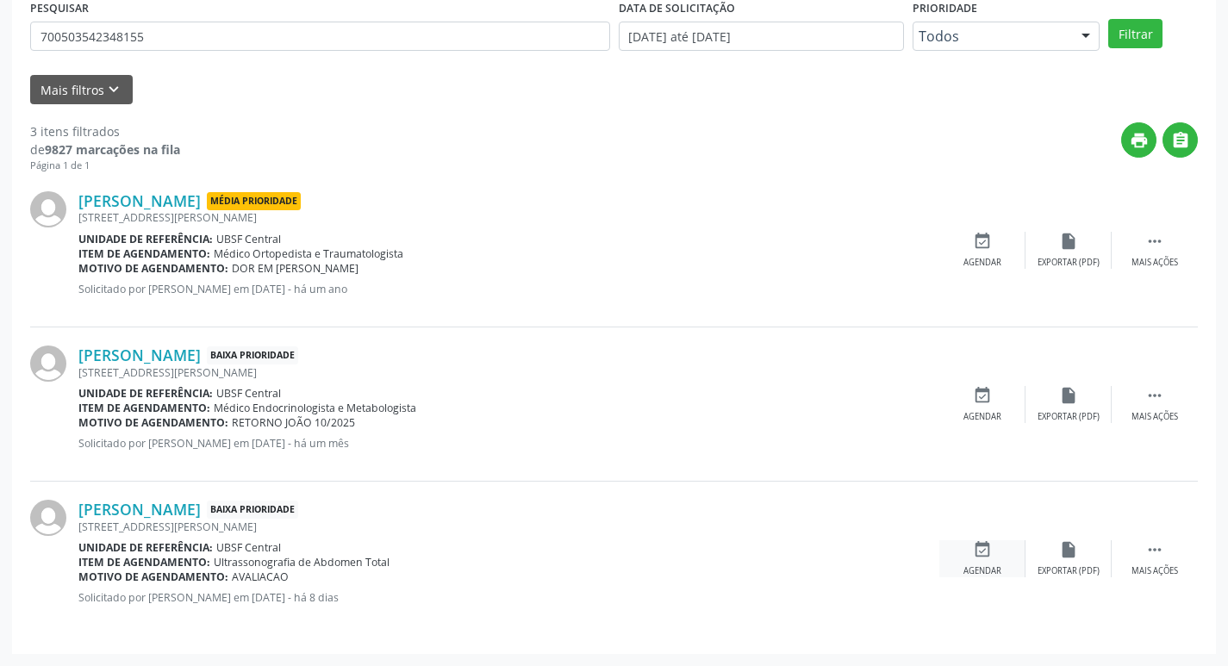
click at [982, 550] on icon "event_available" at bounding box center [982, 549] width 19 height 19
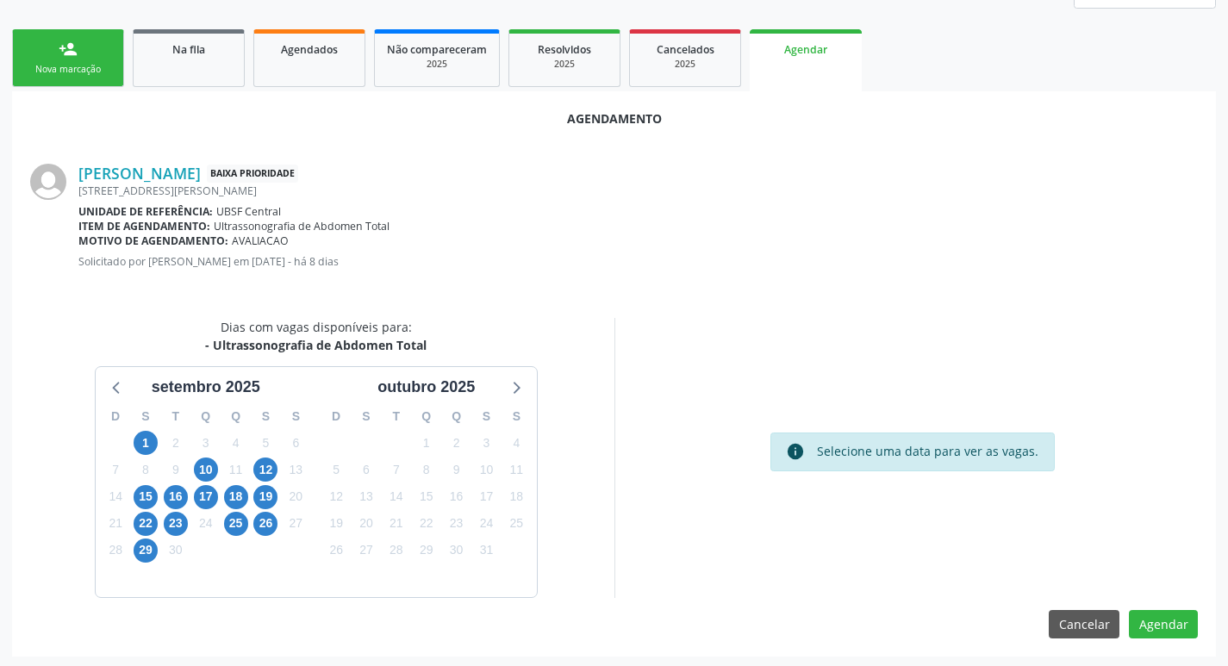
scroll to position [231, 0]
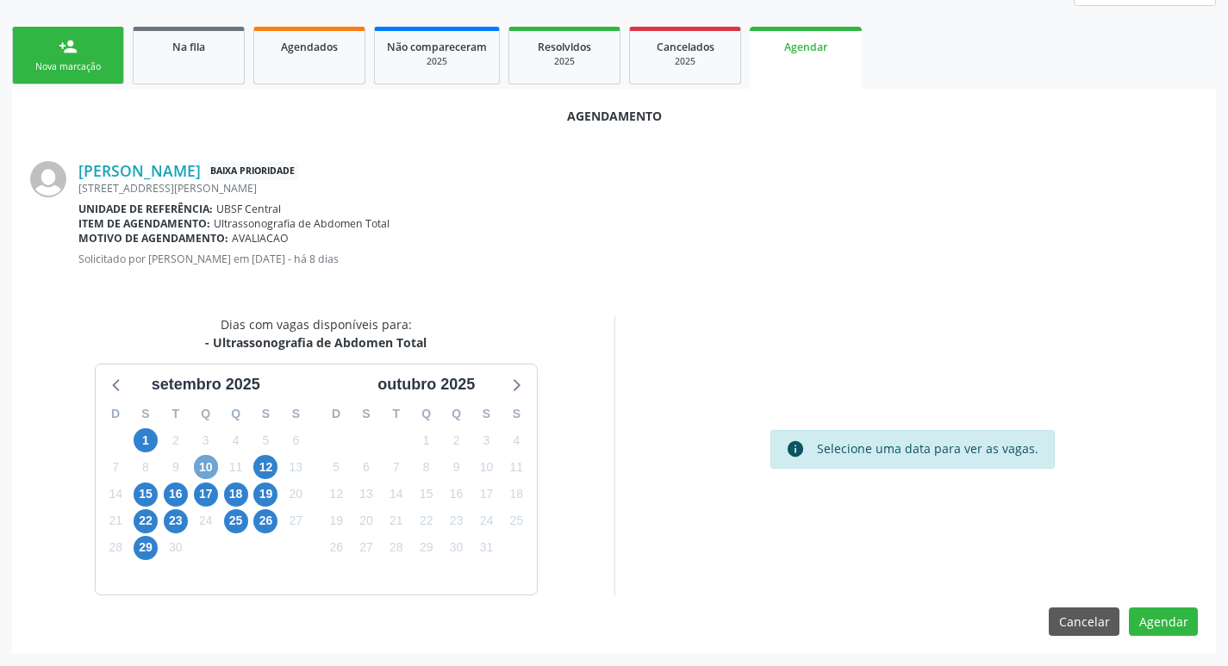
click at [201, 458] on span "10" at bounding box center [206, 467] width 24 height 24
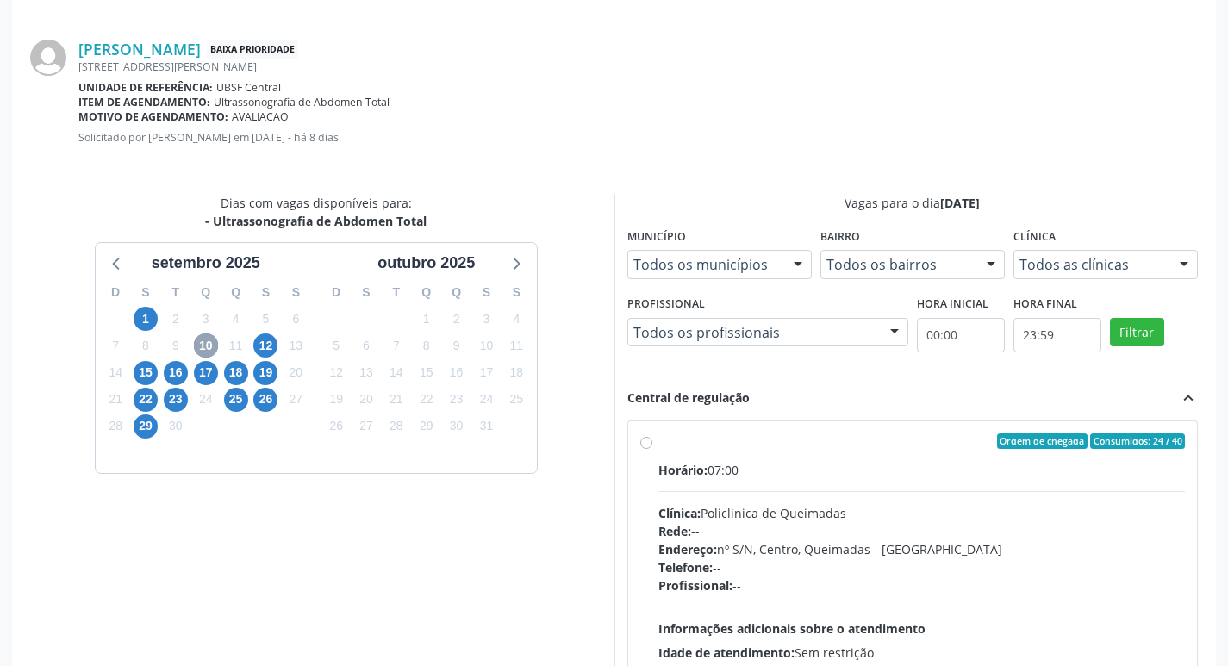
scroll to position [480, 0]
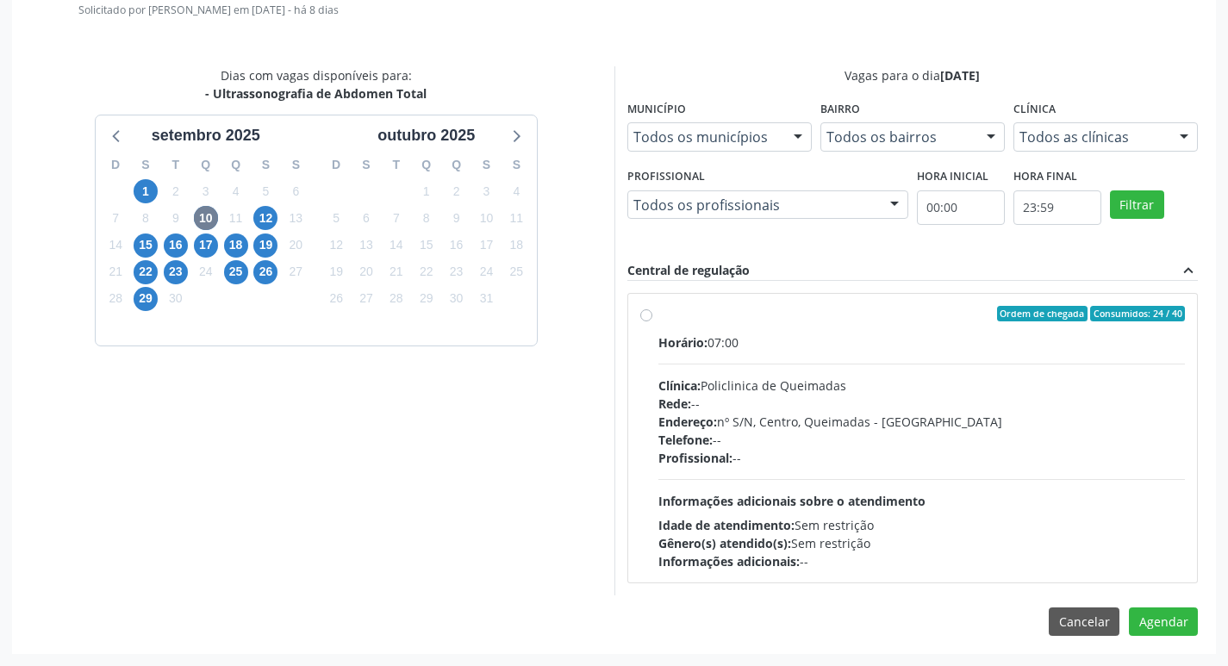
click at [975, 304] on div "Ordem de chegada Consumidos: 24 / 40 Horário: 07:00 Clínica: Policlinica de Que…" at bounding box center [913, 438] width 570 height 289
radio input "true"
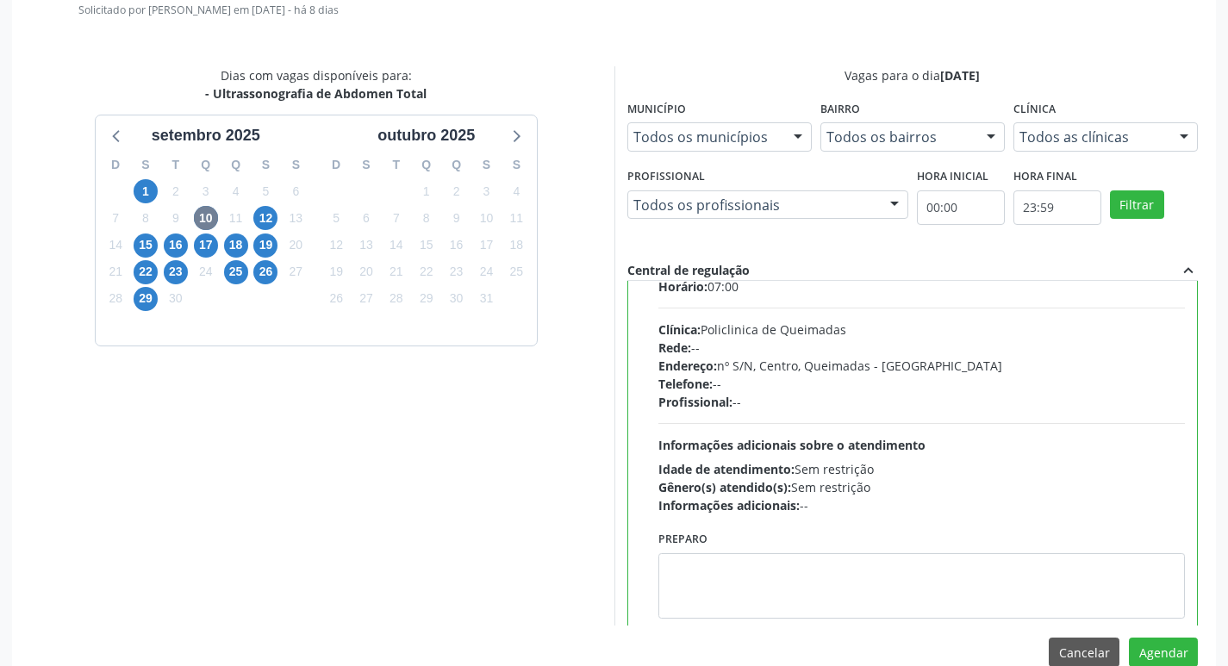
scroll to position [85, 0]
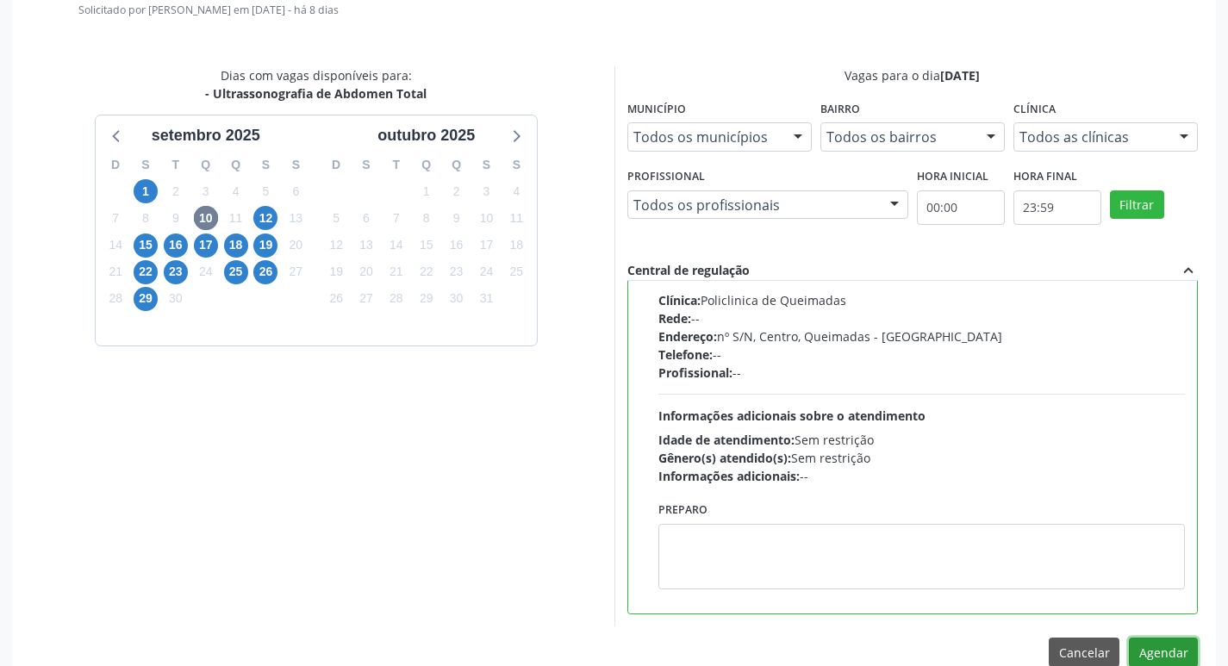
click at [1161, 643] on button "Agendar" at bounding box center [1163, 652] width 69 height 29
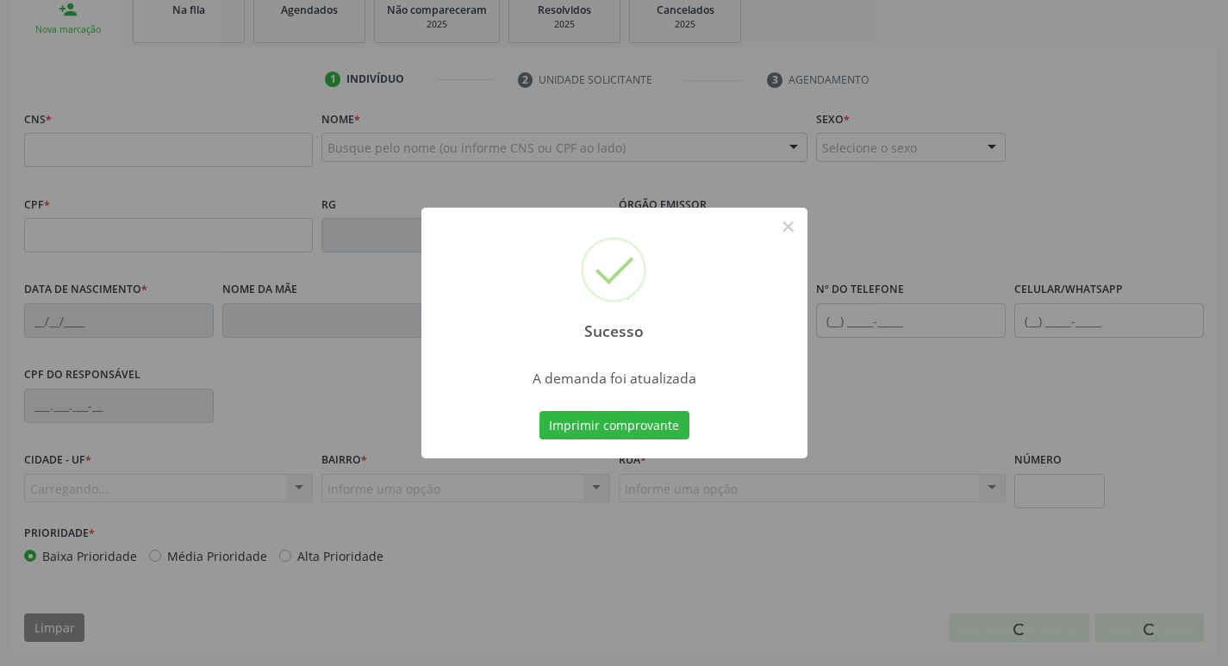
scroll to position [268, 0]
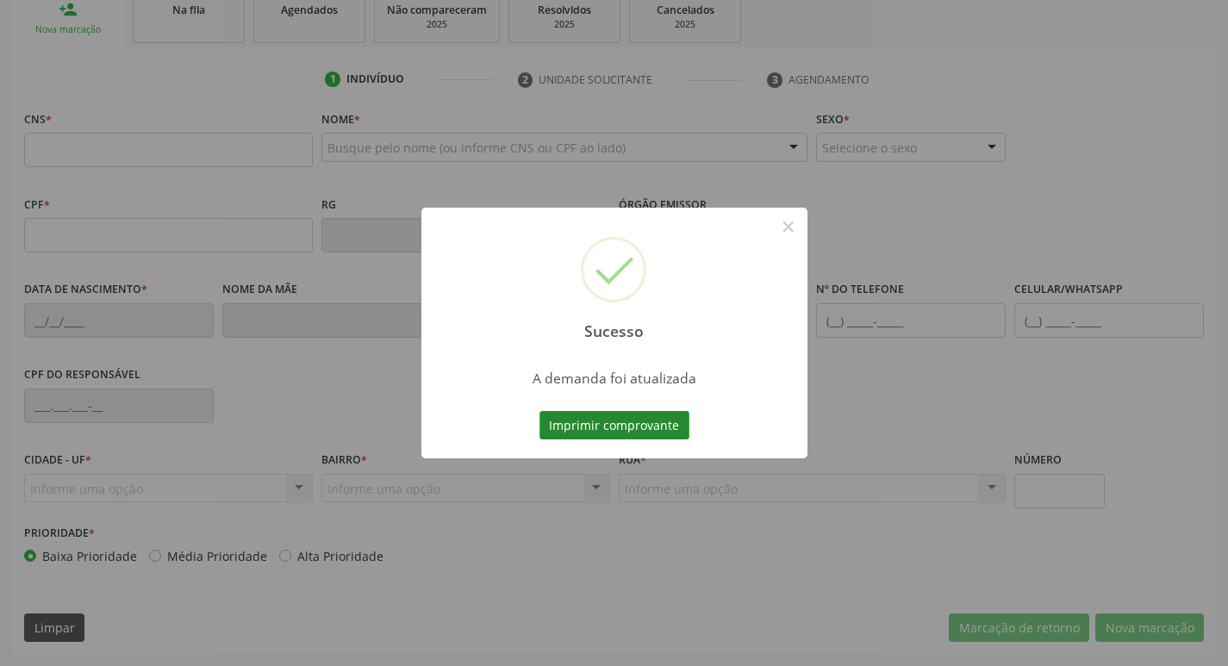
click at [592, 420] on button "Imprimir comprovante" at bounding box center [614, 425] width 150 height 29
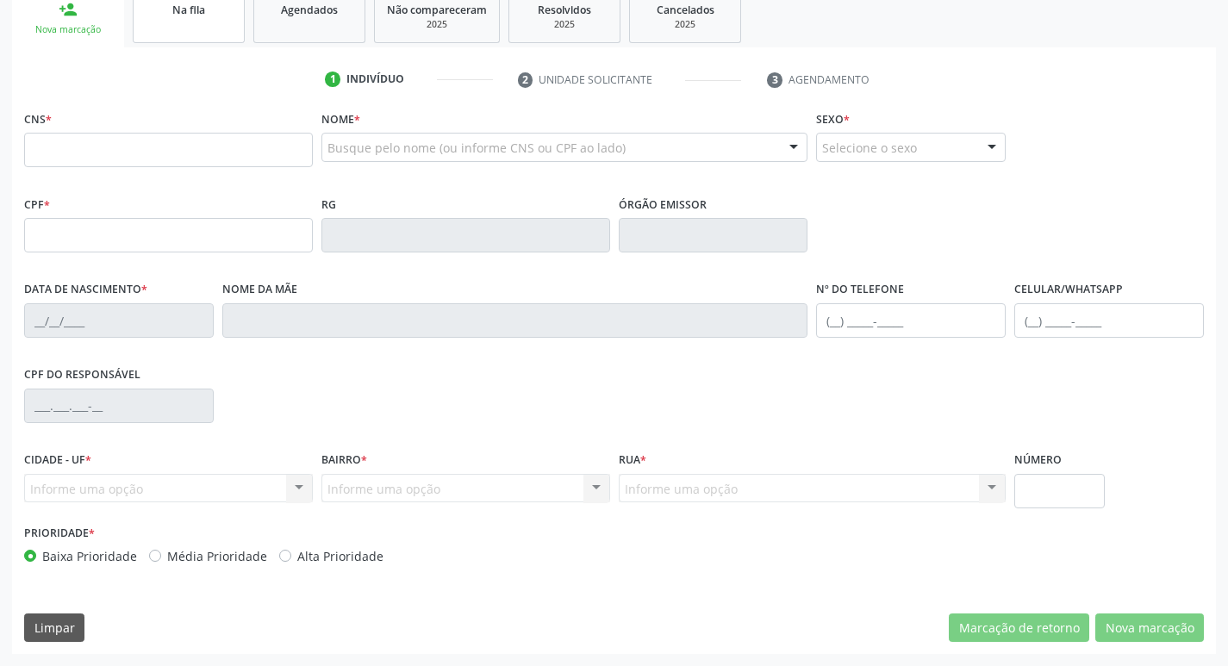
click at [204, 11] on span "Na fila" at bounding box center [188, 10] width 33 height 15
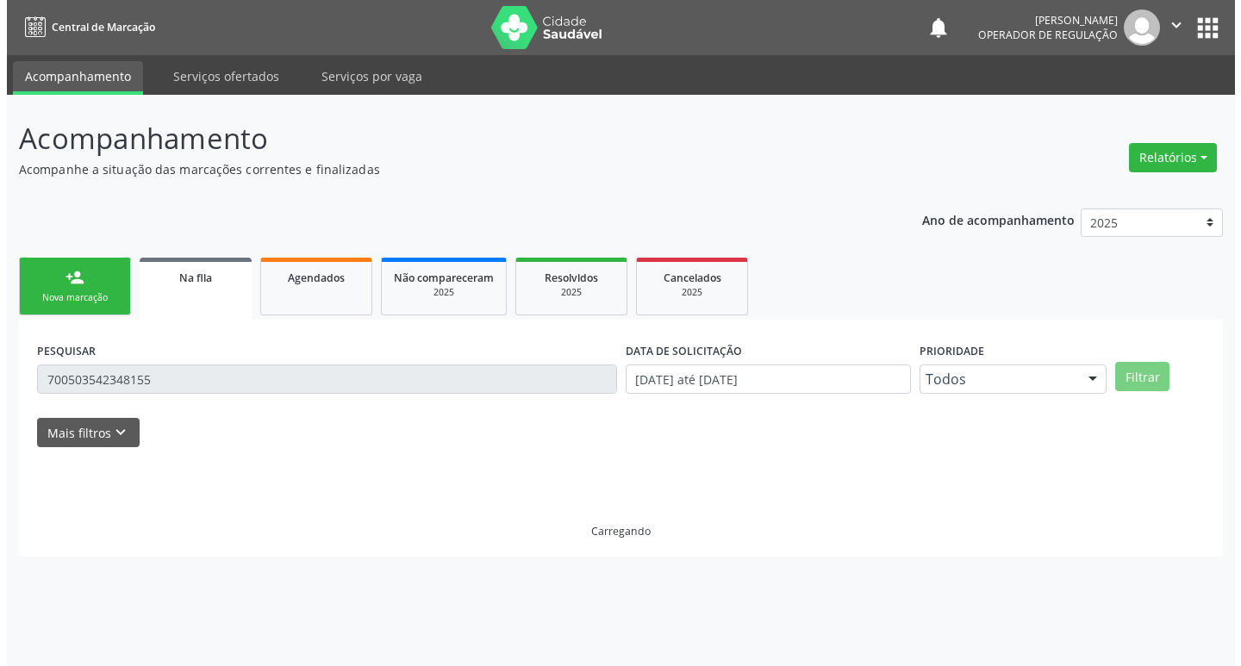
scroll to position [0, 0]
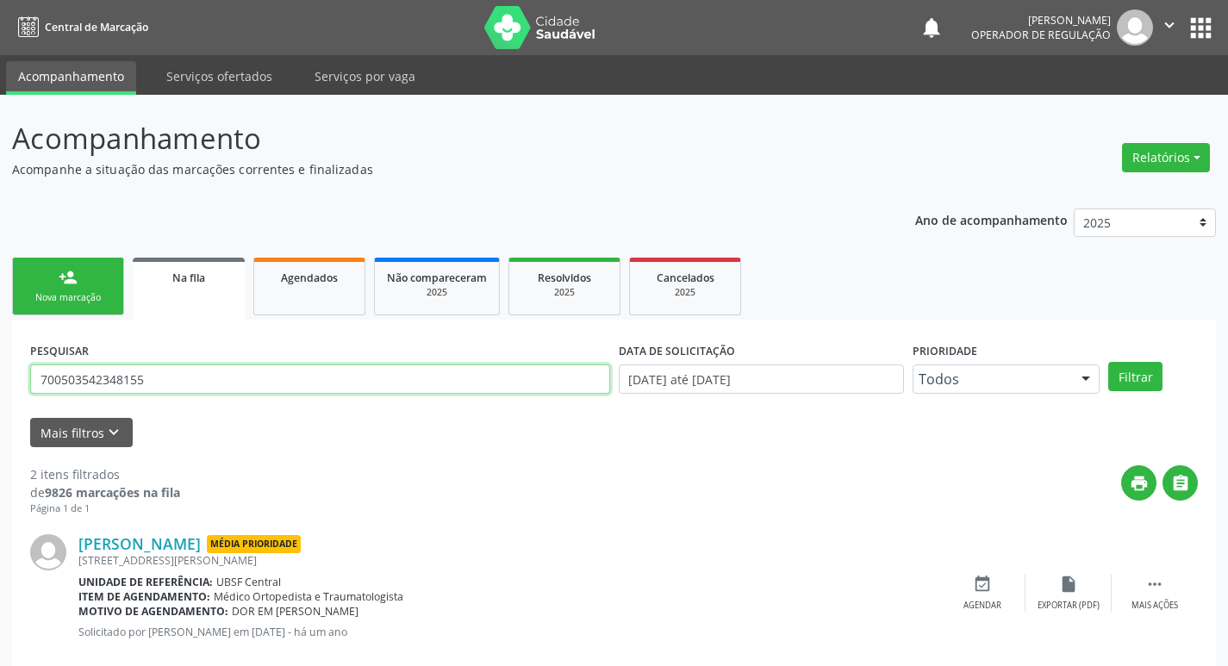
click at [167, 391] on input "700503542348155" at bounding box center [320, 379] width 580 height 29
type input "702005763522290"
click at [1108, 362] on button "Filtrar" at bounding box center [1135, 376] width 54 height 29
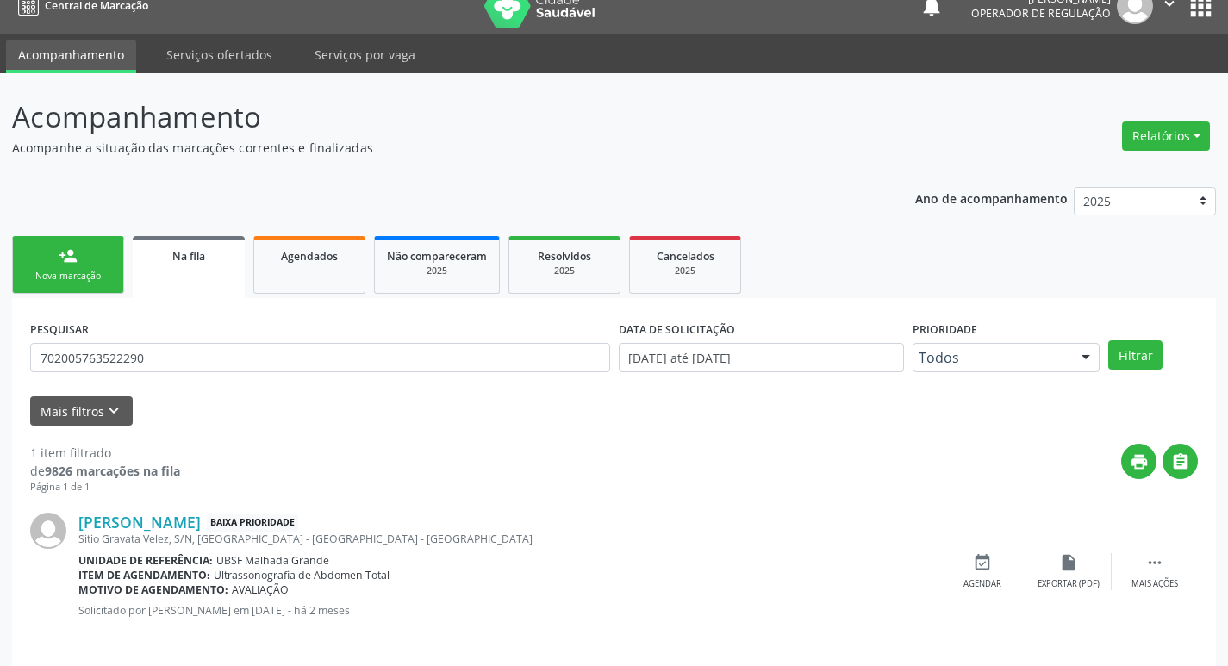
scroll to position [34, 0]
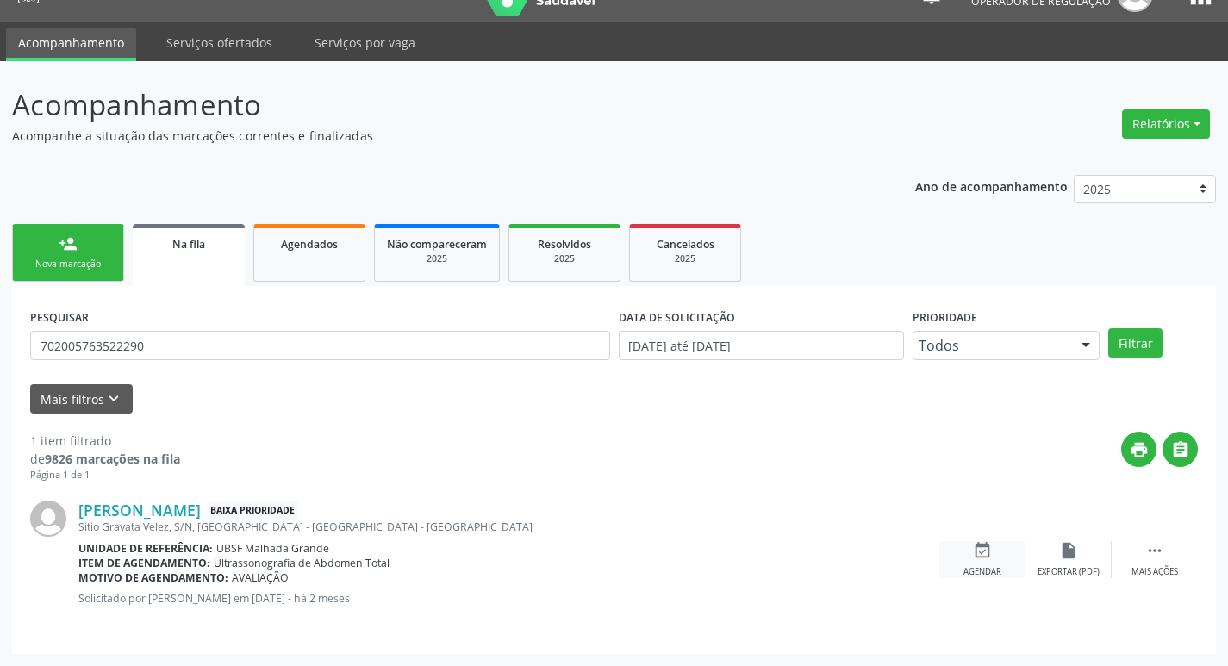
click at [981, 553] on icon "event_available" at bounding box center [982, 550] width 19 height 19
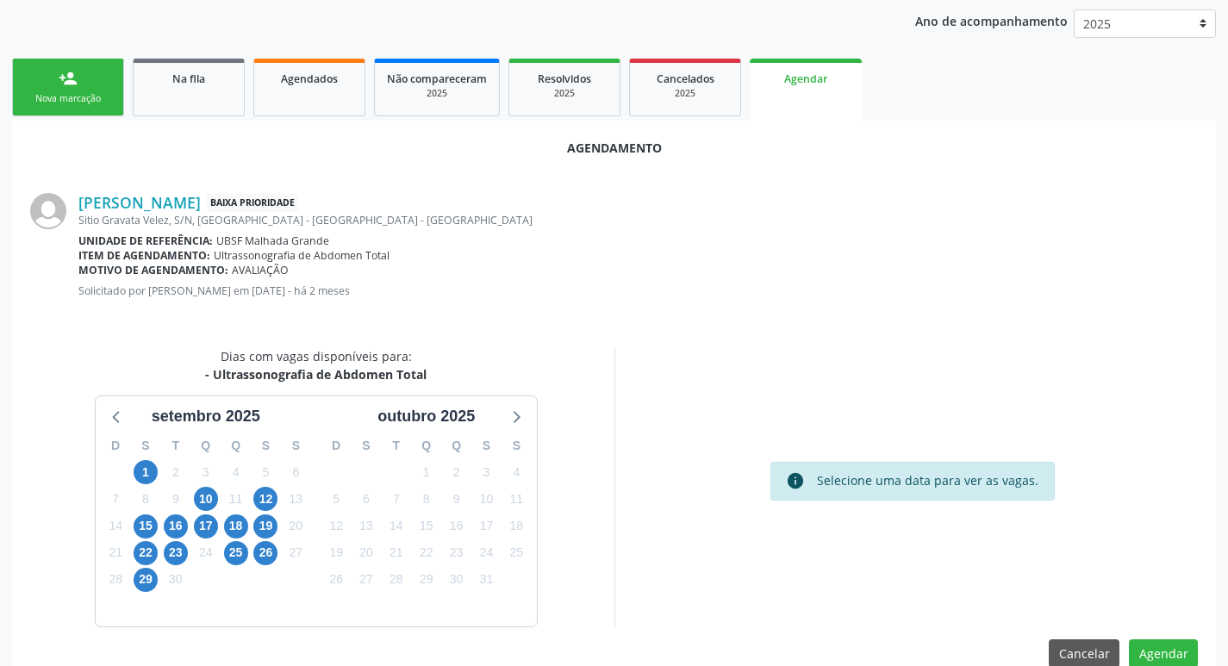
scroll to position [231, 0]
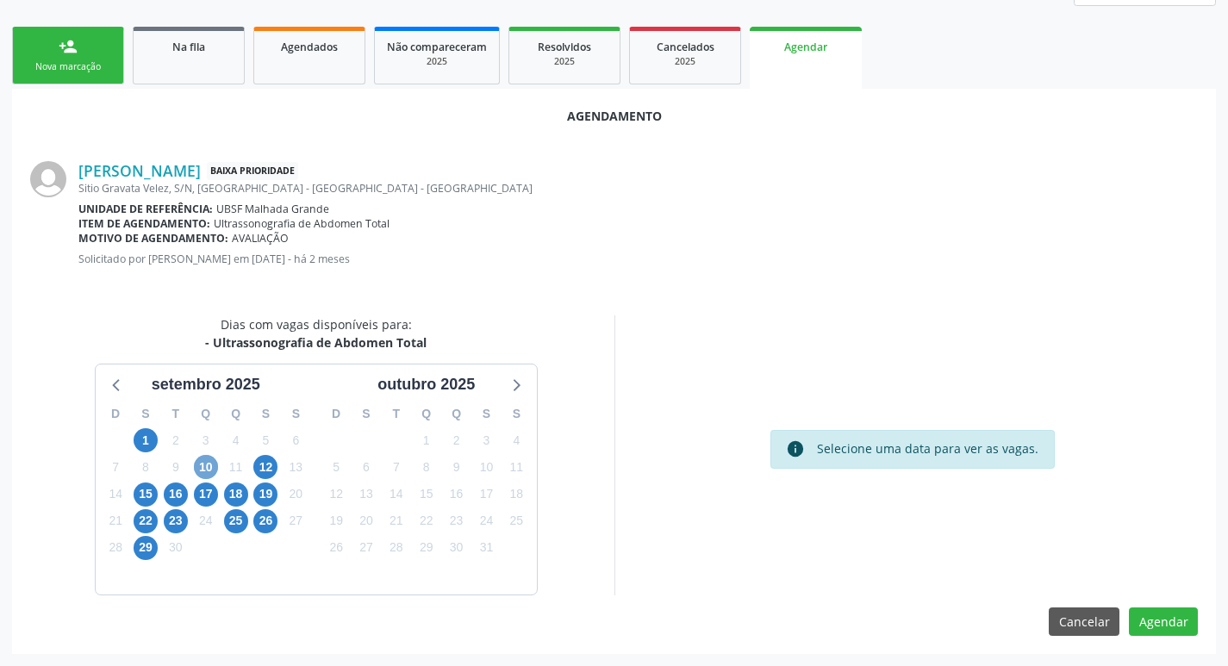
click at [208, 458] on span "10" at bounding box center [206, 467] width 24 height 24
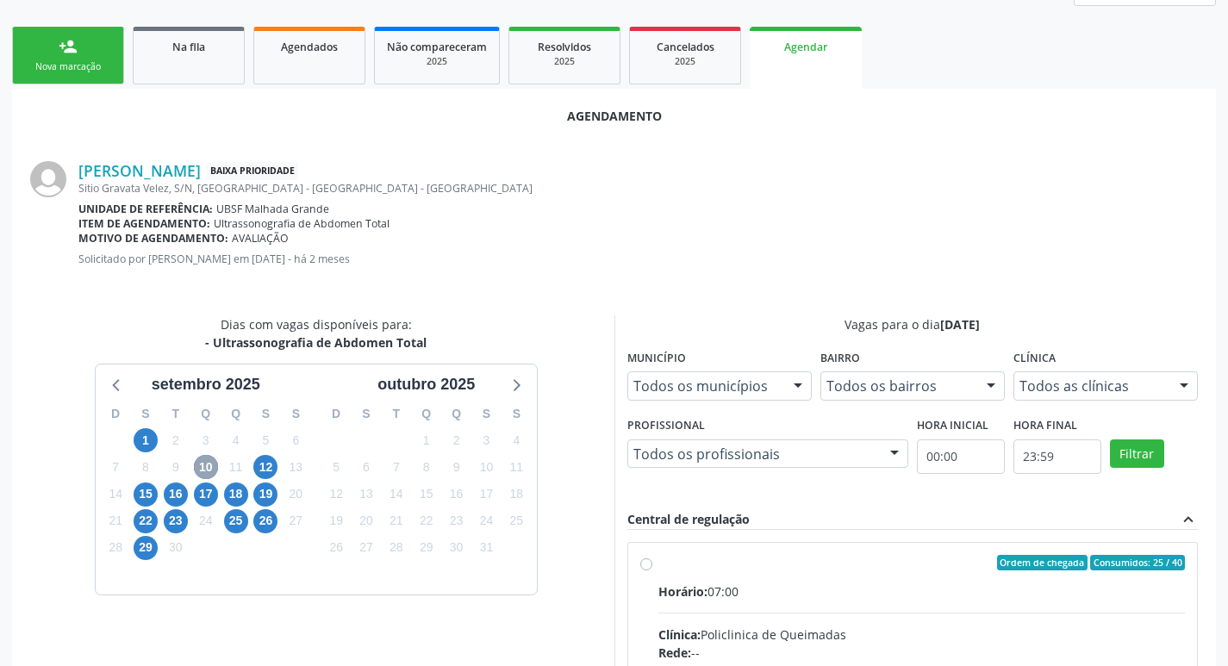
scroll to position [480, 0]
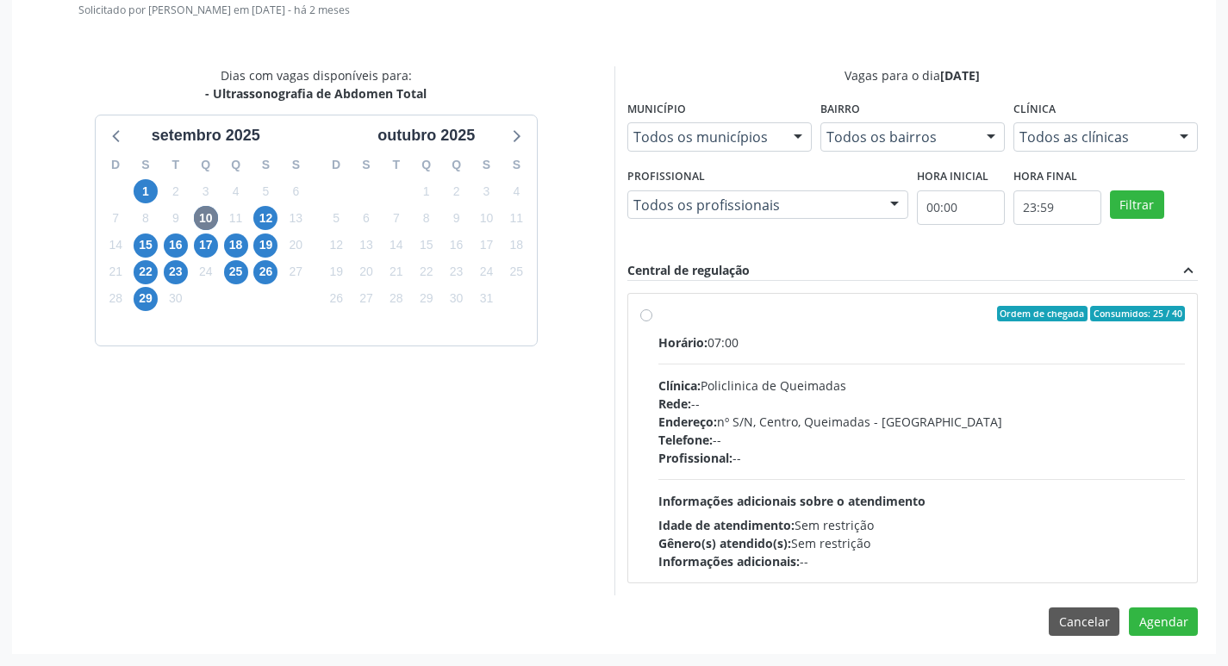
click at [900, 330] on label "Ordem de chegada Consumidos: 25 / 40 Horário: 07:00 Clínica: Policlinica de Que…" at bounding box center [921, 438] width 527 height 265
click at [652, 321] on input "Ordem de chegada Consumidos: 25 / 40 Horário: 07:00 Clínica: Policlinica de Que…" at bounding box center [646, 314] width 12 height 16
radio input "true"
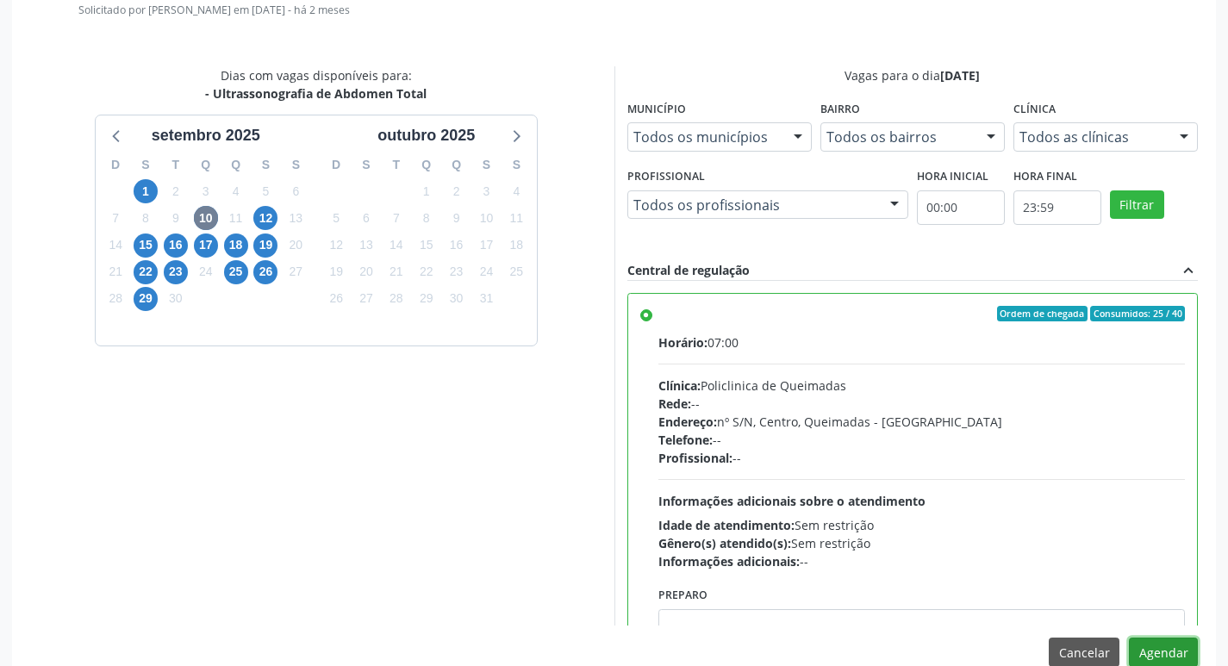
click at [1144, 639] on button "Agendar" at bounding box center [1163, 652] width 69 height 29
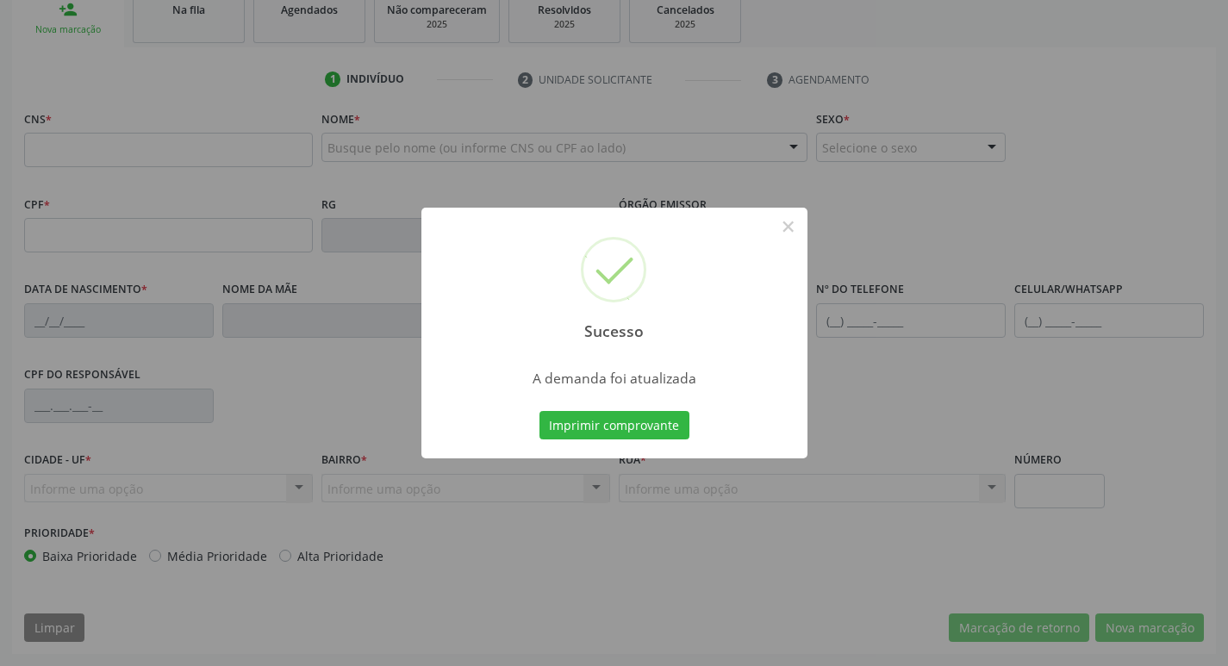
scroll to position [268, 0]
click at [595, 412] on button "Imprimir comprovante" at bounding box center [614, 425] width 150 height 29
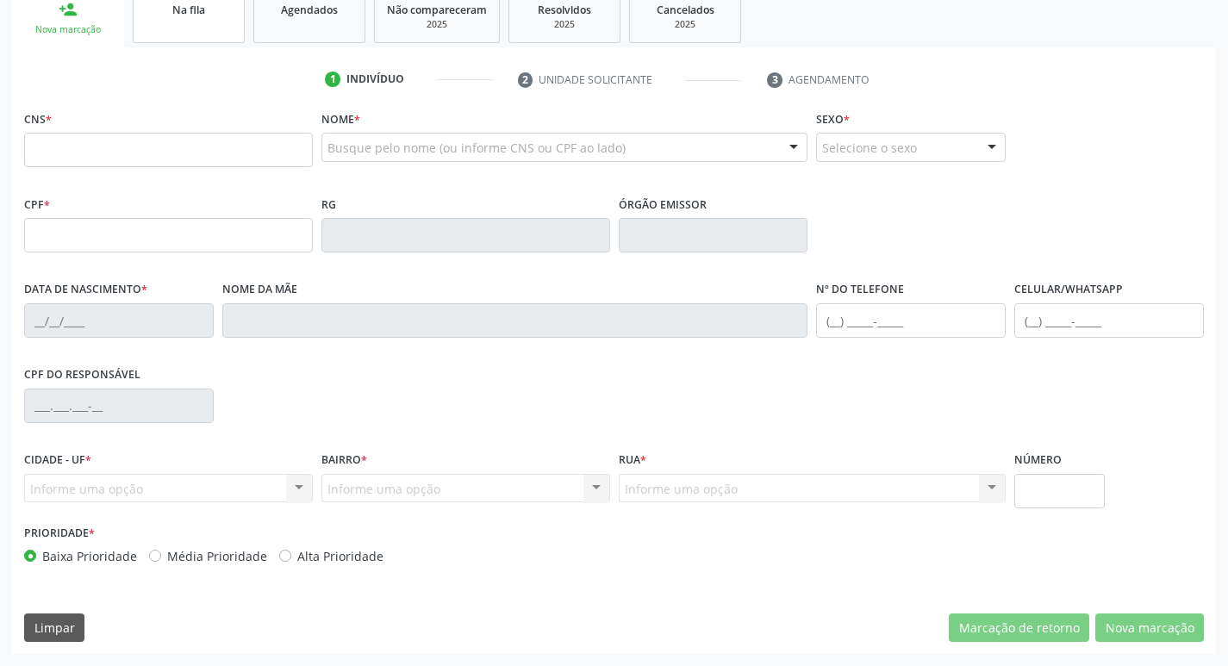
click at [224, 35] on link "Na fila" at bounding box center [189, 16] width 112 height 53
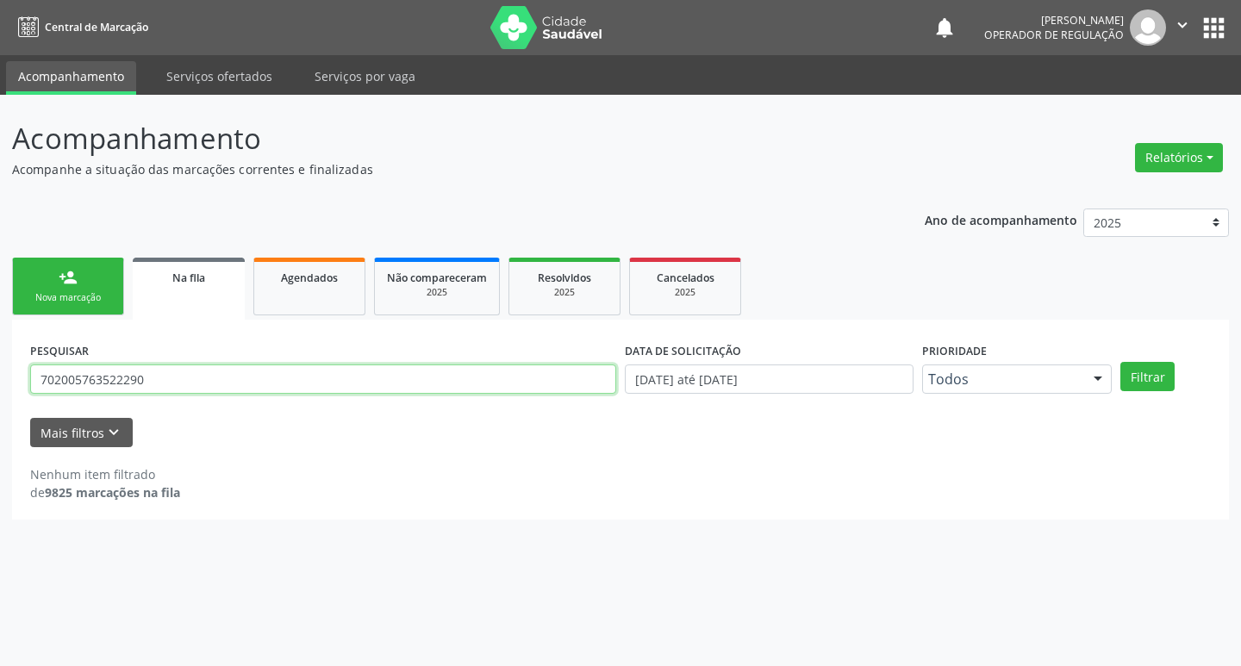
click at [195, 389] on input "702005763522290" at bounding box center [323, 379] width 586 height 29
type input "705001619090959"
click at [1120, 362] on button "Filtrar" at bounding box center [1147, 376] width 54 height 29
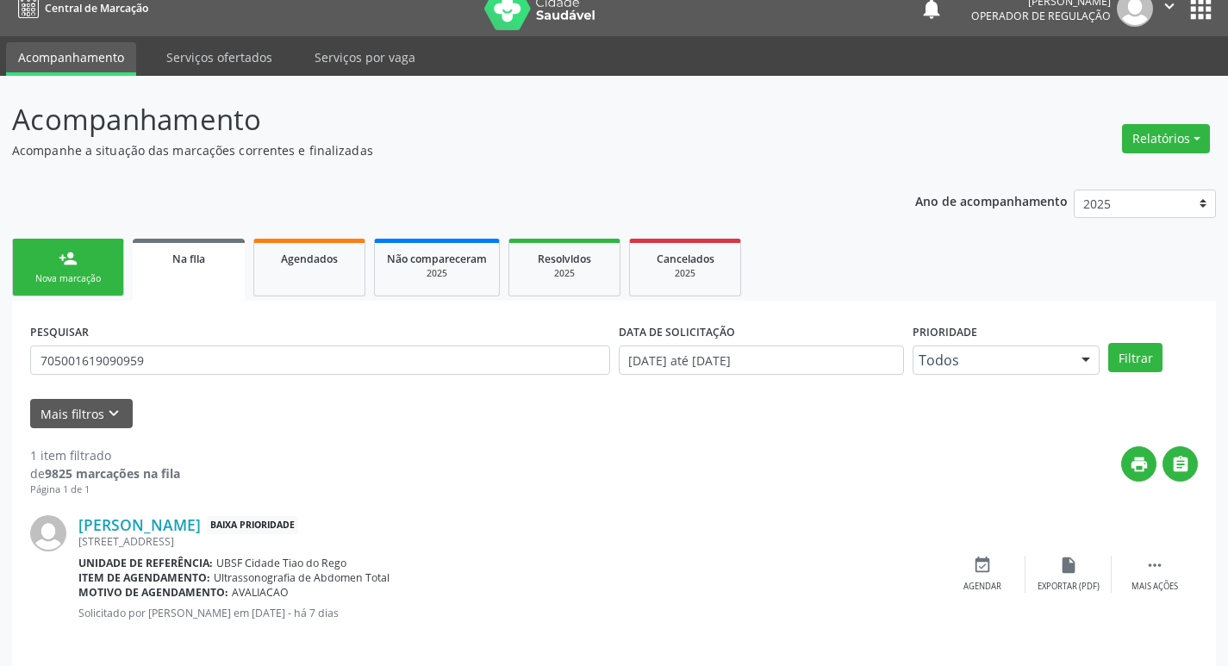
scroll to position [34, 0]
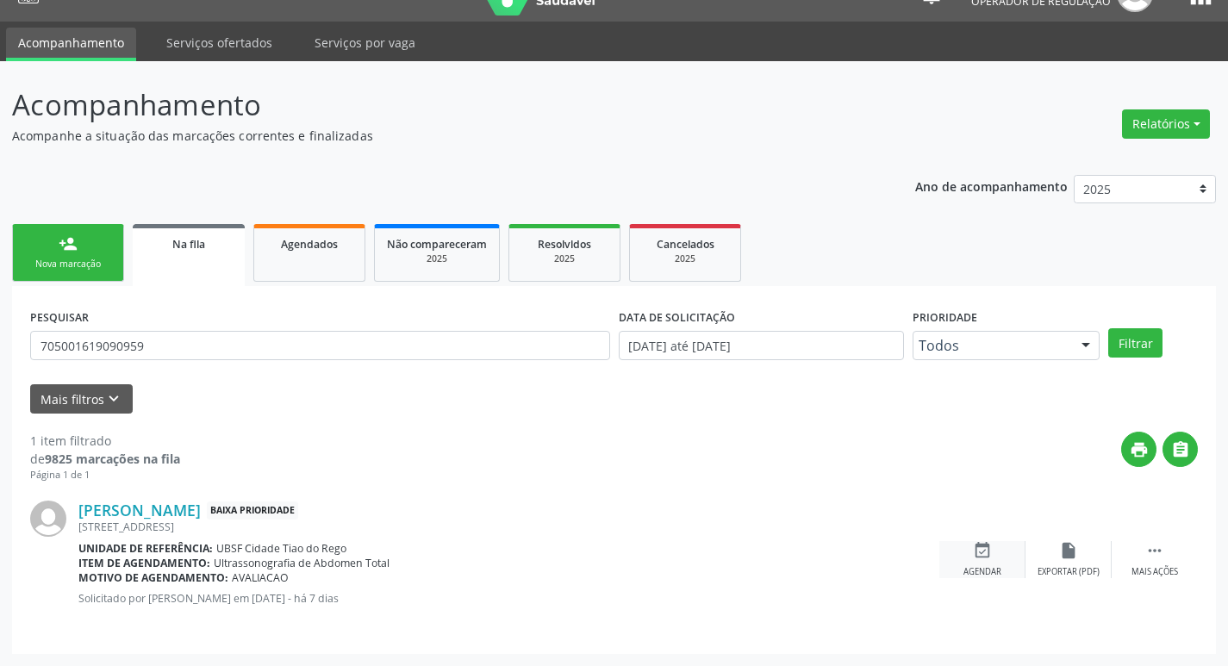
click at [981, 567] on div "Agendar" at bounding box center [982, 572] width 38 height 12
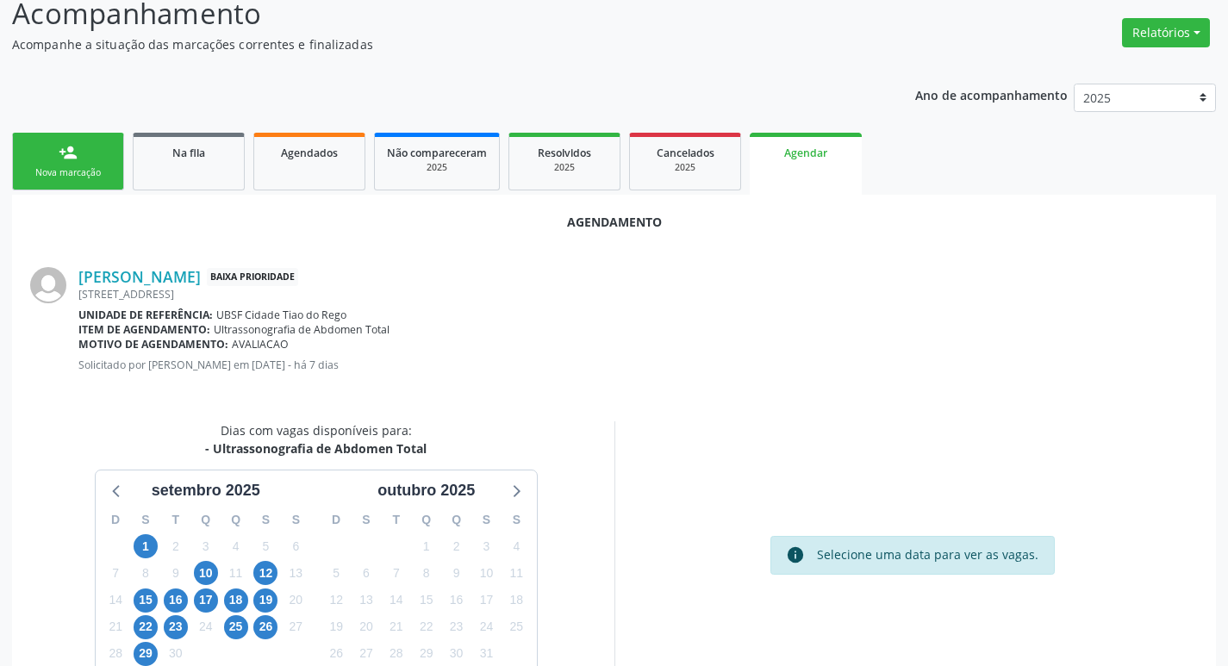
scroll to position [231, 0]
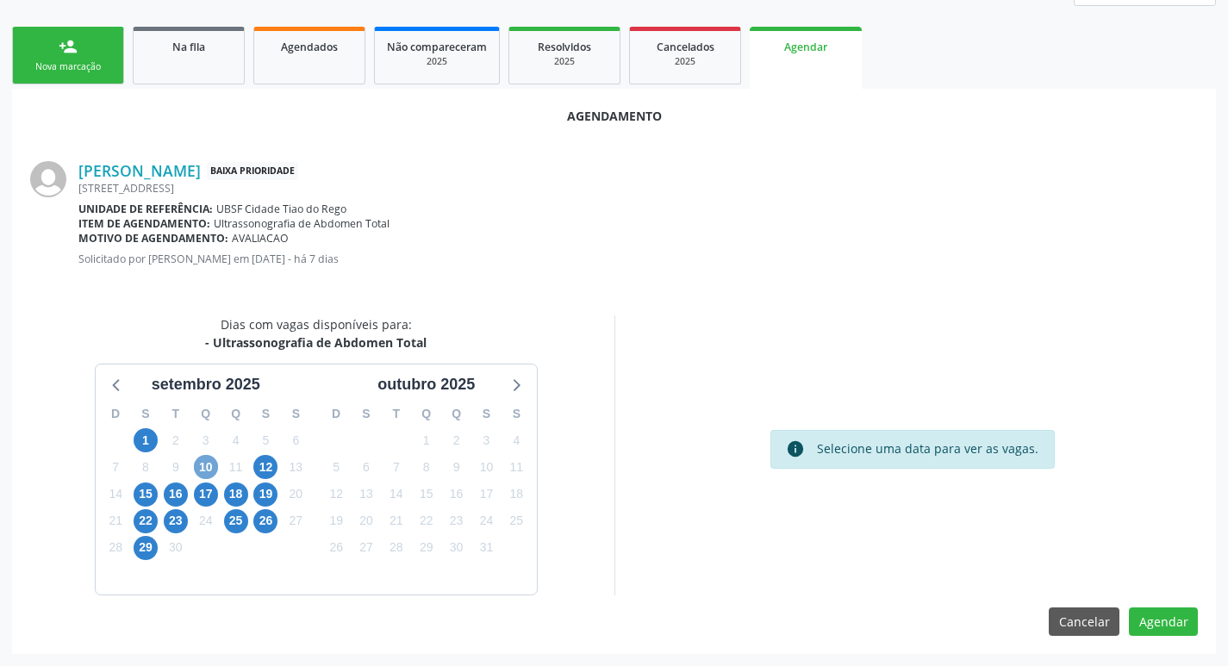
click at [208, 467] on span "10" at bounding box center [206, 467] width 24 height 24
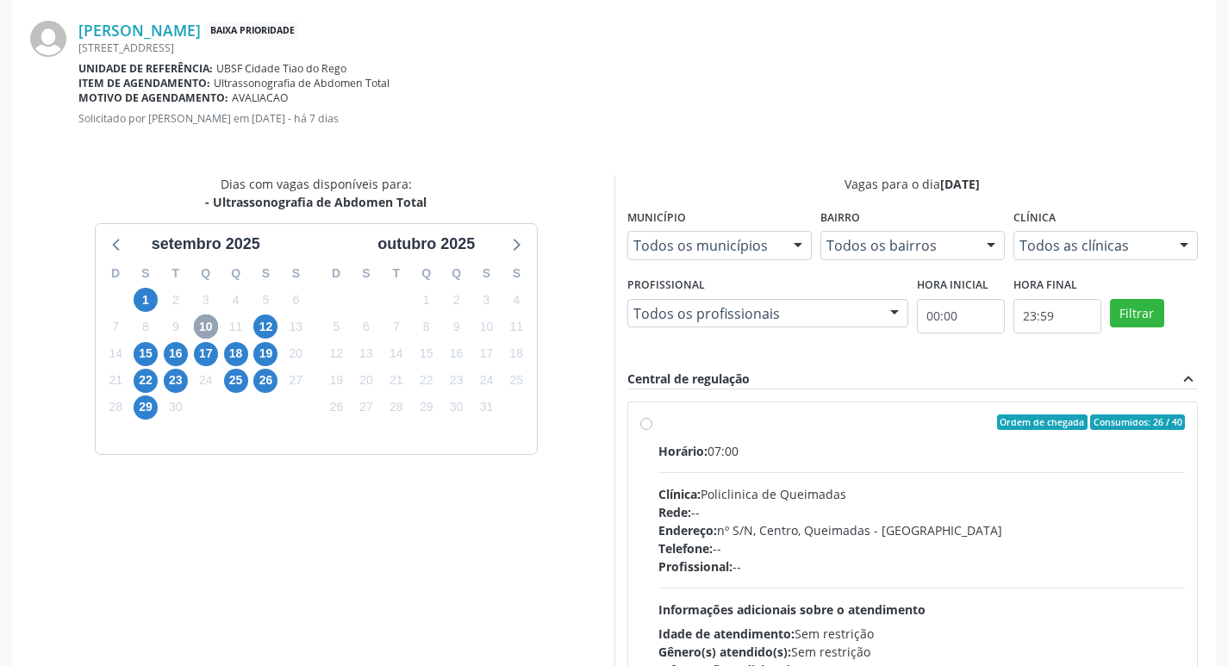
scroll to position [480, 0]
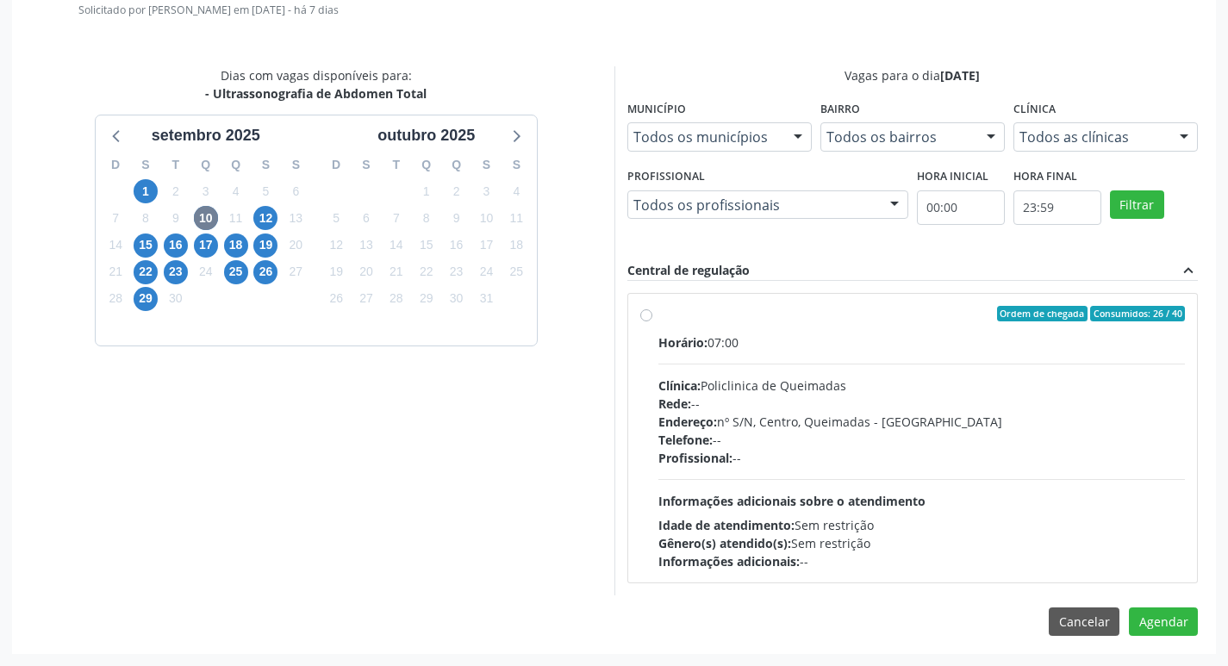
click at [894, 330] on label "Ordem de chegada Consumidos: 26 / 40 Horário: 07:00 Clínica: Policlinica de Que…" at bounding box center [921, 438] width 527 height 265
click at [652, 321] on input "Ordem de chegada Consumidos: 26 / 40 Horário: 07:00 Clínica: Policlinica de Que…" at bounding box center [646, 314] width 12 height 16
radio input "true"
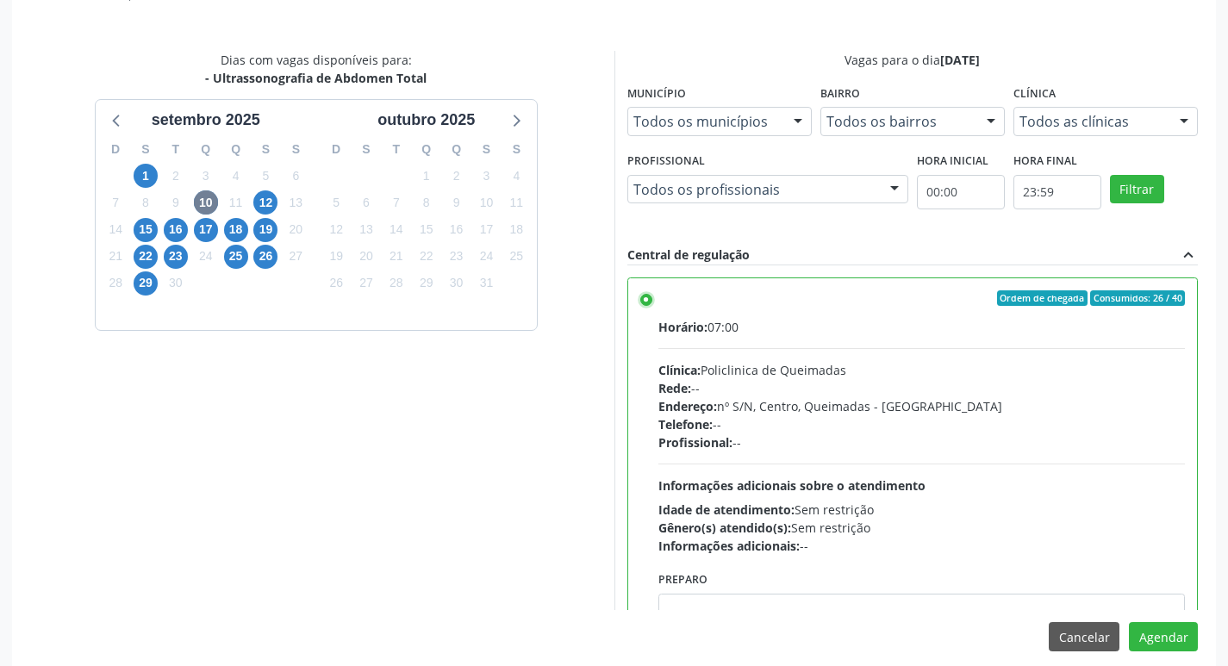
scroll to position [511, 0]
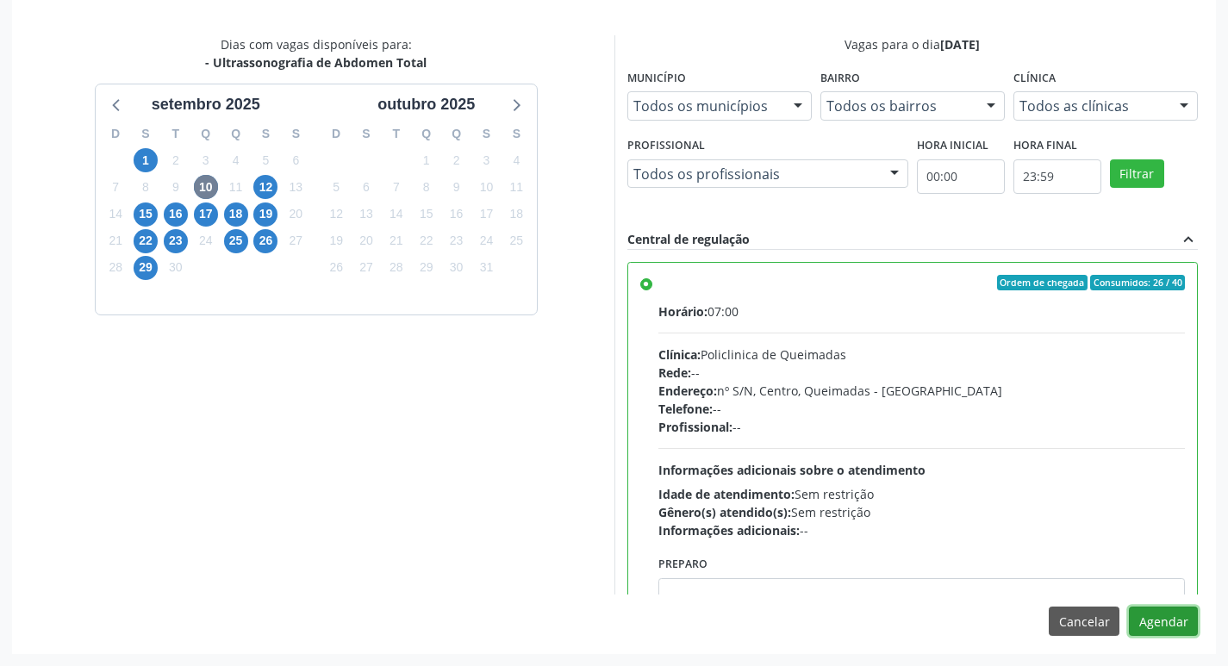
click at [1153, 625] on button "Agendar" at bounding box center [1163, 621] width 69 height 29
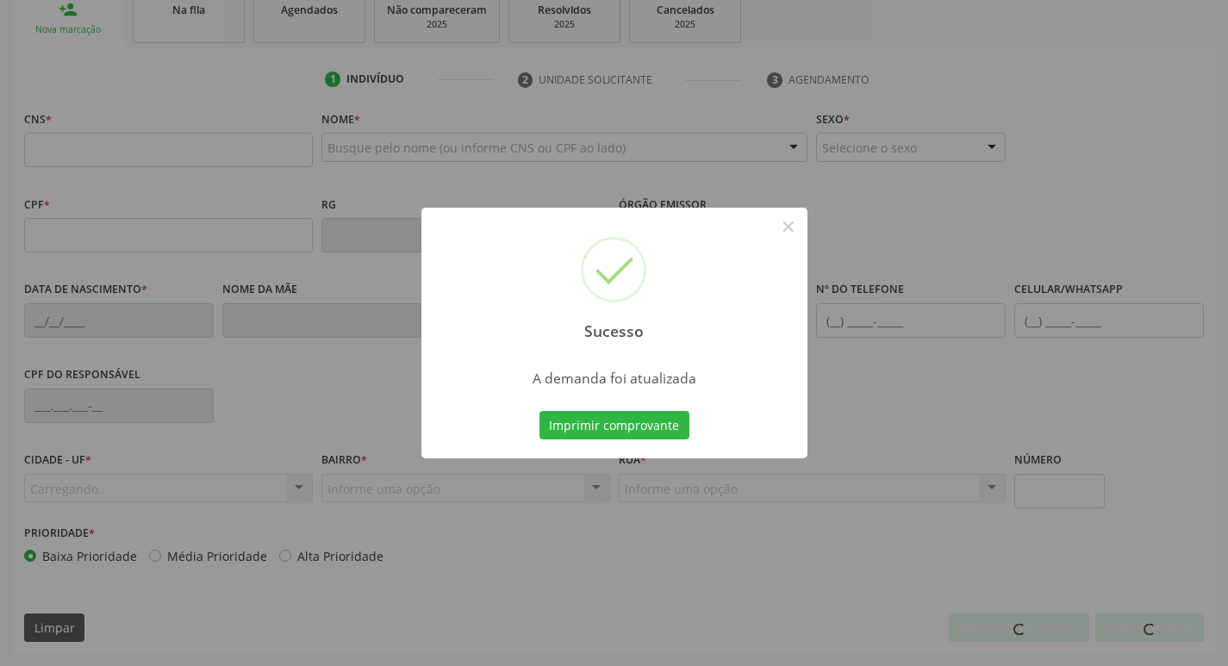
scroll to position [268, 0]
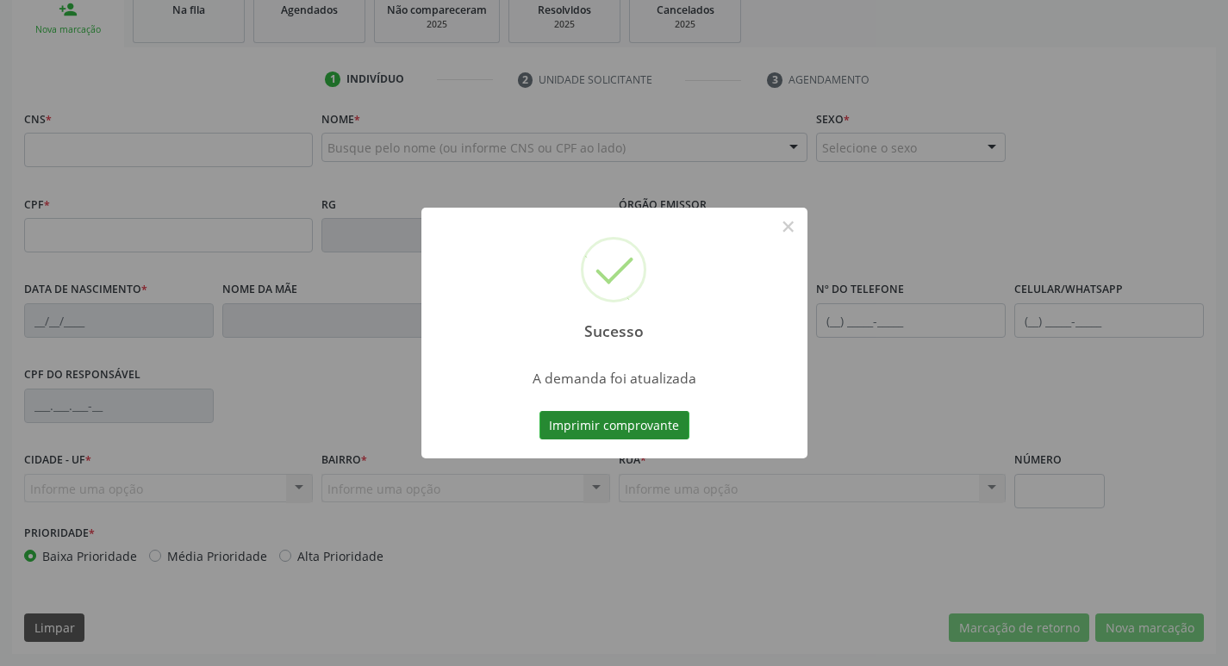
click at [608, 431] on button "Imprimir comprovante" at bounding box center [614, 425] width 150 height 29
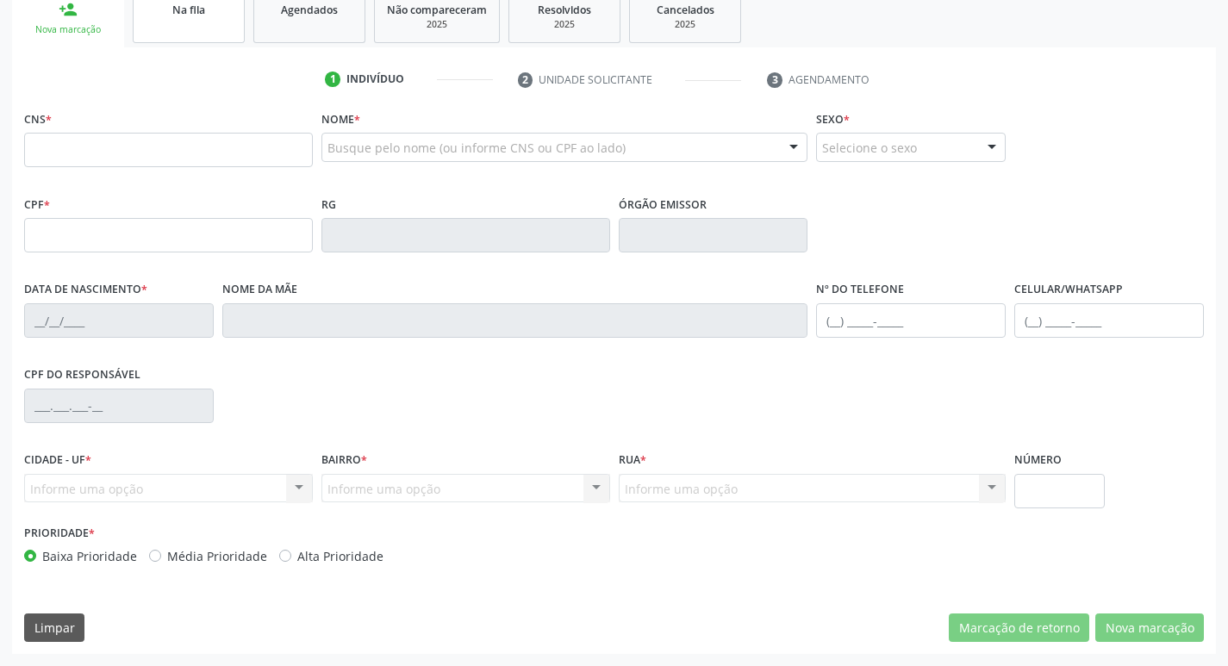
click at [205, 25] on link "Na fila" at bounding box center [189, 16] width 112 height 53
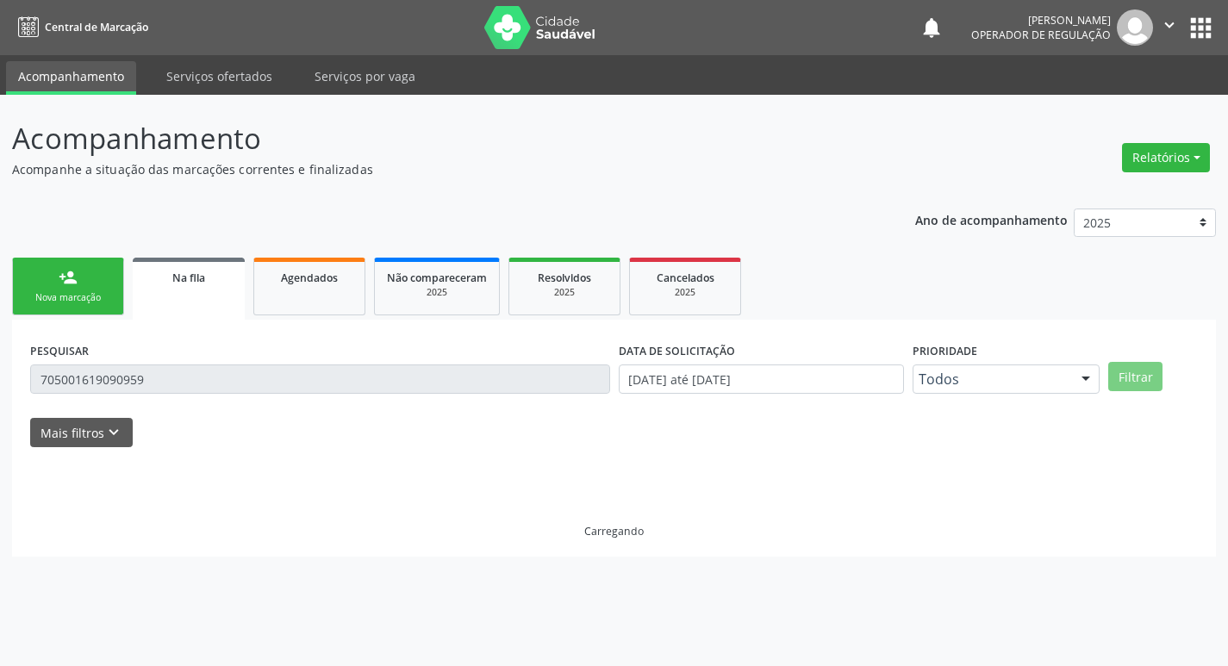
scroll to position [0, 0]
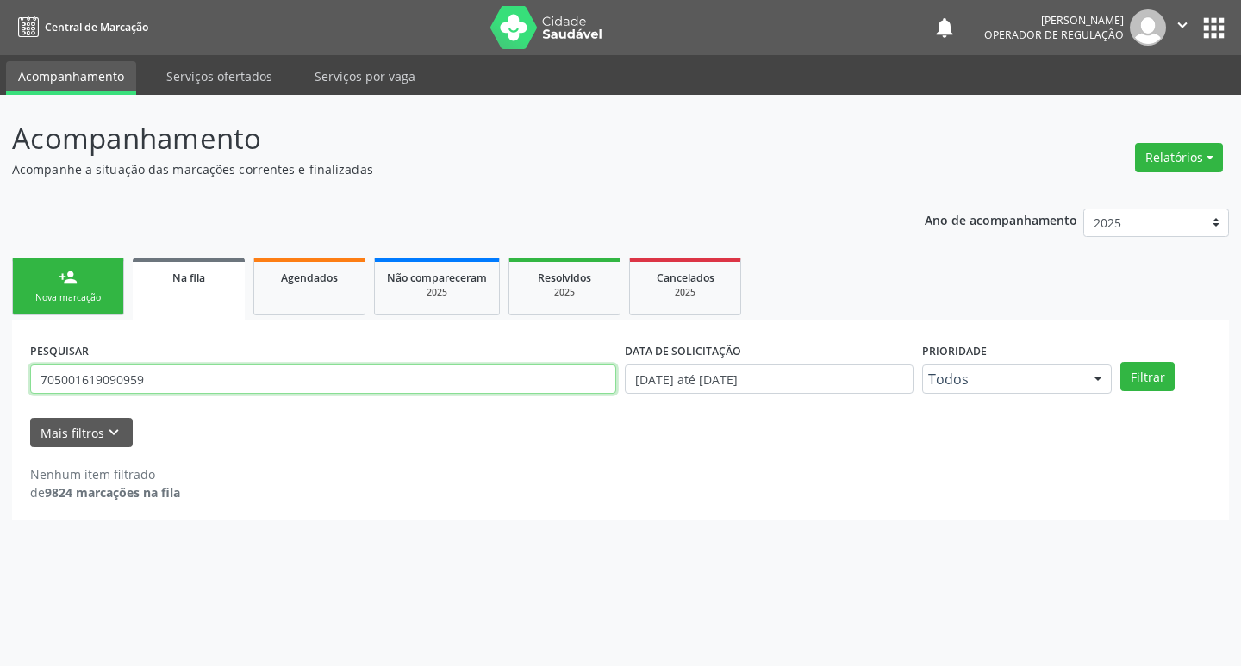
click at [200, 374] on input "705001619090959" at bounding box center [323, 379] width 586 height 29
click at [1120, 362] on button "Filtrar" at bounding box center [1147, 376] width 54 height 29
click at [199, 375] on input "706408133485158" at bounding box center [323, 379] width 586 height 29
type input "706408133485155"
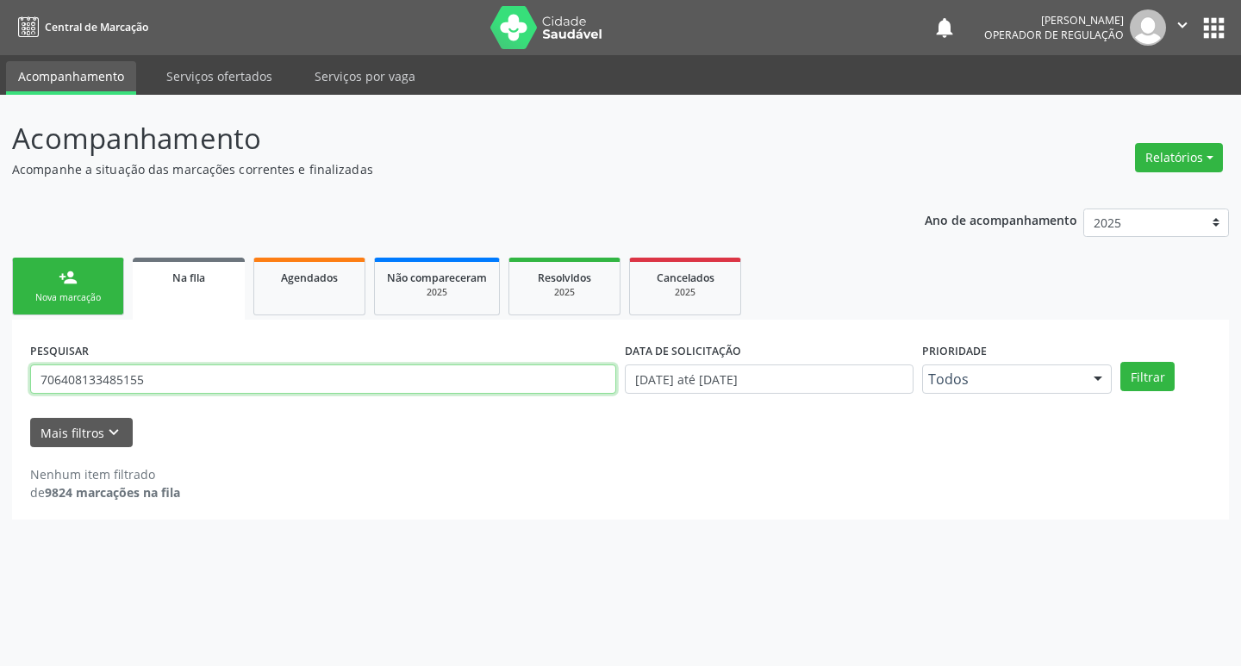
click at [1120, 362] on button "Filtrar" at bounding box center [1147, 376] width 54 height 29
click at [228, 383] on input "706408133485155" at bounding box center [323, 379] width 586 height 29
click at [228, 383] on input "text" at bounding box center [323, 379] width 586 height 29
type input "706408133485185"
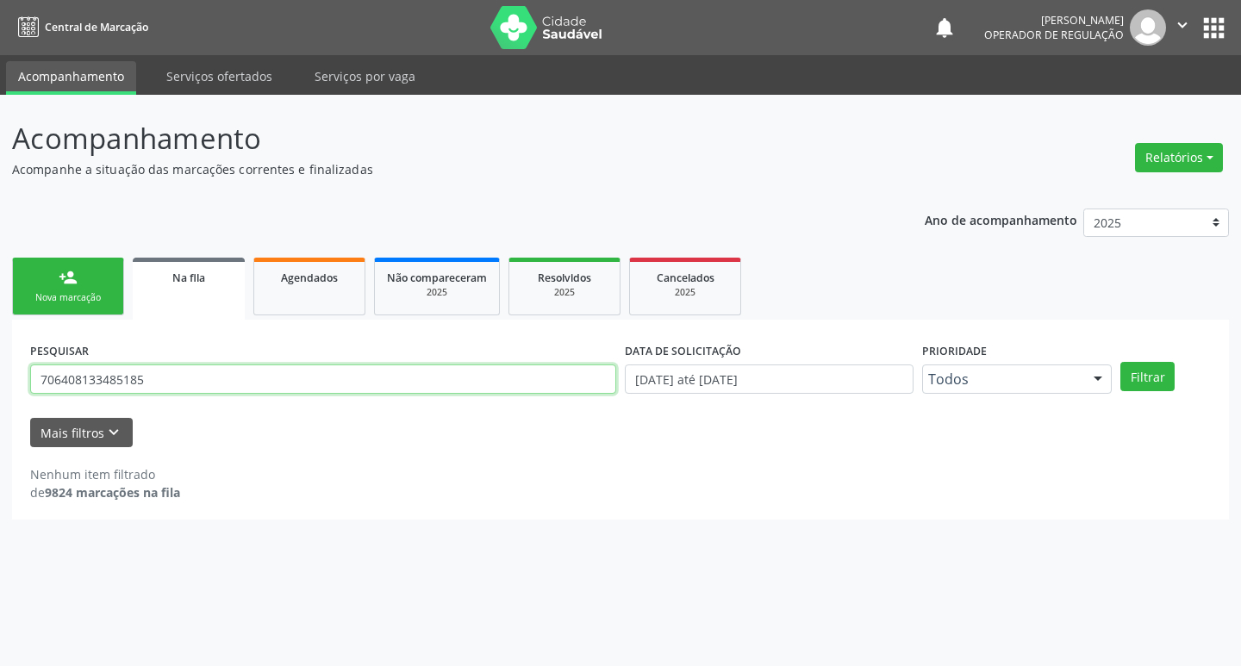
click at [1120, 362] on button "Filtrar" at bounding box center [1147, 376] width 54 height 29
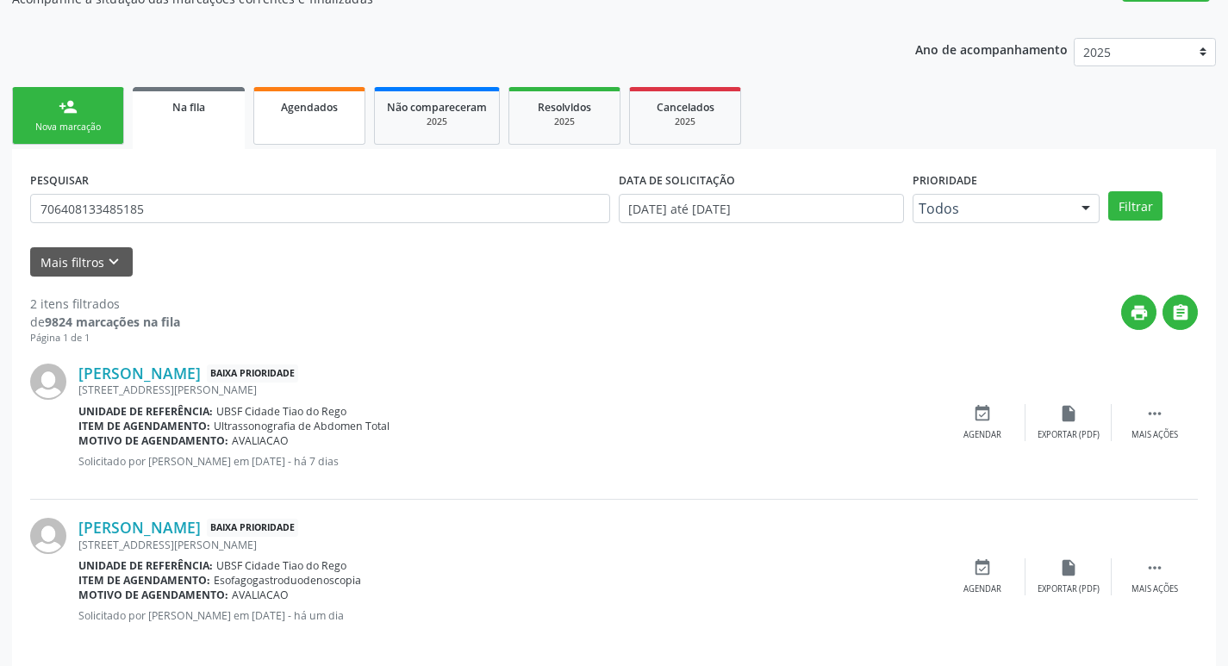
scroll to position [188, 0]
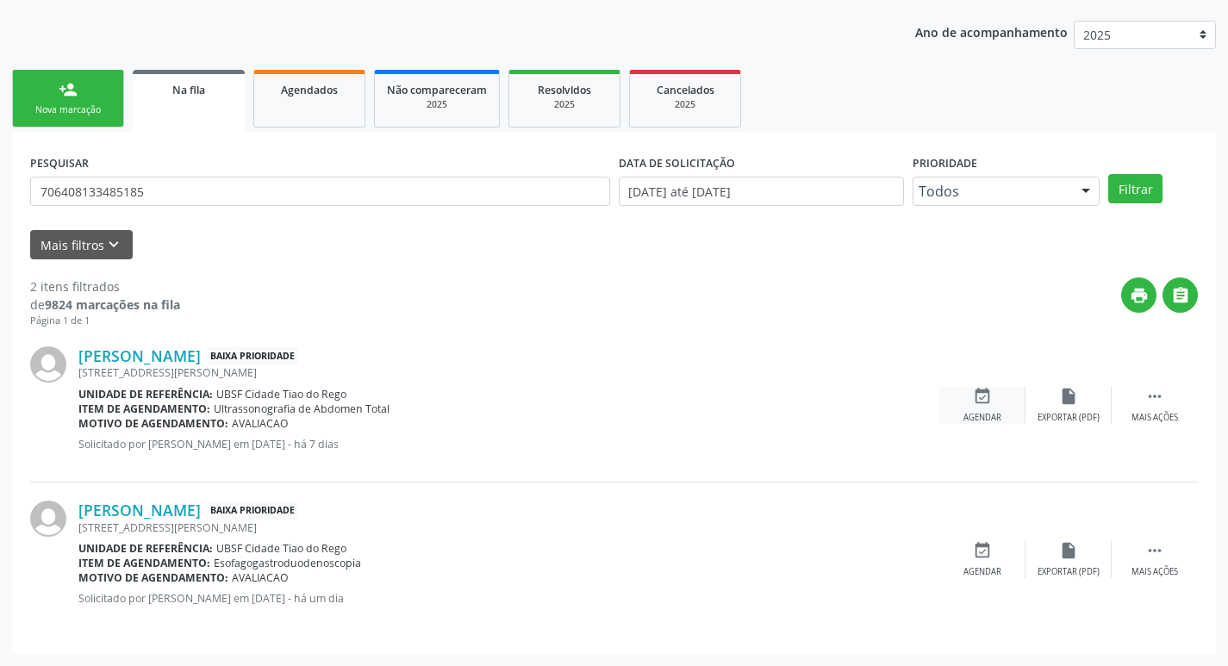
click at [975, 401] on icon "event_available" at bounding box center [982, 396] width 19 height 19
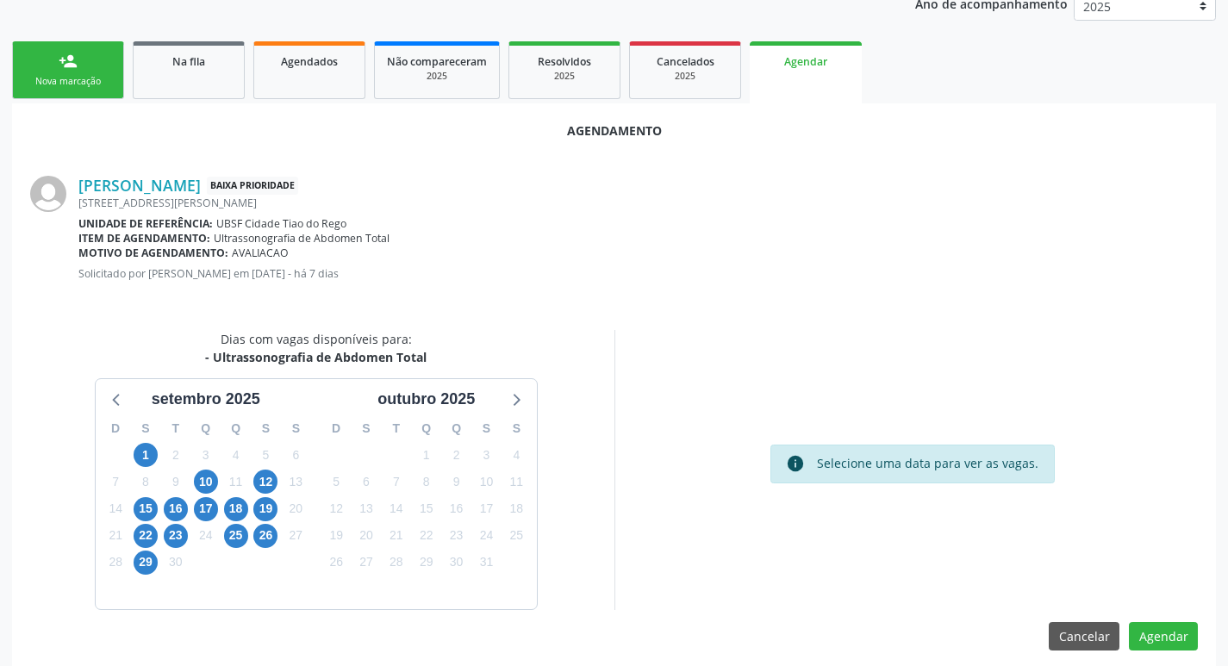
scroll to position [231, 0]
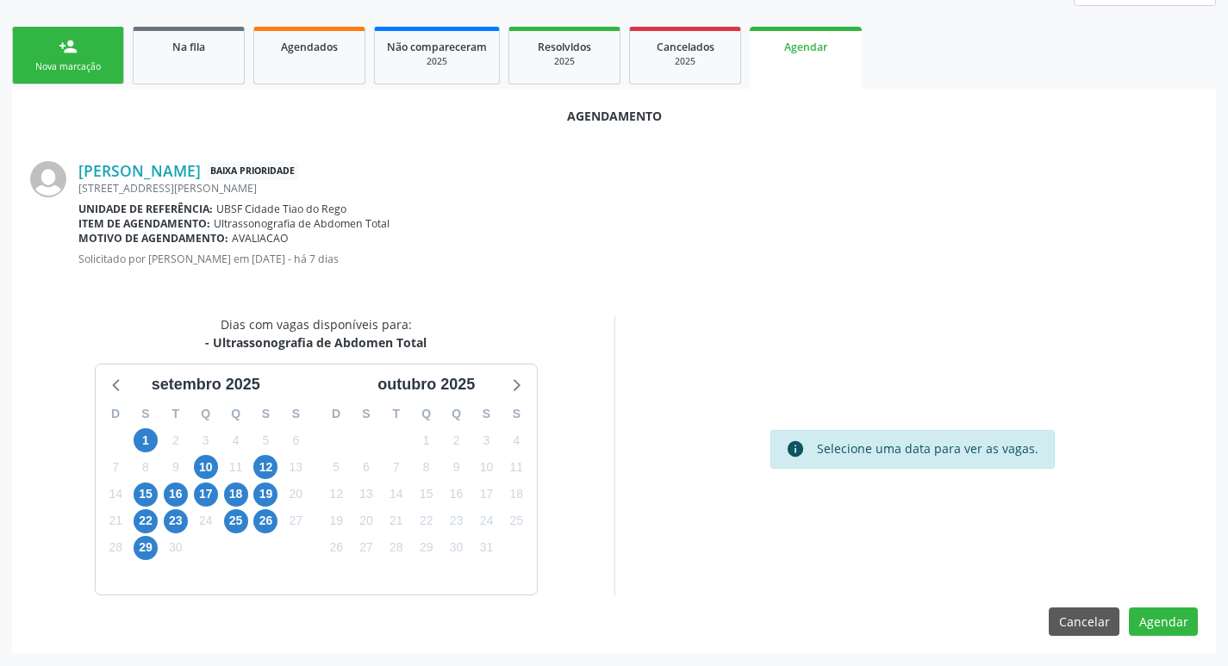
click at [217, 461] on div "10" at bounding box center [206, 467] width 24 height 27
click at [211, 461] on span "10" at bounding box center [206, 467] width 24 height 24
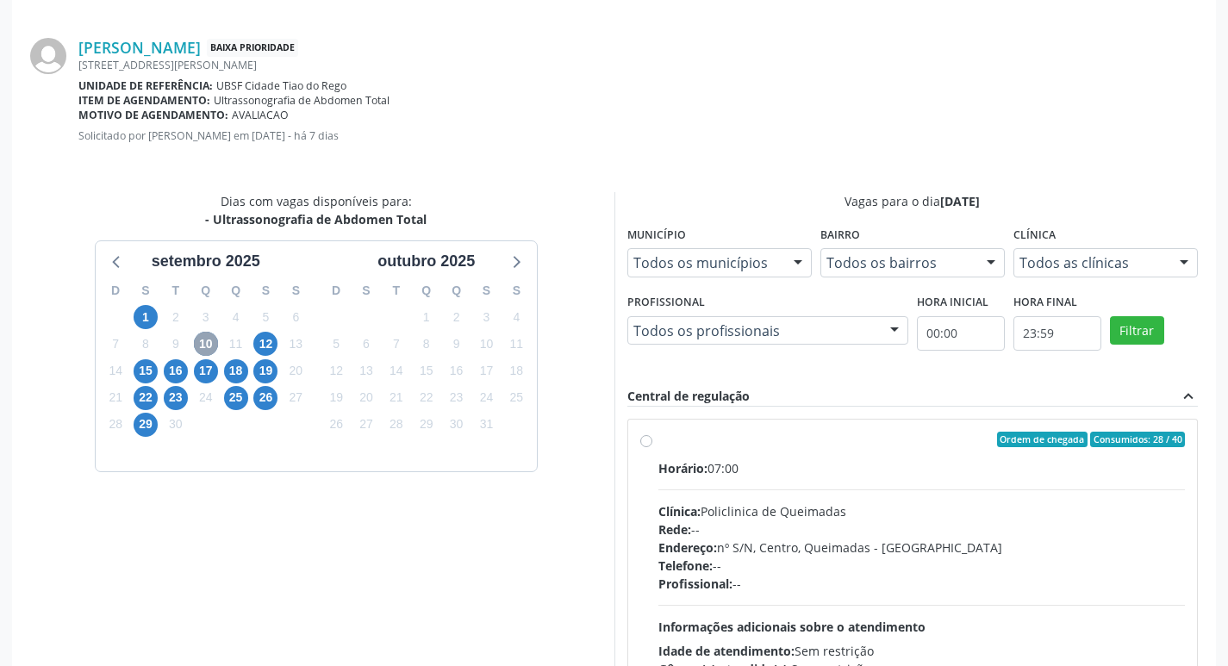
scroll to position [480, 0]
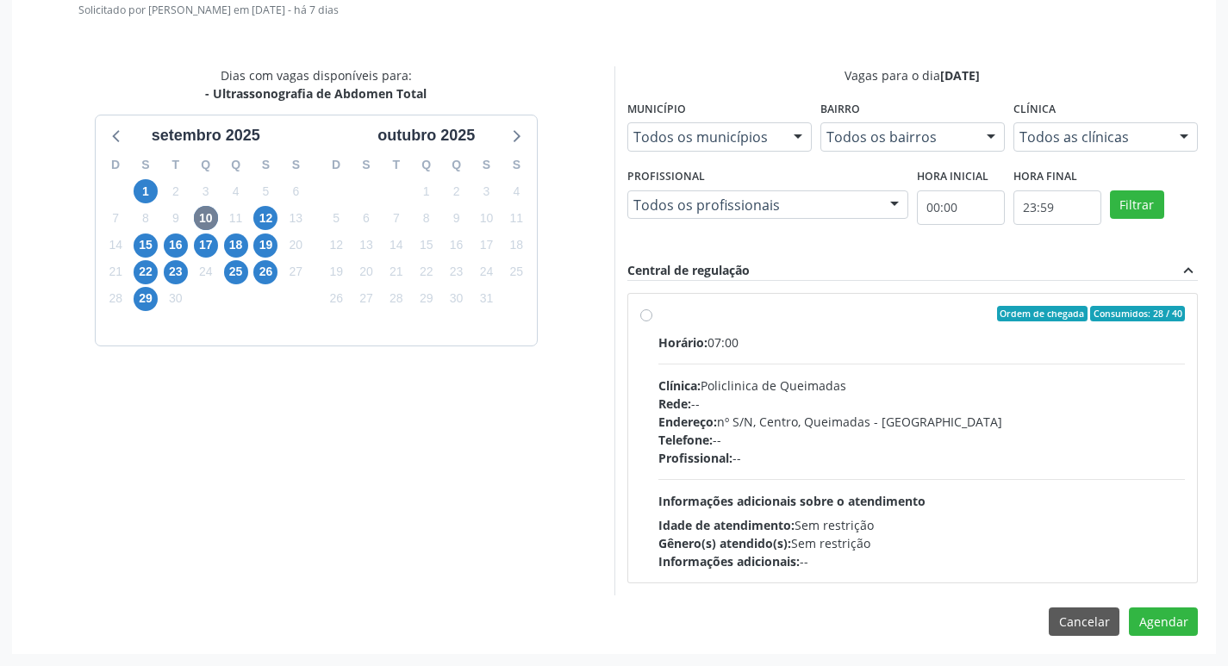
click at [962, 314] on div "Ordem de chegada Consumidos: 28 / 40" at bounding box center [921, 314] width 527 height 16
click at [652, 314] on input "Ordem de chegada Consumidos: 28 / 40 Horário: 07:00 Clínica: Policlinica de Que…" at bounding box center [646, 314] width 12 height 16
radio input "true"
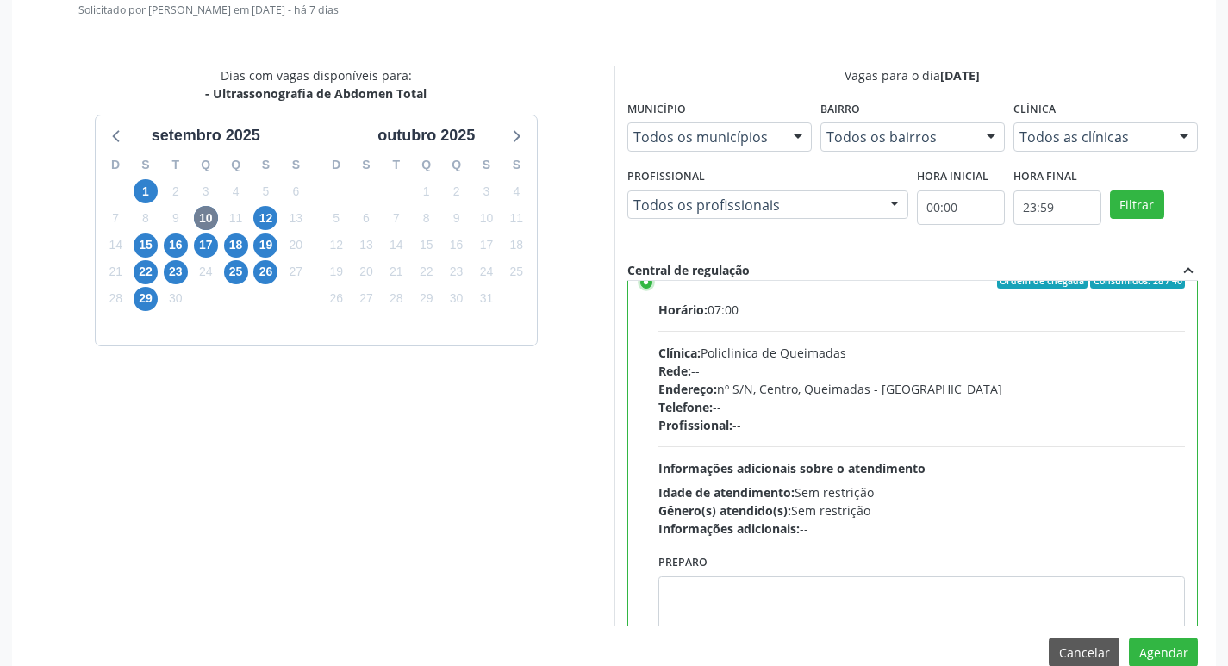
scroll to position [85, 0]
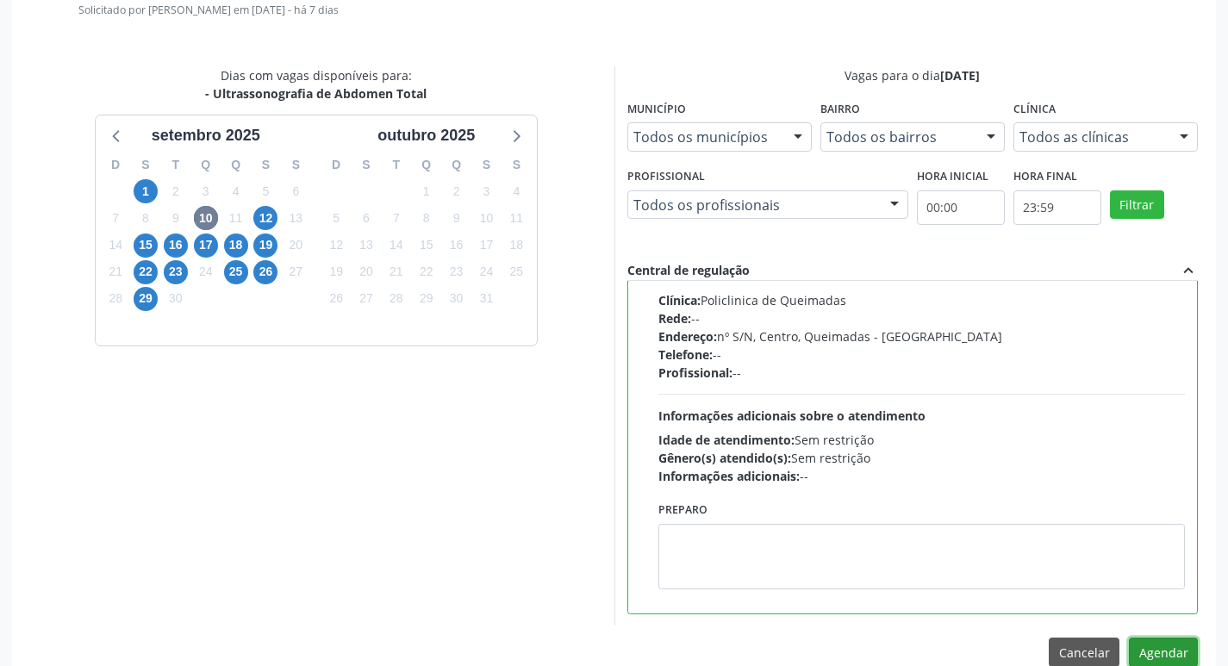
click at [1168, 639] on button "Agendar" at bounding box center [1163, 652] width 69 height 29
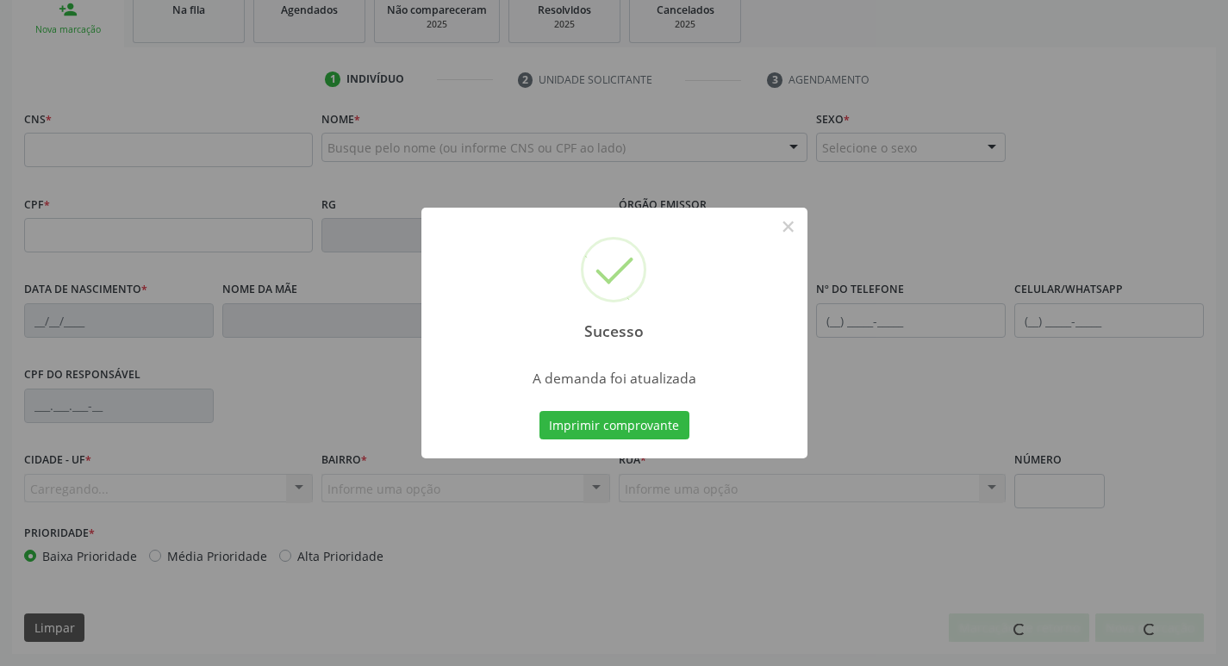
scroll to position [268, 0]
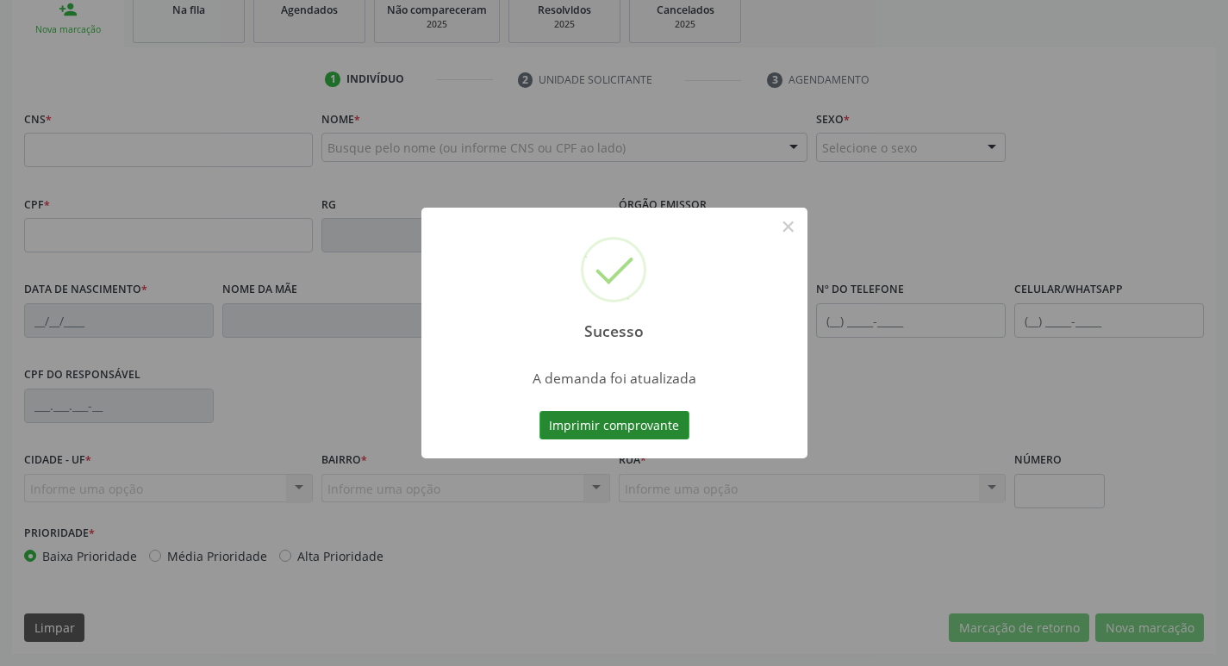
click at [618, 434] on button "Imprimir comprovante" at bounding box center [614, 425] width 150 height 29
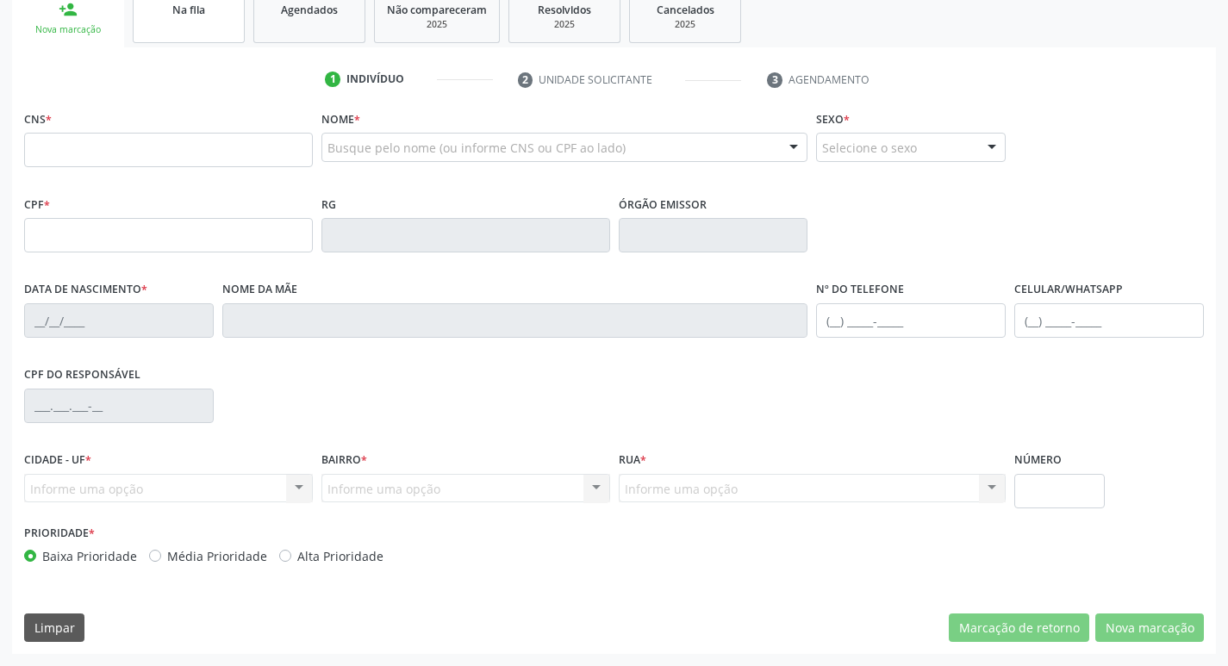
click at [229, 26] on link "Na fila" at bounding box center [189, 16] width 112 height 53
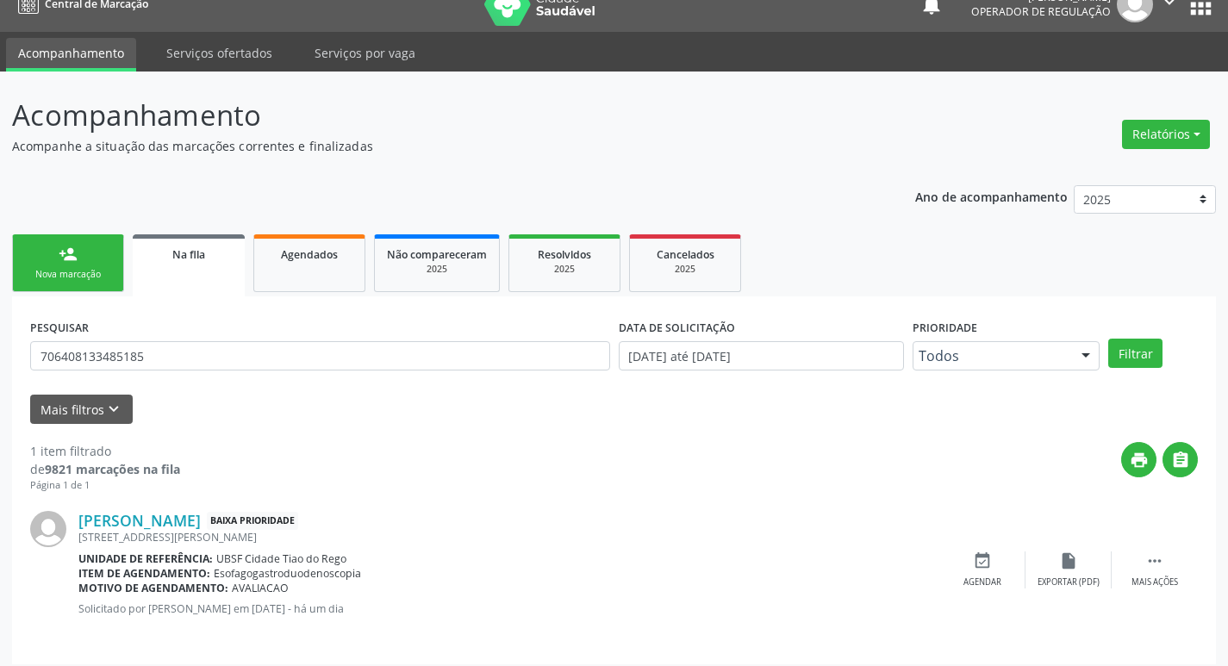
scroll to position [34, 0]
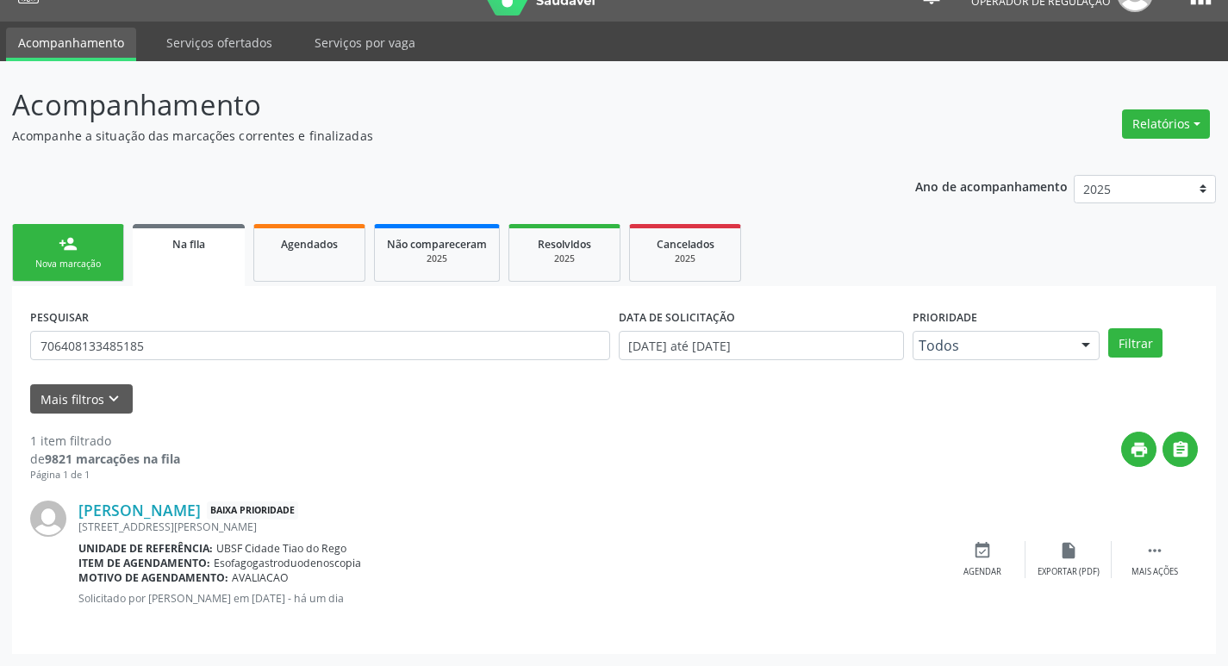
click at [81, 249] on link "person_add Nova marcação" at bounding box center [68, 253] width 112 height 58
click at [205, 269] on link "Na fila" at bounding box center [189, 255] width 112 height 62
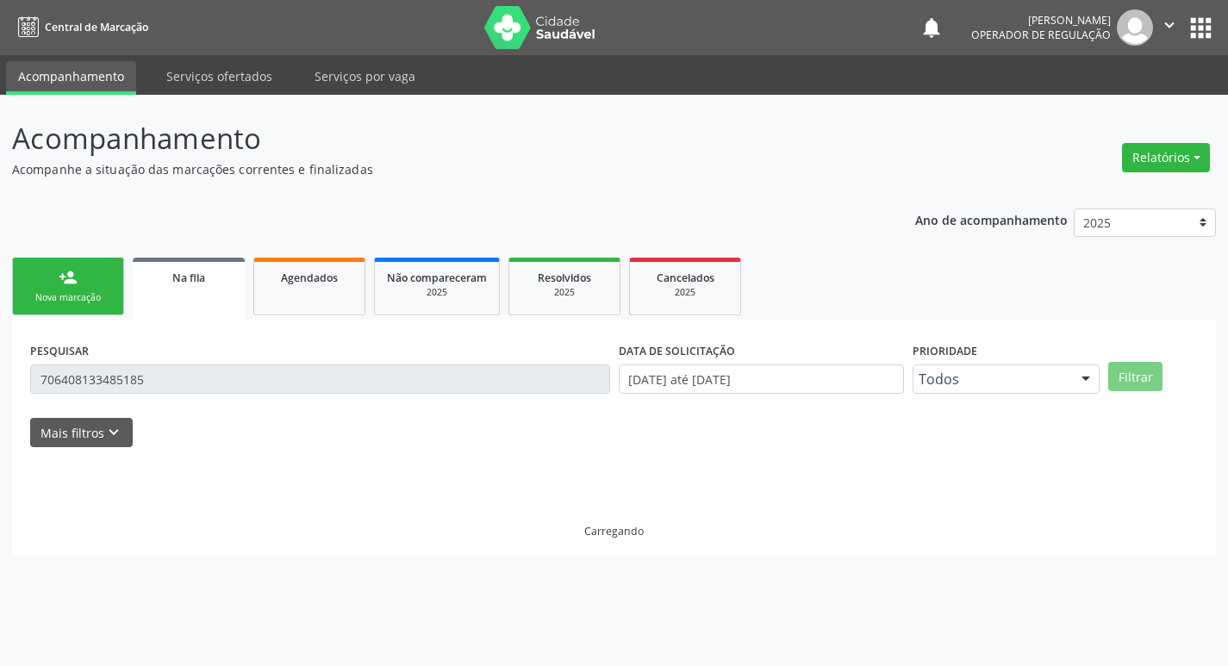
scroll to position [0, 0]
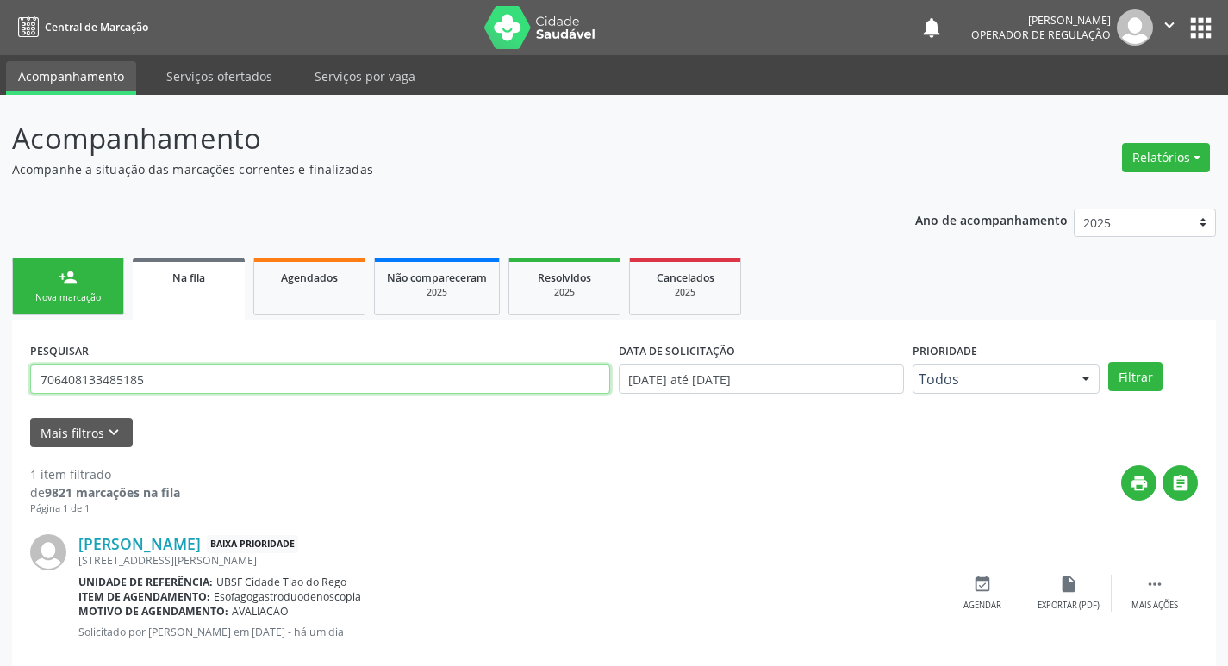
click at [190, 371] on input "706408133485185" at bounding box center [320, 379] width 580 height 29
type input "700505945817953"
click at [1108, 362] on button "Filtrar" at bounding box center [1135, 376] width 54 height 29
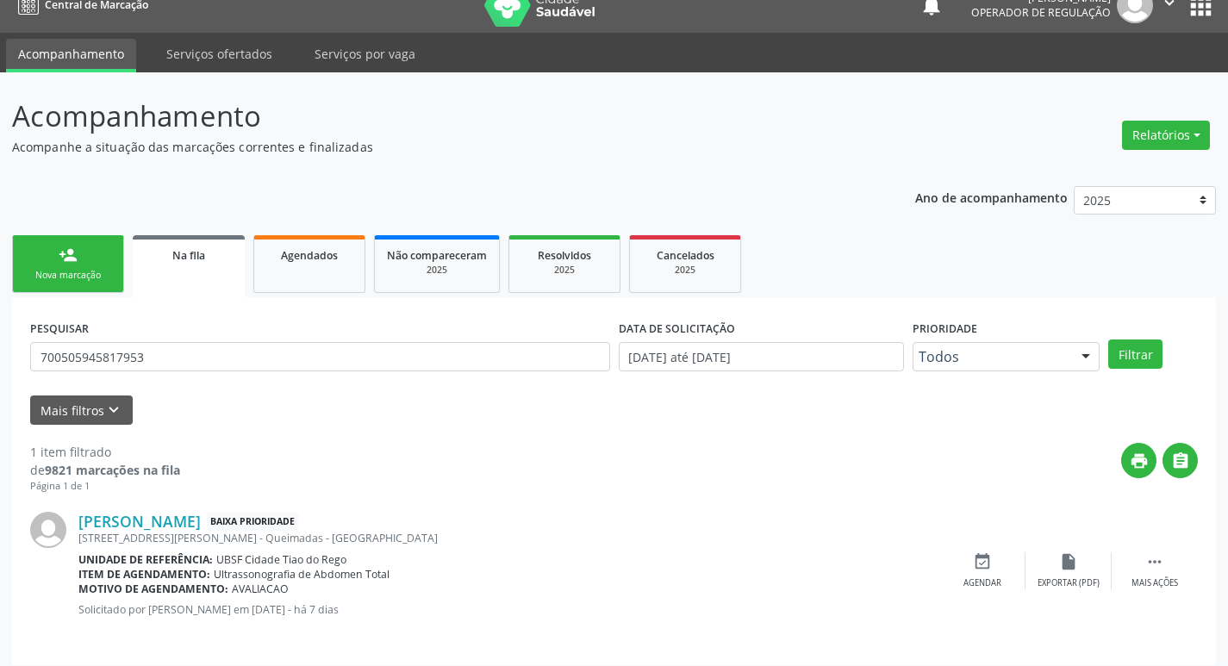
scroll to position [34, 0]
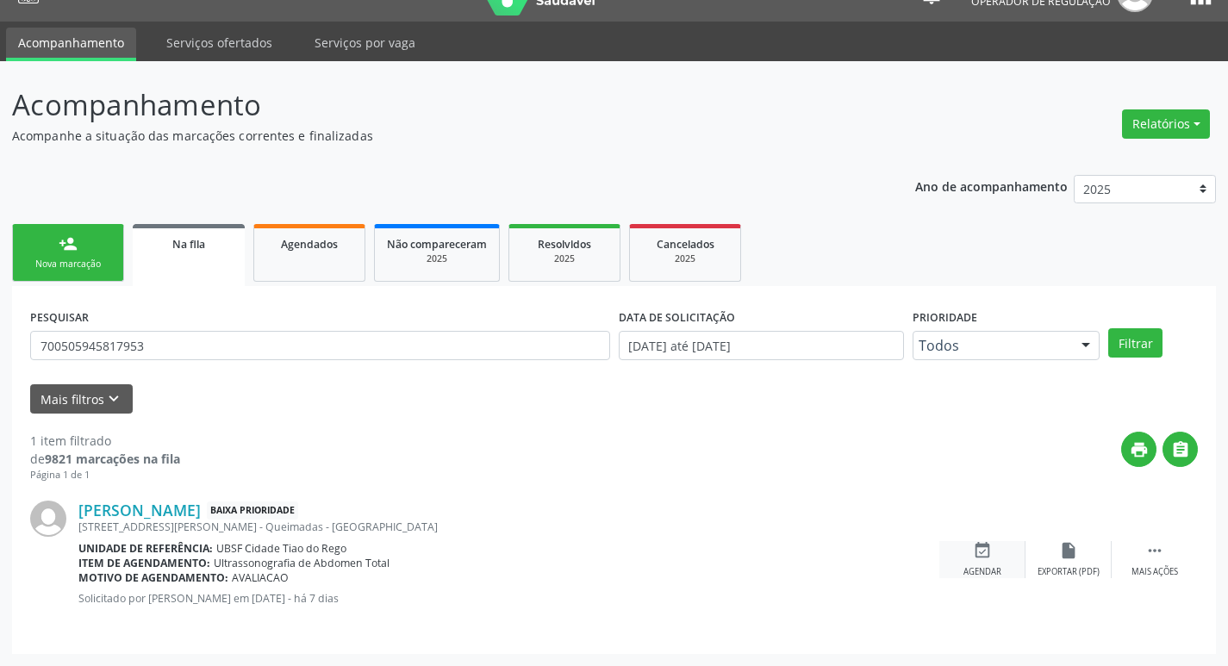
click at [973, 566] on div "Agendar" at bounding box center [982, 572] width 38 height 12
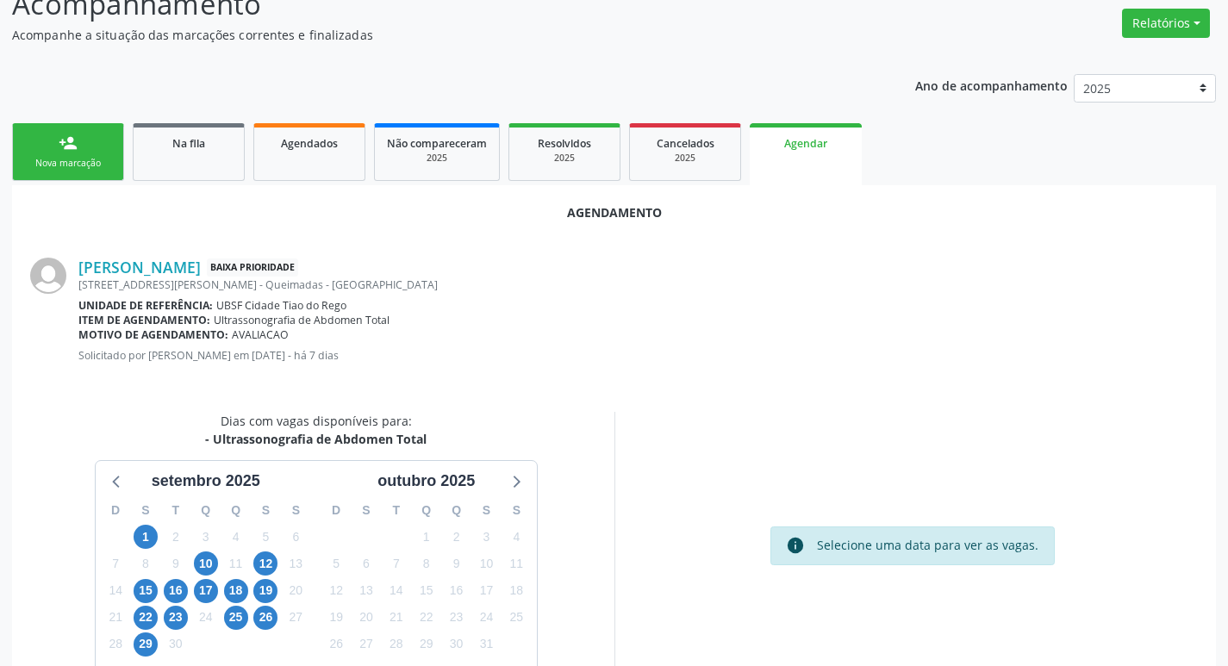
scroll to position [231, 0]
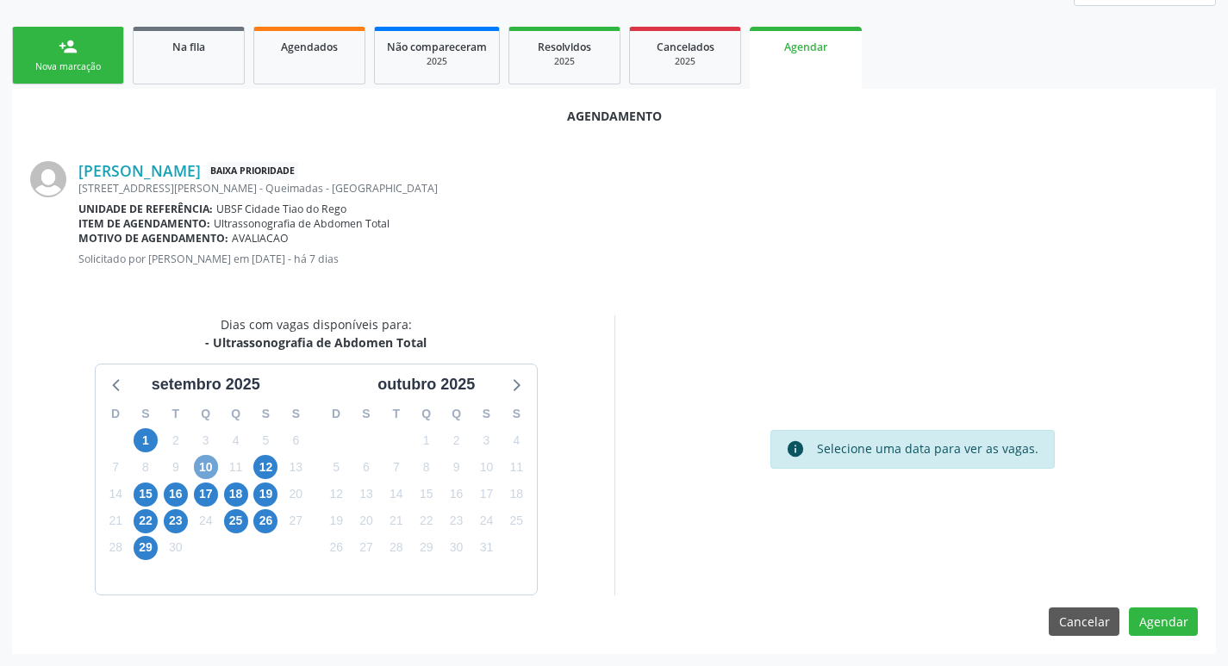
click at [202, 457] on span "10" at bounding box center [206, 467] width 24 height 24
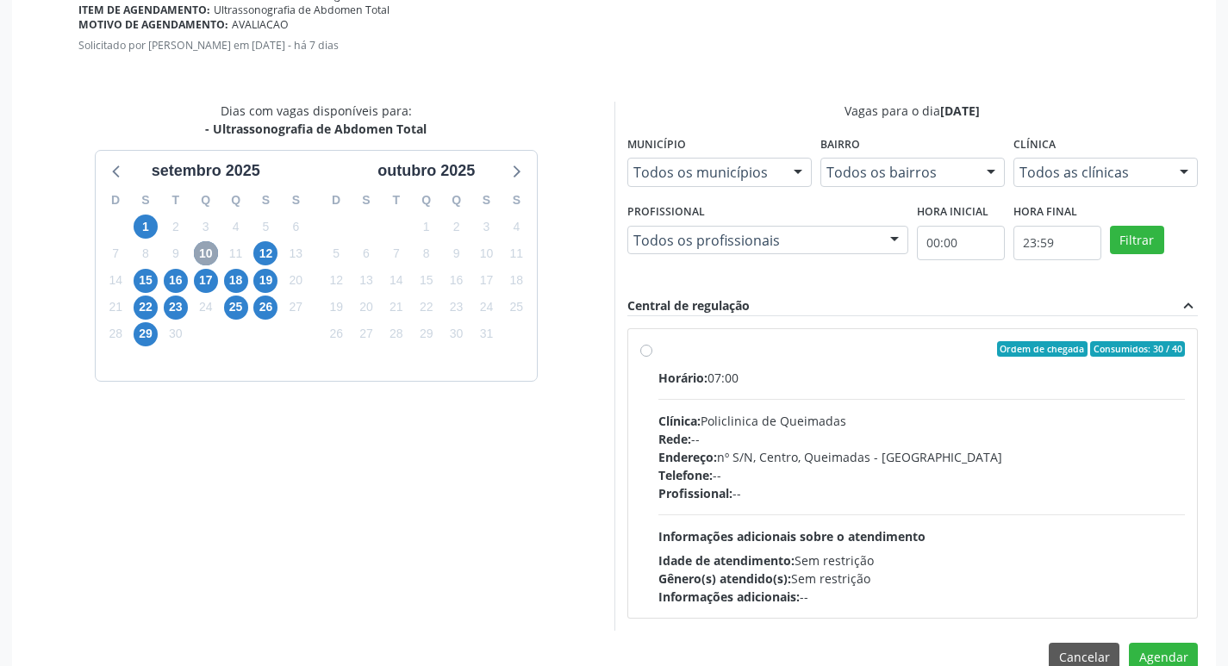
scroll to position [480, 0]
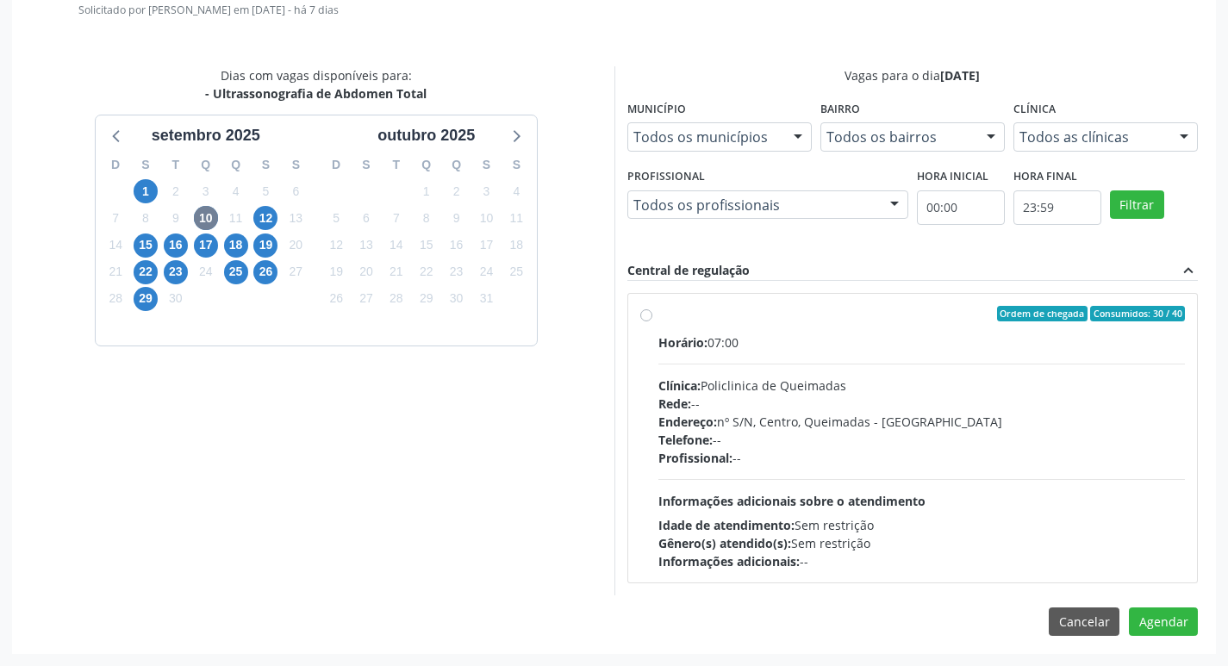
click at [918, 317] on div "Ordem de chegada Consumidos: 30 / 40" at bounding box center [921, 314] width 527 height 16
click at [652, 317] on input "Ordem de chegada Consumidos: 30 / 40 Horário: 07:00 Clínica: Policlinica de Que…" at bounding box center [646, 314] width 12 height 16
radio input "true"
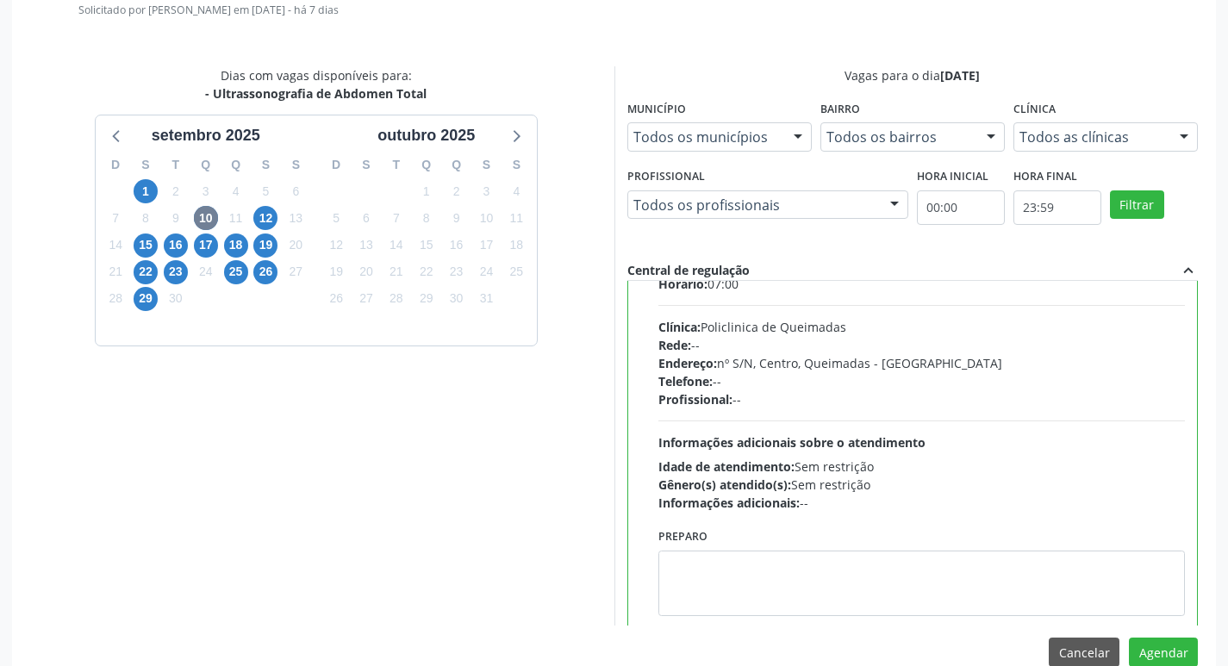
scroll to position [85, 0]
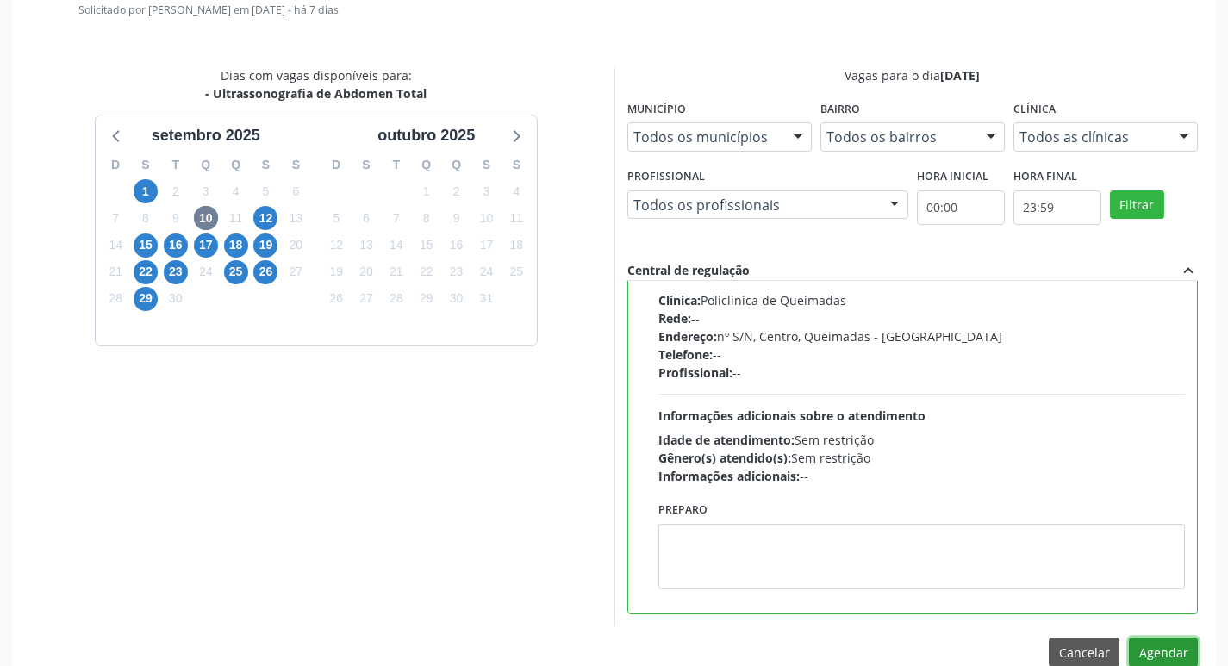
click at [1164, 649] on button "Agendar" at bounding box center [1163, 652] width 69 height 29
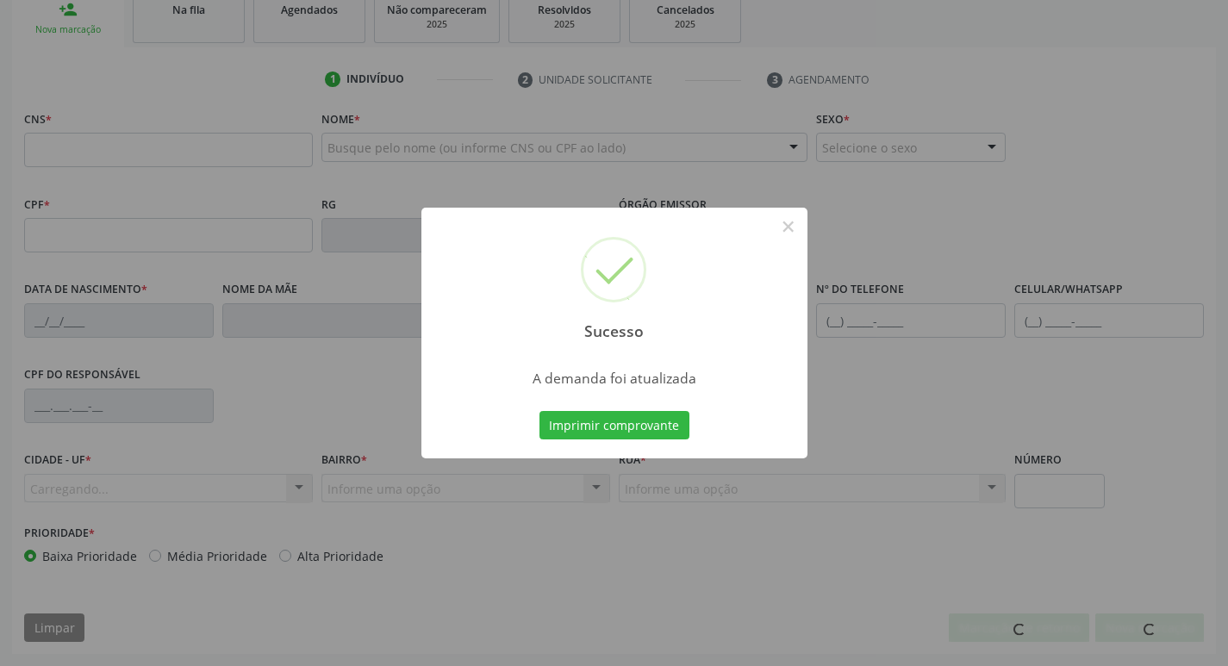
scroll to position [268, 0]
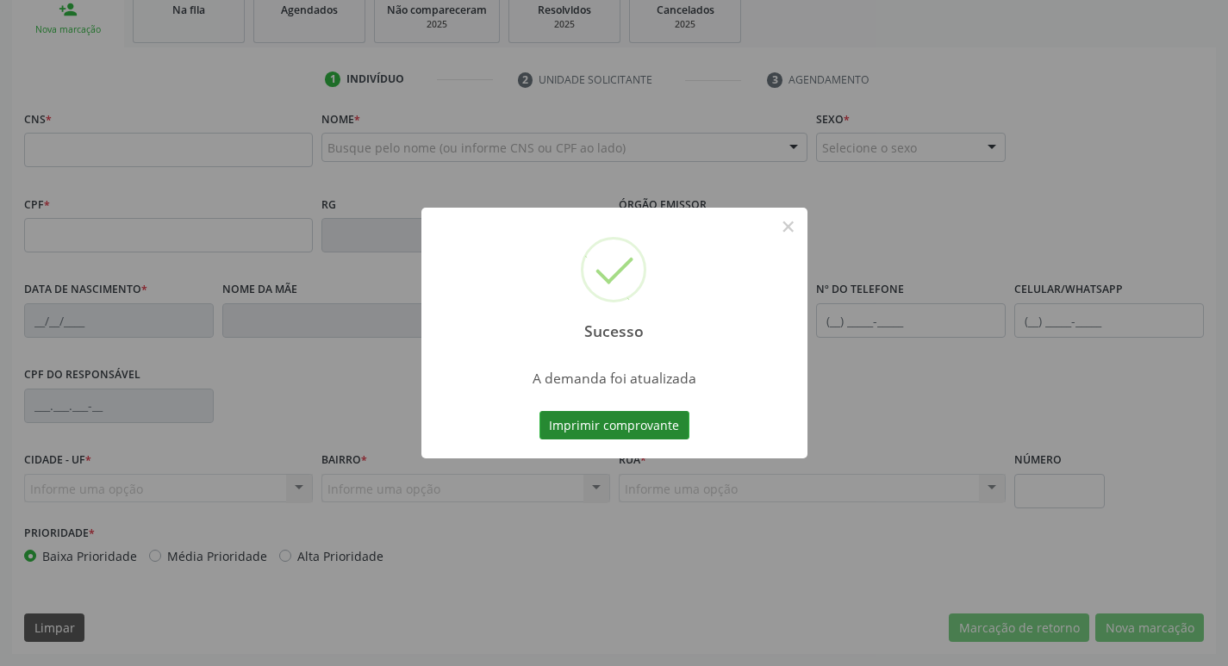
click at [582, 423] on button "Imprimir comprovante" at bounding box center [614, 425] width 150 height 29
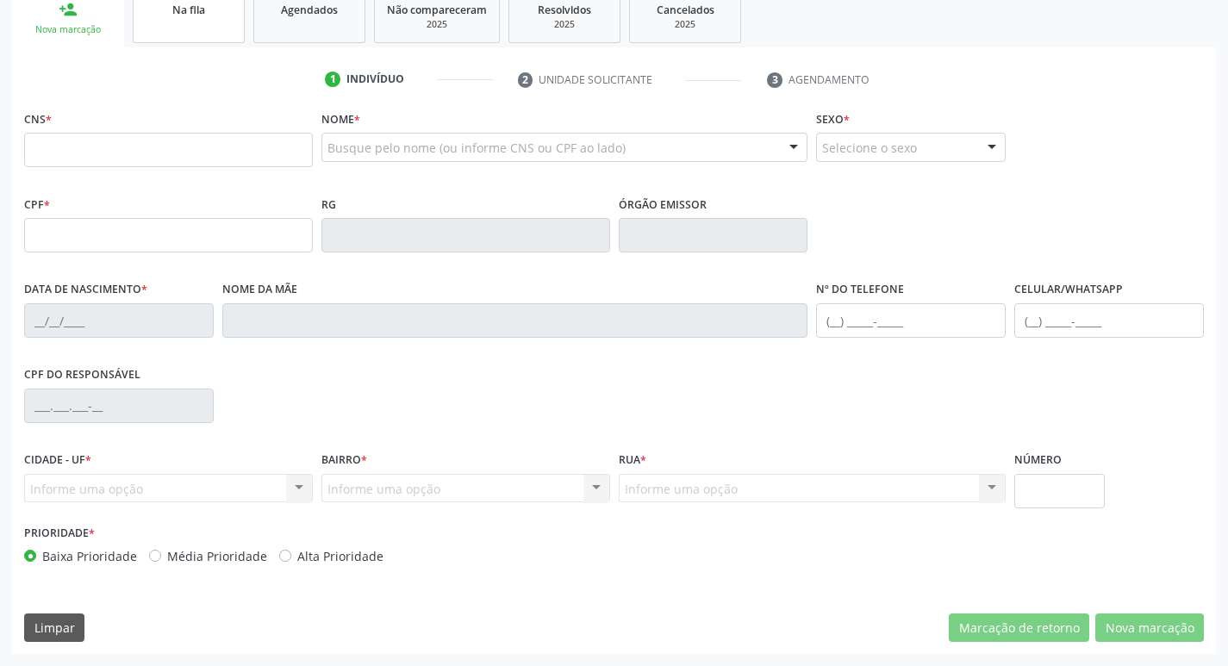
click at [203, 23] on link "Na fila" at bounding box center [189, 16] width 112 height 53
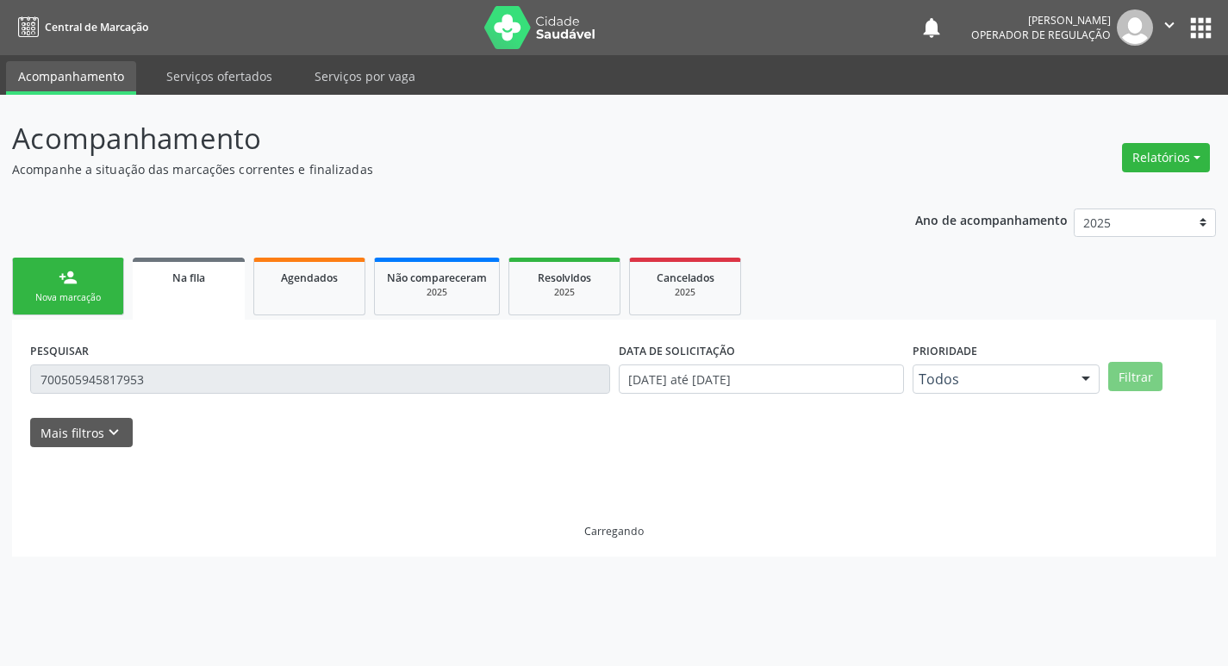
scroll to position [0, 0]
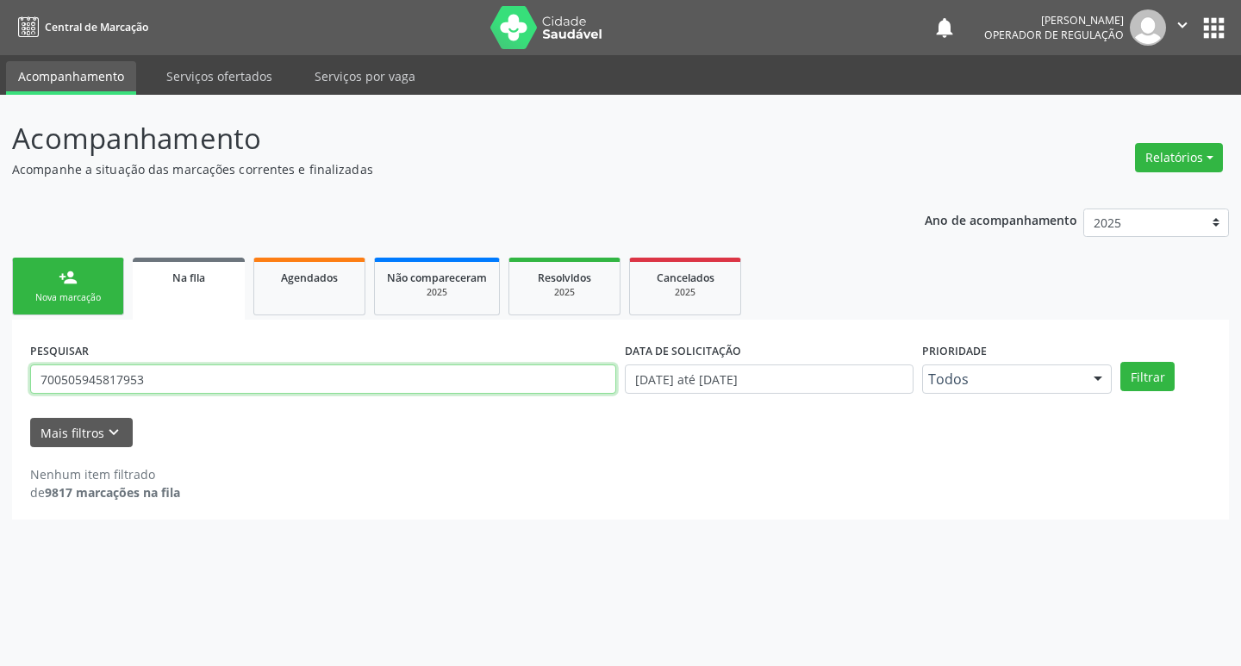
click at [184, 379] on input "700505945817953" at bounding box center [323, 379] width 586 height 29
click at [195, 389] on input "700505945817953" at bounding box center [323, 379] width 586 height 29
click at [249, 374] on input "text" at bounding box center [323, 379] width 586 height 29
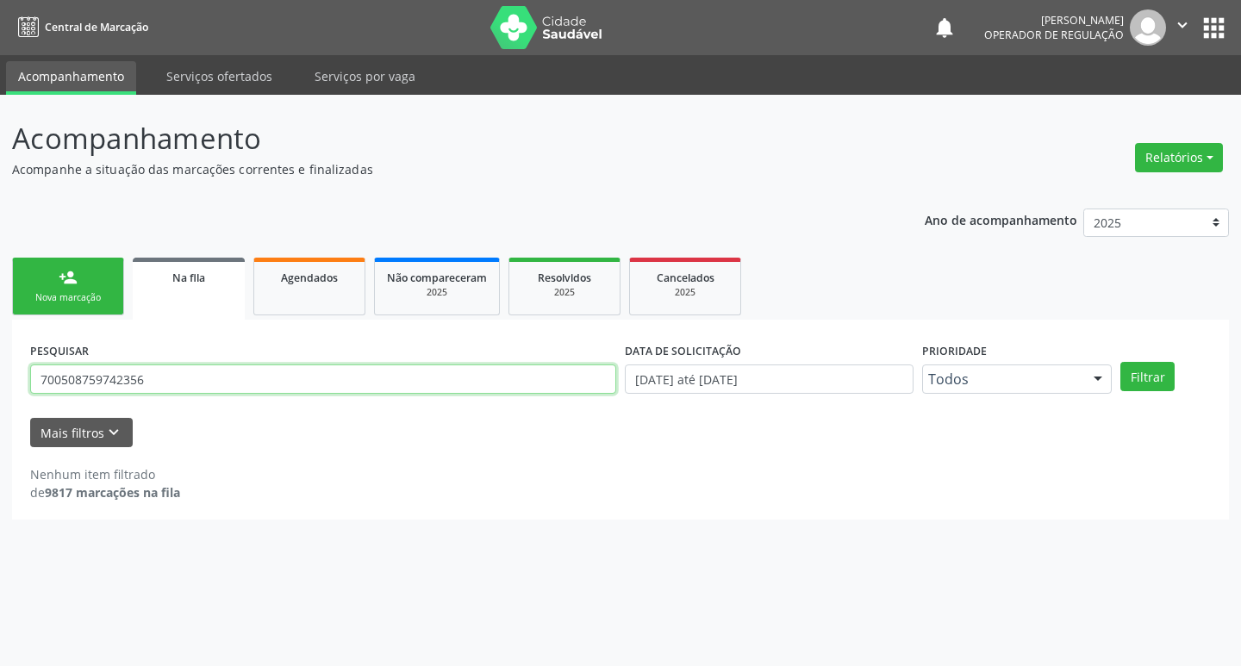
type input "700508759742356"
click at [1120, 362] on button "Filtrar" at bounding box center [1147, 376] width 54 height 29
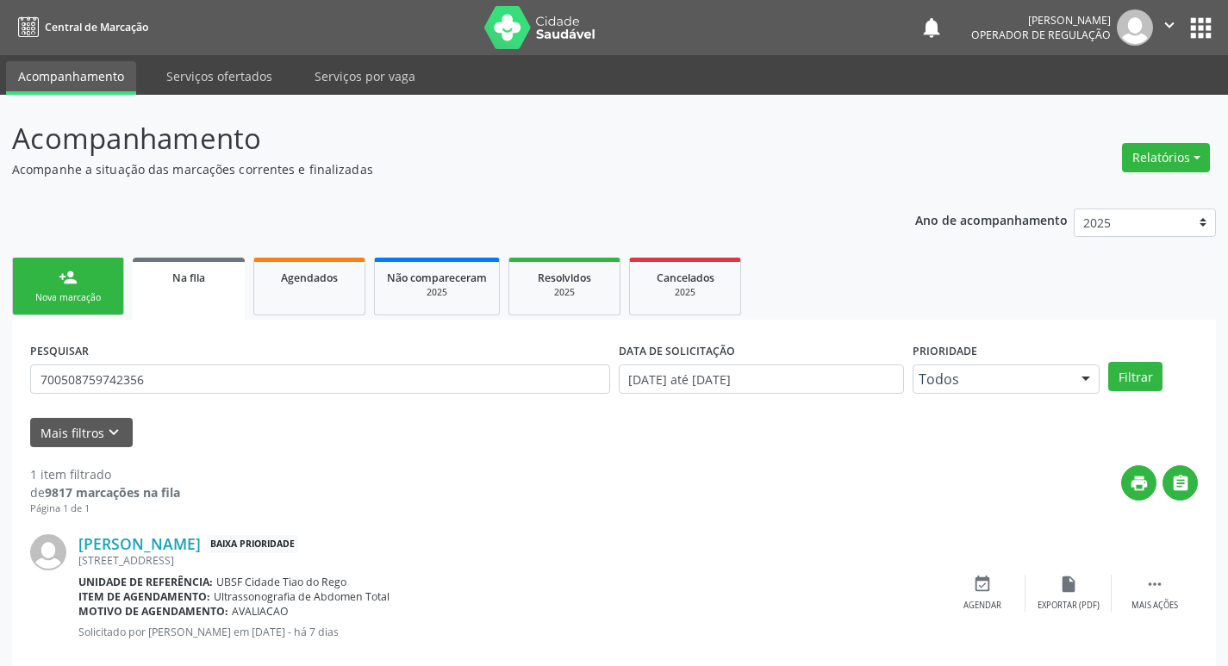
scroll to position [34, 0]
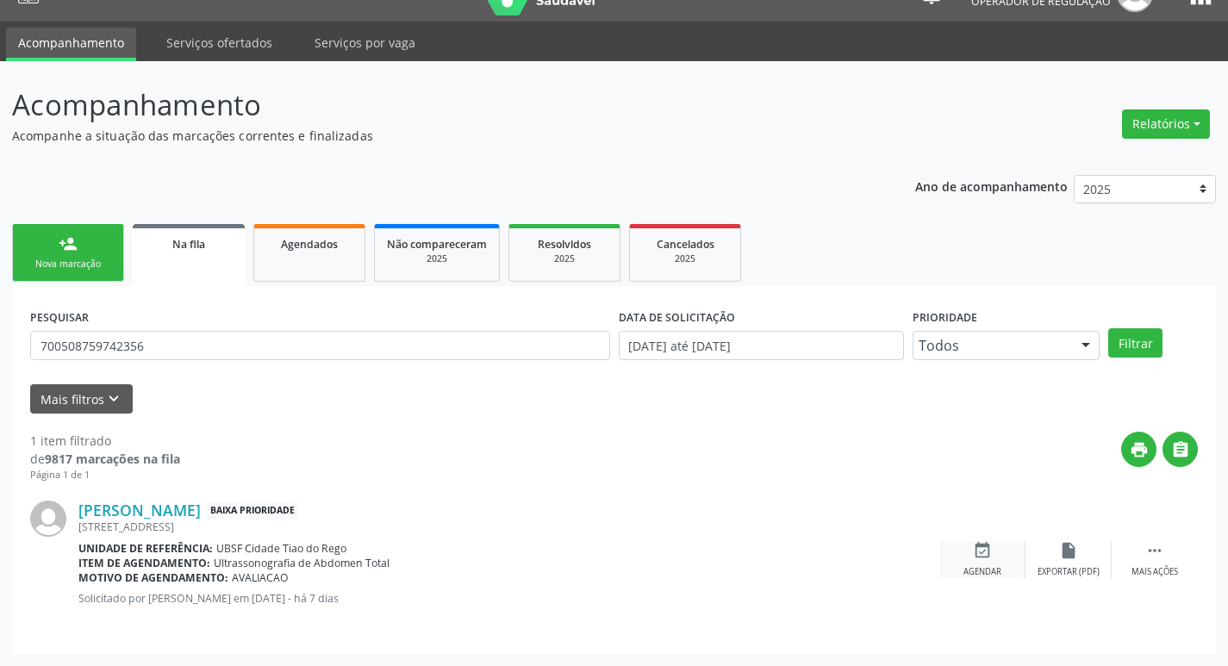
click at [1003, 561] on div "event_available Agendar" at bounding box center [982, 559] width 86 height 37
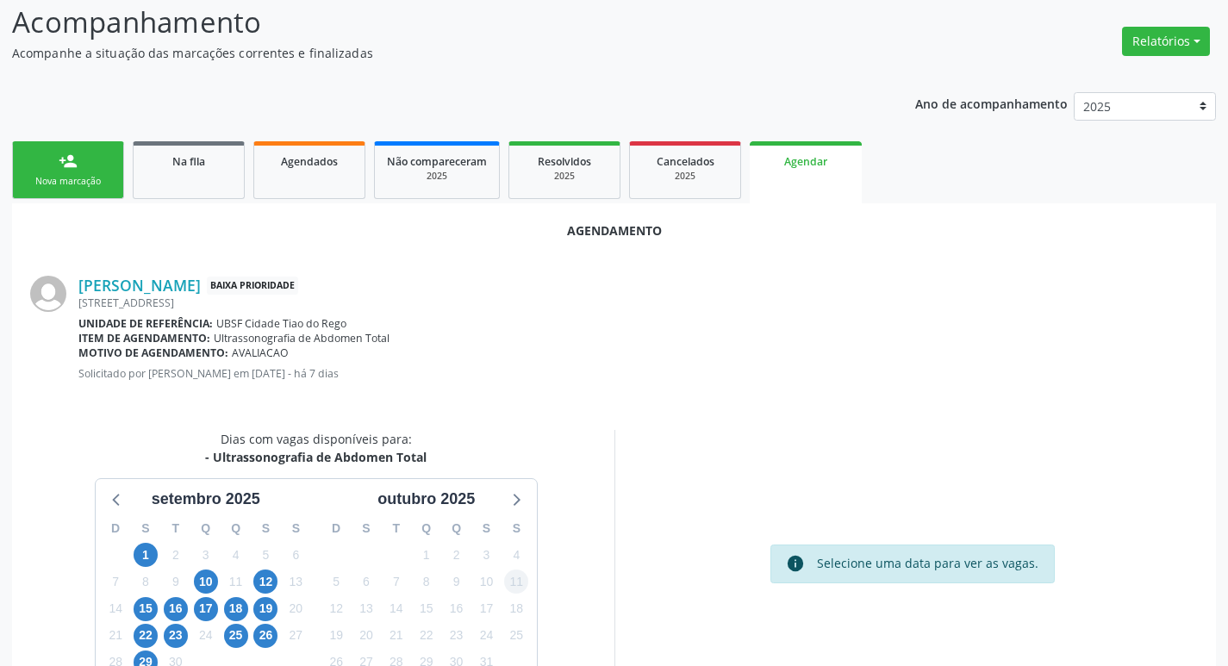
scroll to position [231, 0]
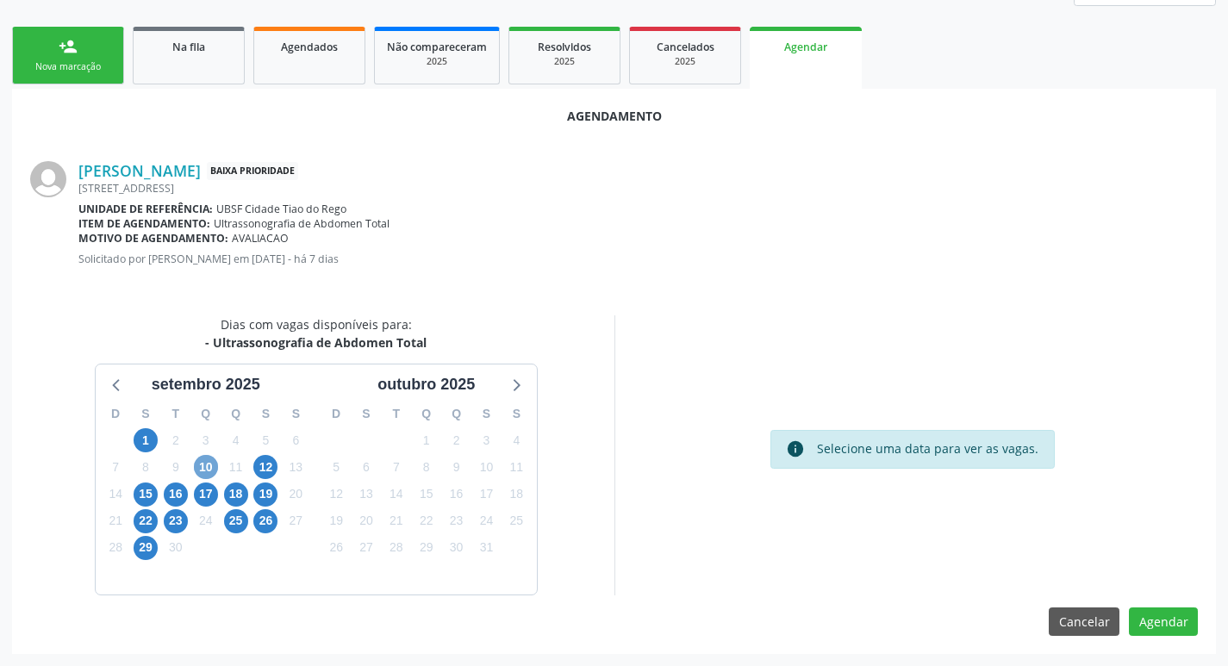
click at [201, 462] on span "10" at bounding box center [206, 467] width 24 height 24
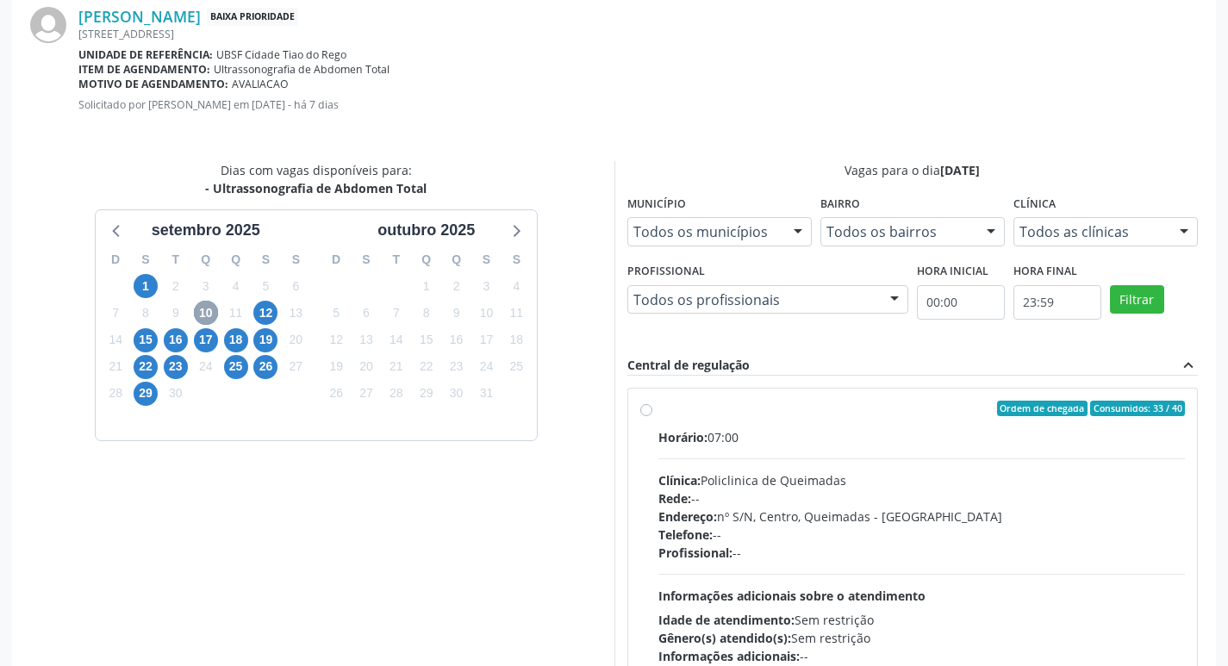
scroll to position [403, 0]
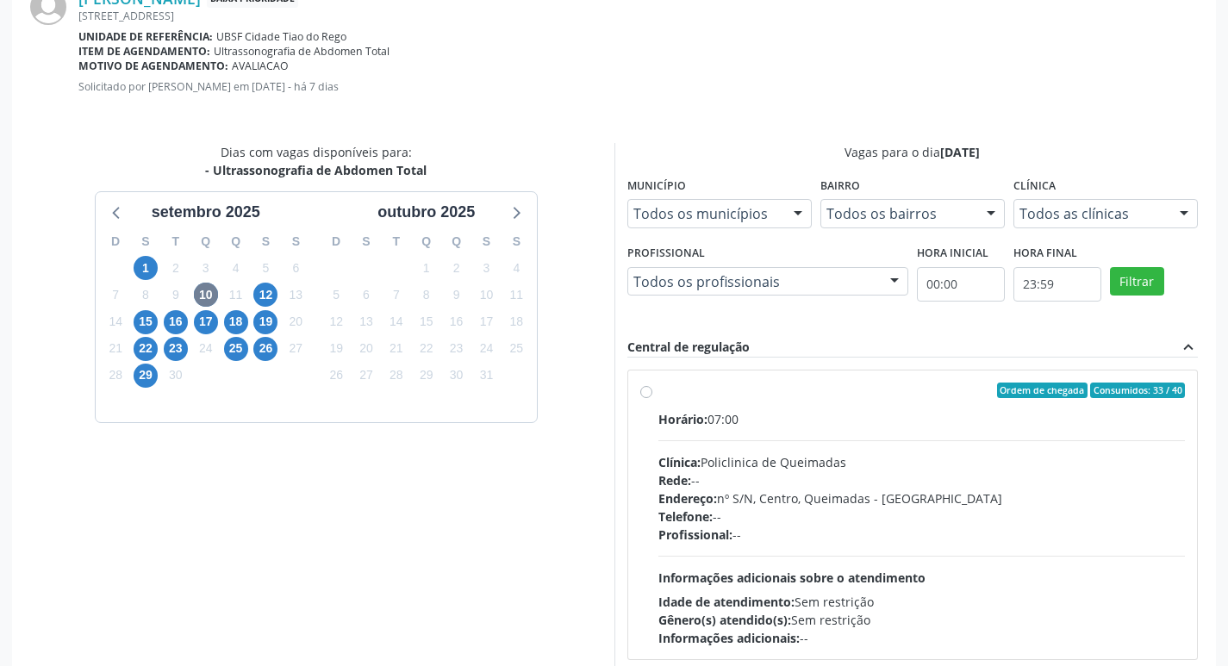
click at [822, 419] on div "Horário: 07:00" at bounding box center [921, 419] width 527 height 18
click at [652, 398] on input "Ordem de chegada Consumidos: 33 / 40 Horário: 07:00 Clínica: Policlinica de Que…" at bounding box center [646, 391] width 12 height 16
radio input "true"
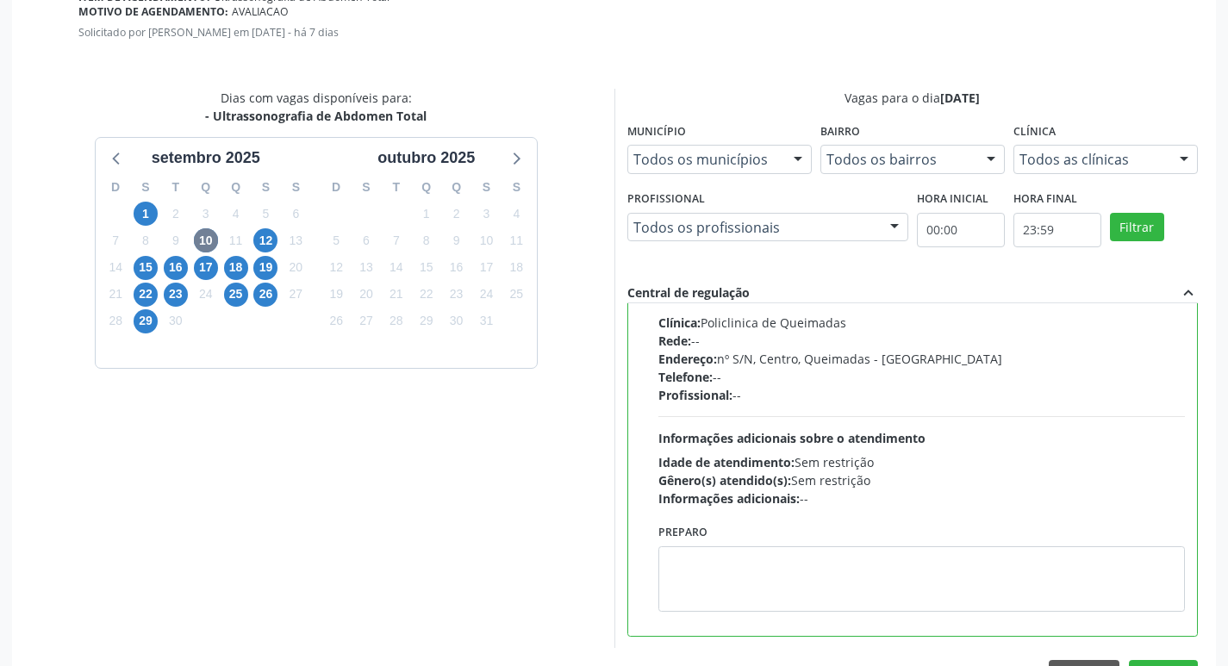
scroll to position [511, 0]
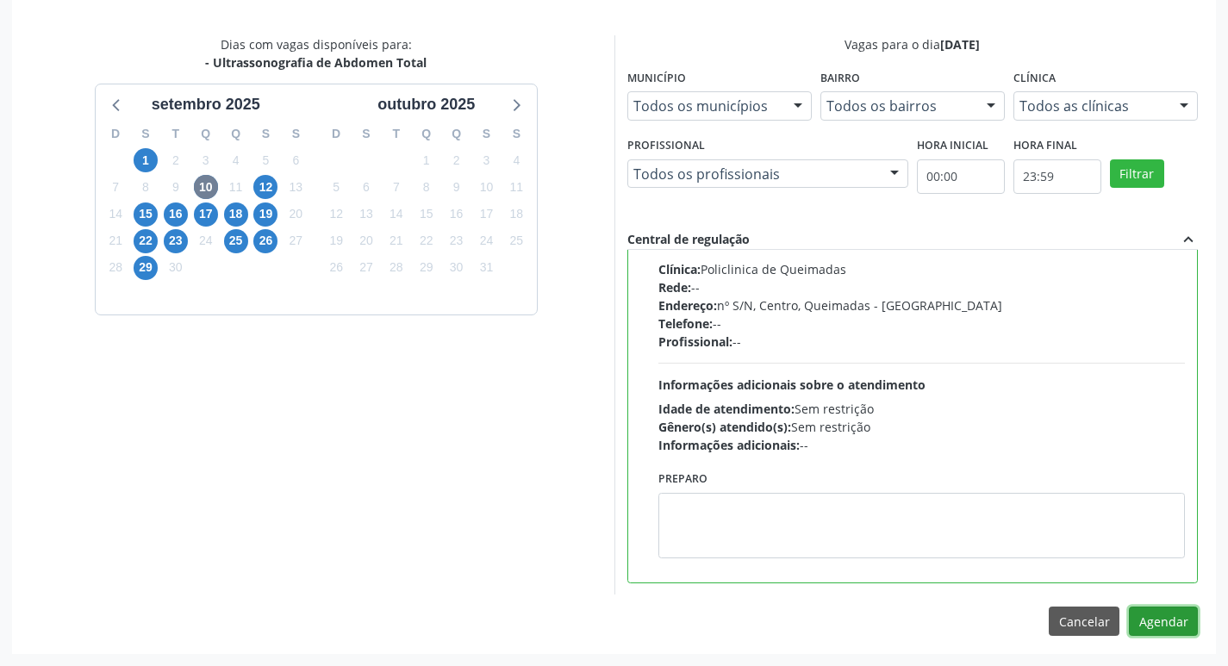
click at [1162, 621] on button "Agendar" at bounding box center [1163, 621] width 69 height 29
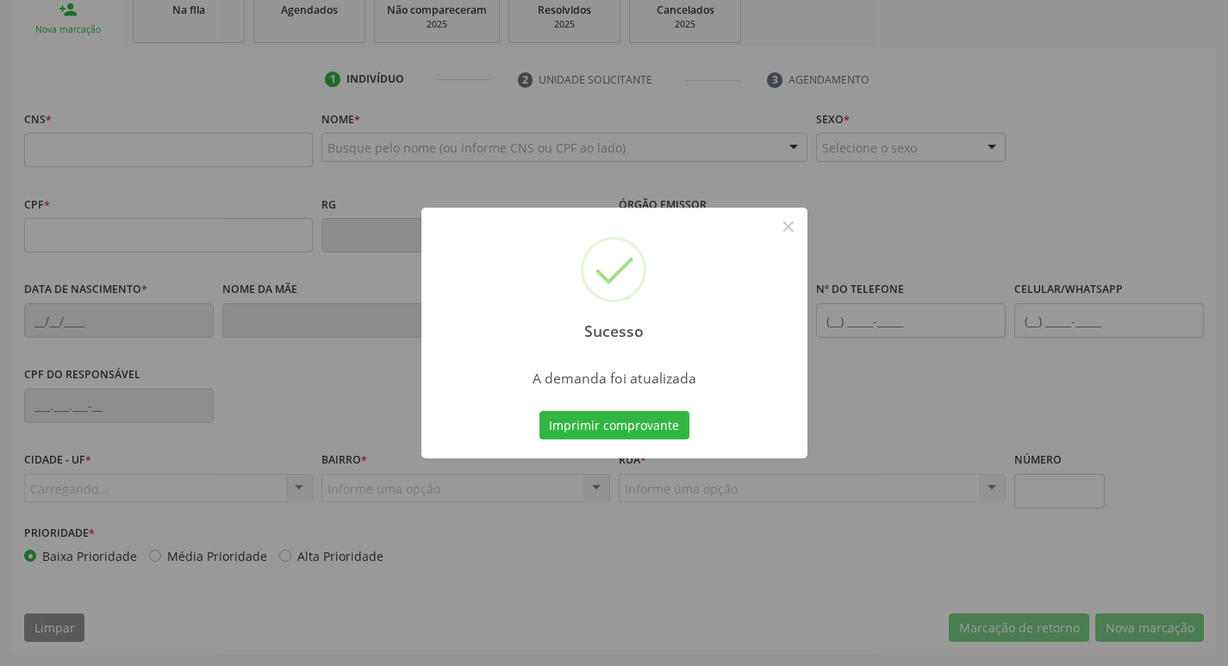
scroll to position [268, 0]
click at [572, 419] on button "Imprimir comprovante" at bounding box center [614, 425] width 150 height 29
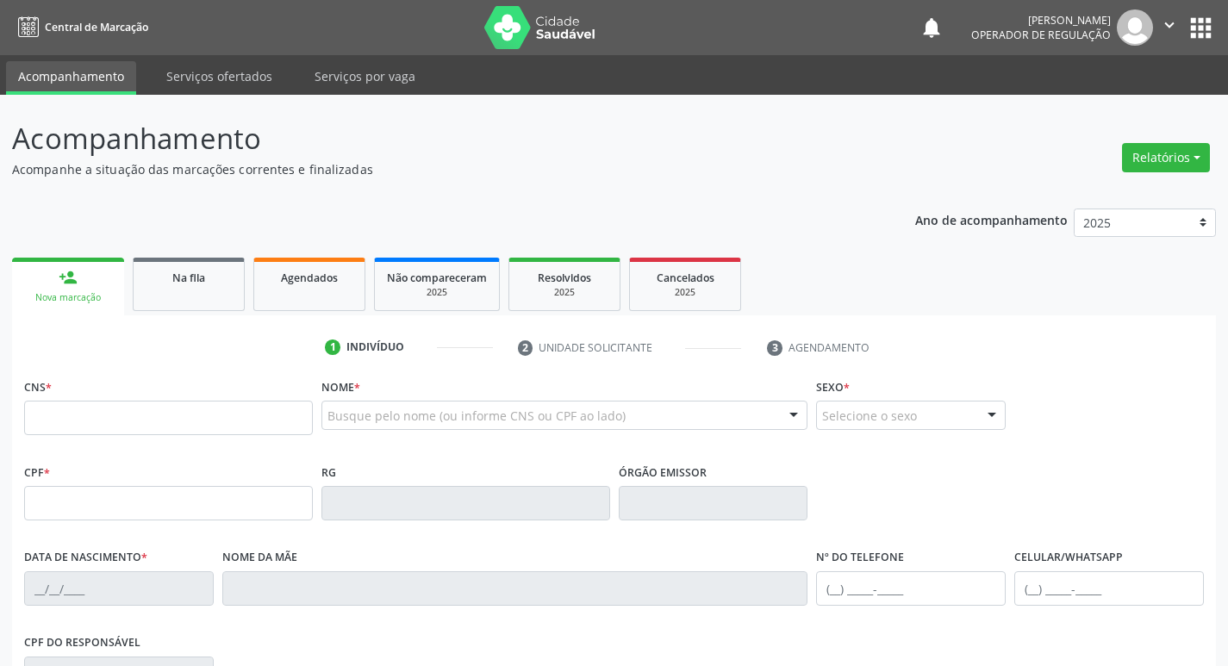
scroll to position [268, 0]
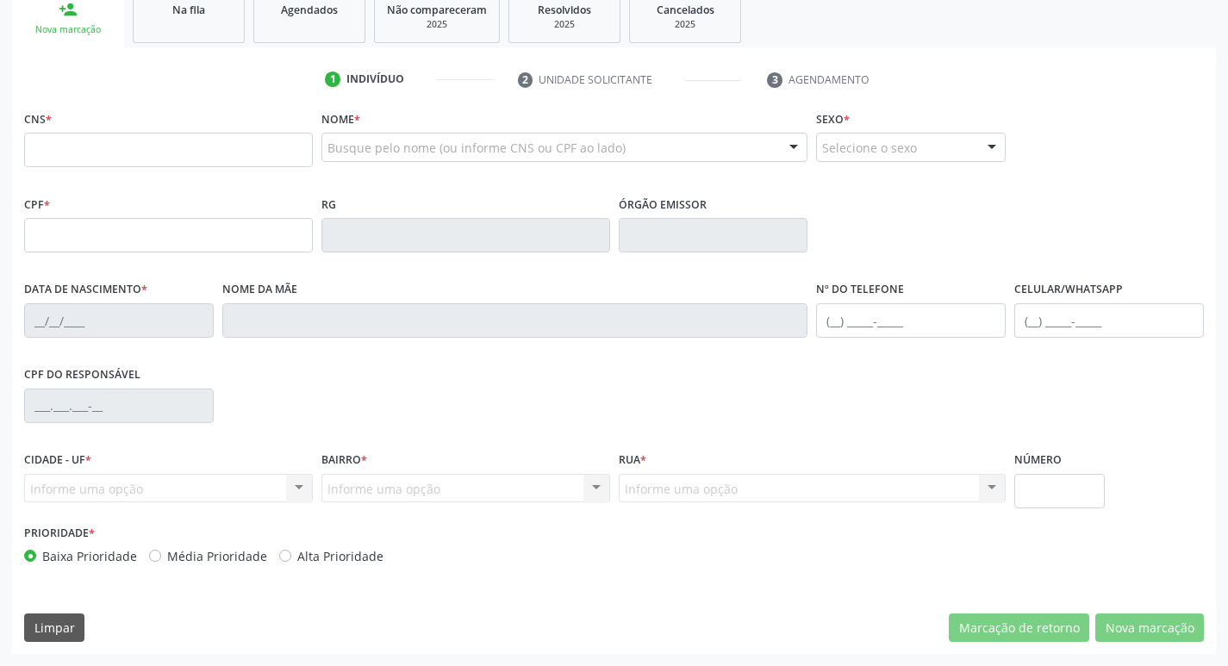
click at [209, 38] on link "Na fila" at bounding box center [189, 16] width 112 height 53
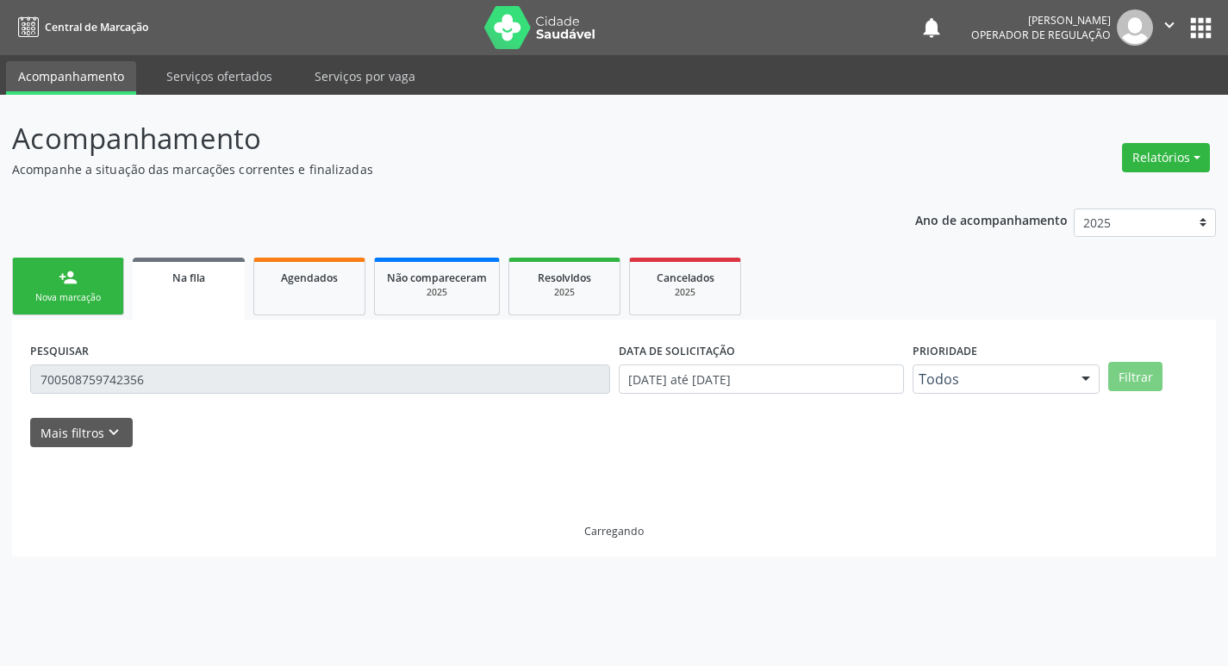
scroll to position [0, 0]
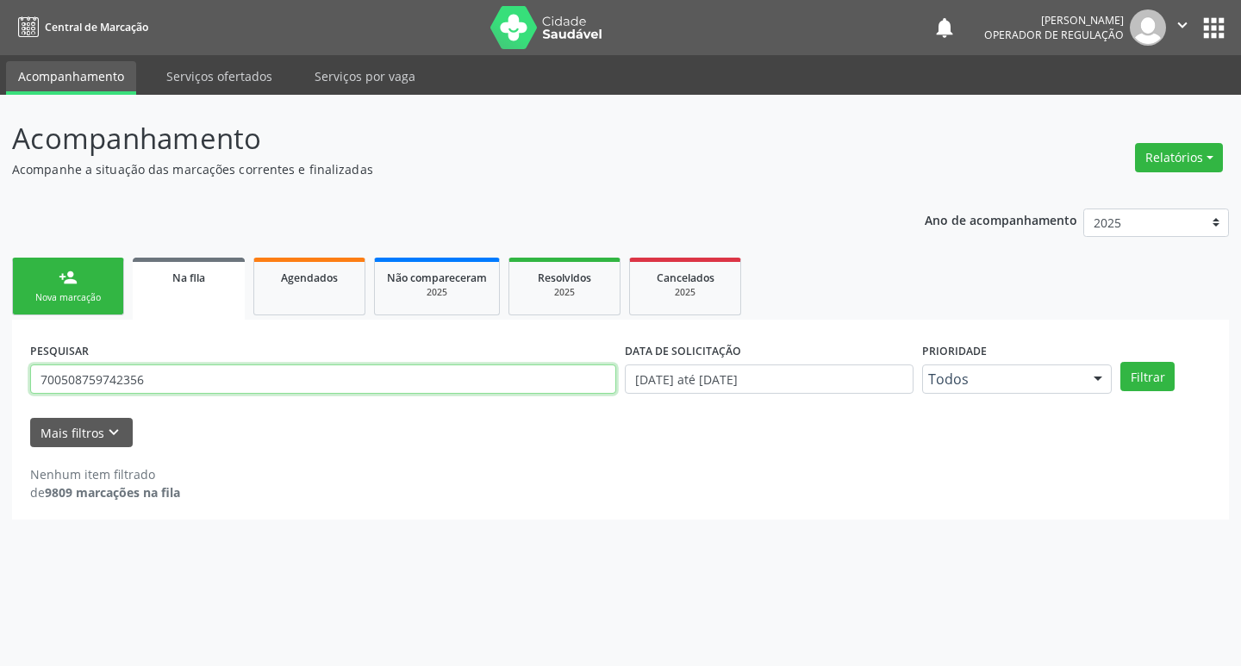
click at [209, 386] on input "700508759742356" at bounding box center [323, 379] width 586 height 29
type input "702706168408260"
click at [1120, 362] on button "Filtrar" at bounding box center [1147, 376] width 54 height 29
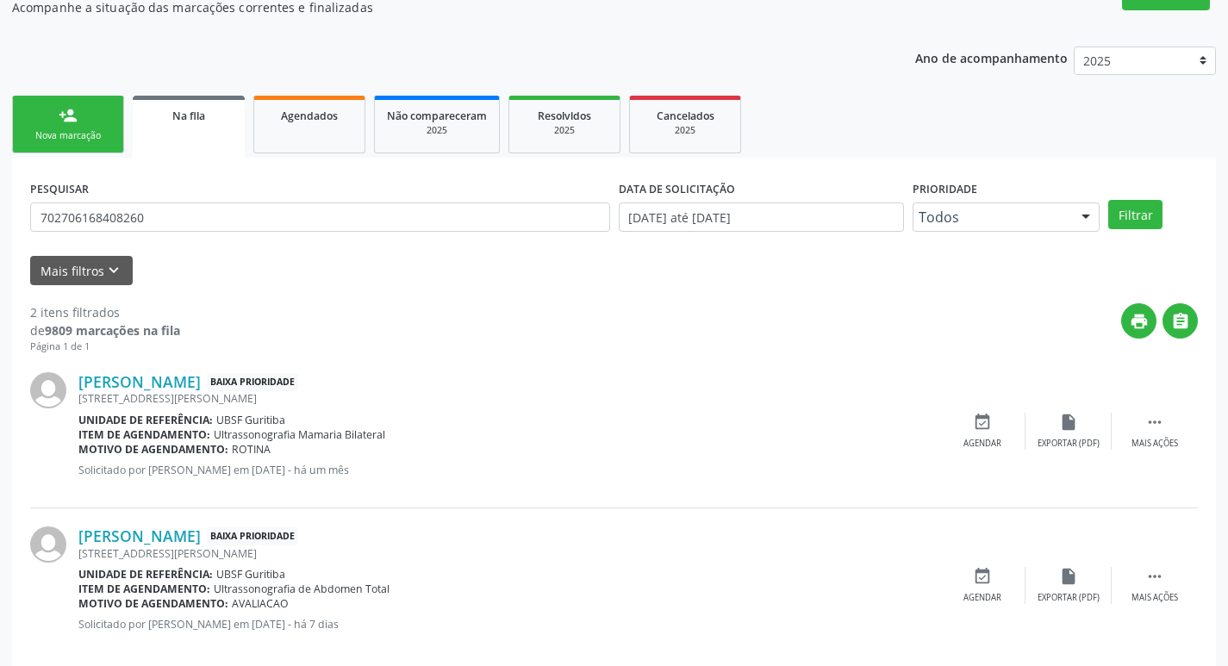
scroll to position [188, 0]
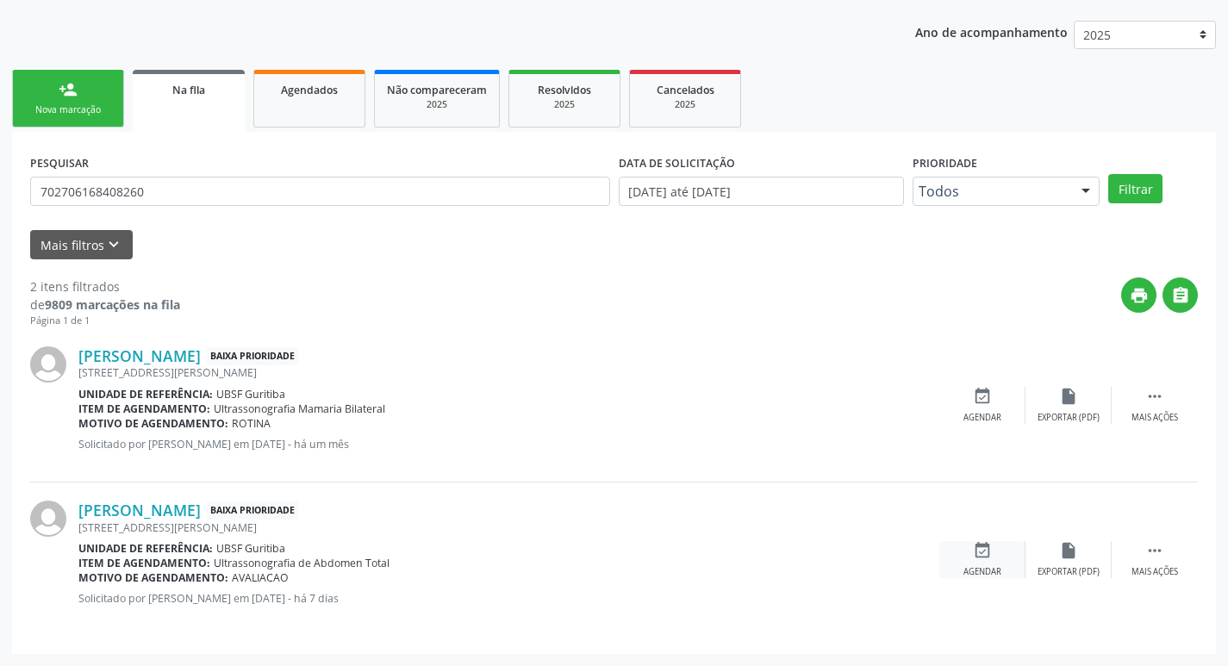
click at [993, 558] on div "event_available Agendar" at bounding box center [982, 559] width 86 height 37
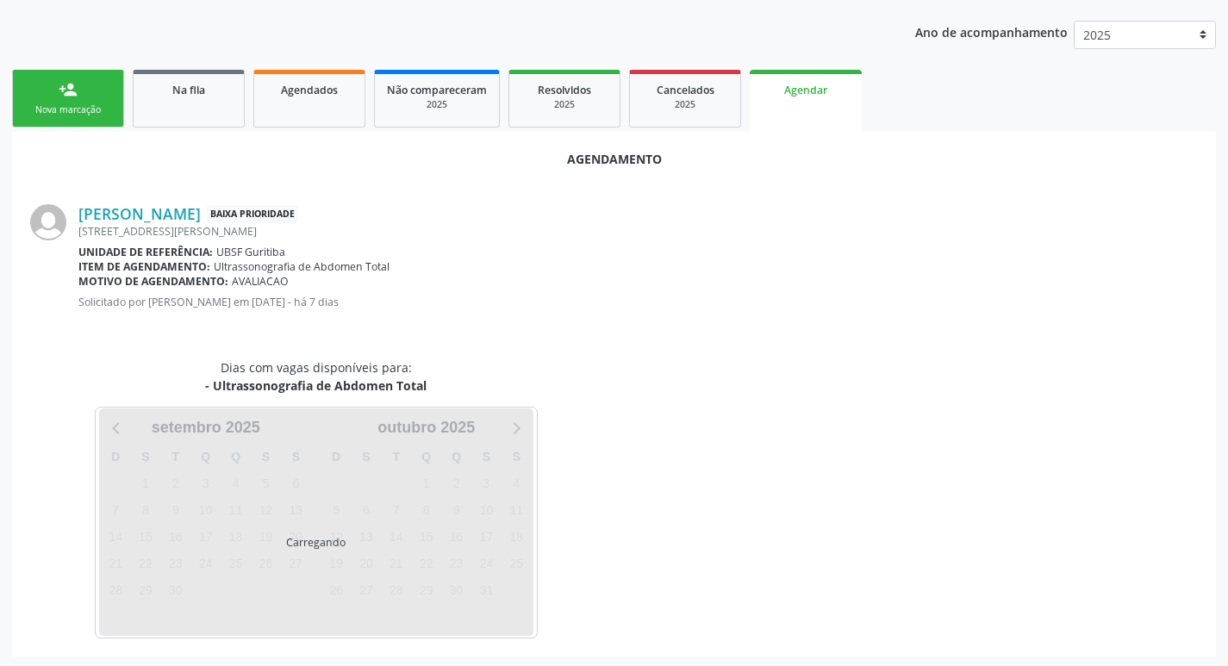
scroll to position [190, 0]
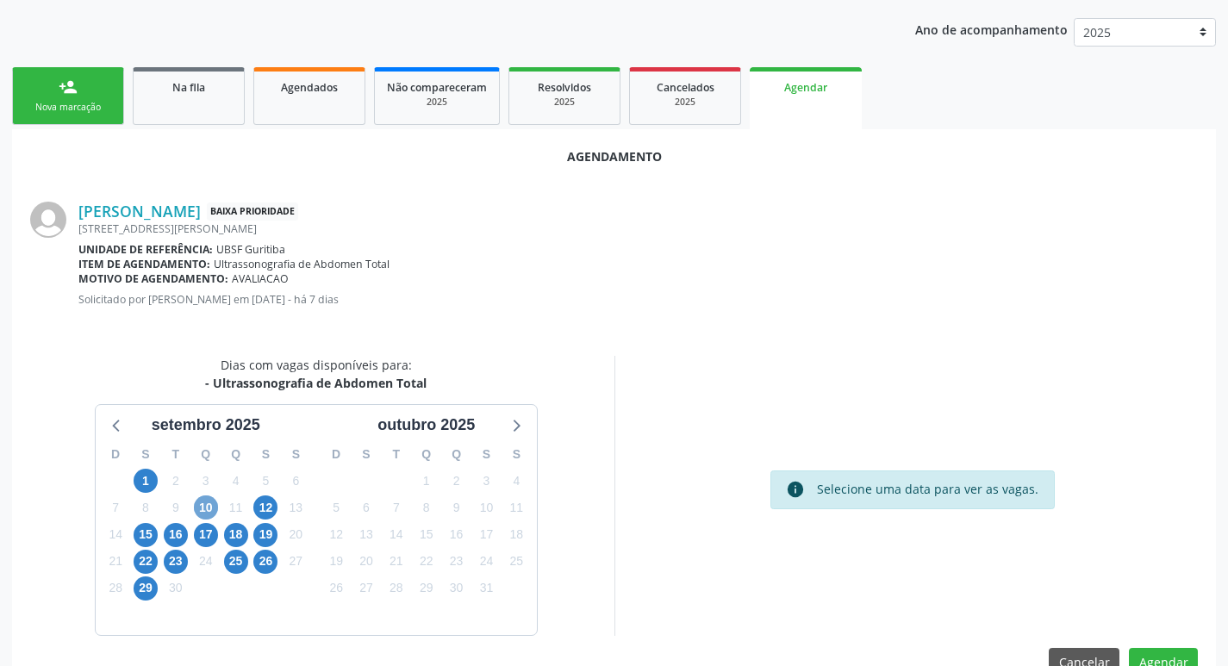
click at [204, 502] on span "10" at bounding box center [206, 507] width 24 height 24
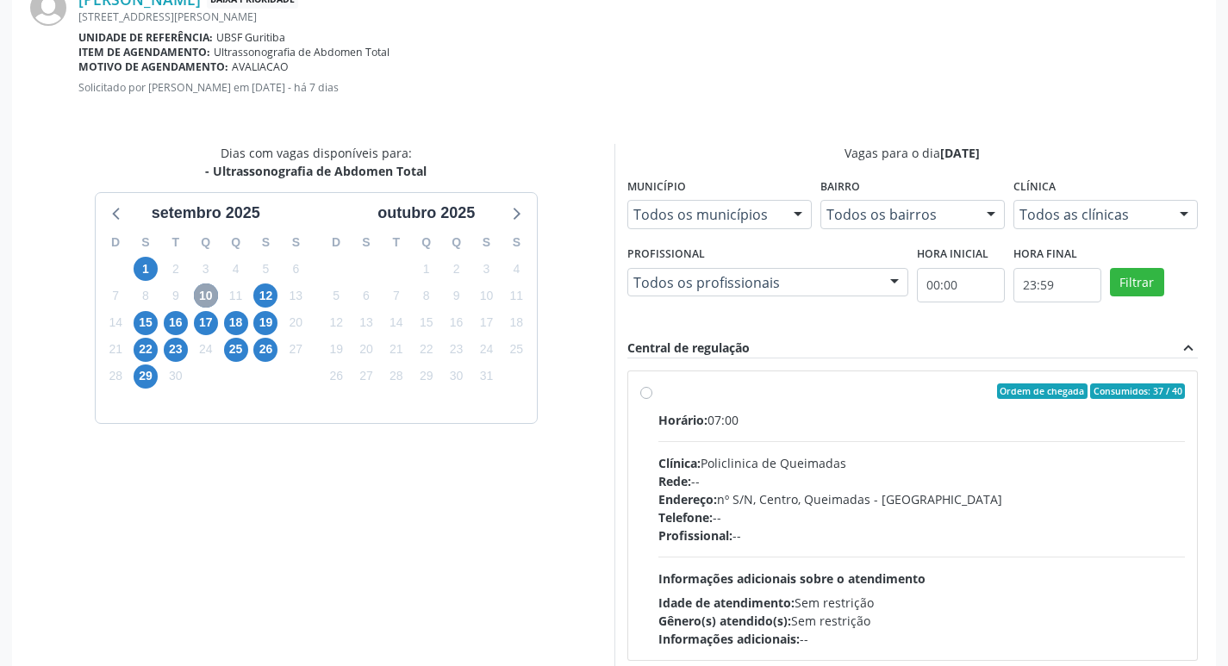
scroll to position [480, 0]
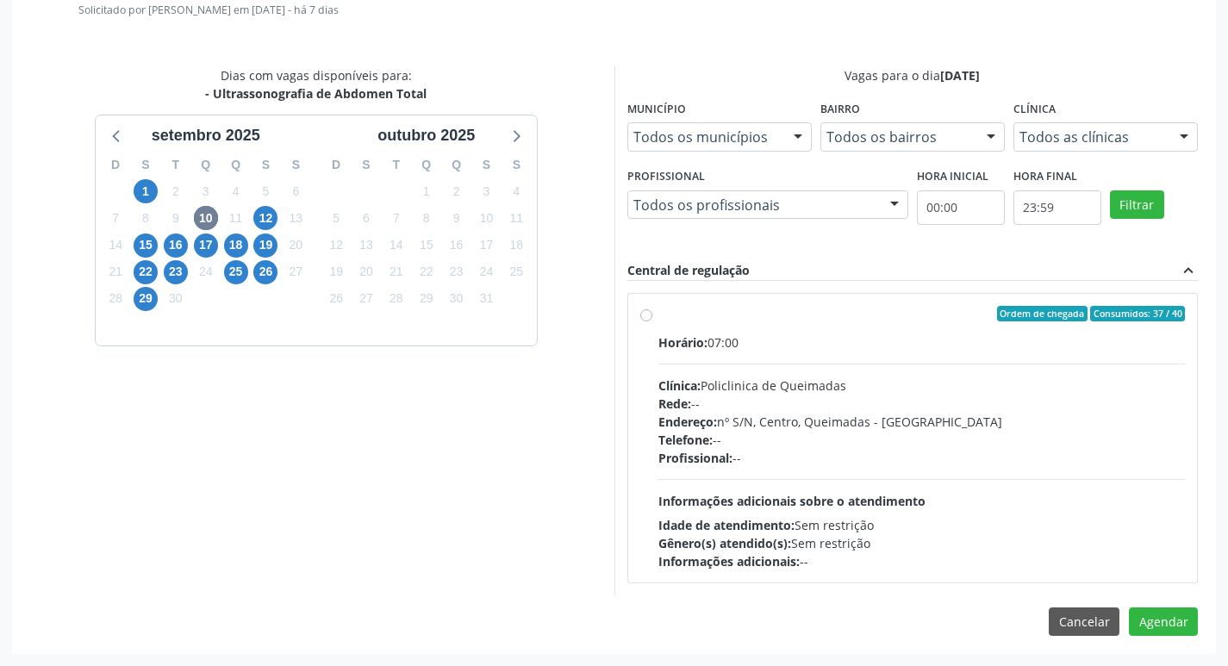
click at [1007, 315] on span "Ordem de chegada" at bounding box center [1042, 314] width 90 height 16
click at [652, 315] on input "Ordem de chegada Consumidos: 37 / 40 Horário: 07:00 Clínica: Policlinica de Que…" at bounding box center [646, 314] width 12 height 16
radio input "true"
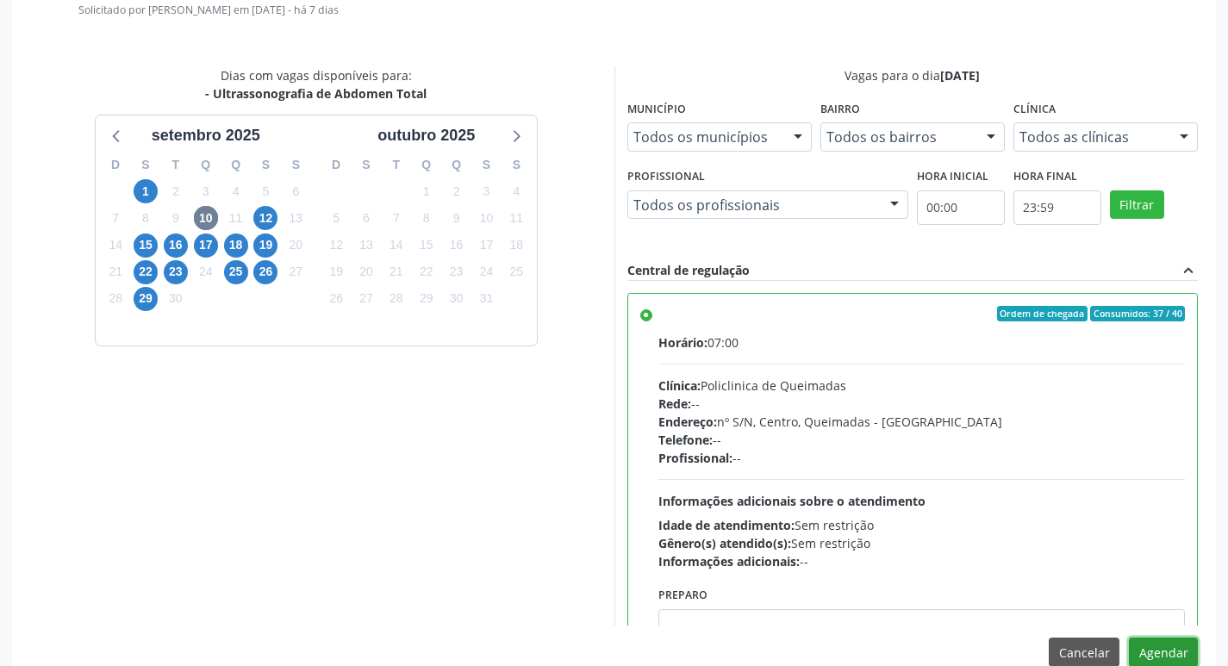
click at [1179, 652] on button "Agendar" at bounding box center [1163, 652] width 69 height 29
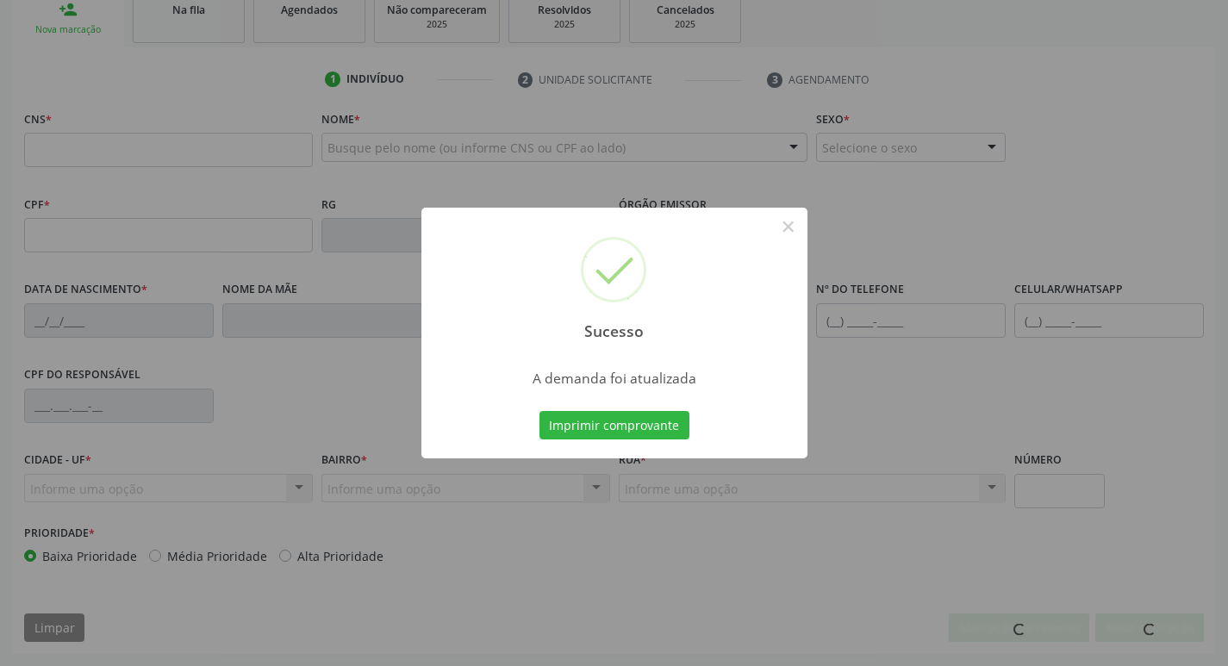
scroll to position [268, 0]
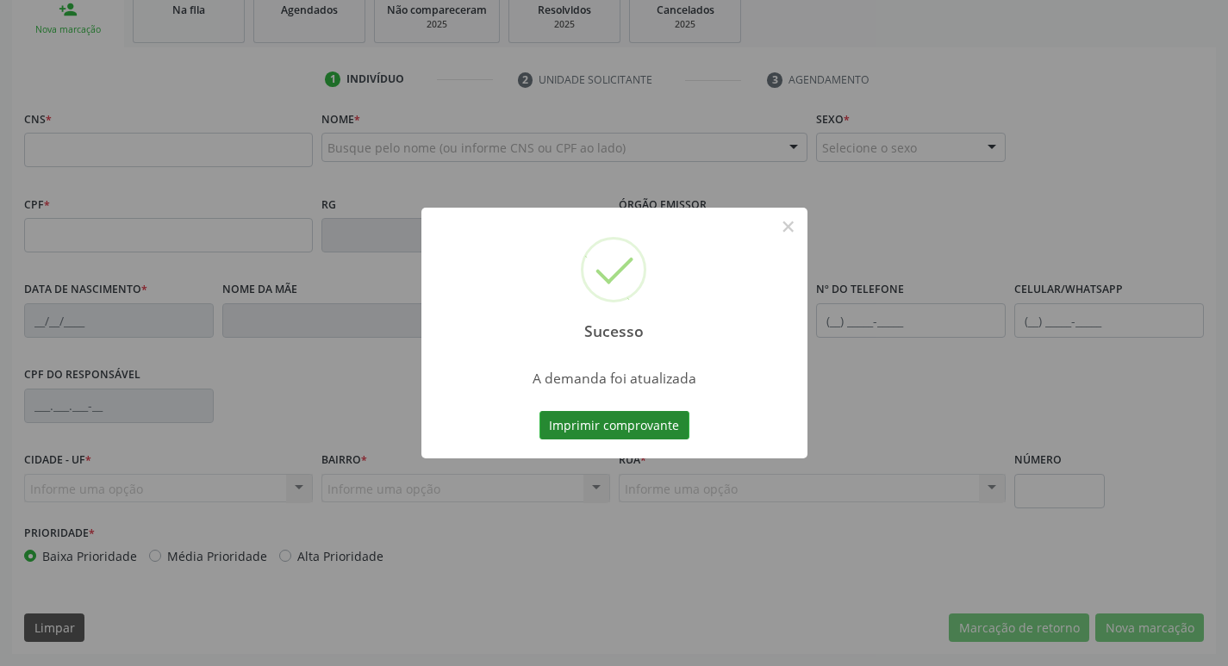
click at [634, 433] on button "Imprimir comprovante" at bounding box center [614, 425] width 150 height 29
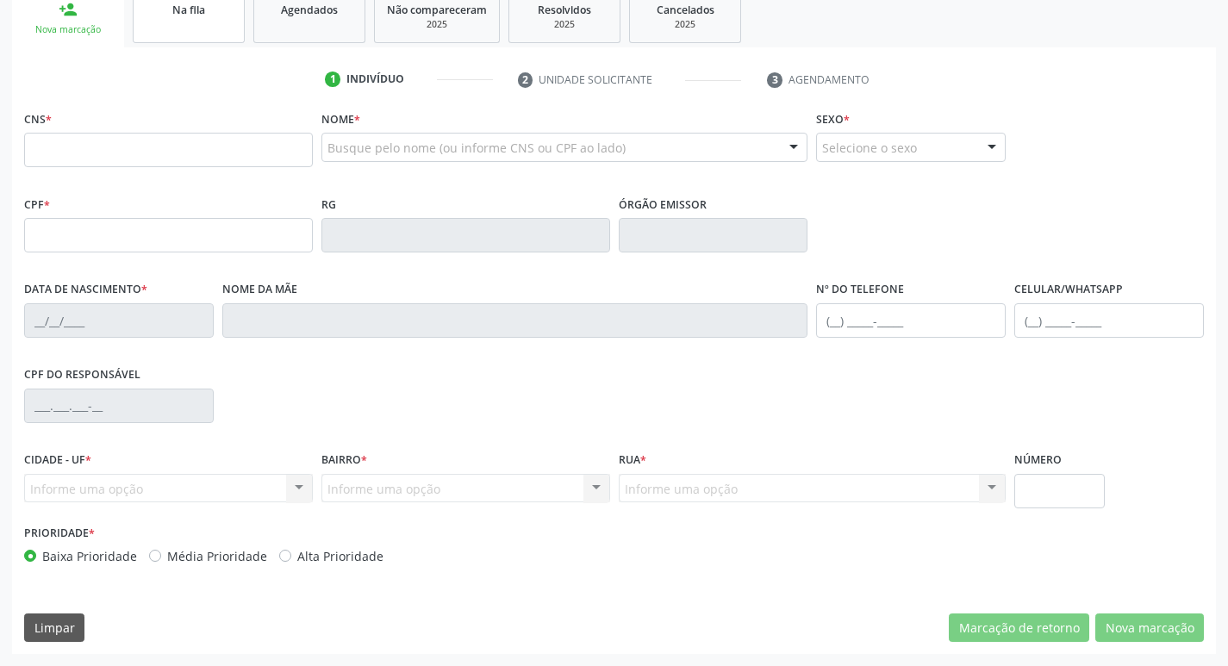
click at [173, 18] on link "Na fila" at bounding box center [189, 16] width 112 height 53
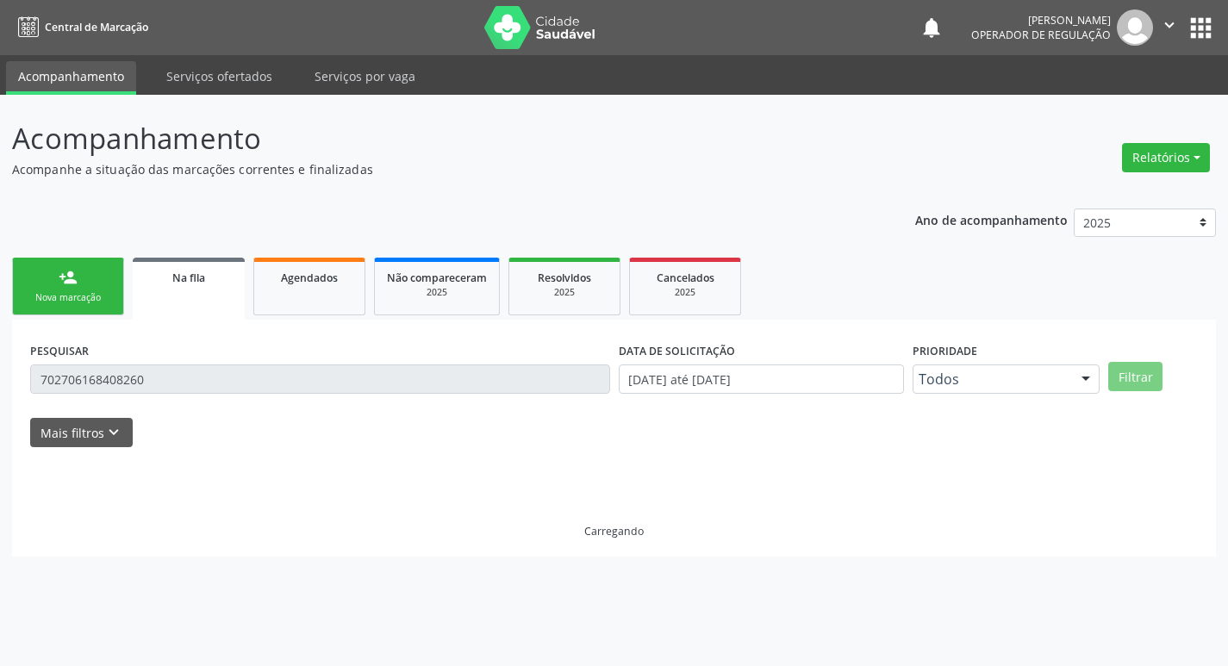
scroll to position [0, 0]
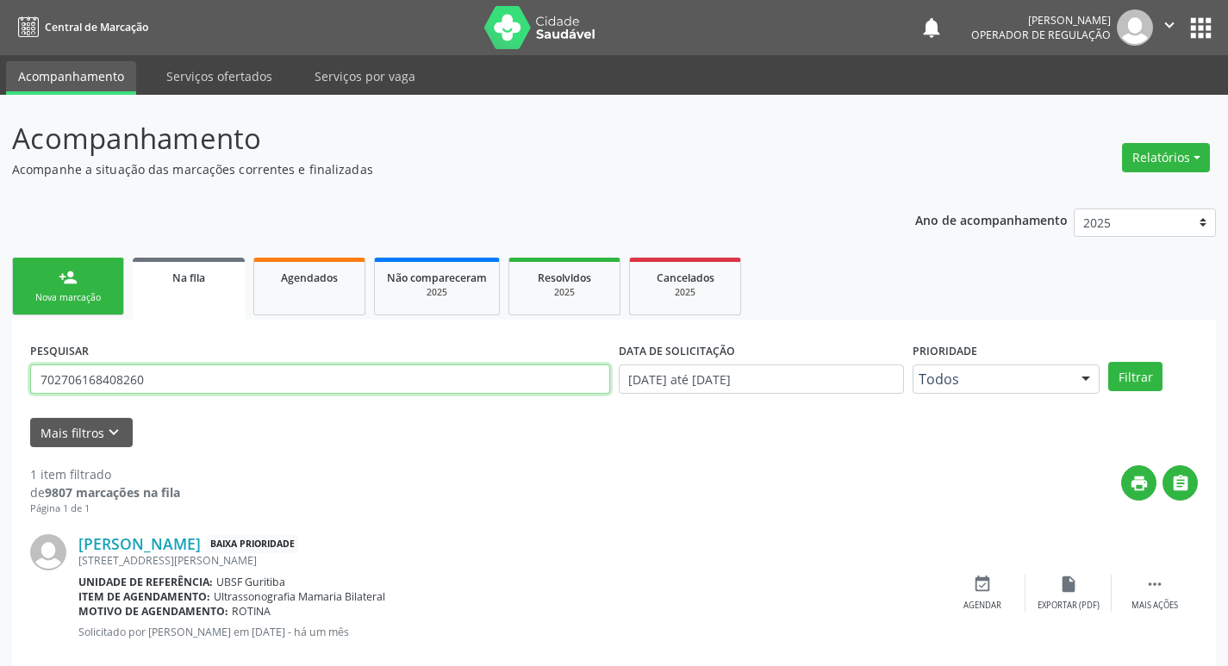
click at [169, 378] on input "702706168408260" at bounding box center [320, 379] width 580 height 29
type input "702604240109243"
click at [1108, 362] on button "Filtrar" at bounding box center [1135, 376] width 54 height 29
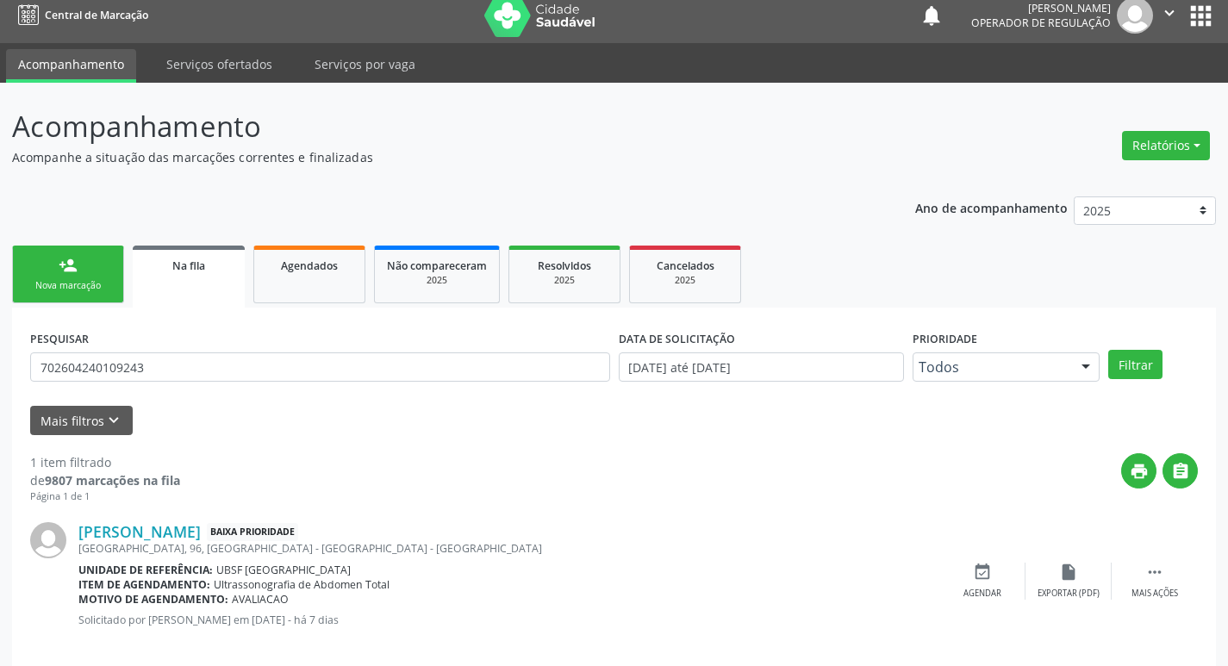
scroll to position [34, 0]
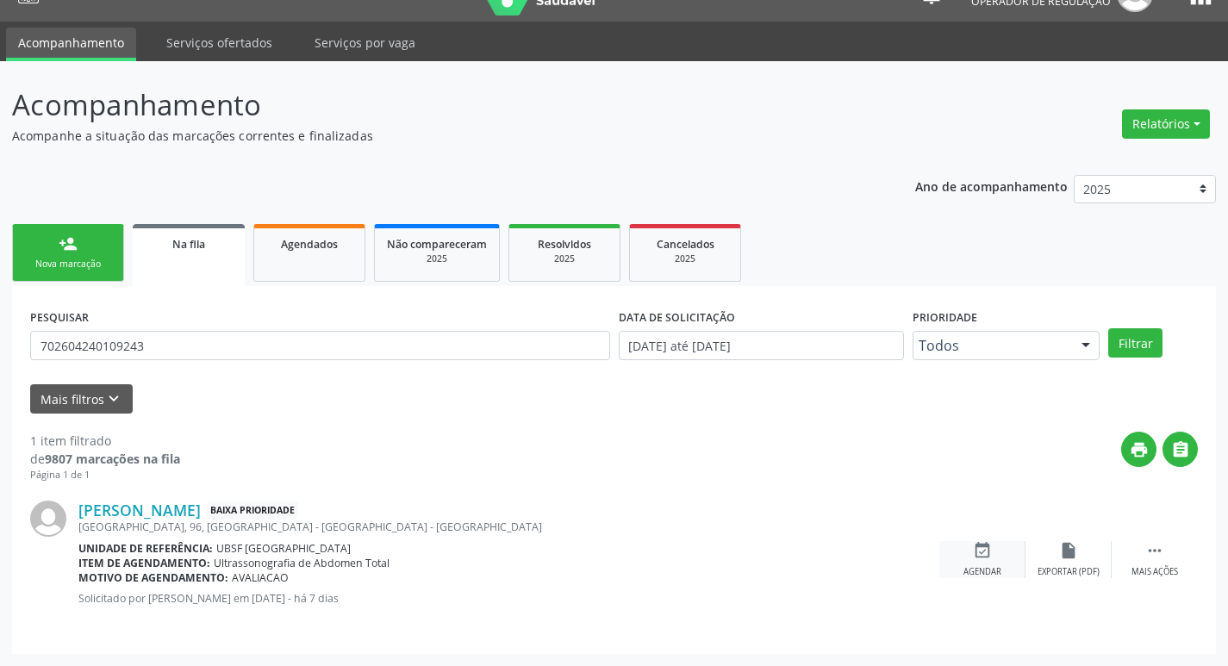
click at [993, 564] on div "event_available Agendar" at bounding box center [982, 559] width 86 height 37
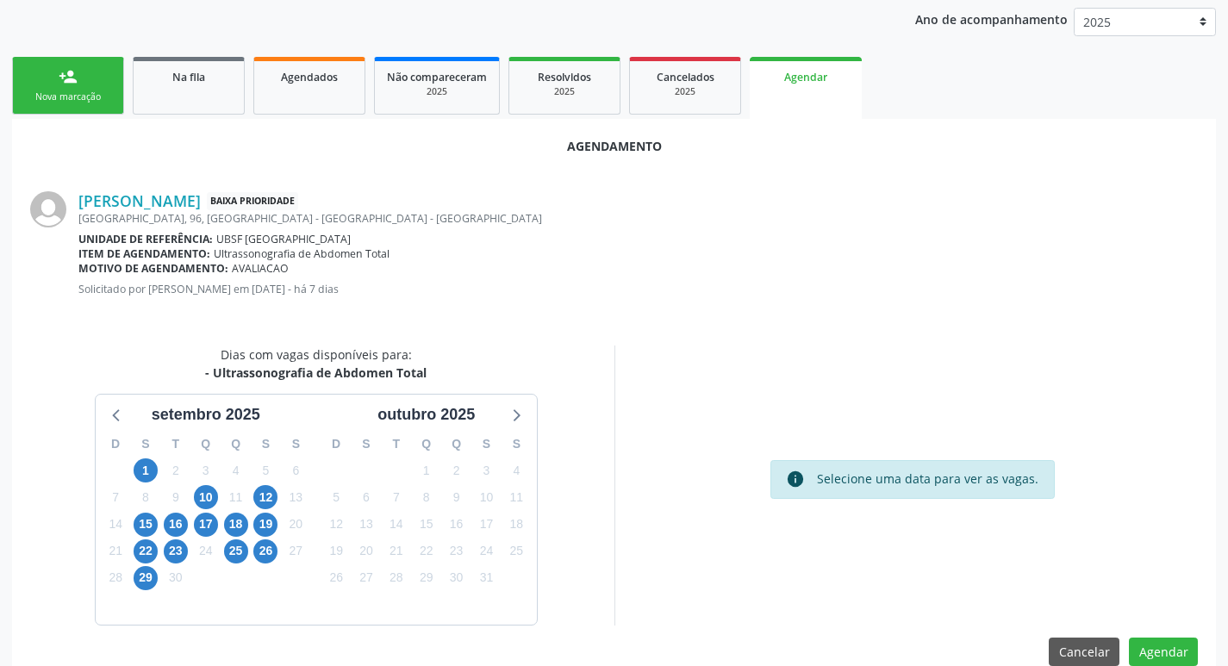
scroll to position [231, 0]
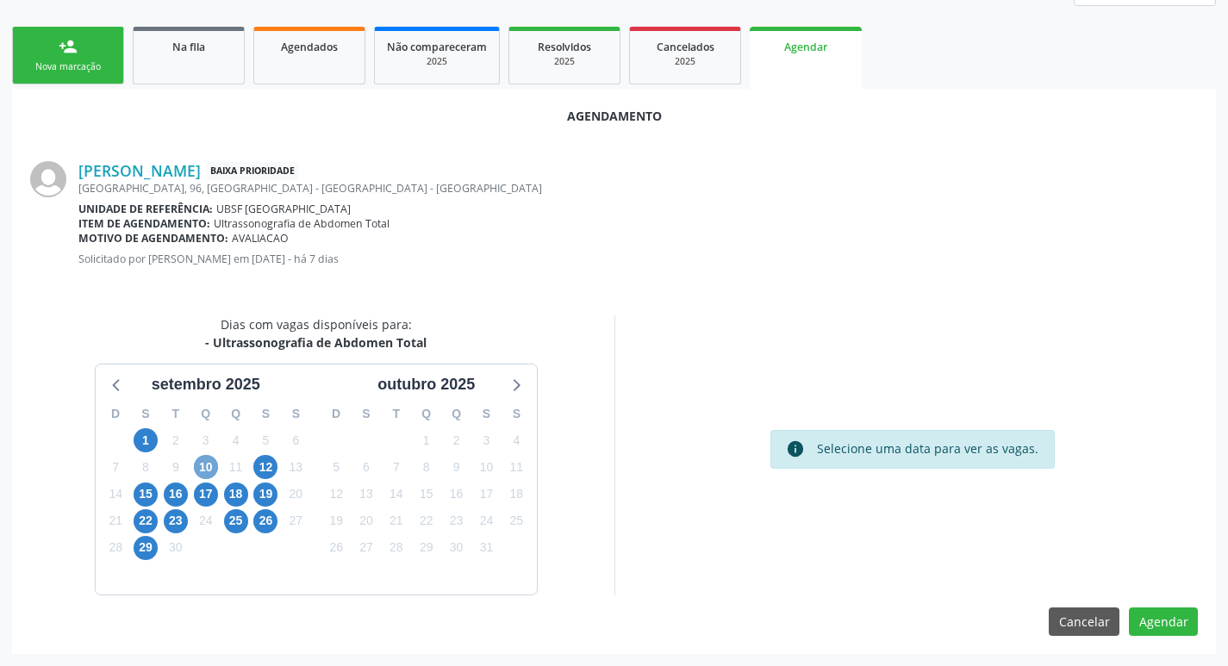
click at [214, 464] on span "10" at bounding box center [206, 467] width 24 height 24
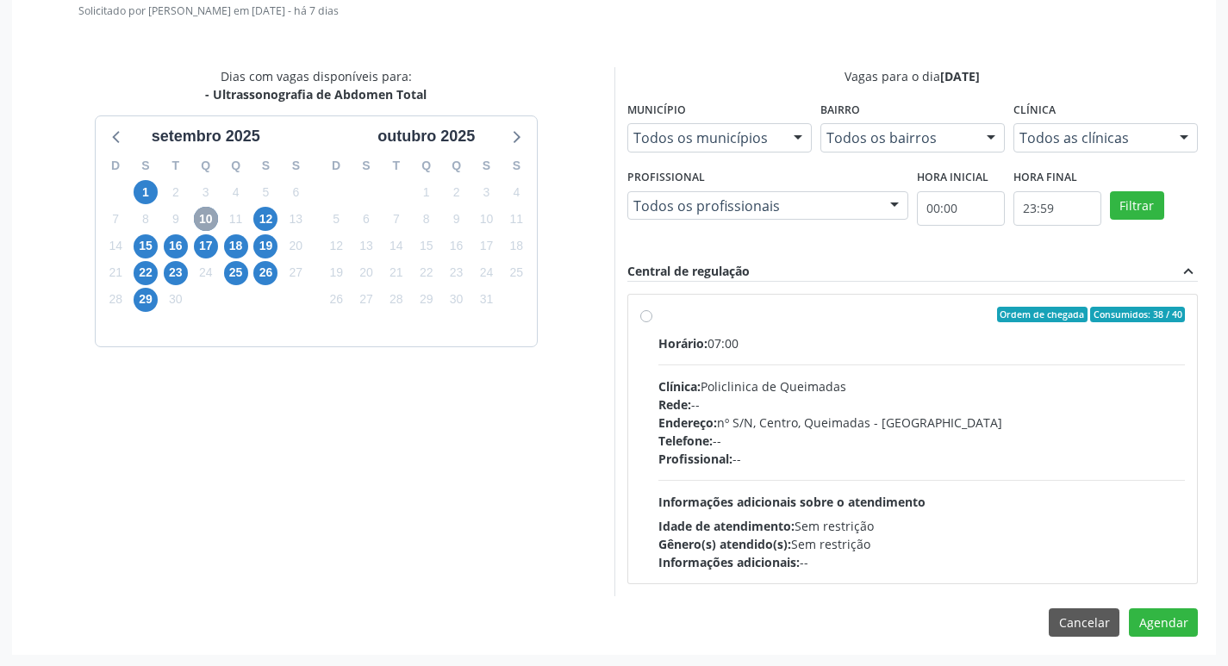
scroll to position [480, 0]
click at [826, 319] on div "Ordem de chegada Consumidos: 38 / 40" at bounding box center [921, 314] width 527 height 16
click at [652, 319] on input "Ordem de chegada Consumidos: 38 / 40 Horário: 07:00 Clínica: Policlinica de Que…" at bounding box center [646, 314] width 12 height 16
radio input "true"
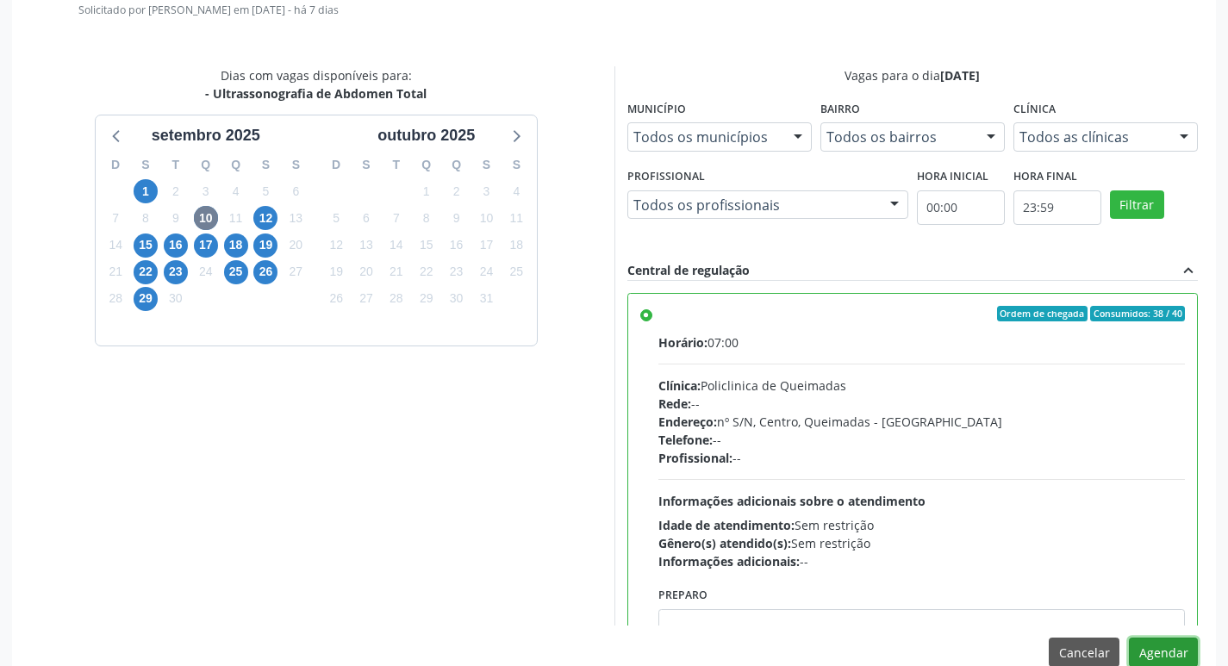
click at [1168, 644] on button "Agendar" at bounding box center [1163, 652] width 69 height 29
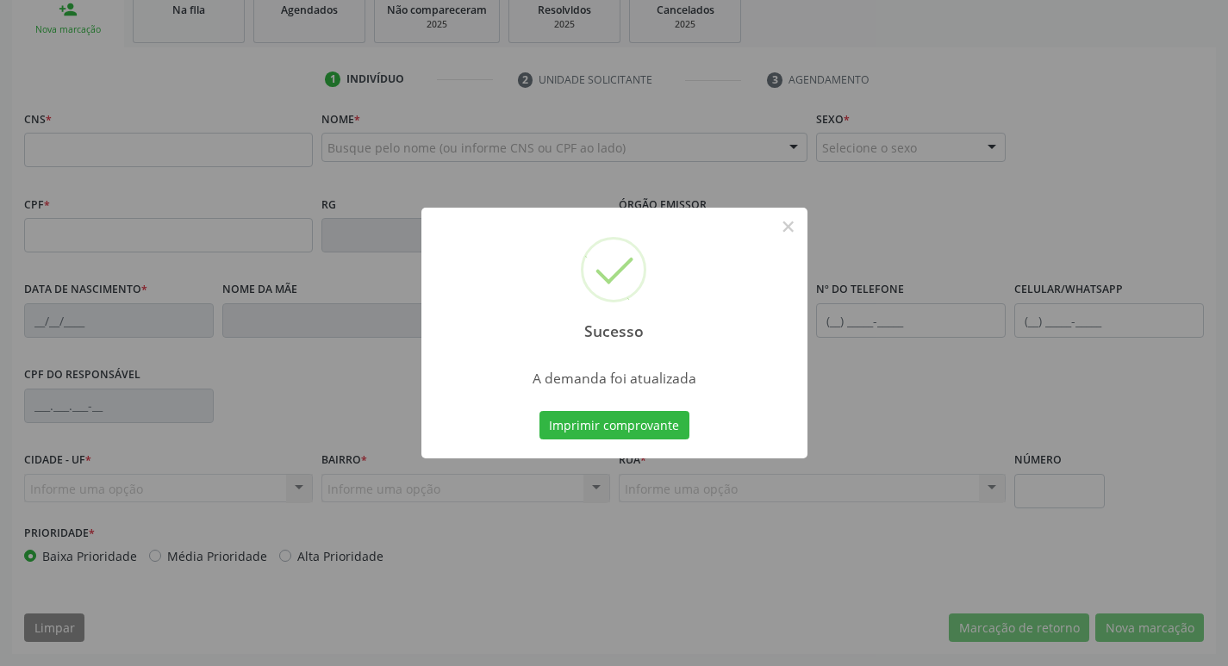
scroll to position [268, 0]
click at [633, 422] on button "Imprimir comprovante" at bounding box center [614, 425] width 150 height 29
